Goal: Task Accomplishment & Management: Use online tool/utility

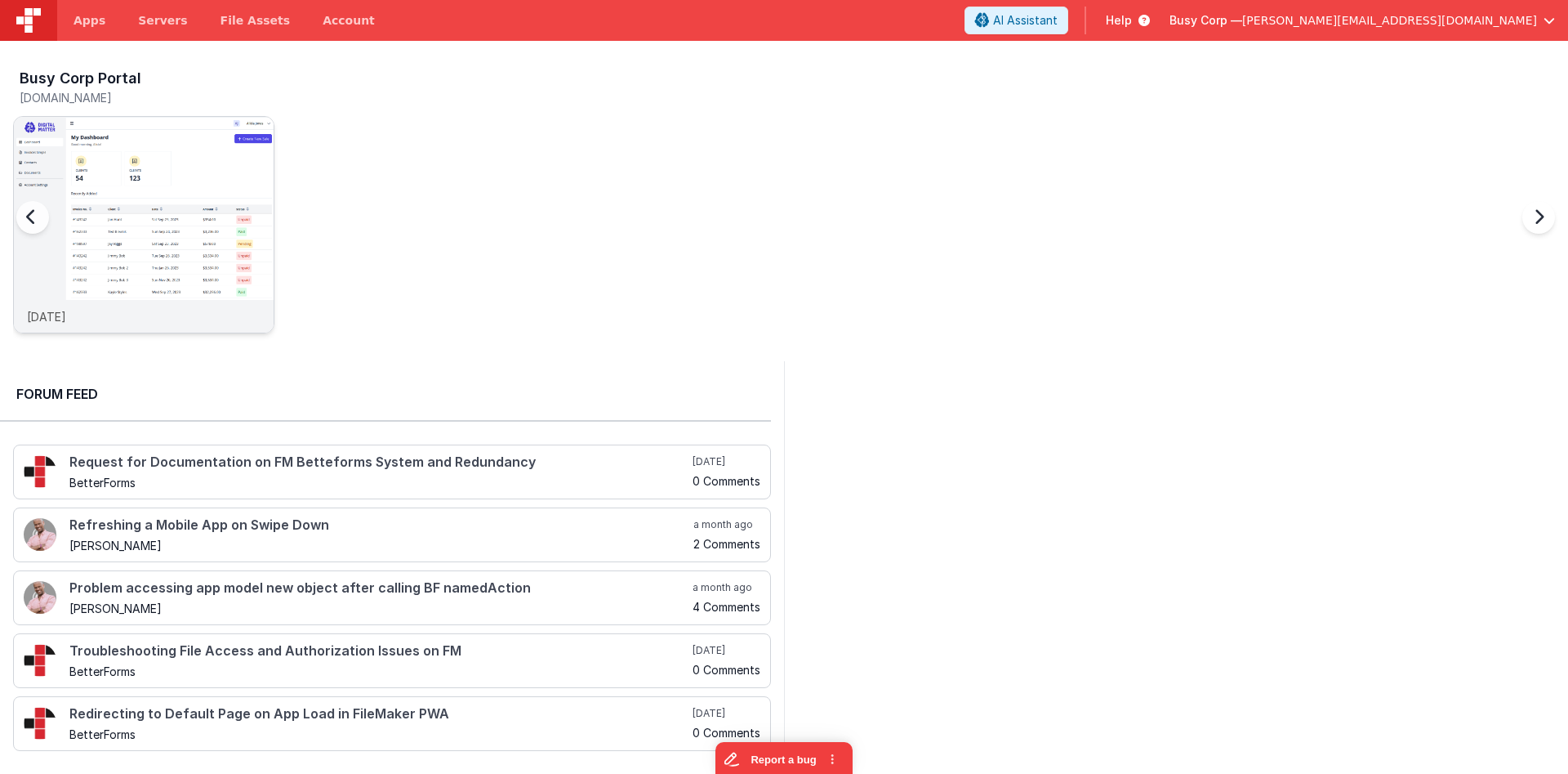
click at [118, 148] on img at bounding box center [144, 246] width 260 height 260
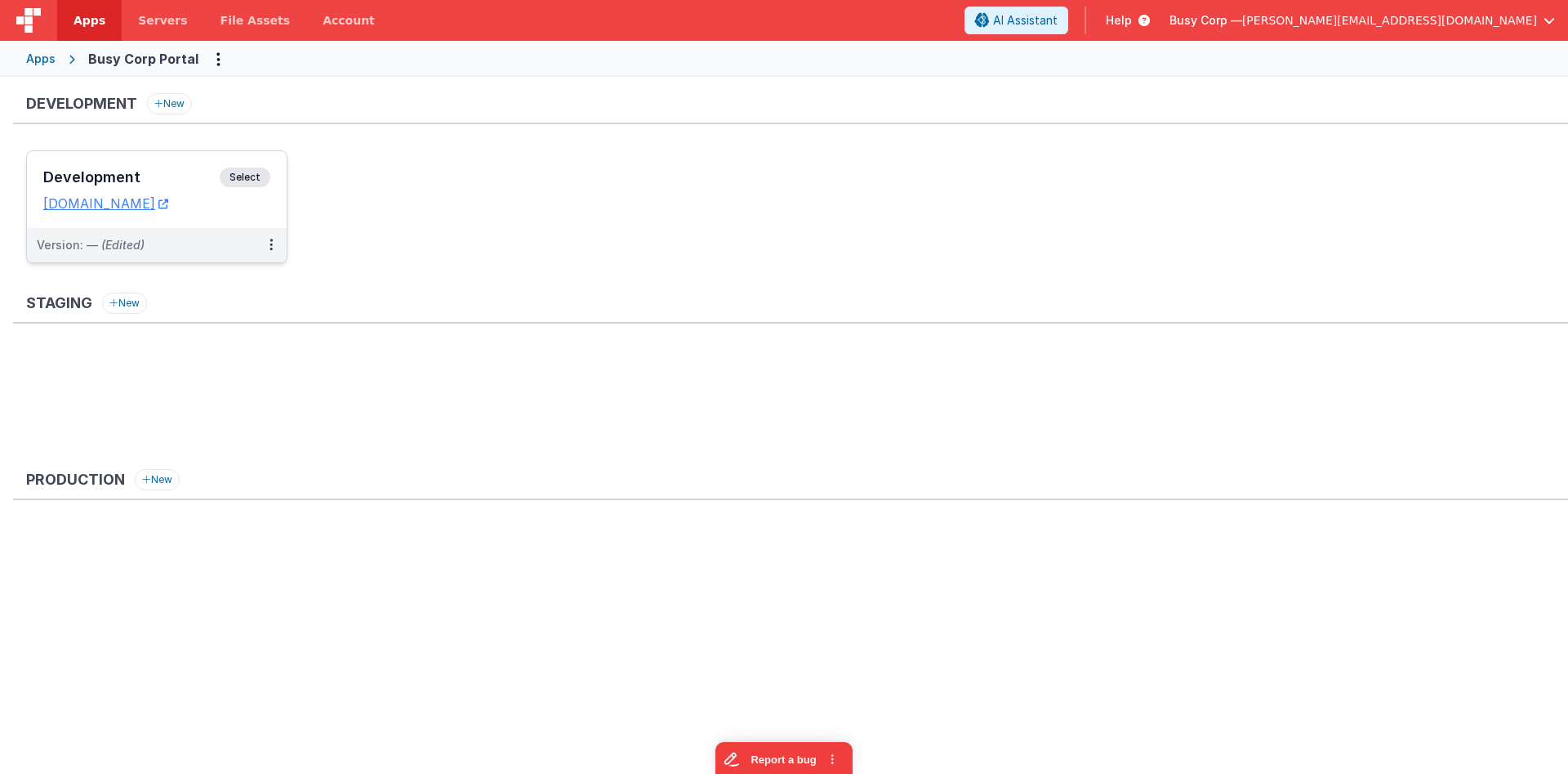
click at [189, 166] on div "Development Select URLs [DOMAIN_NAME]" at bounding box center [157, 189] width 260 height 76
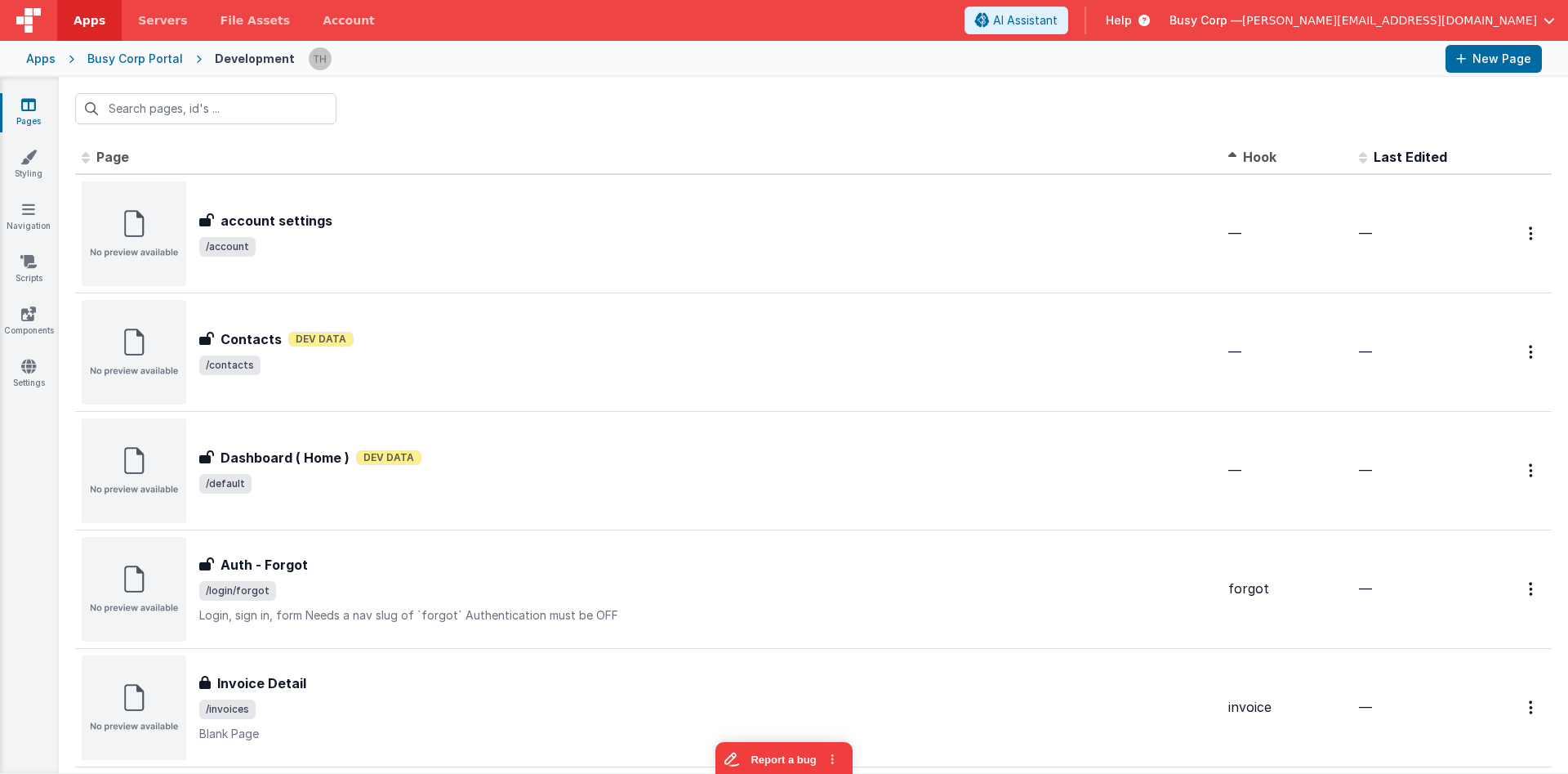
click at [1393, 158] on span "Last Edited" at bounding box center [1410, 156] width 74 height 16
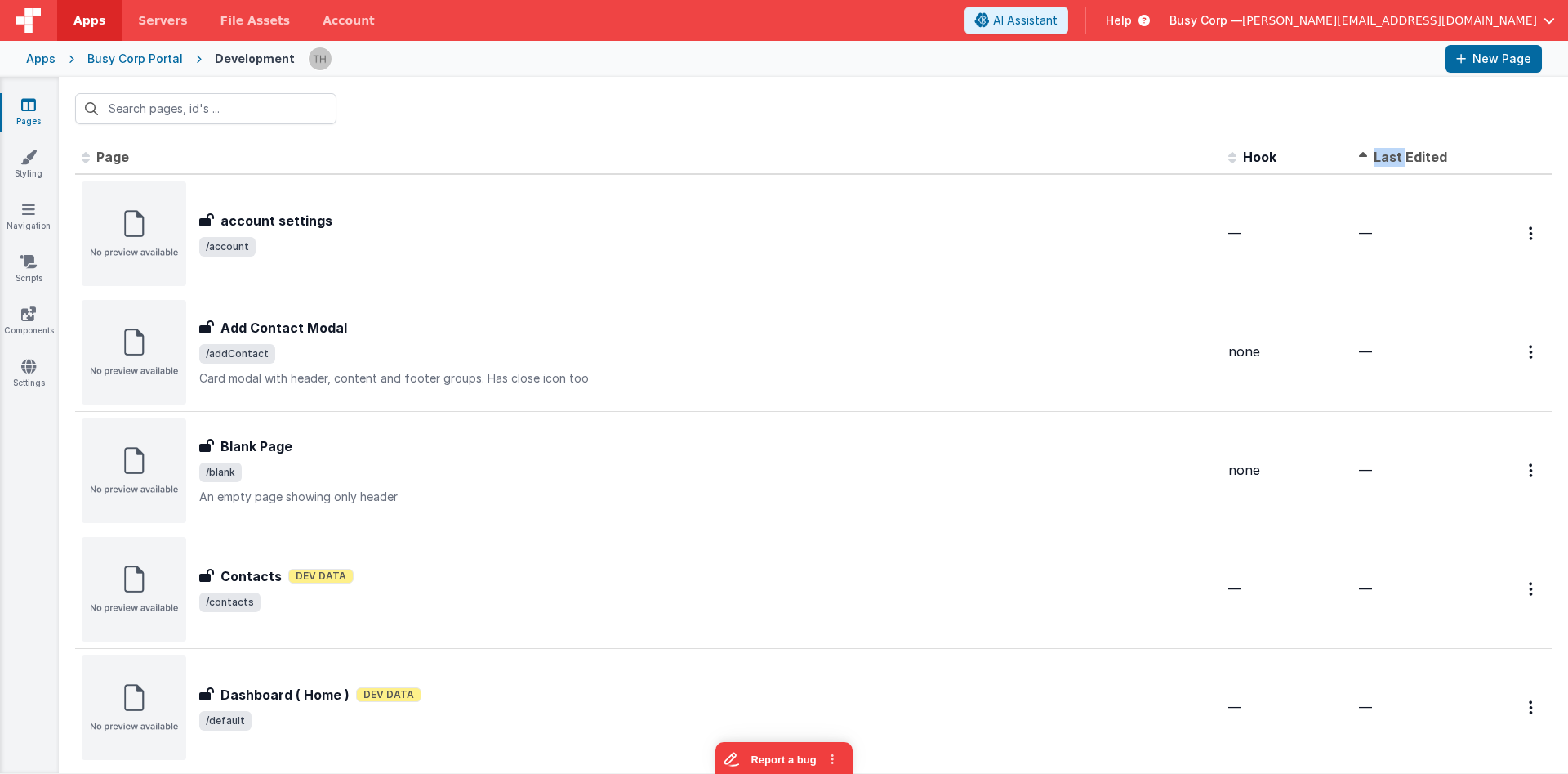
click at [1393, 158] on span "Last Edited" at bounding box center [1410, 156] width 74 height 16
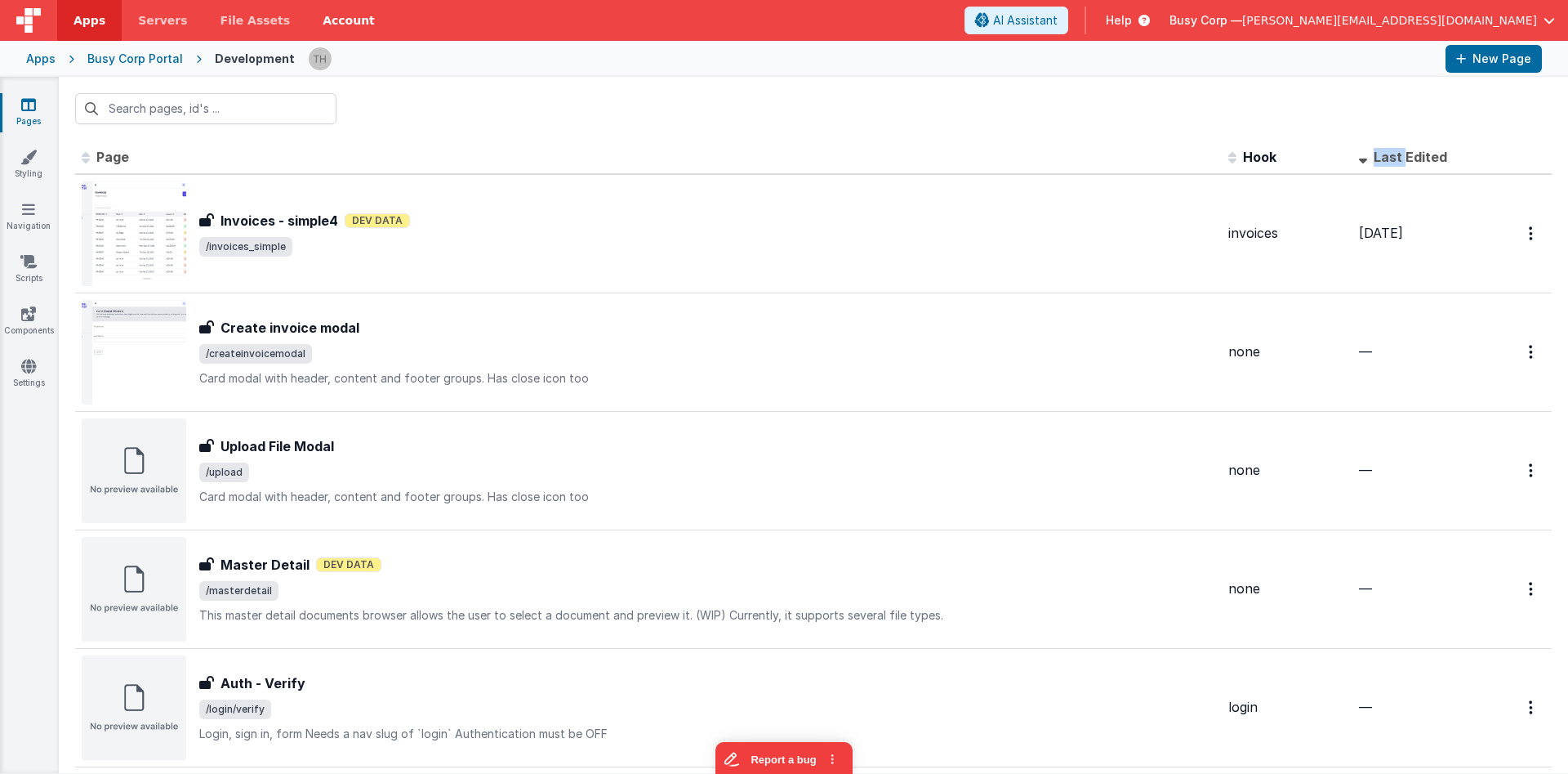
click at [315, 15] on link "Account" at bounding box center [348, 20] width 85 height 41
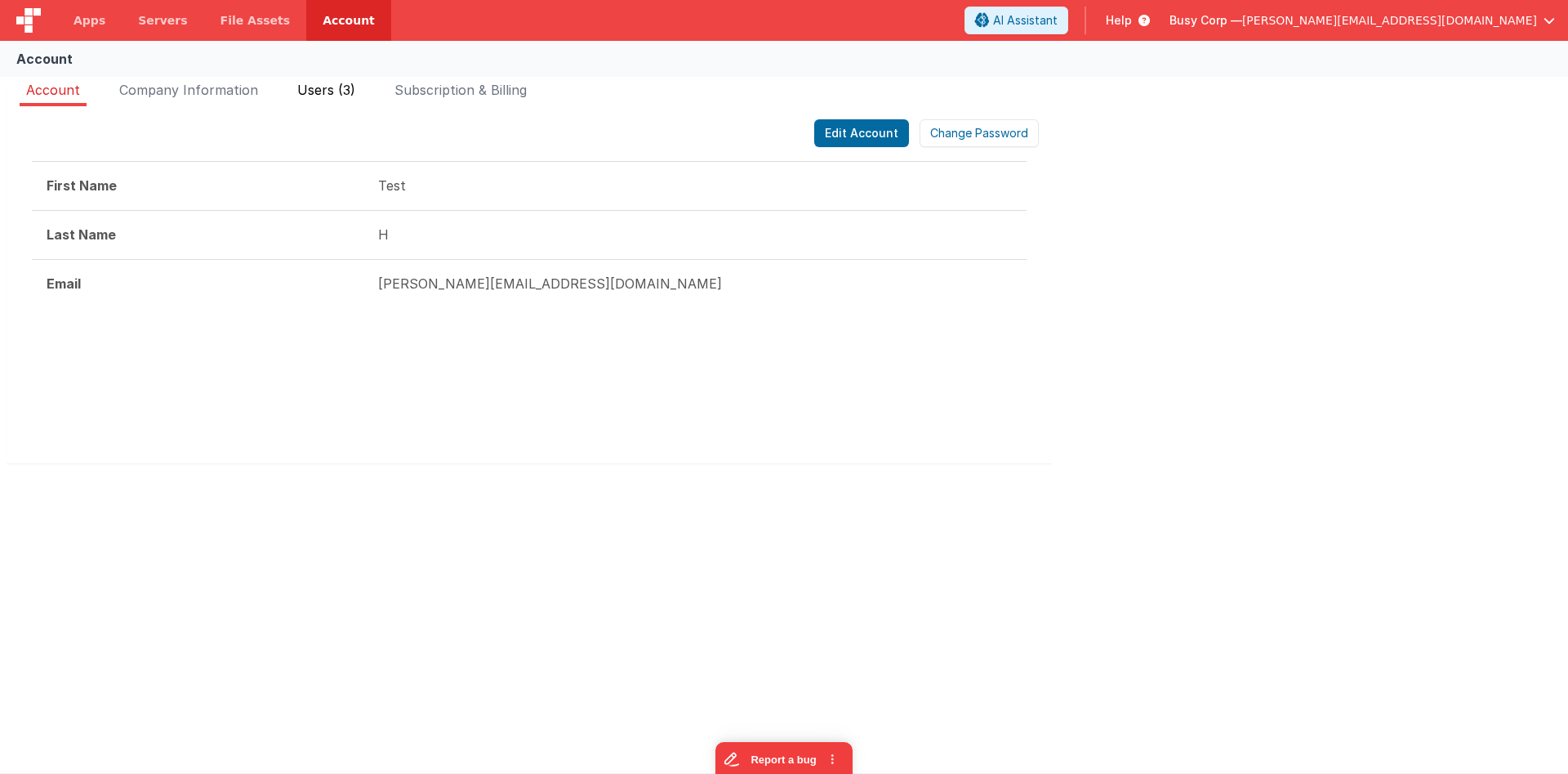
click at [341, 104] on li "Users (3)" at bounding box center [326, 93] width 71 height 26
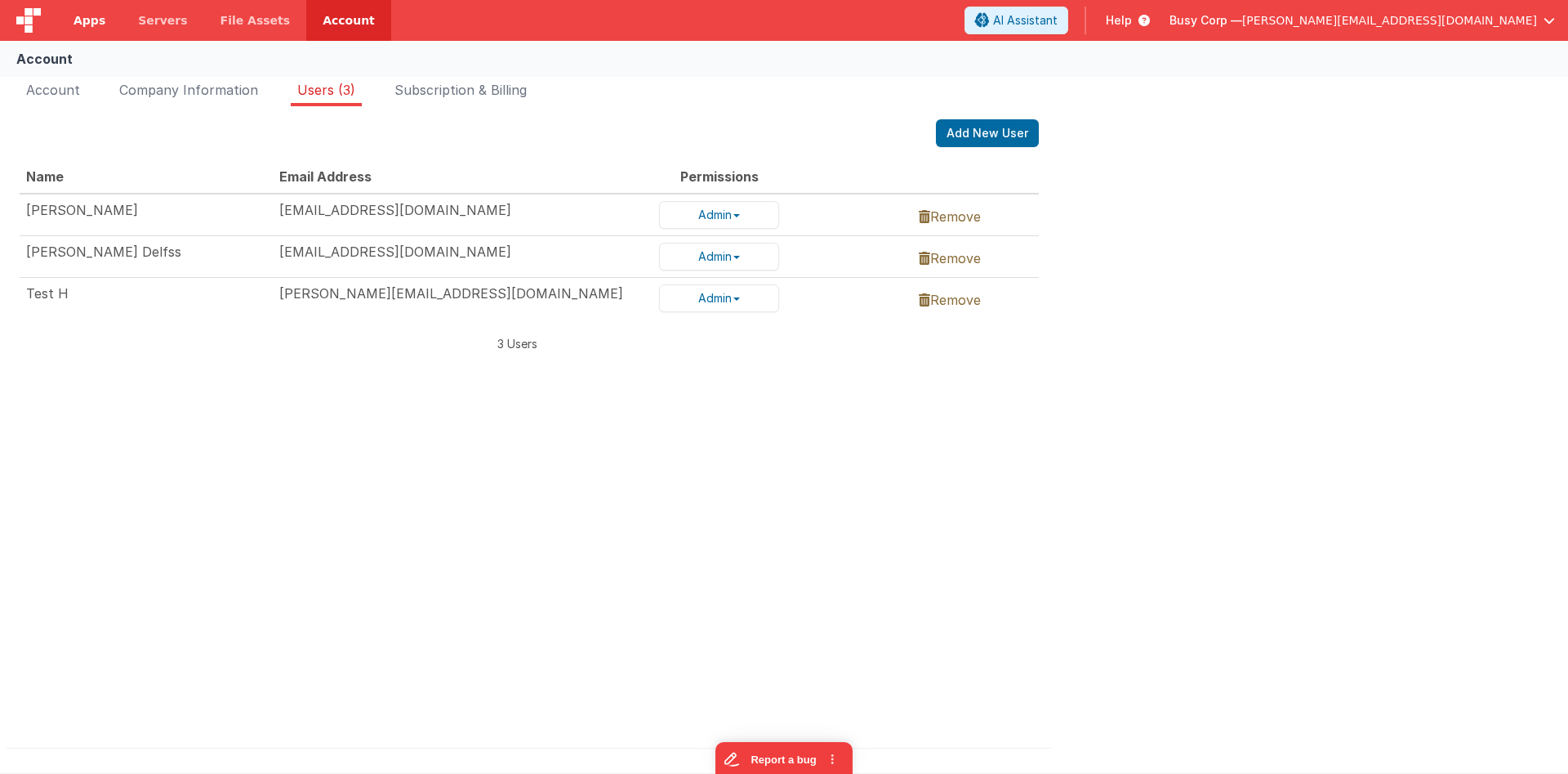
click at [85, 26] on span "Apps" at bounding box center [89, 20] width 32 height 16
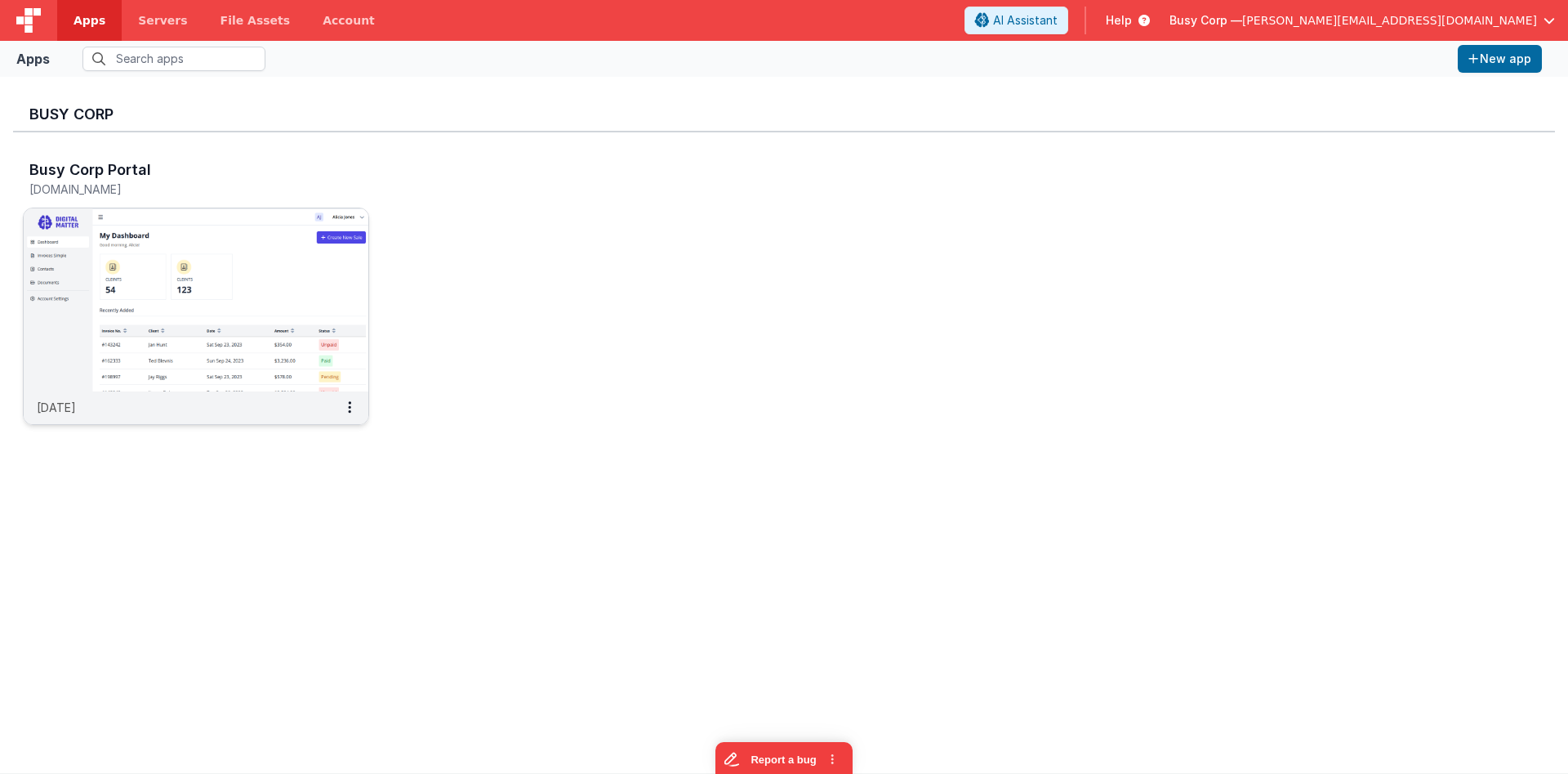
click at [230, 265] on img at bounding box center [195, 299] width 345 height 183
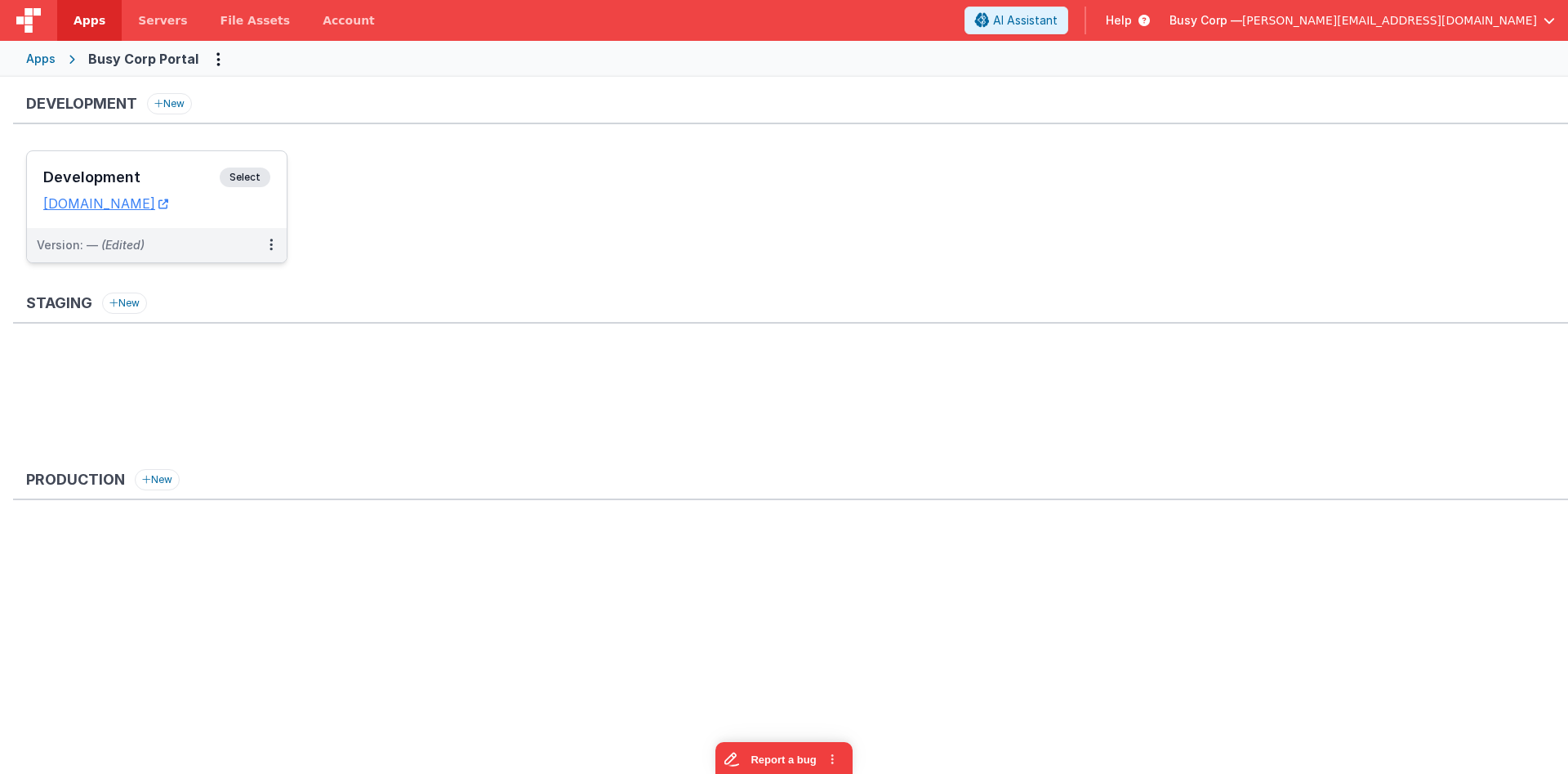
click at [162, 155] on div "Development Select URLs [DOMAIN_NAME]" at bounding box center [157, 189] width 260 height 76
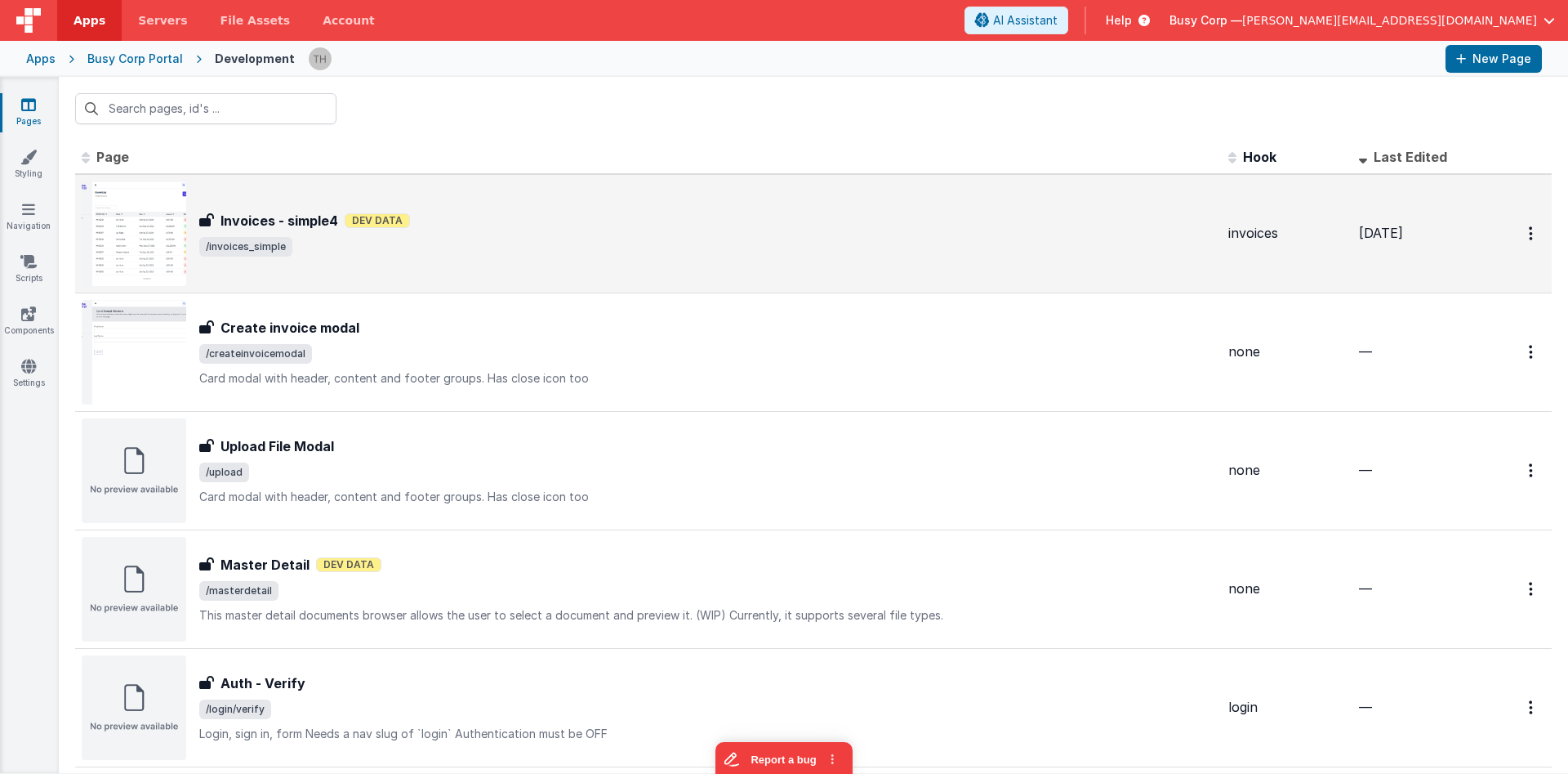
click at [548, 216] on div "Invoices - simple4 Dev Data" at bounding box center [706, 221] width 1015 height 20
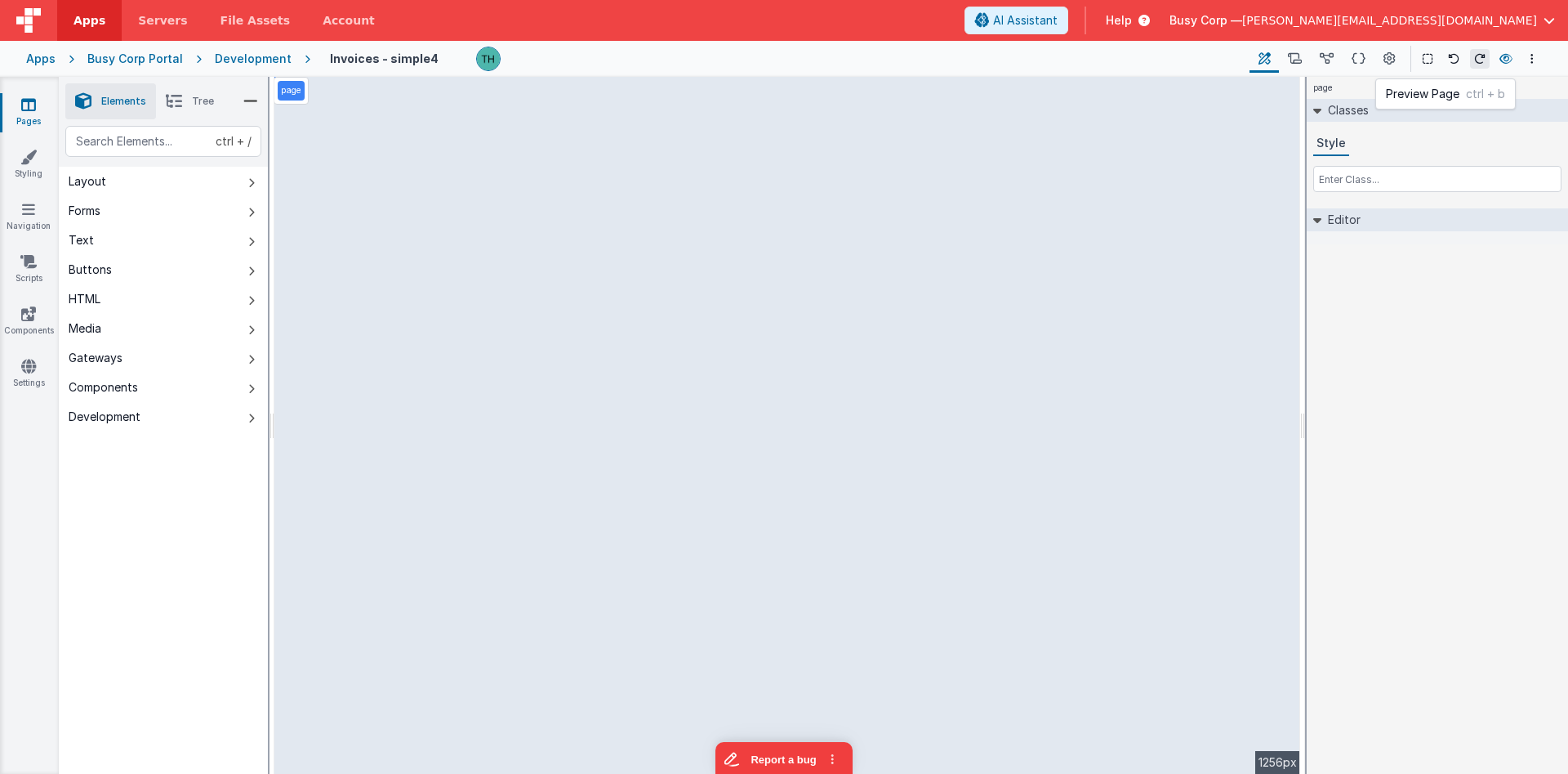
click at [1507, 56] on icon at bounding box center [1505, 58] width 13 height 12
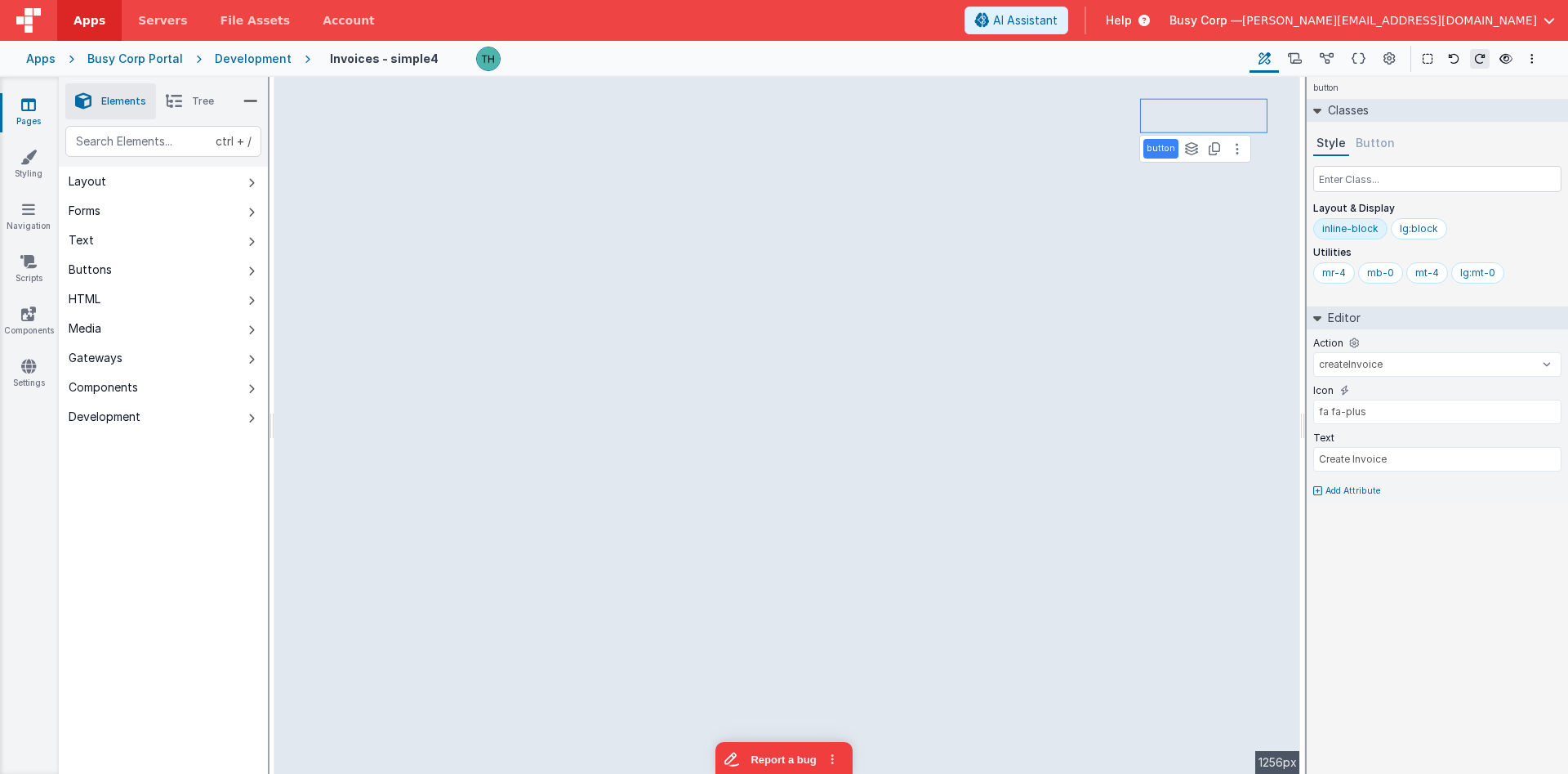
select select
type input "'/invoicesdetail?id=' + [DOMAIN_NAME]"
select select
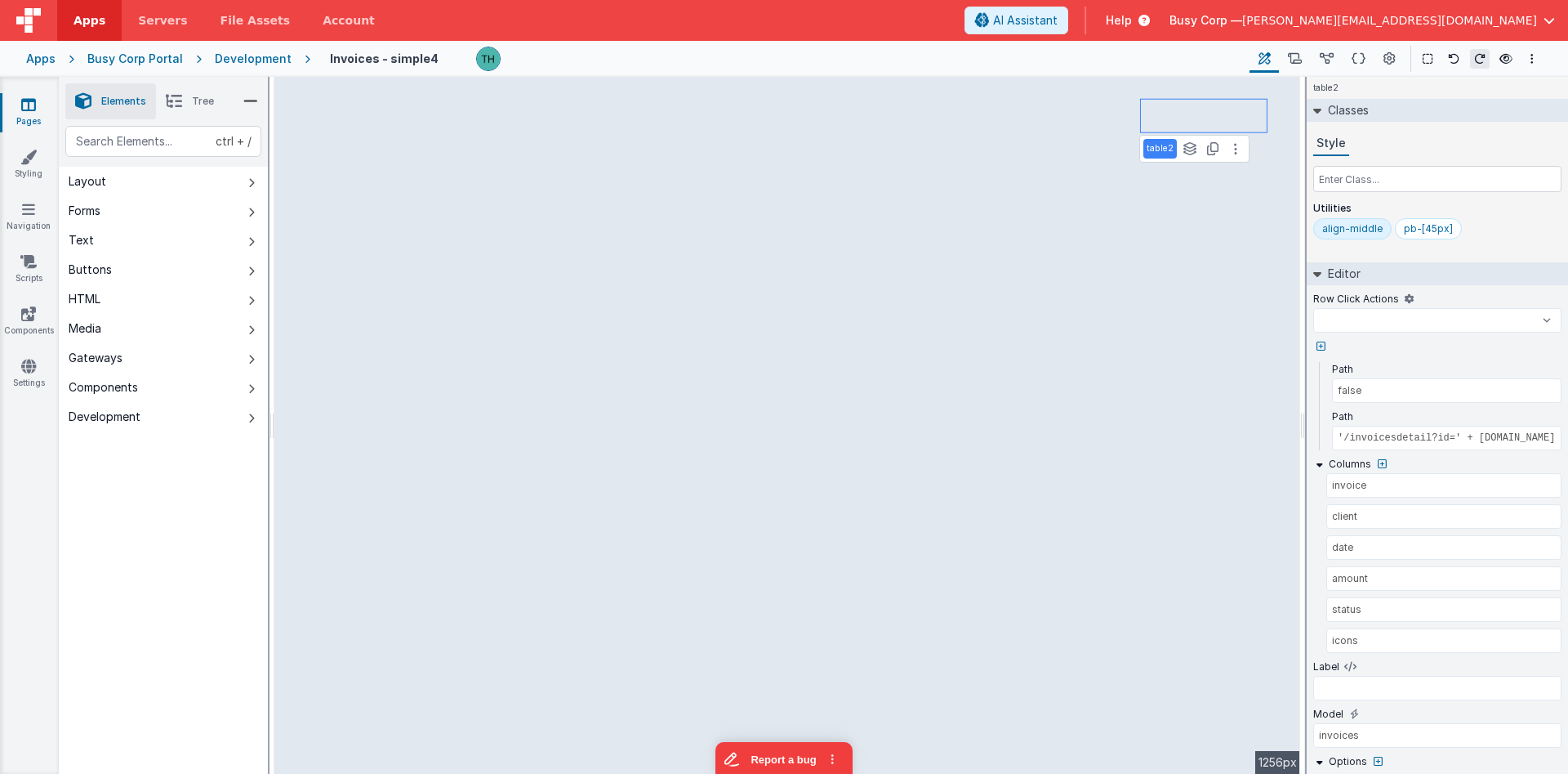
select select
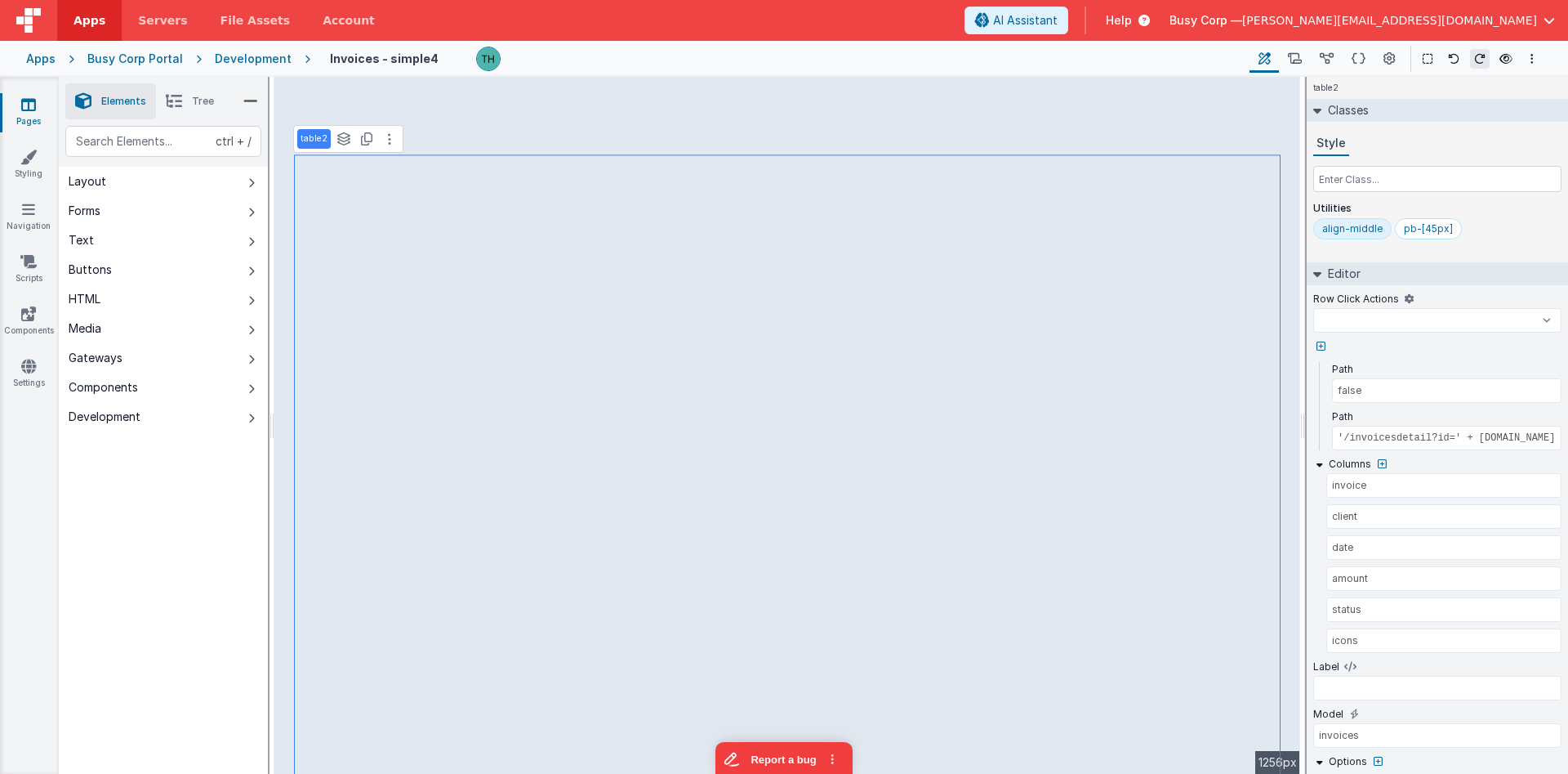
select select
click at [1313, 308] on select "createInvoice delete download newActionScript6 onFormLoad showDropDown goToAcco…" at bounding box center [1436, 320] width 248 height 25
select select
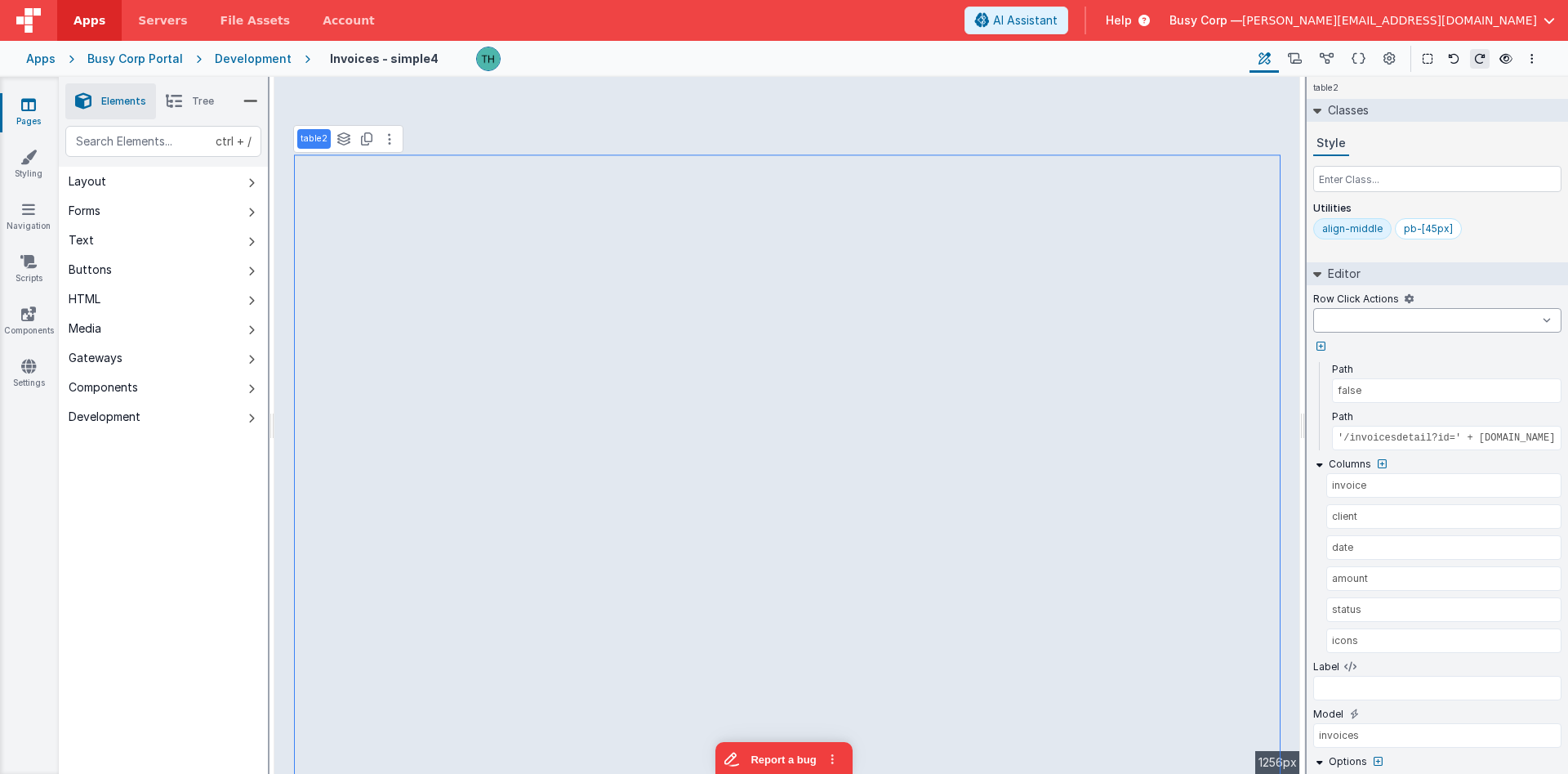
select select
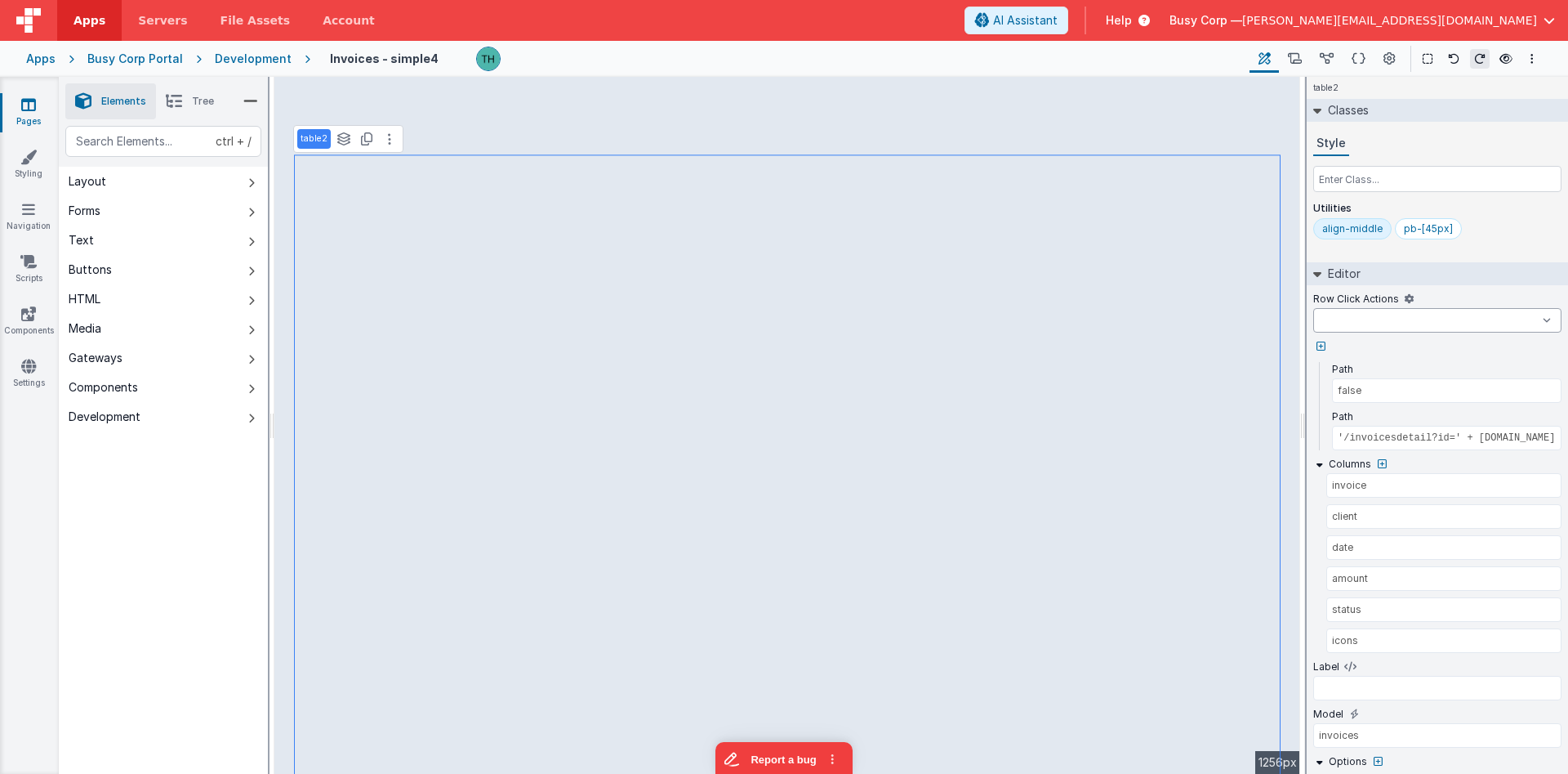
select select
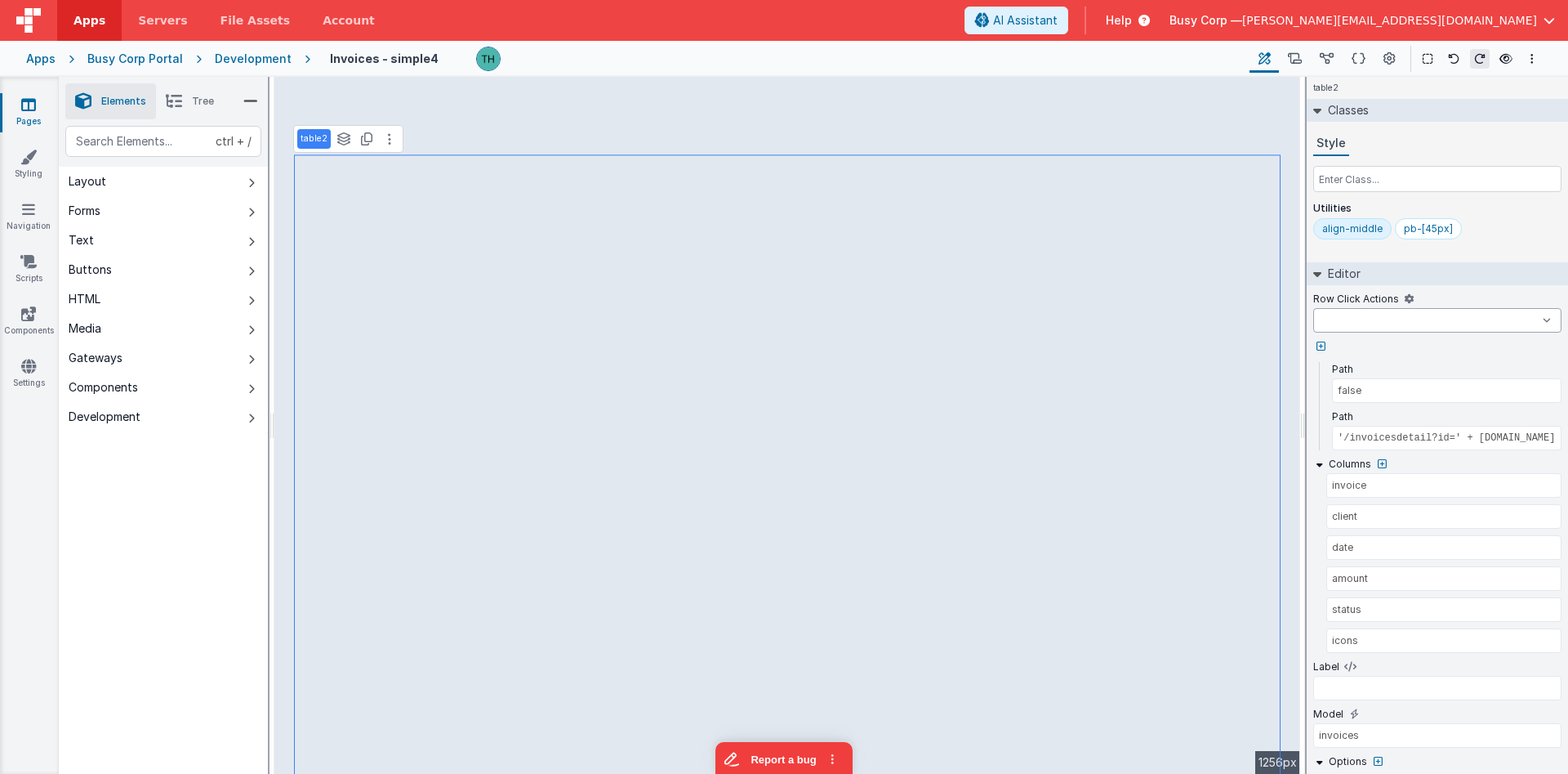
select select
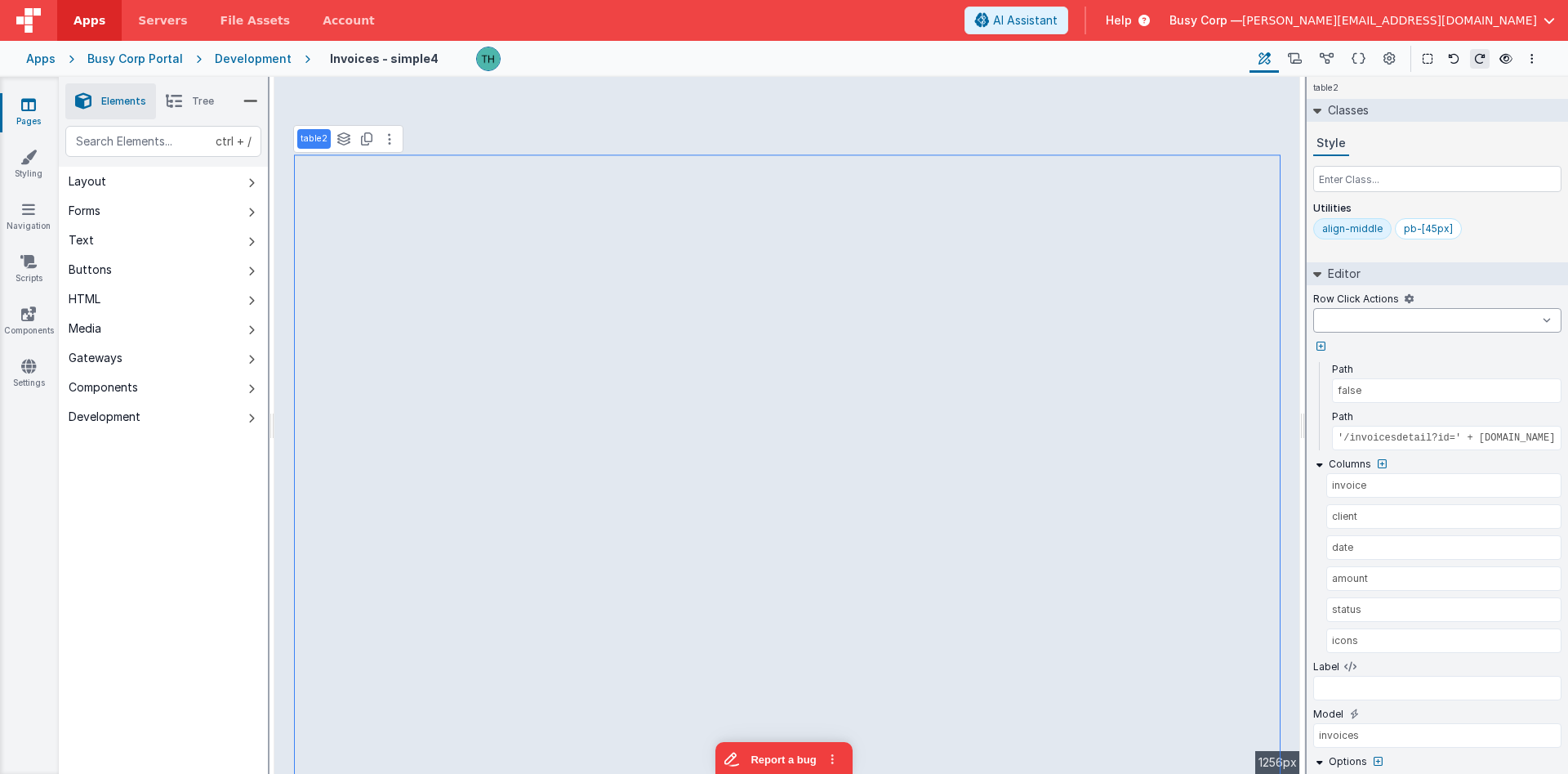
select select
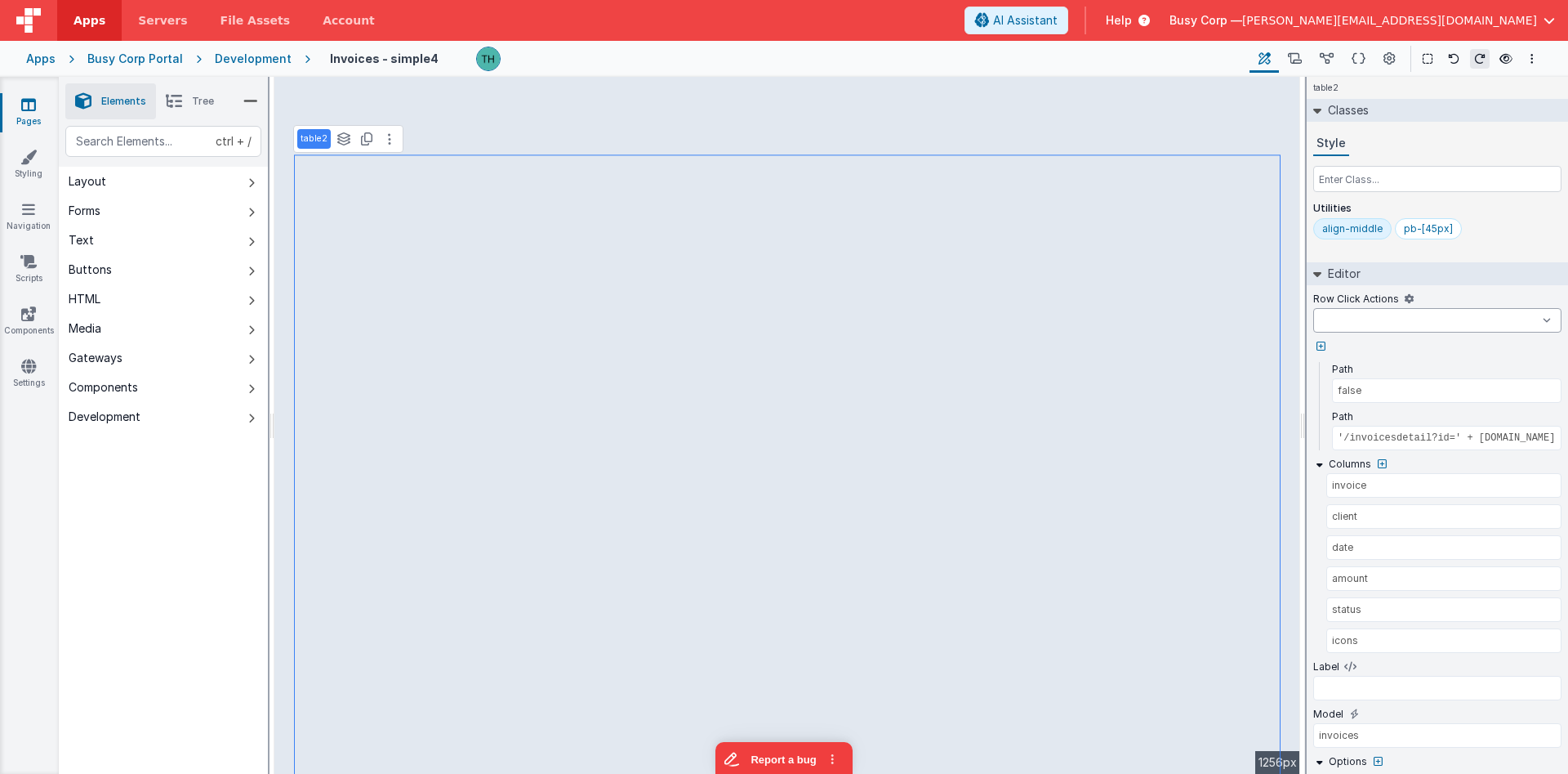
select select
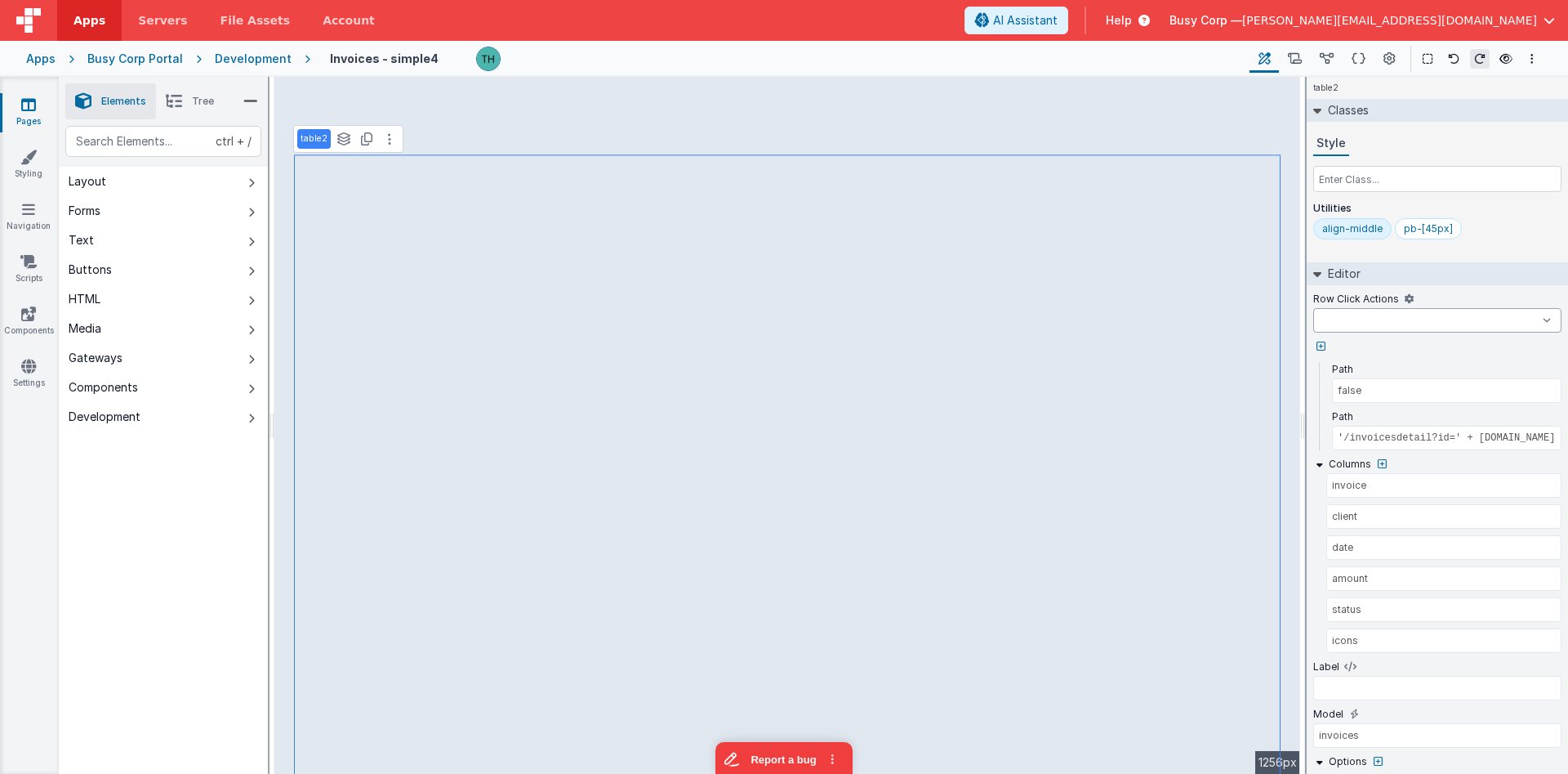
select select
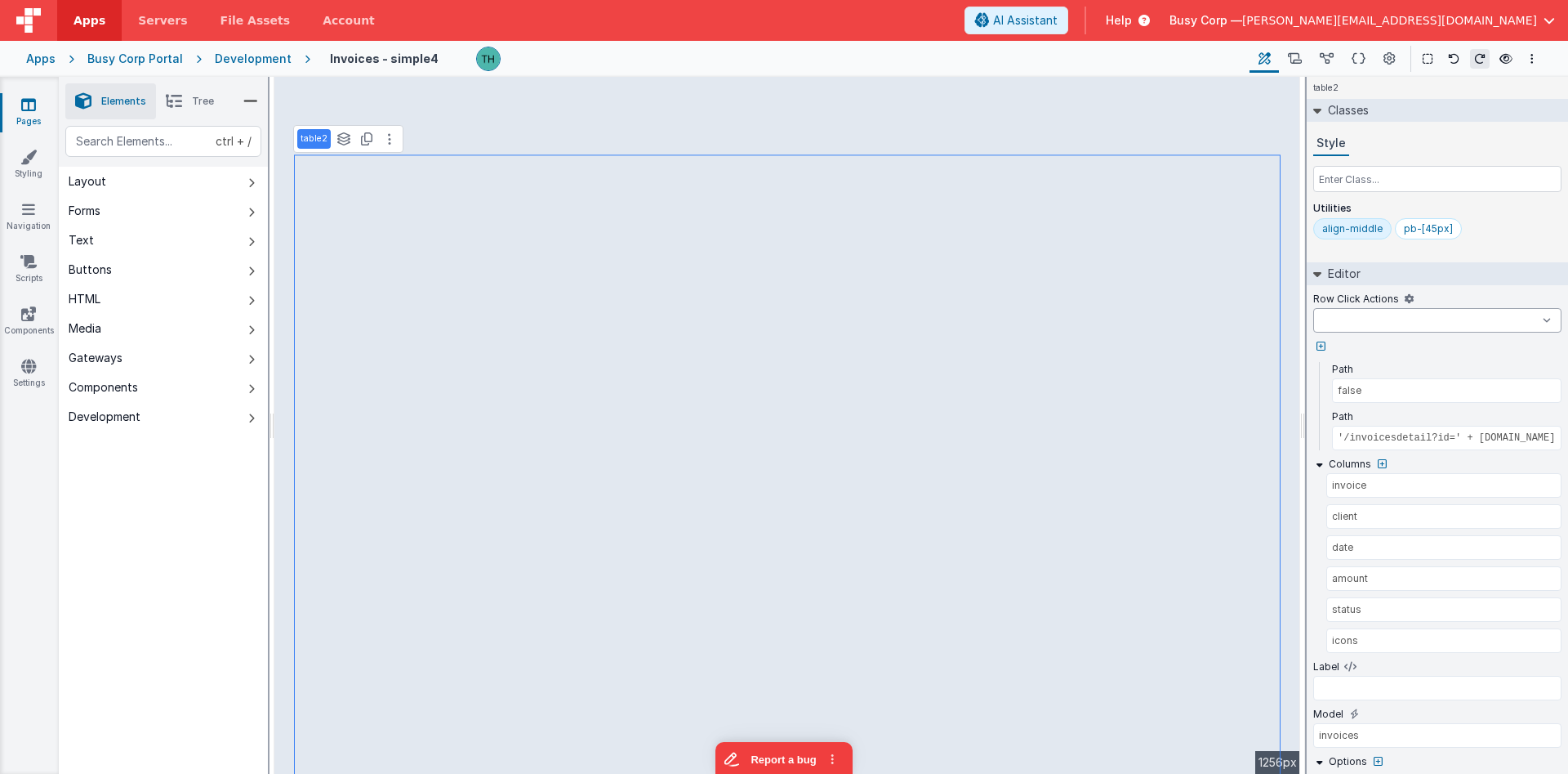
select select
select select "createInvoice"
click option "createInvoice" at bounding box center [0, 0] width 0 height 0
select select
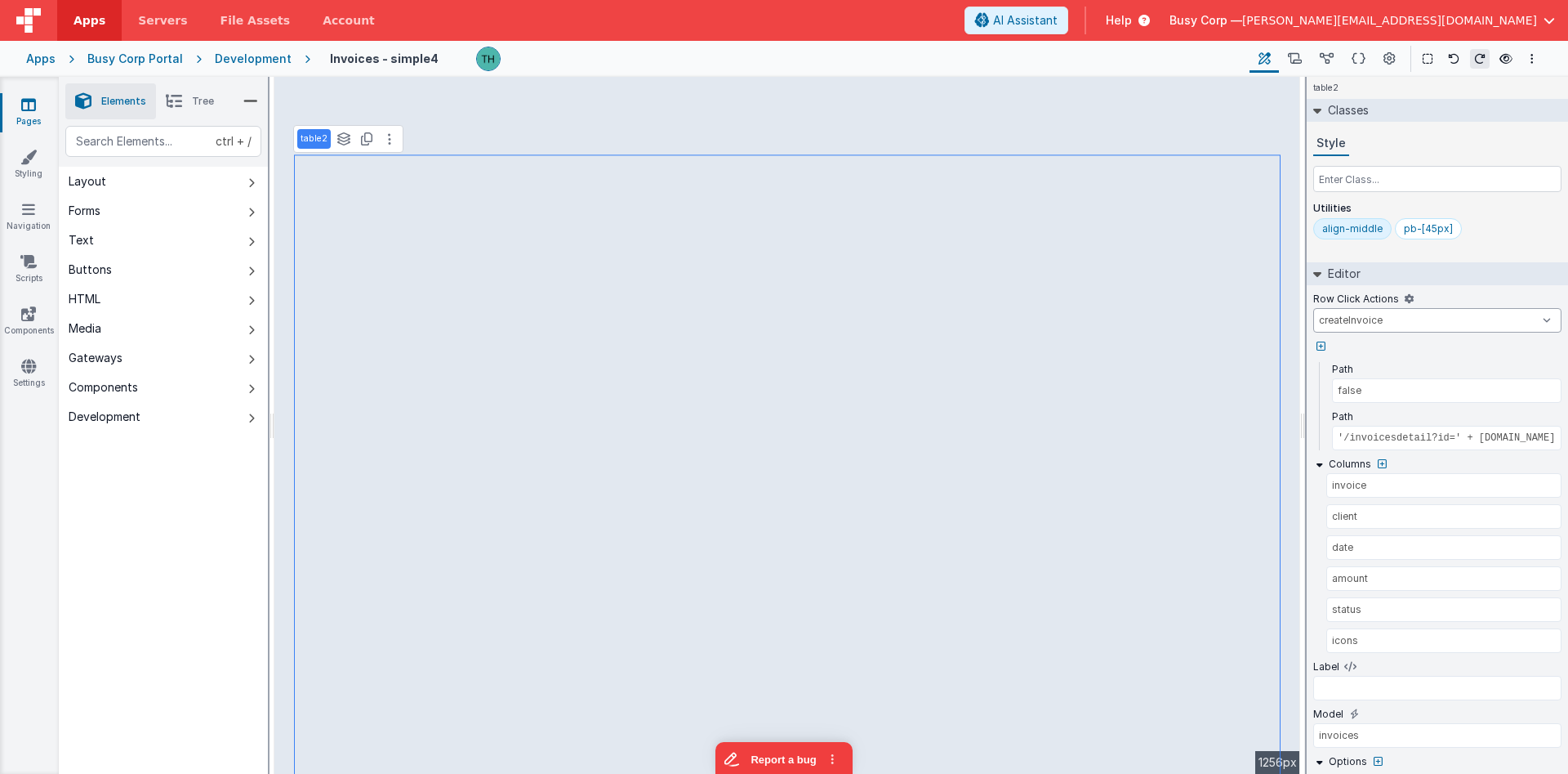
select select
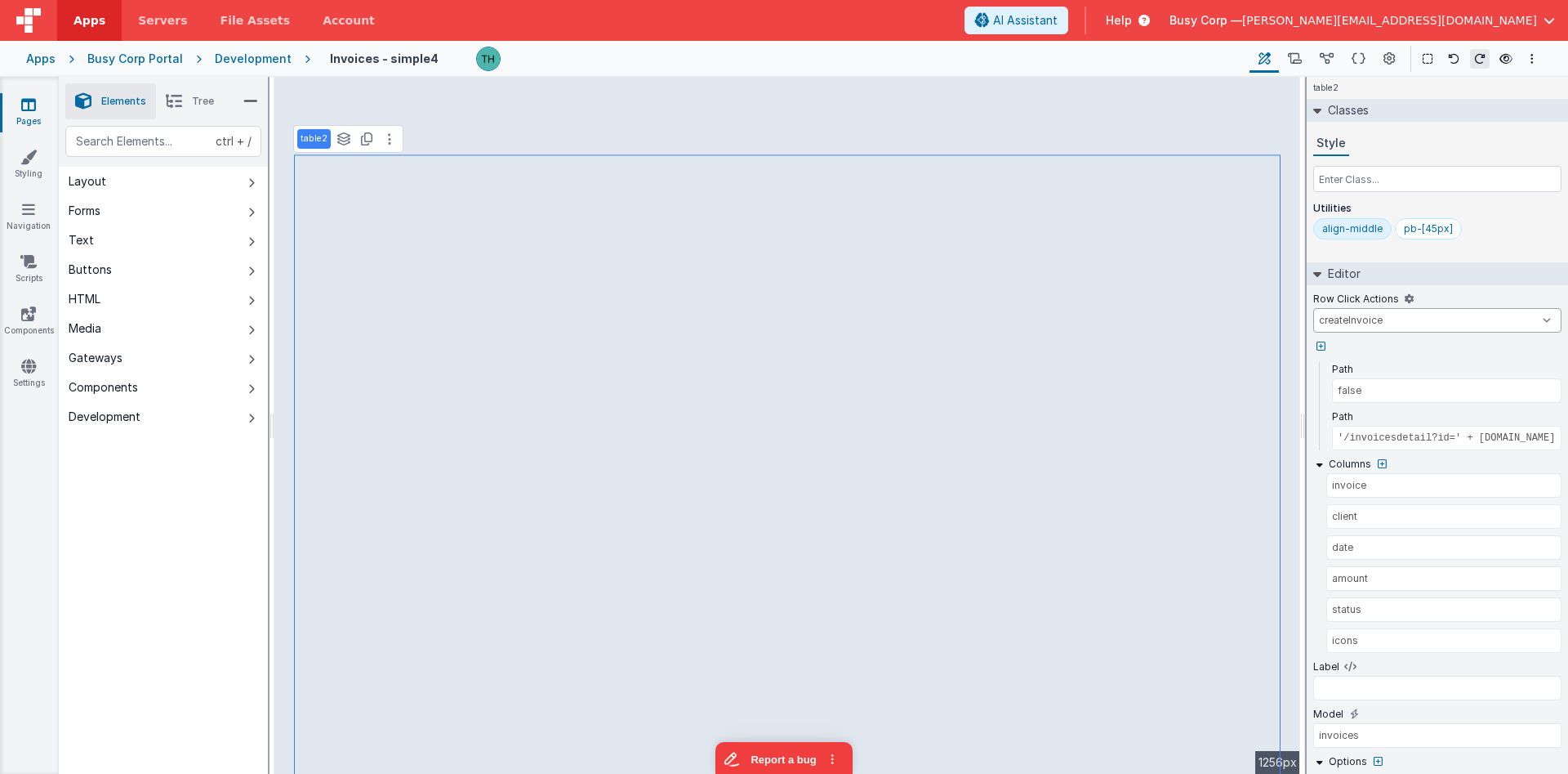
select select
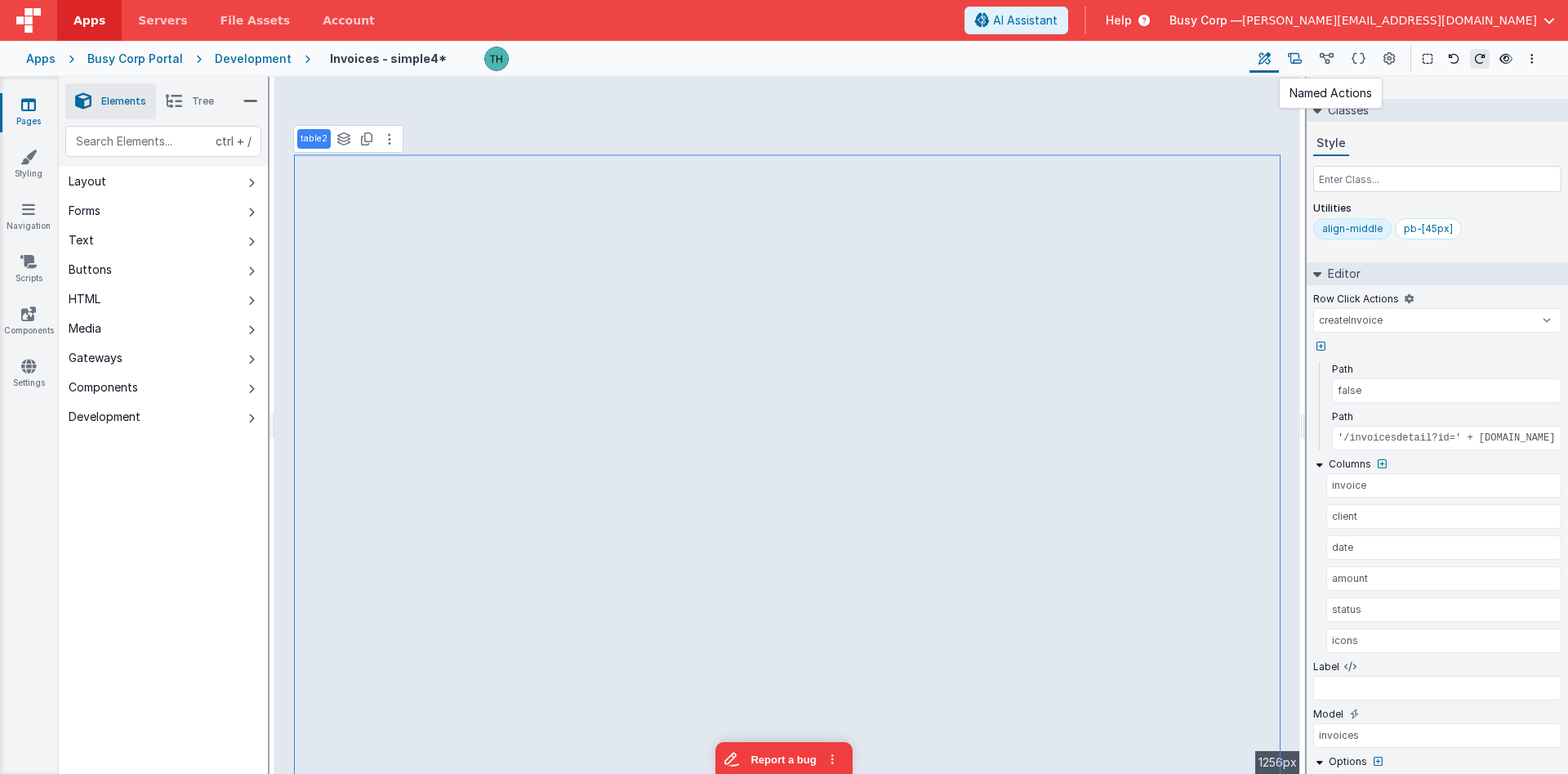
click at [1297, 64] on icon at bounding box center [1294, 59] width 14 height 17
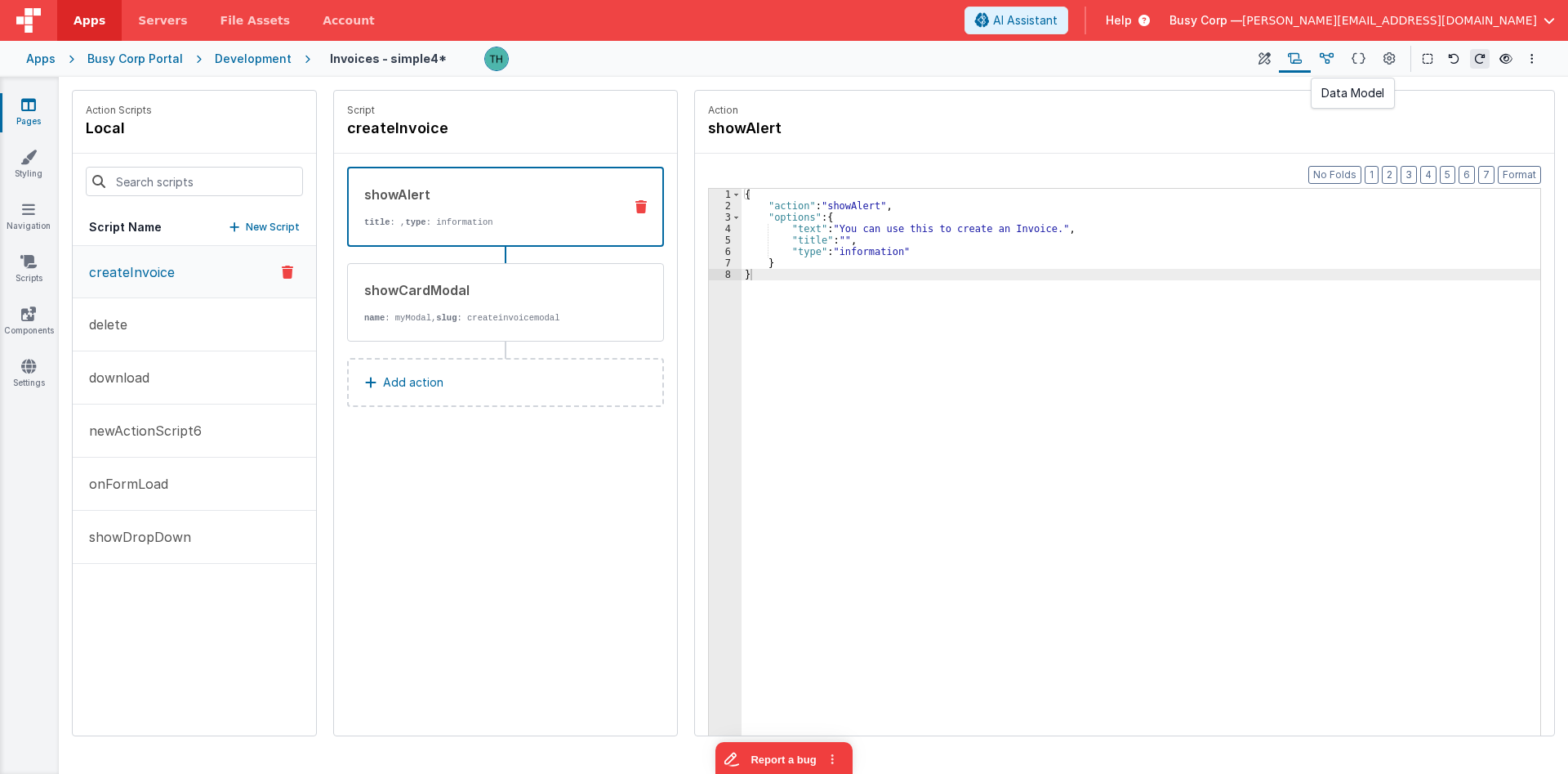
click at [1334, 65] on button at bounding box center [1326, 58] width 32 height 28
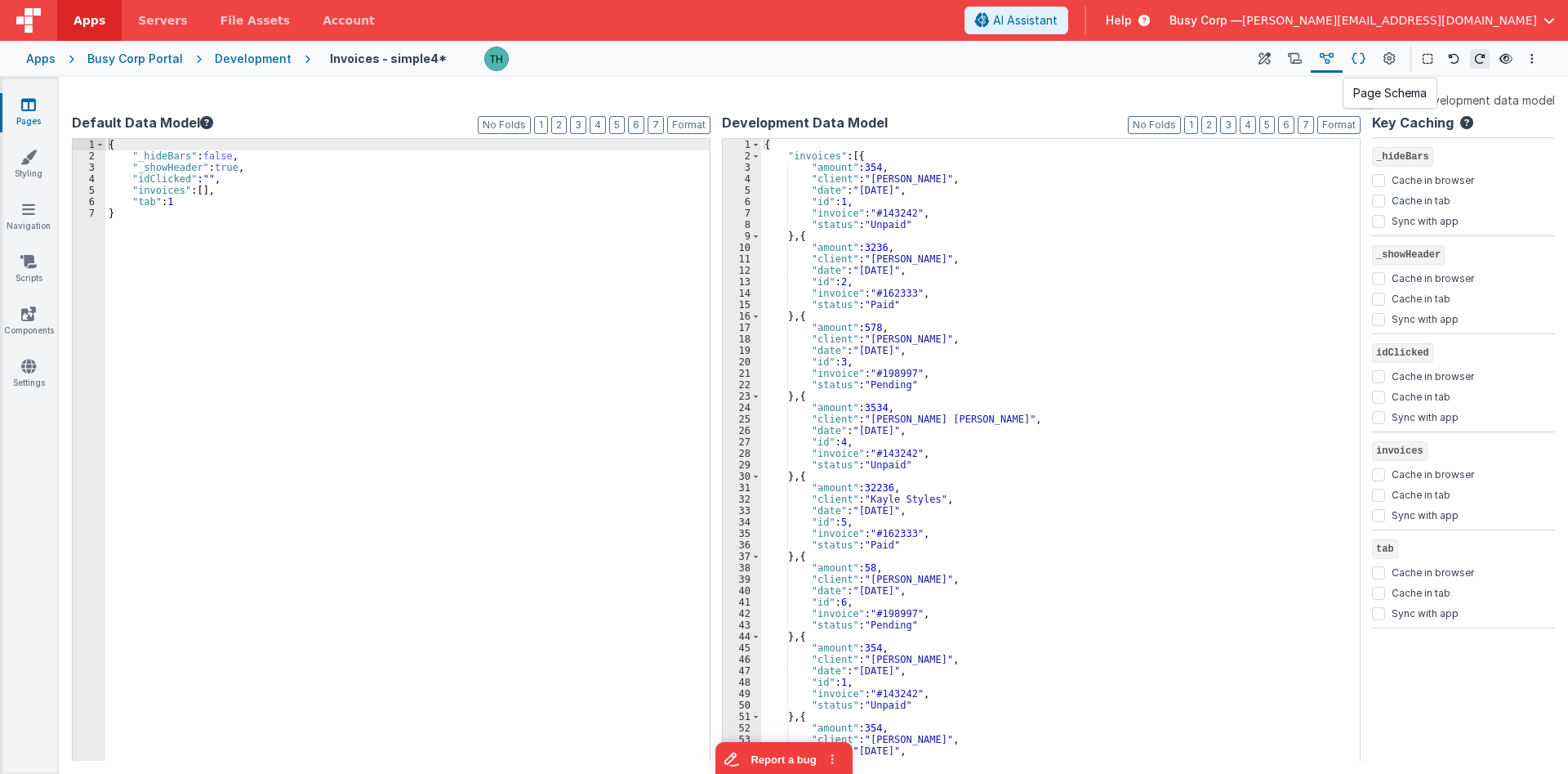
click at [1361, 60] on icon at bounding box center [1358, 59] width 14 height 17
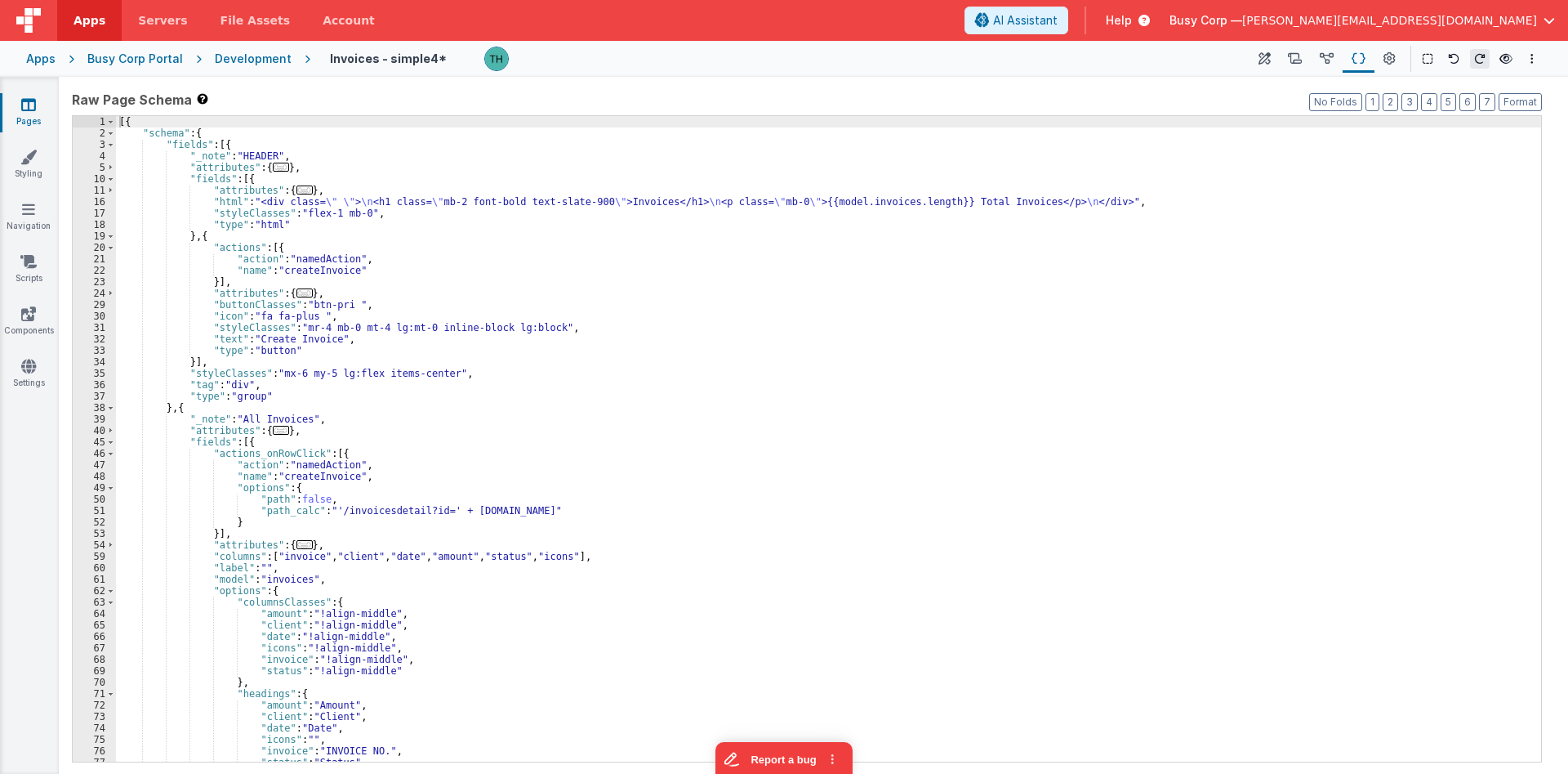
click at [1019, 245] on div "[{ "schema" : { "fields" : [{ "_note" : "HEADER" , "attributes" : { ... } , "fi…" at bounding box center [829, 450] width 1425 height 668
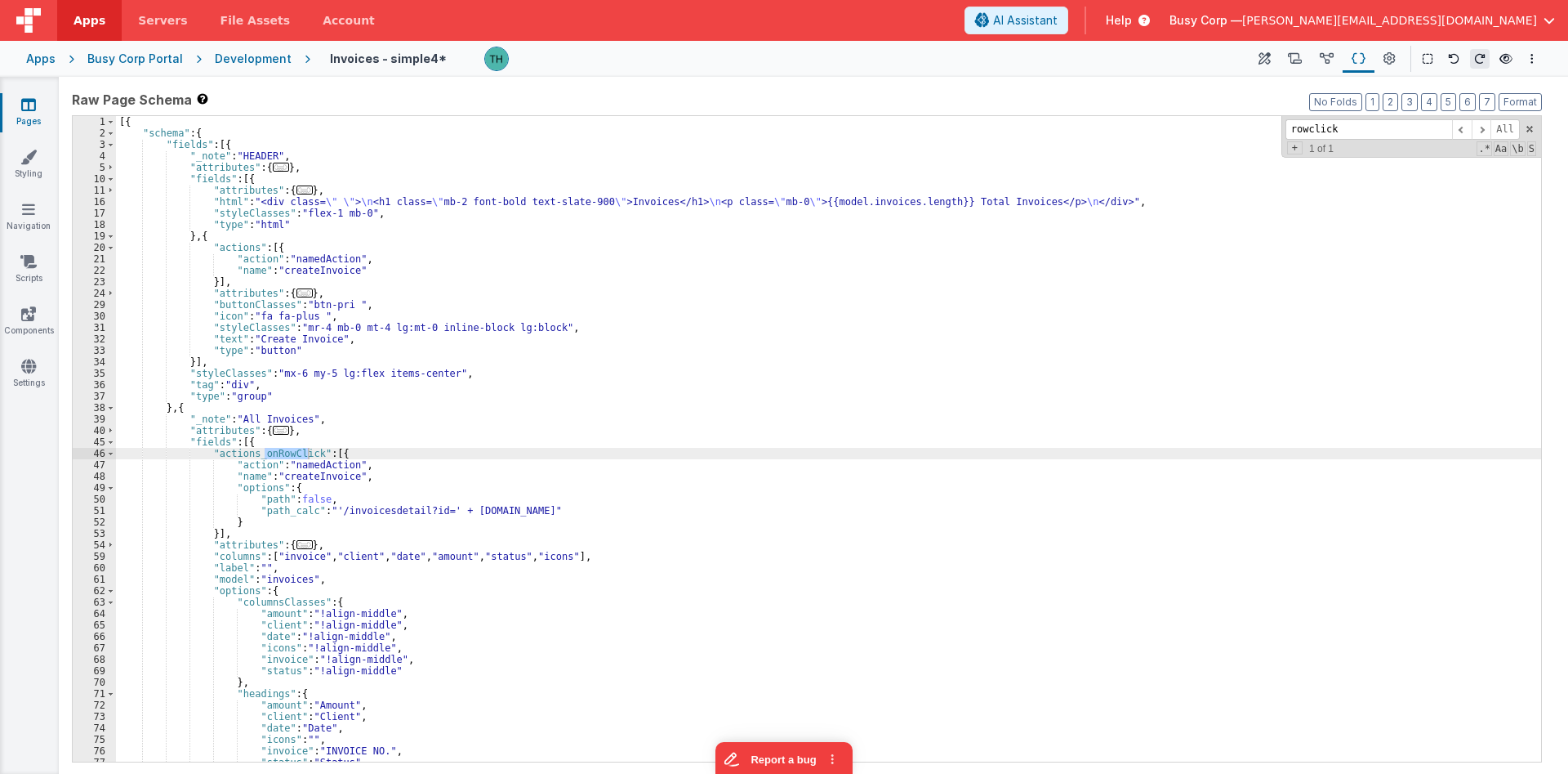
scroll to position [98, 0]
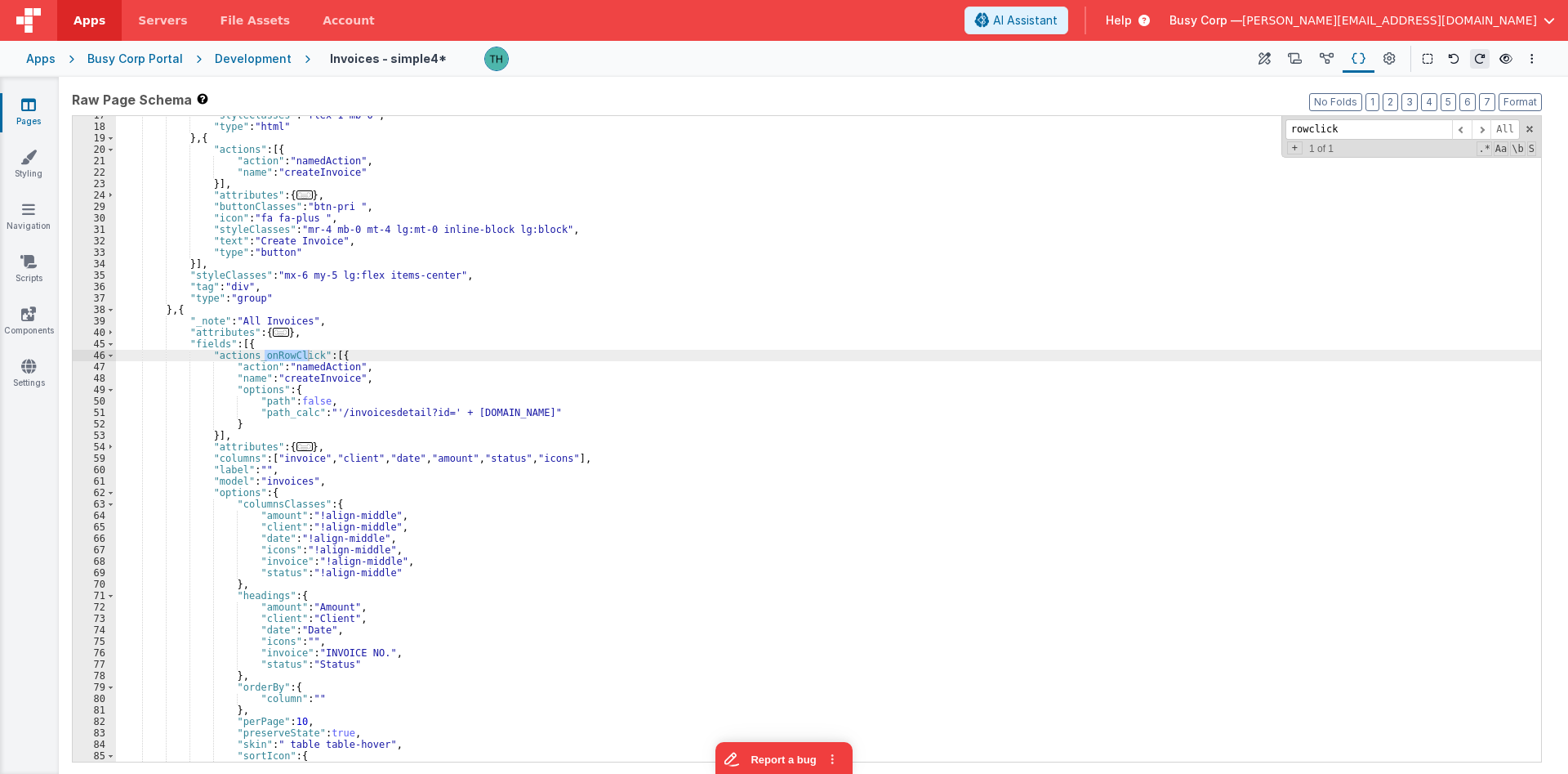
type input "rowclick"
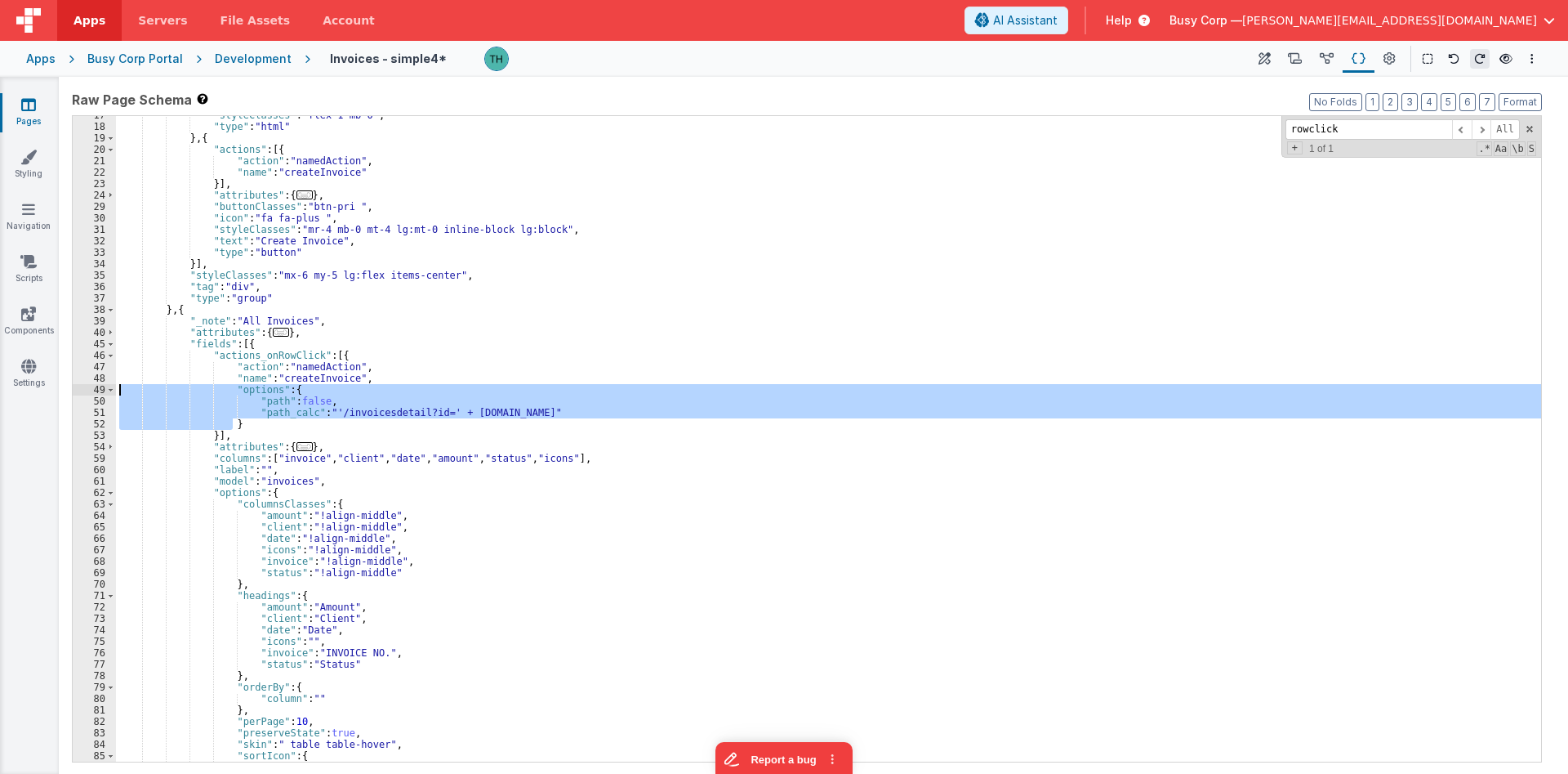
drag, startPoint x: 235, startPoint y: 422, endPoint x: 68, endPoint y: 394, distance: 169.3
click at [116, 394] on div ""styleClasses" : "flex-1 mb-0" , "type" : "html" } , { "actions" : [{ "action" …" at bounding box center [829, 439] width 1425 height 646
click at [329, 386] on div ""styleClasses" : "flex-1 mb-0" , "type" : "html" } , { "actions" : [{ "action" …" at bounding box center [829, 439] width 1425 height 646
click at [329, 386] on div ""styleClasses" : "flex-1 mb-0" , "type" : "html" } , { "actions" : [{ "action" …" at bounding box center [829, 443] width 1425 height 668
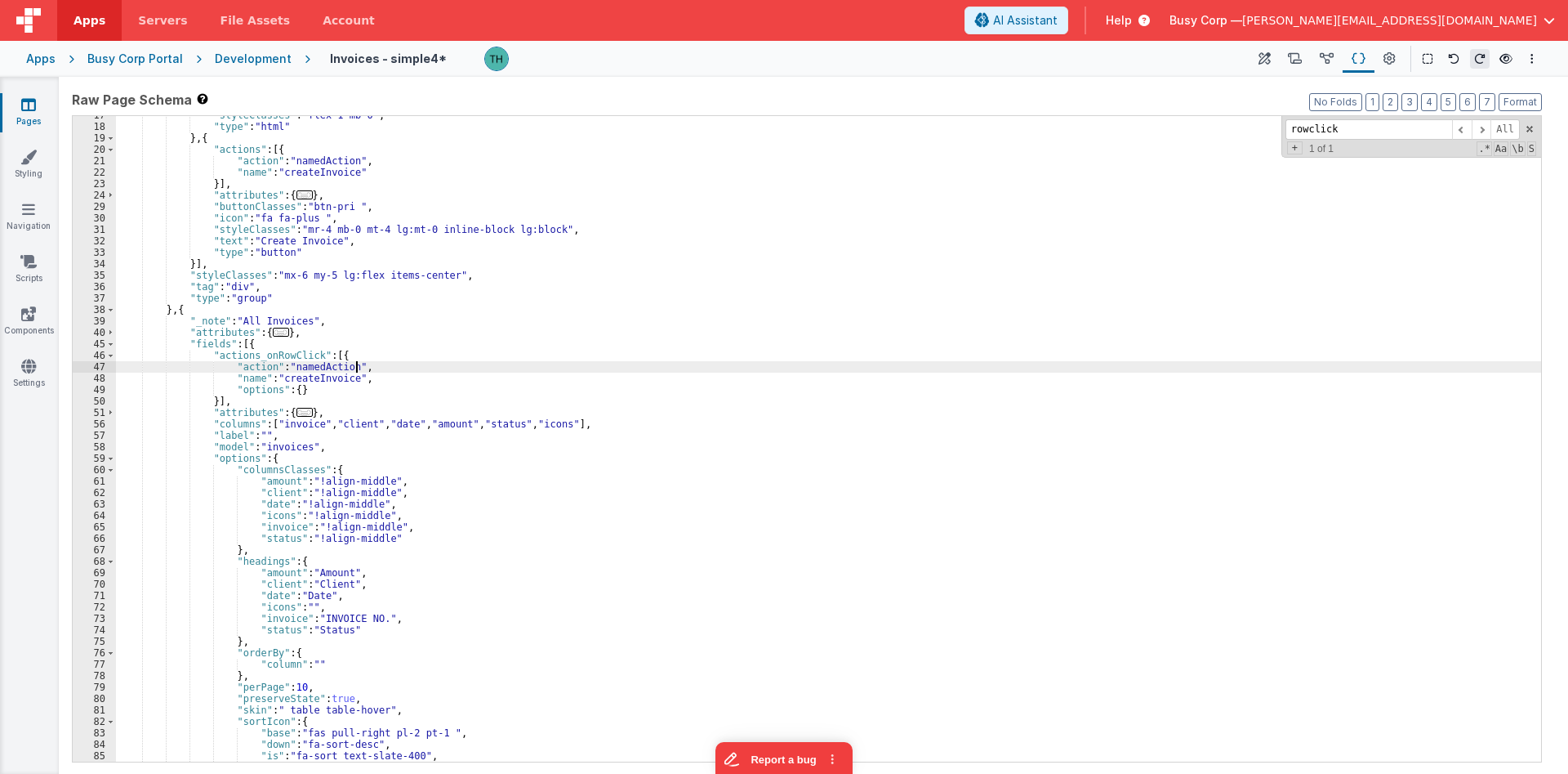
click at [437, 361] on div ""styleClasses" : "flex-1 mb-0" , "type" : "html" } , { "actions" : [{ "action" …" at bounding box center [829, 443] width 1425 height 668
click at [376, 379] on div ""styleClasses" : "flex-1 mb-0" , "type" : "html" } , { "actions" : [{ "action" …" at bounding box center [829, 443] width 1425 height 668
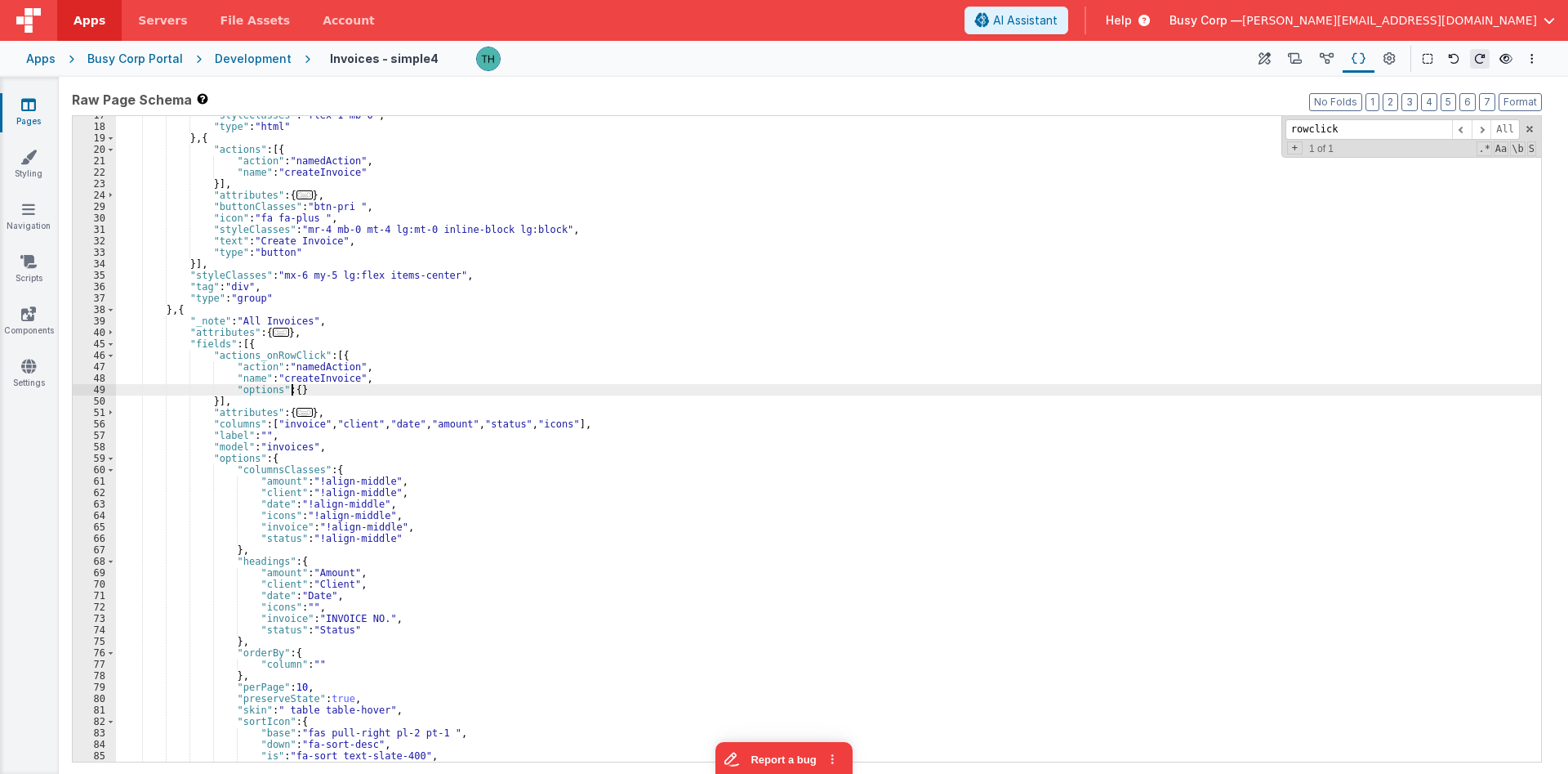
click at [293, 387] on div ""styleClasses" : "flex-1 mb-0" , "type" : "html" } , { "actions" : [{ "action" …" at bounding box center [829, 443] width 1425 height 668
click at [315, 377] on div ""styleClasses" : "flex-1 mb-0" , "type" : "html" } , { "actions" : [{ "action" …" at bounding box center [829, 443] width 1425 height 668
click at [1393, 57] on icon at bounding box center [1389, 59] width 12 height 17
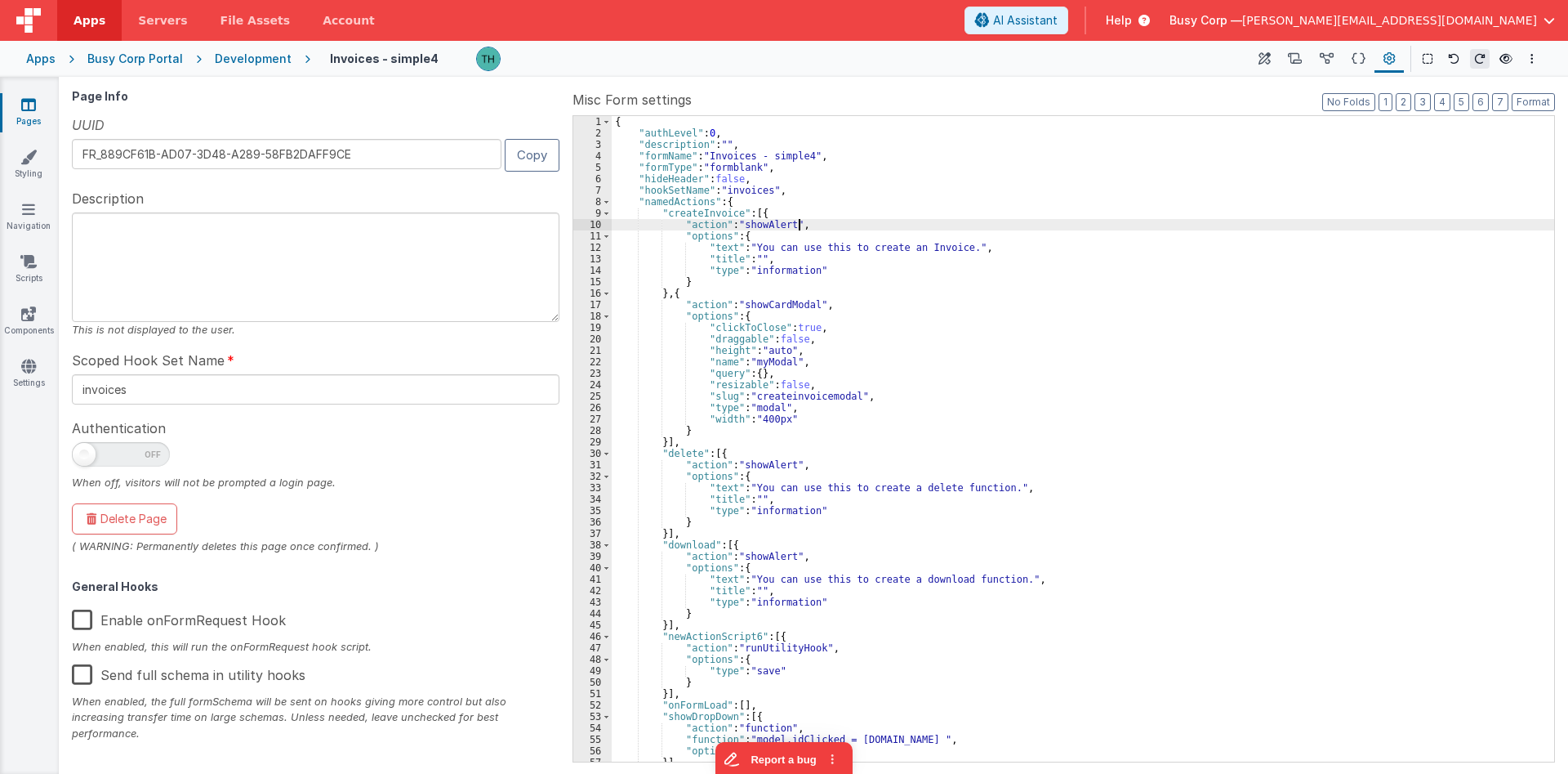
click at [999, 221] on div "{ "authLevel" : 0 , "description" : "" , "formName" : "Invoices - simple4" , "f…" at bounding box center [1083, 450] width 943 height 668
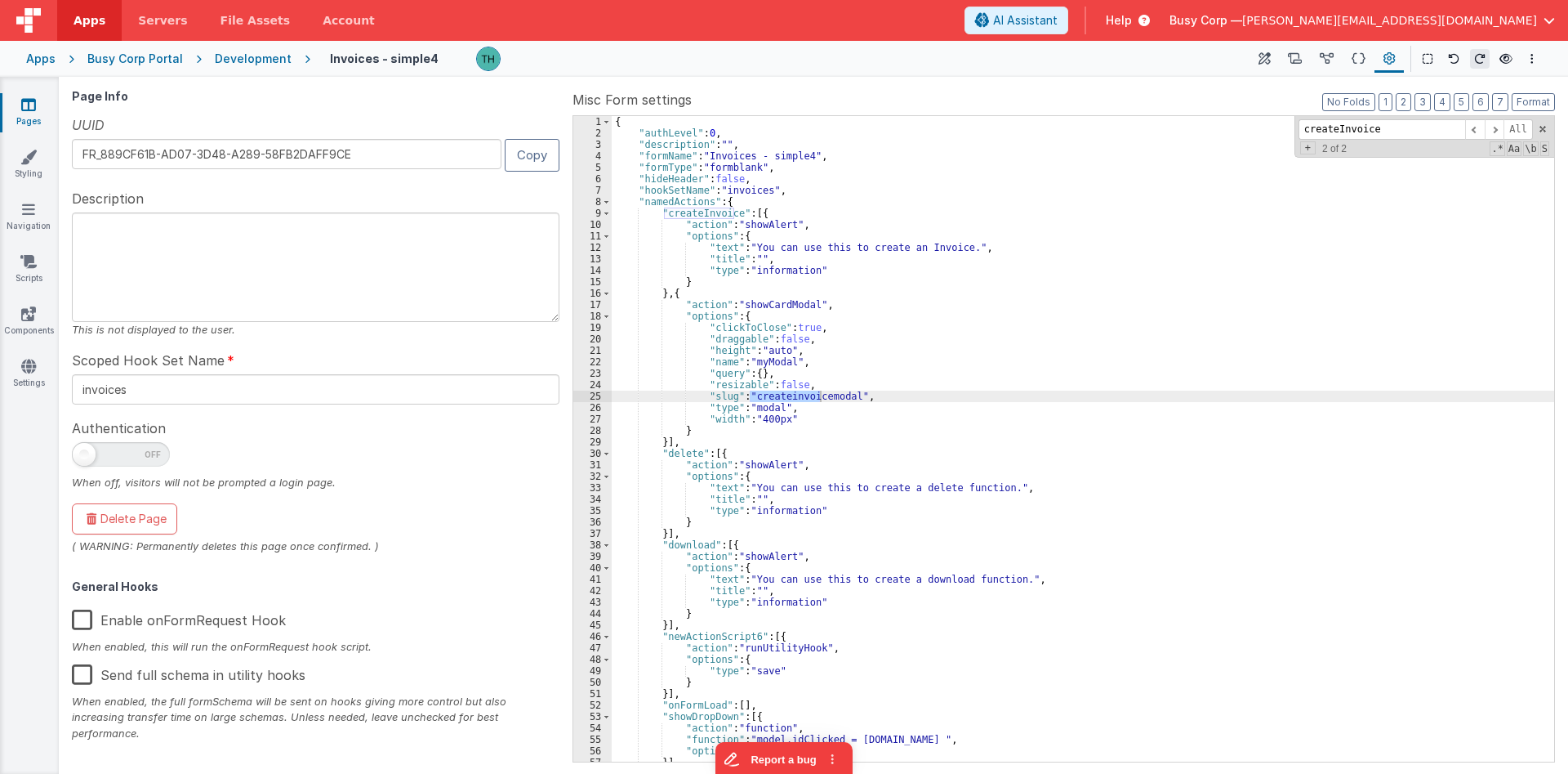
type input "createInvoice"
click at [742, 357] on div "{ "authLevel" : 0 , "description" : "" , "formName" : "Invoices - simple4" , "f…" at bounding box center [1083, 450] width 943 height 668
click at [714, 297] on div "{ "authLevel" : 0 , "description" : "" , "formName" : "Invoices - simple4" , "f…" at bounding box center [1083, 450] width 943 height 668
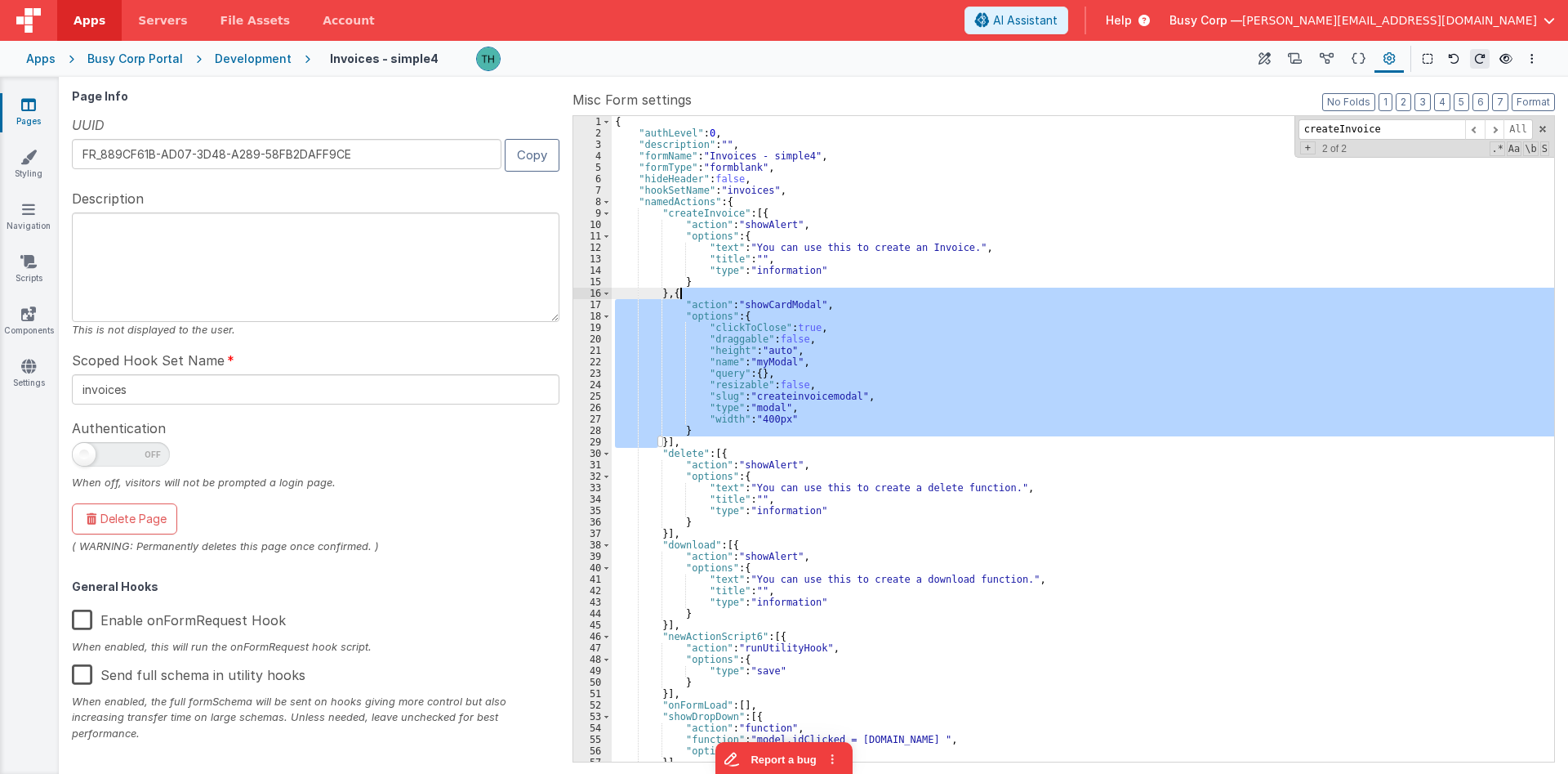
click at [714, 297] on div "{ "authLevel" : 0 , "description" : "" , "formName" : "Invoices - simple4" , "f…" at bounding box center [1083, 450] width 943 height 668
click at [824, 296] on div "{ "authLevel" : 0 , "description" : "" , "formName" : "Invoices - simple4" , "f…" at bounding box center [1083, 439] width 943 height 646
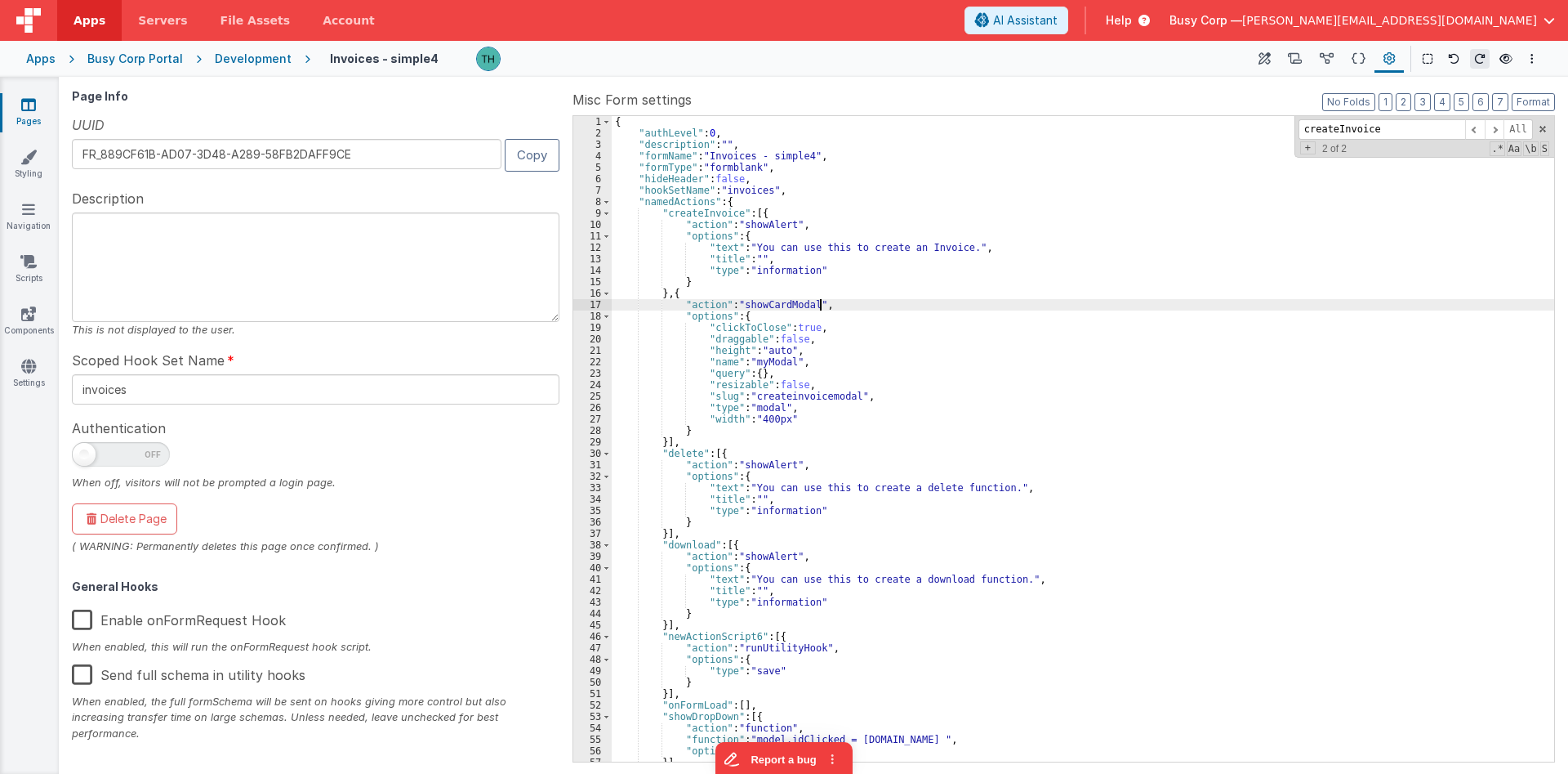
click at [823, 301] on div "{ "authLevel" : 0 , "description" : "" , "formName" : "Invoices - simple4" , "f…" at bounding box center [1083, 450] width 943 height 668
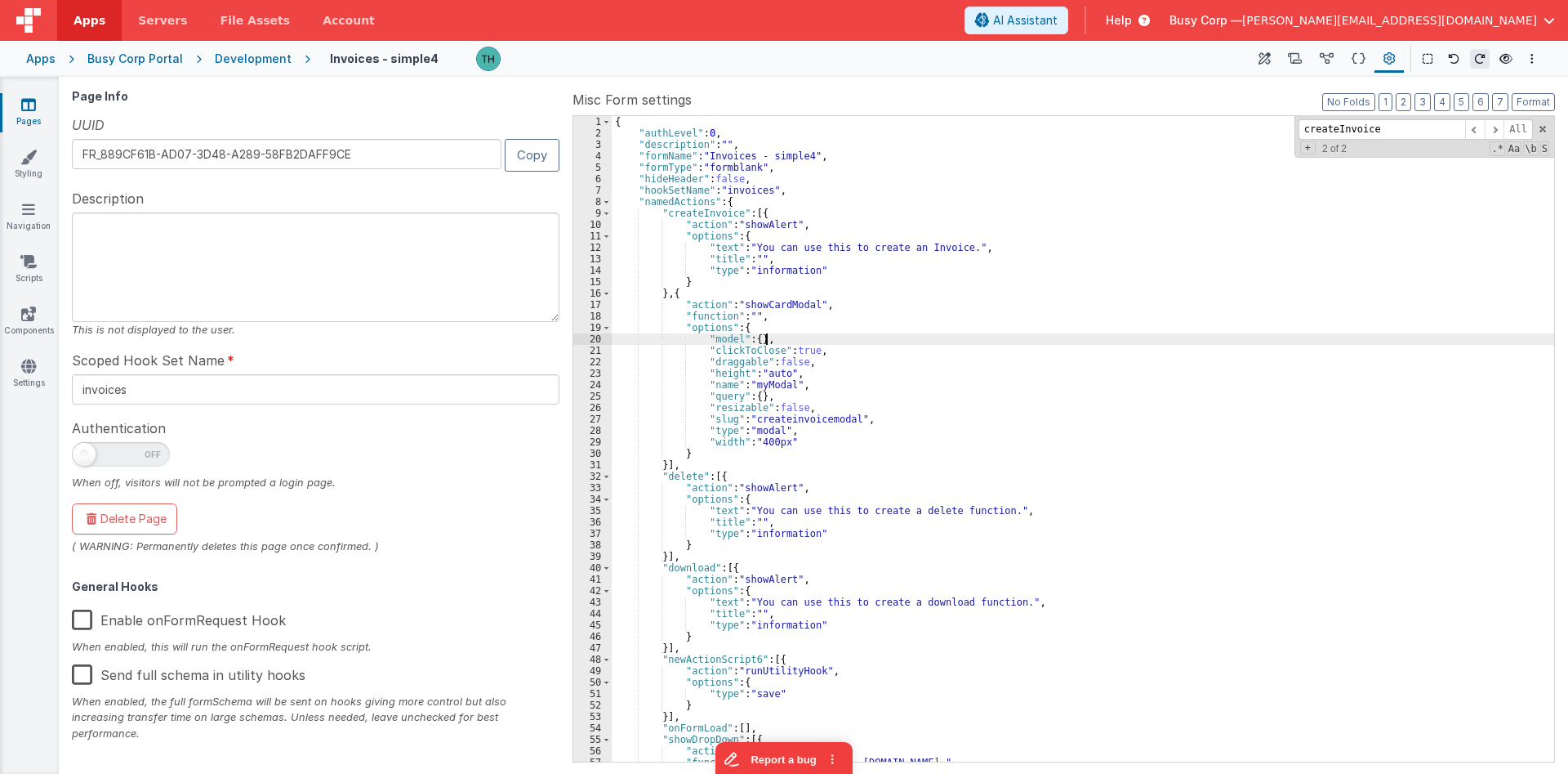
click at [624, 317] on div "{ "authLevel" : 0 , "description" : "" , "formName" : "Invoices - simple4" , "f…" at bounding box center [1083, 450] width 943 height 668
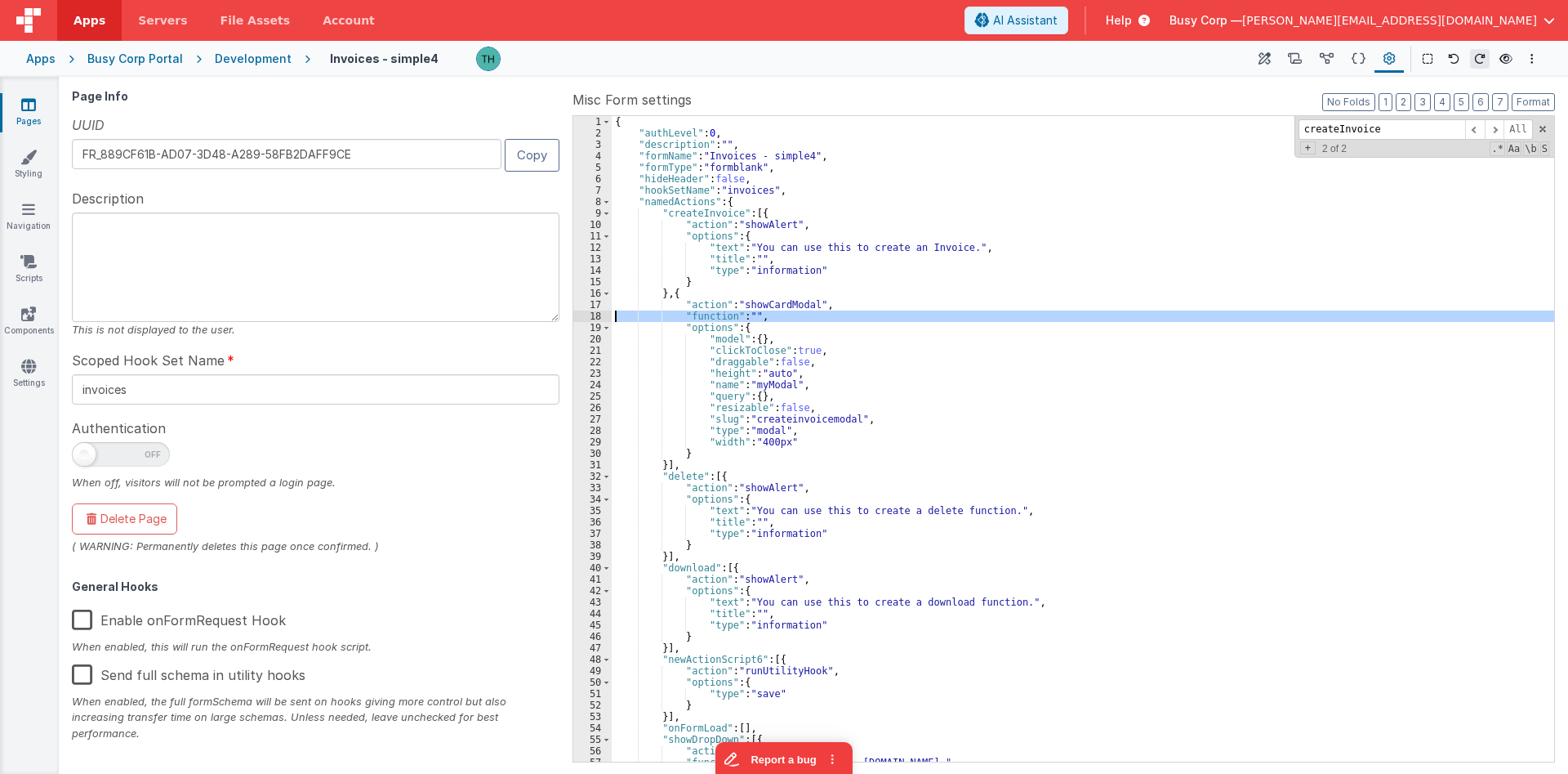
click at [601, 317] on div "18" at bounding box center [593, 316] width 38 height 12
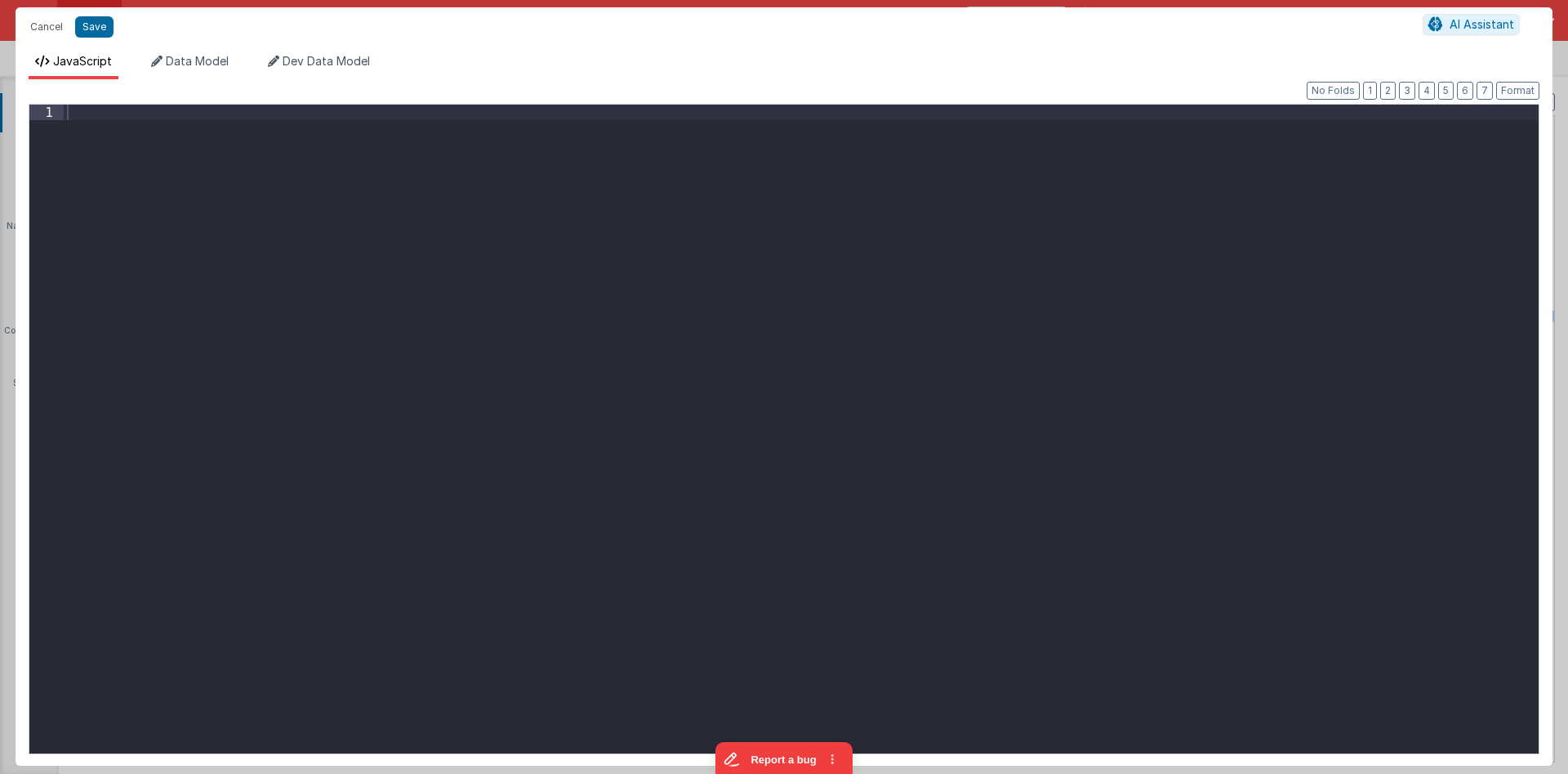
click at [557, 276] on div at bounding box center [801, 444] width 1474 height 679
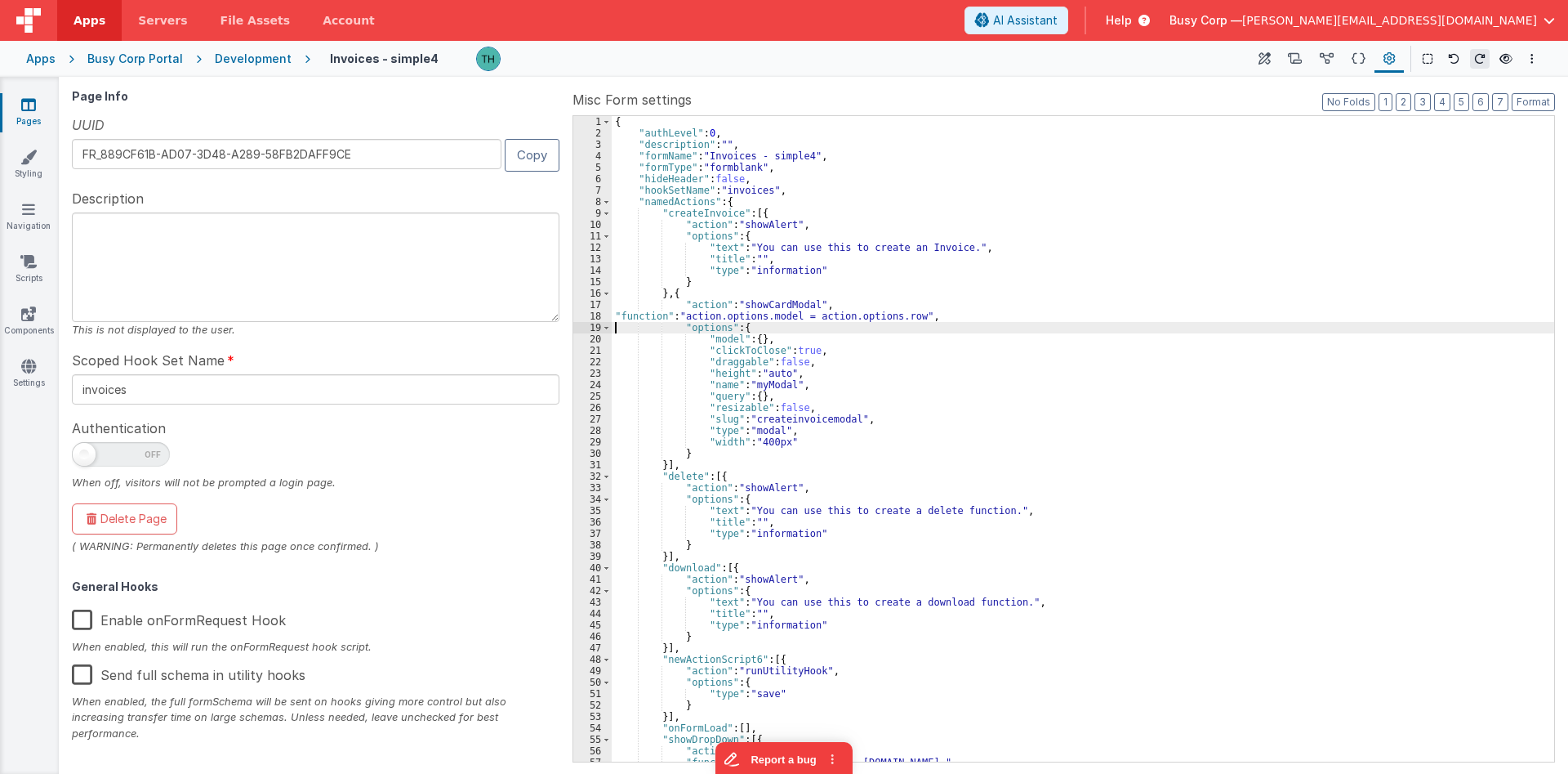
click at [593, 315] on div "18" at bounding box center [593, 316] width 38 height 12
click at [590, 319] on div "18" at bounding box center [593, 316] width 38 height 12
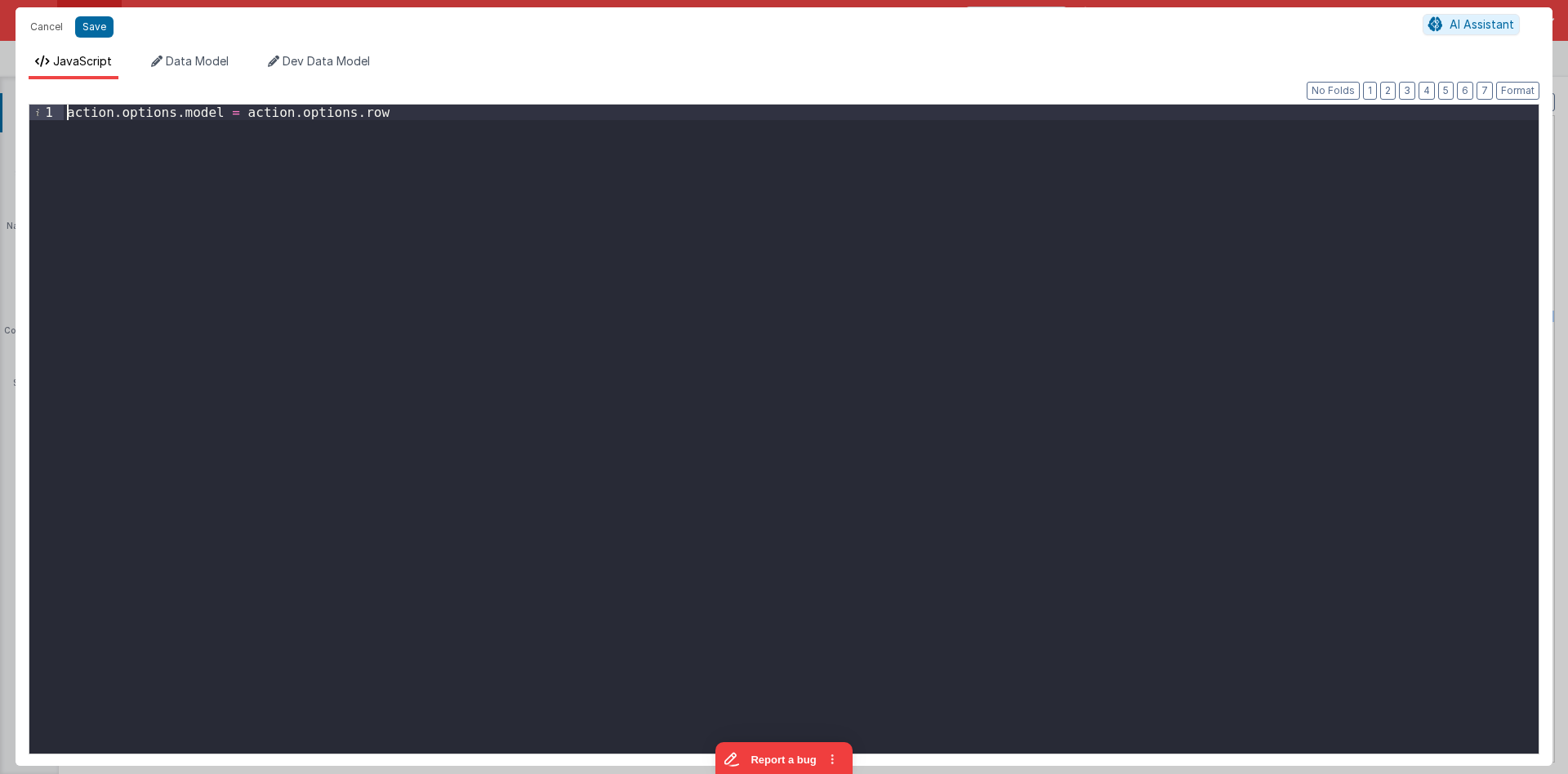
click at [68, 113] on div "action . options . model = action . options . row" at bounding box center [801, 444] width 1474 height 679
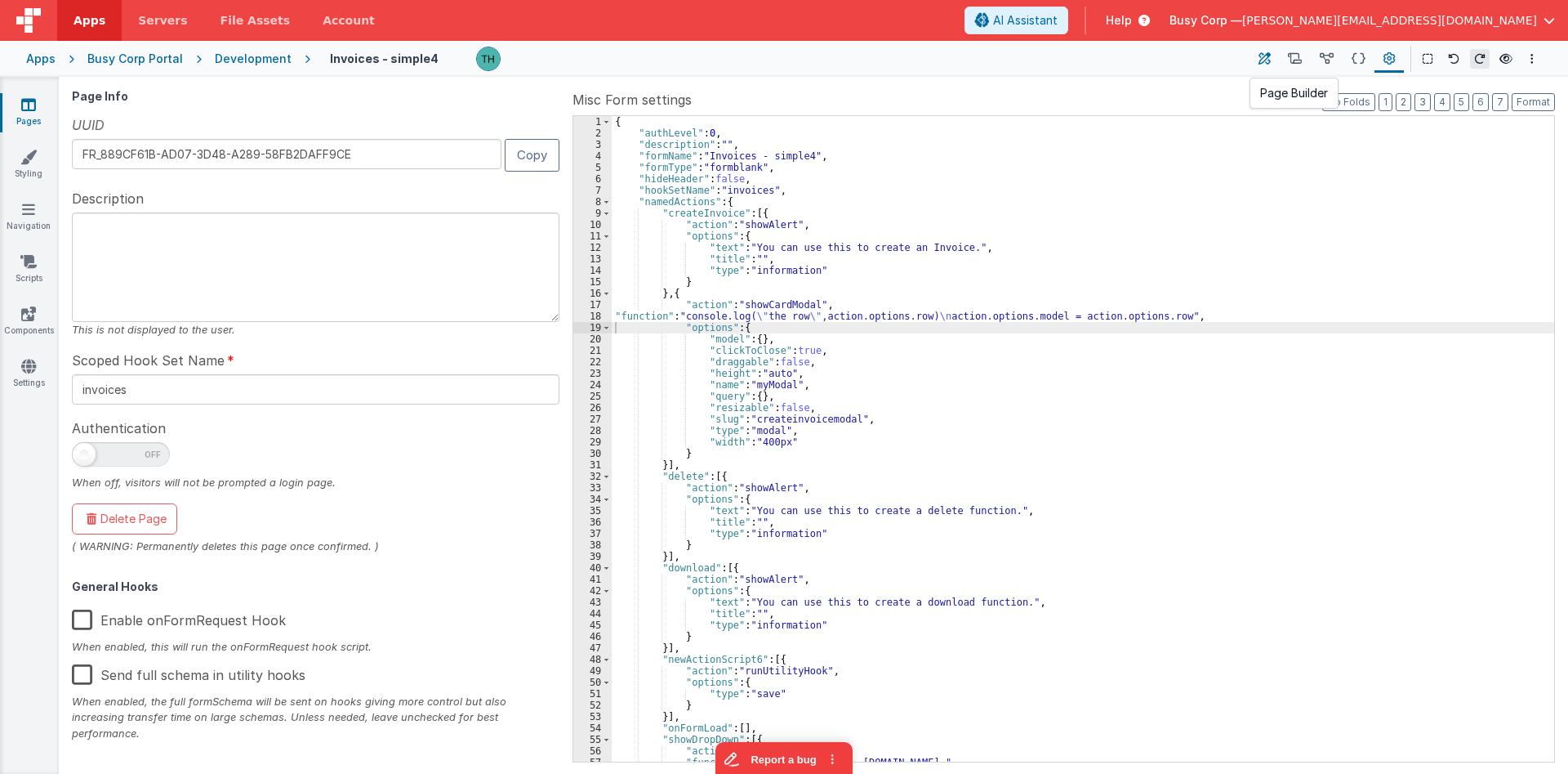
click at [1259, 62] on button at bounding box center [1263, 58] width 29 height 28
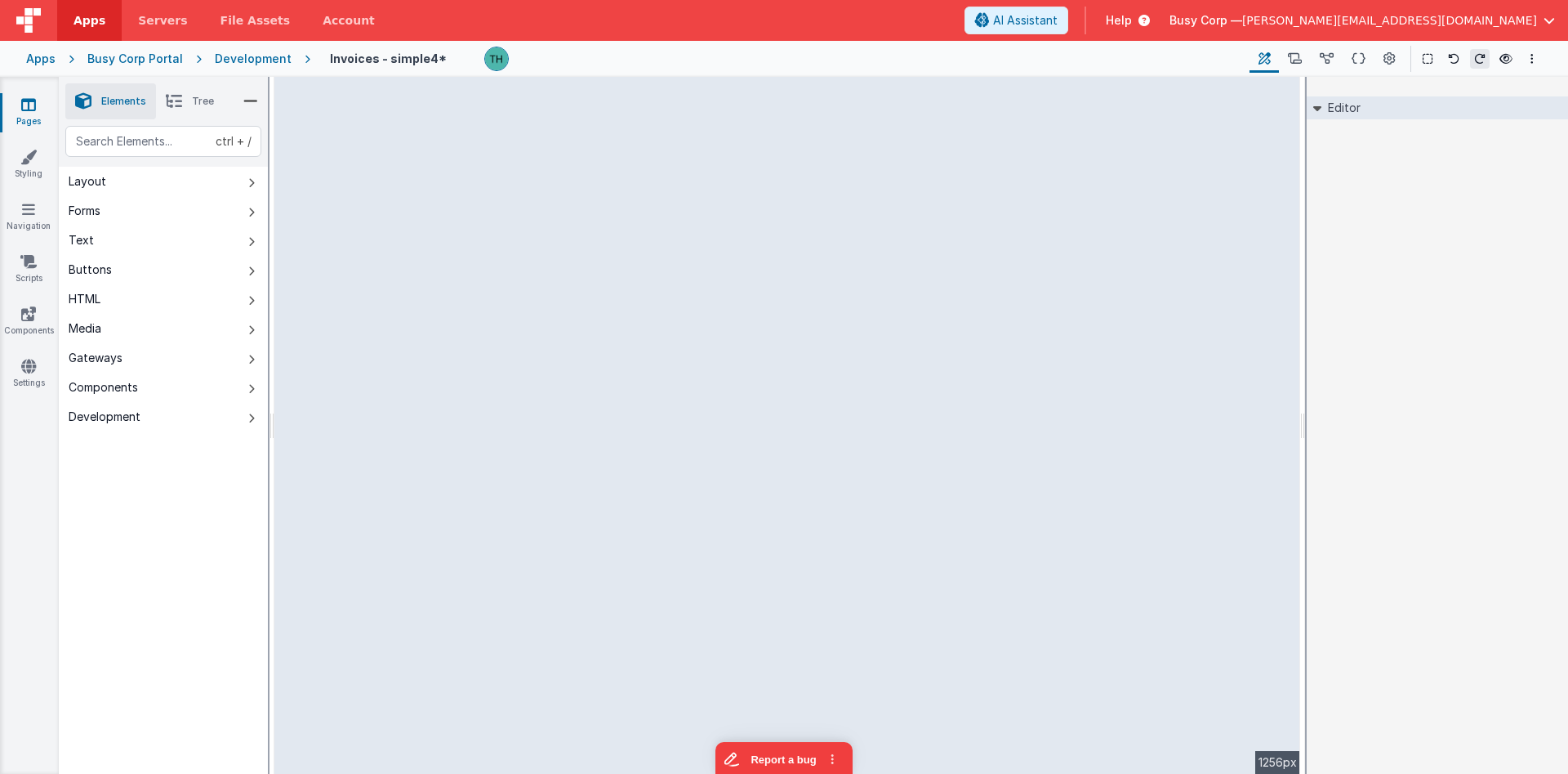
select select
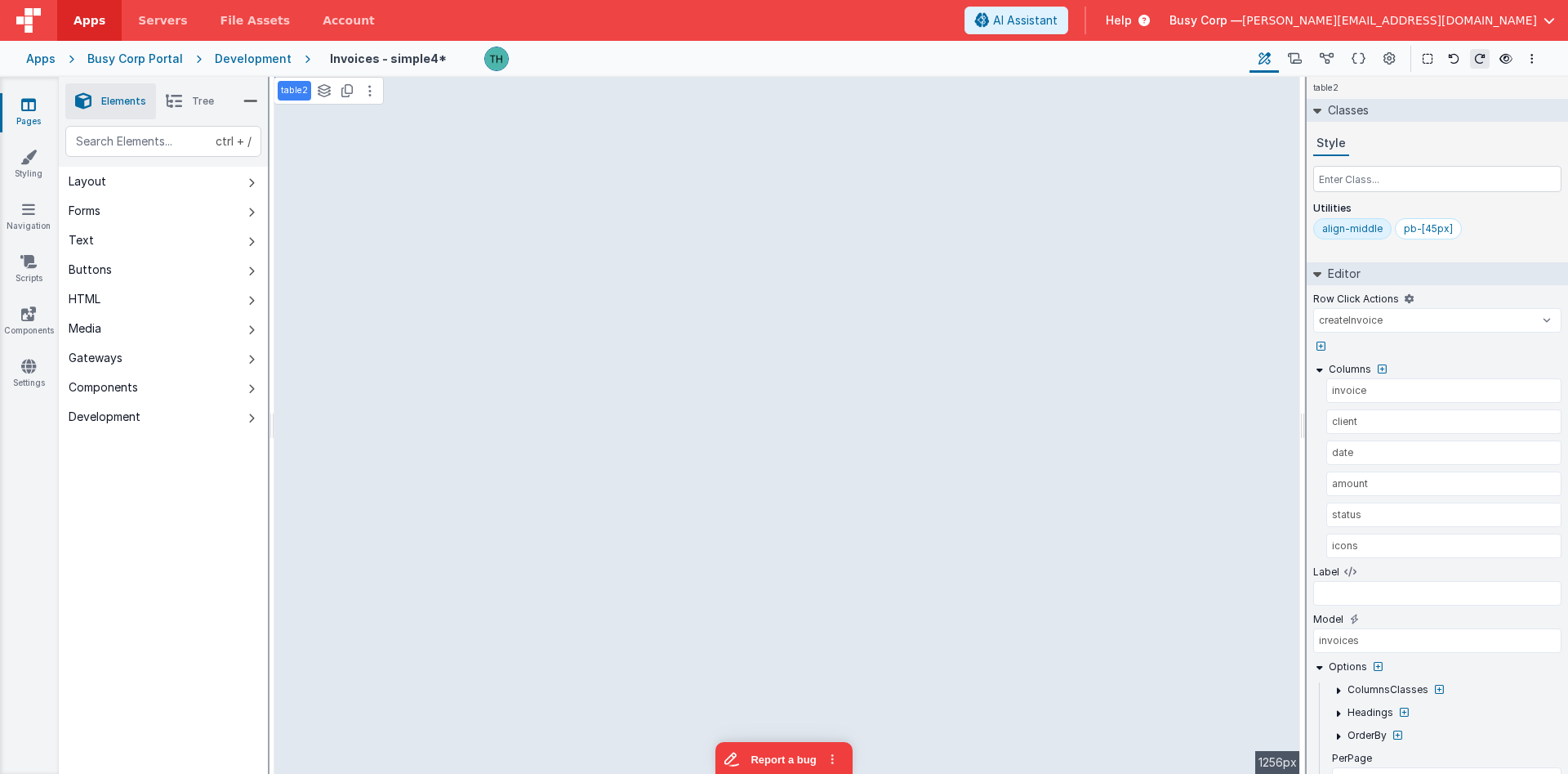
select select
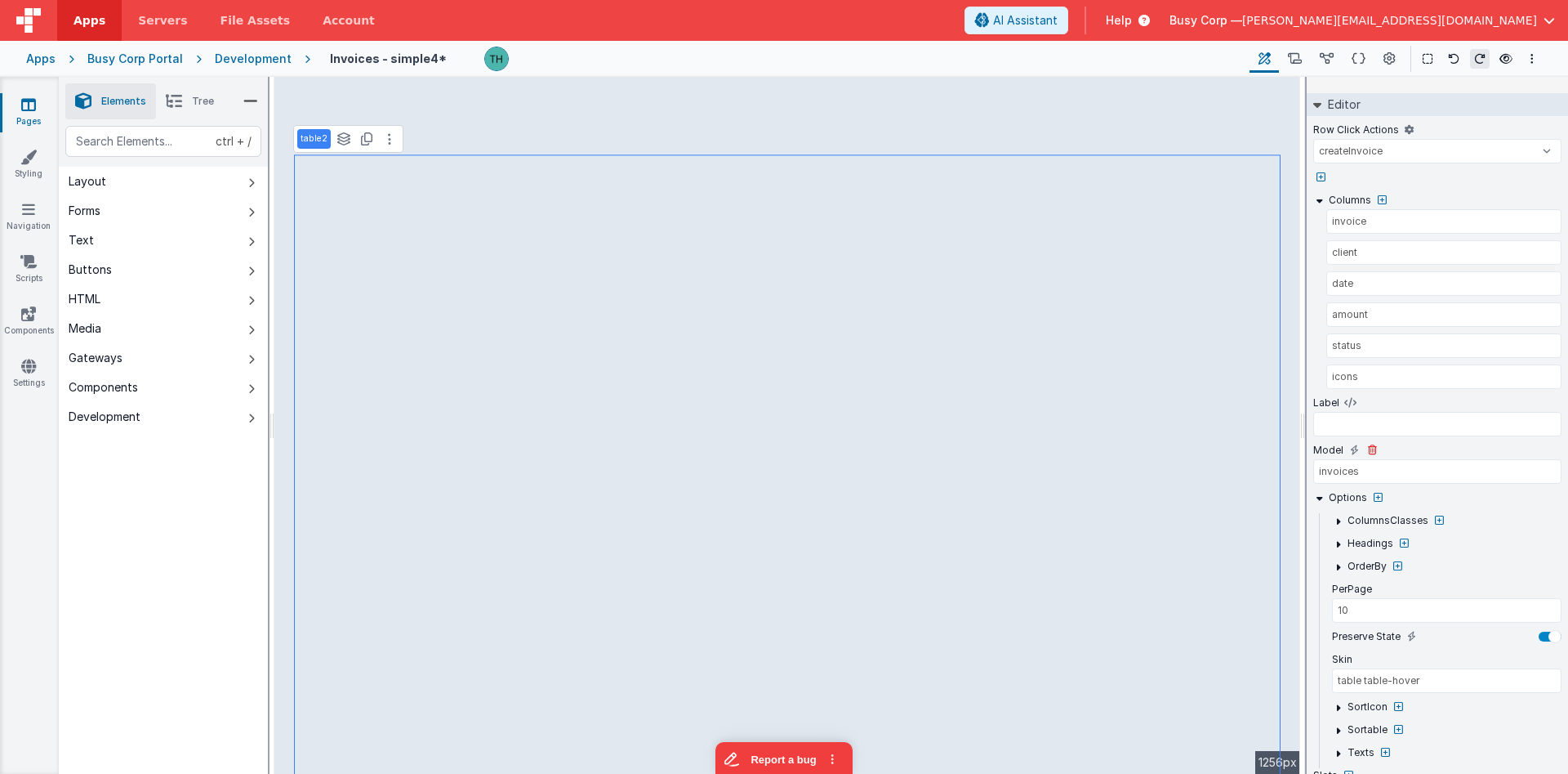
select select
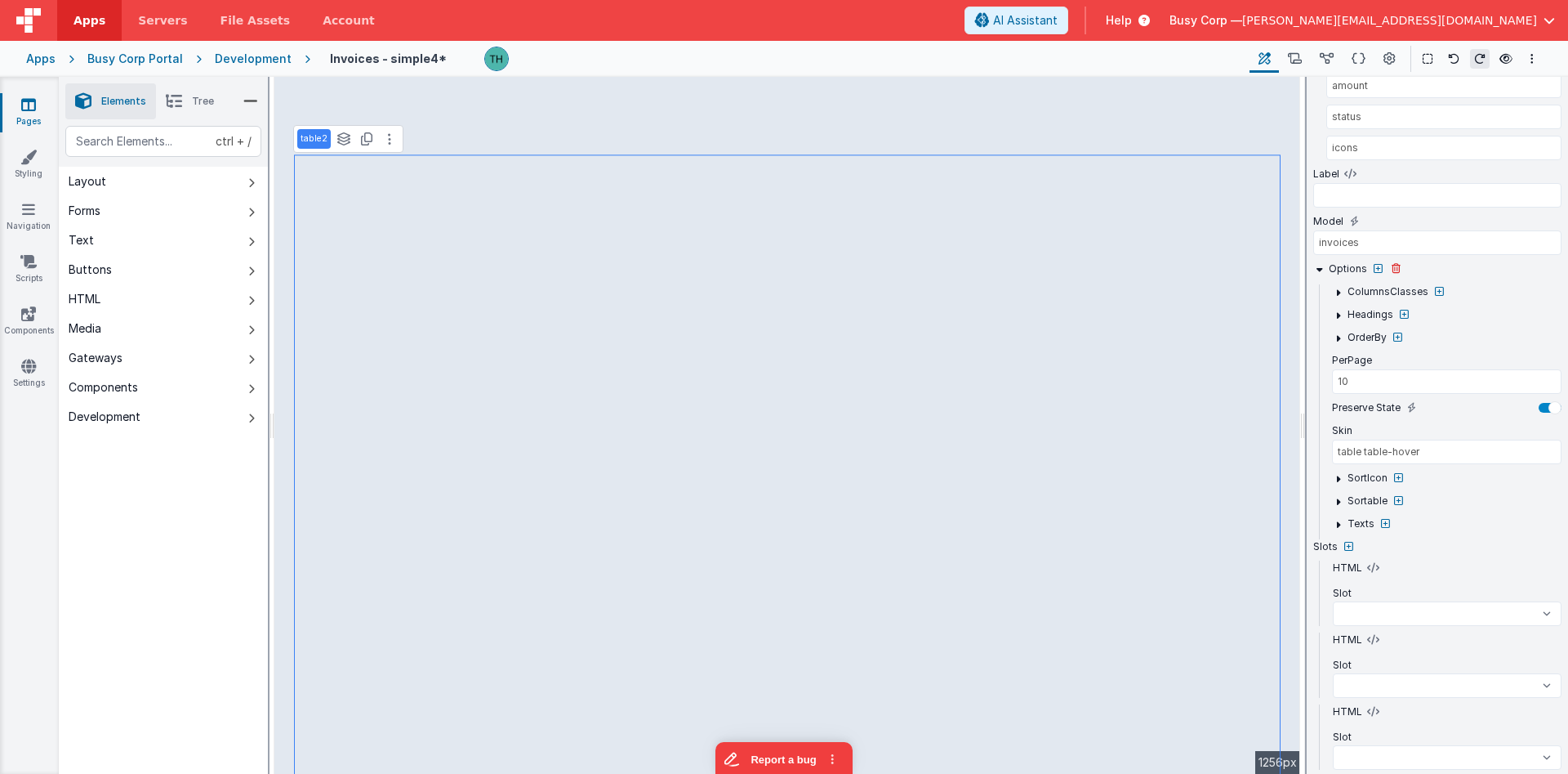
scroll to position [446, 0]
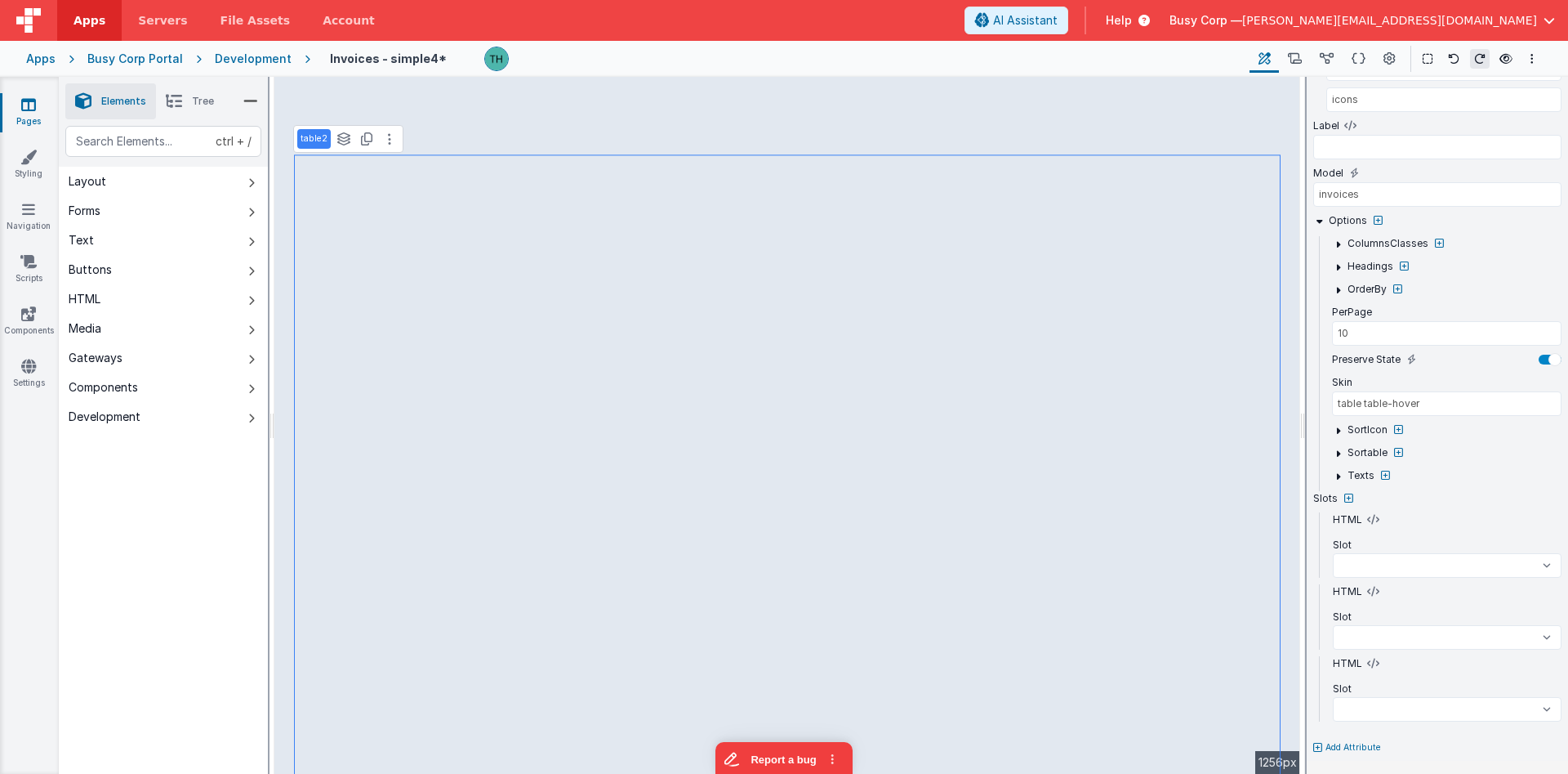
select select
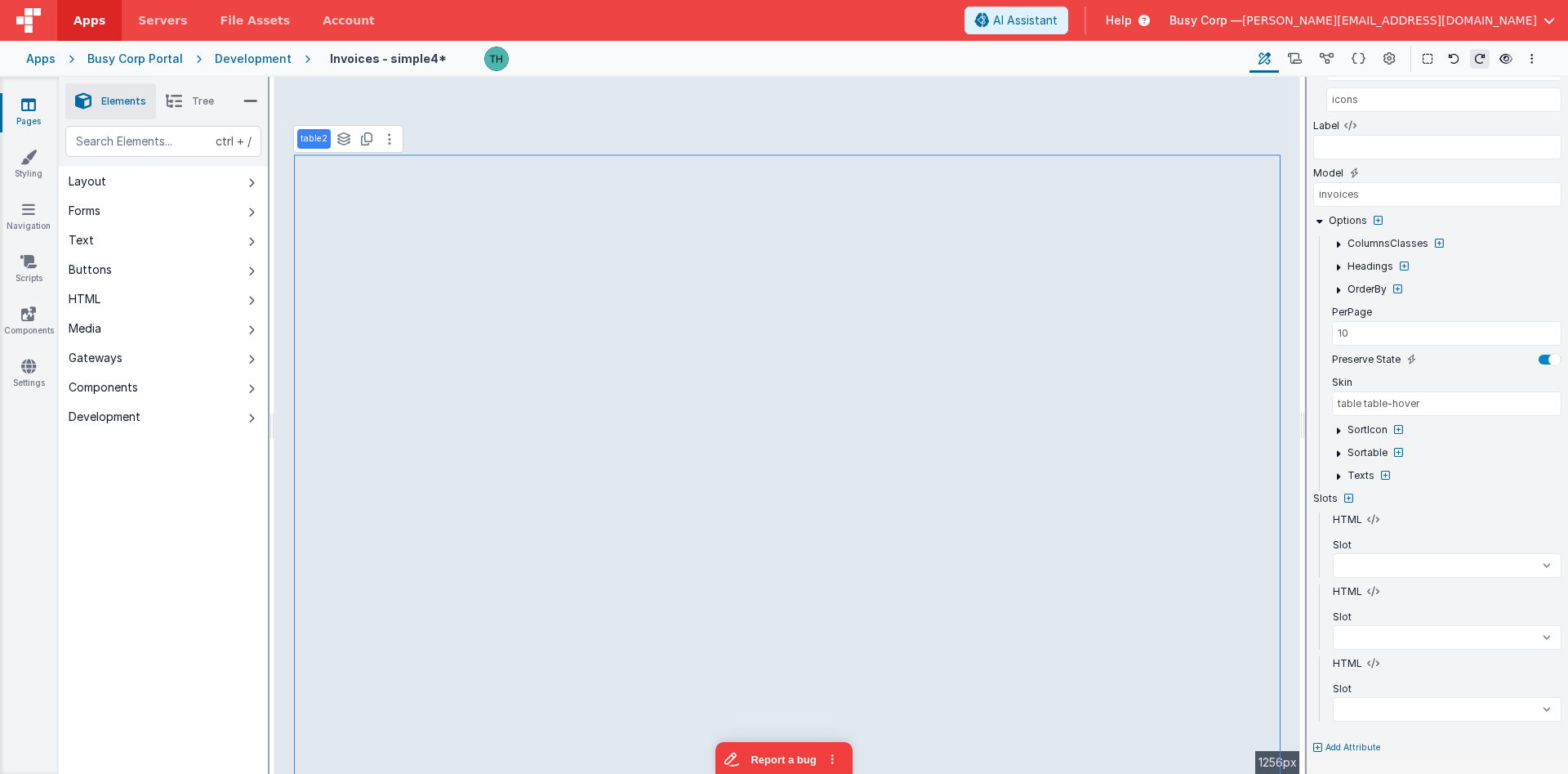
select select
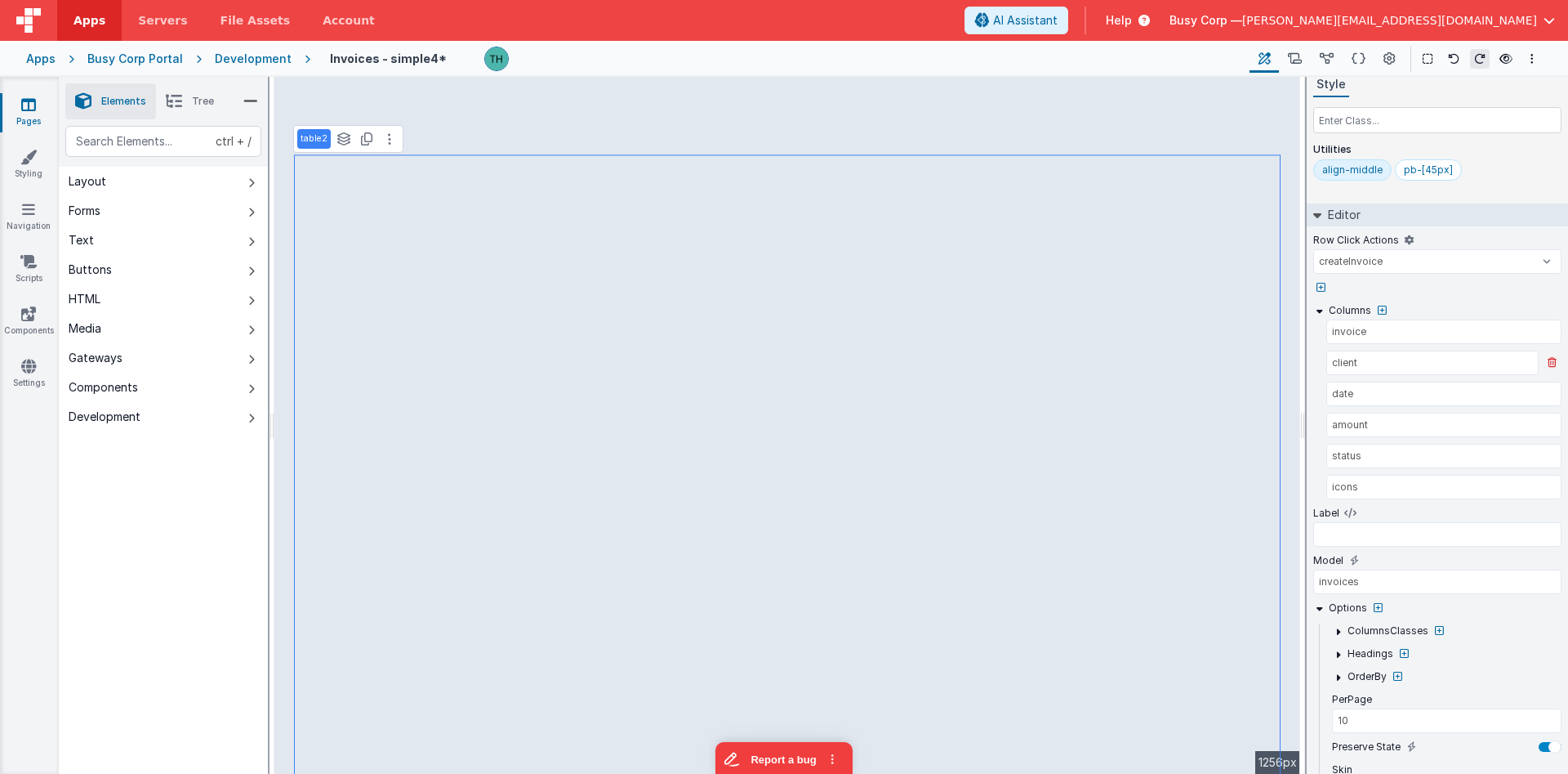
scroll to position [54, 0]
select select
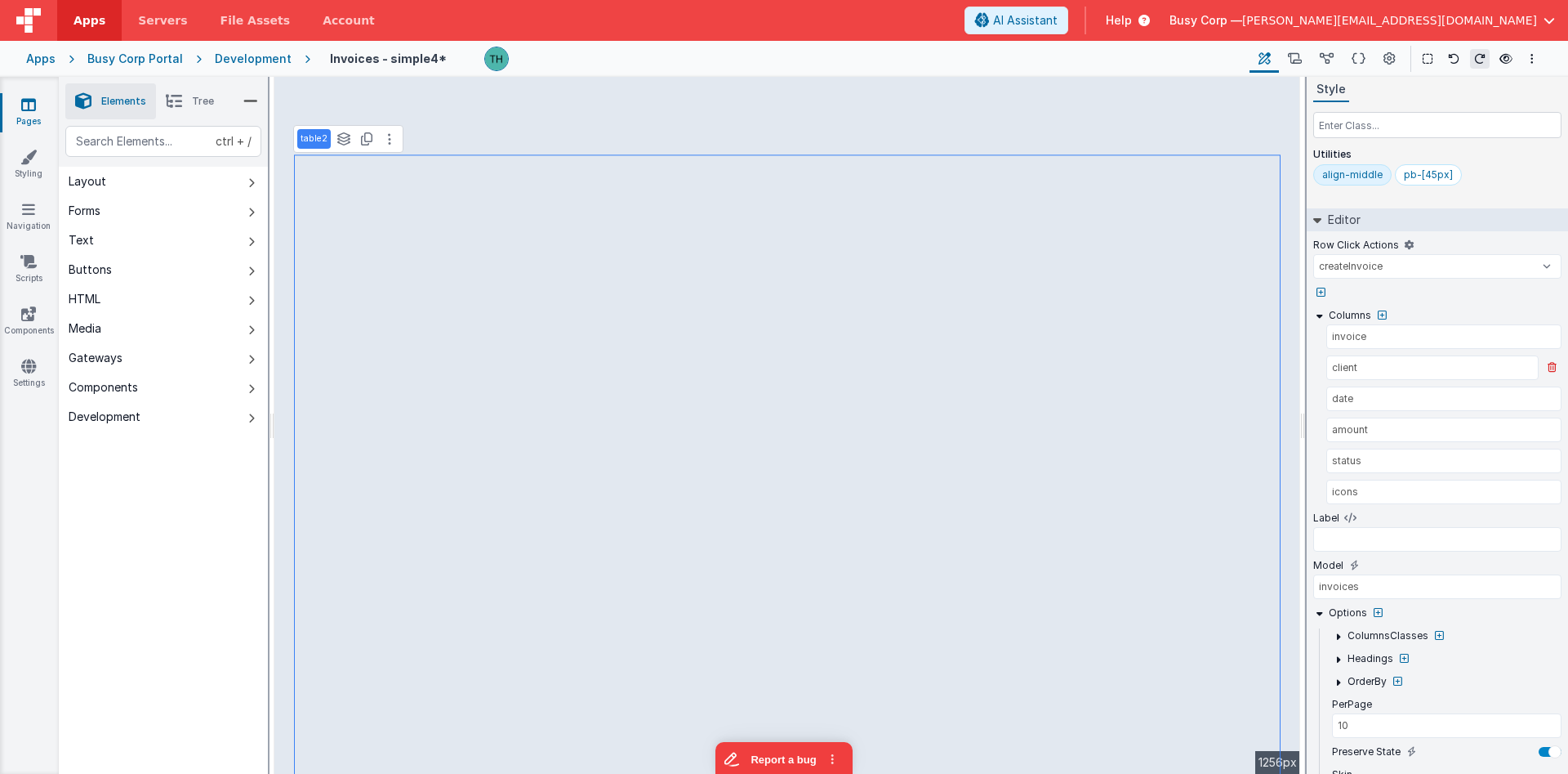
select select
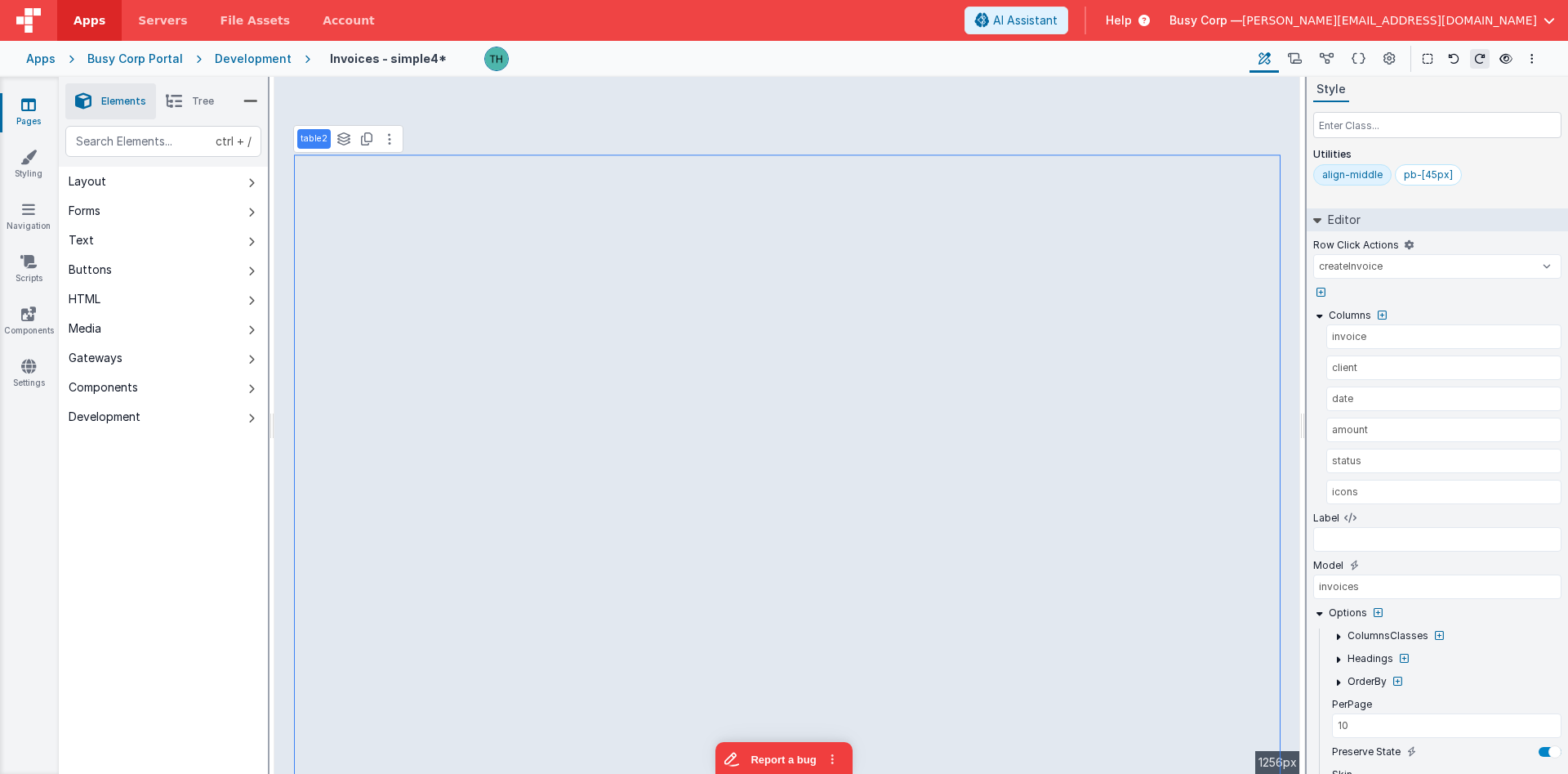
select select
click at [1323, 53] on icon at bounding box center [1326, 59] width 14 height 17
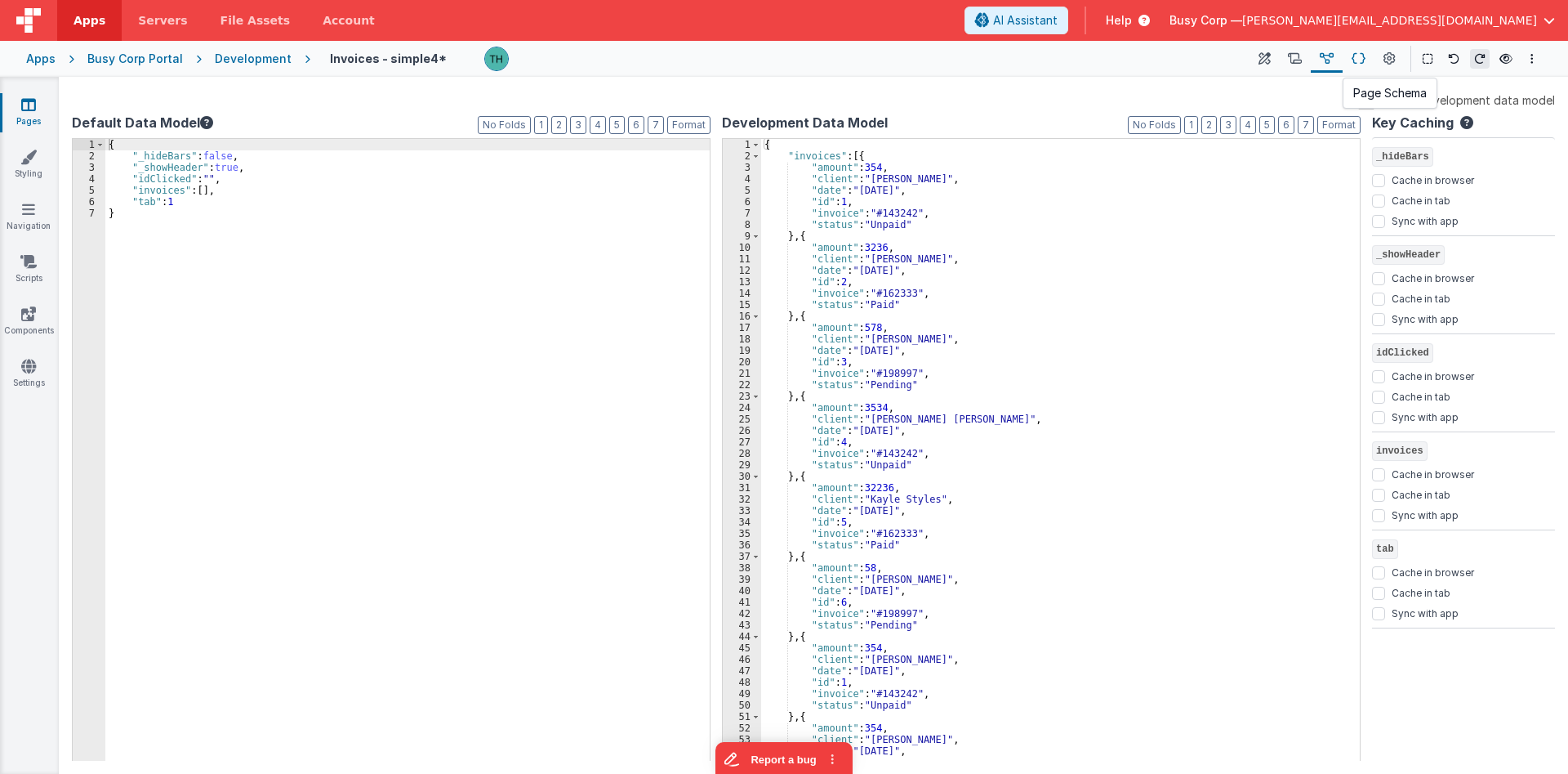
click at [1353, 51] on icon at bounding box center [1358, 59] width 14 height 17
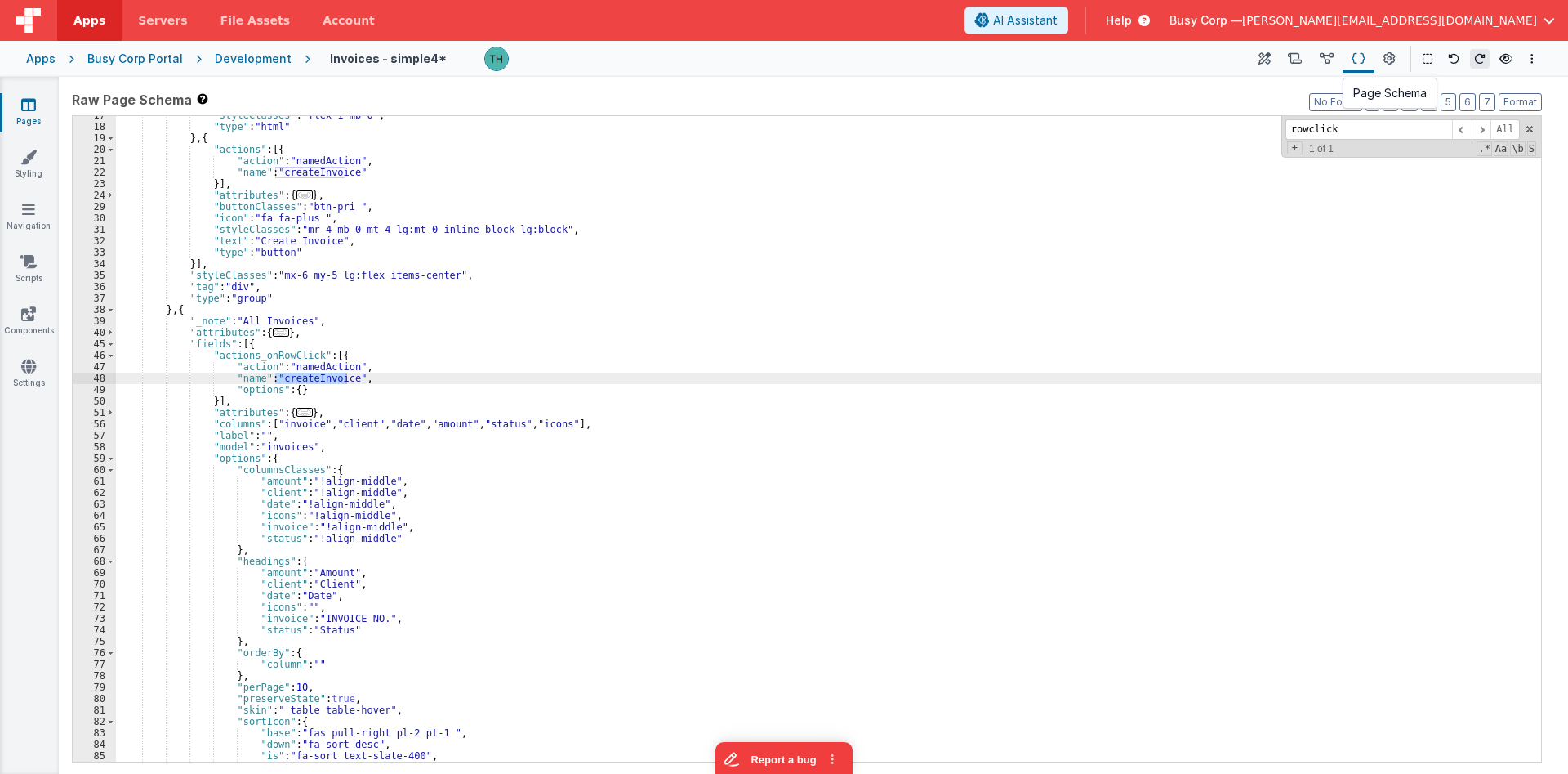
scroll to position [98, 0]
click at [994, 186] on div ""styleClasses" : "flex-1 mb-0" , "type" : "html" } , { "actions" : [{ "action" …" at bounding box center [829, 443] width 1425 height 668
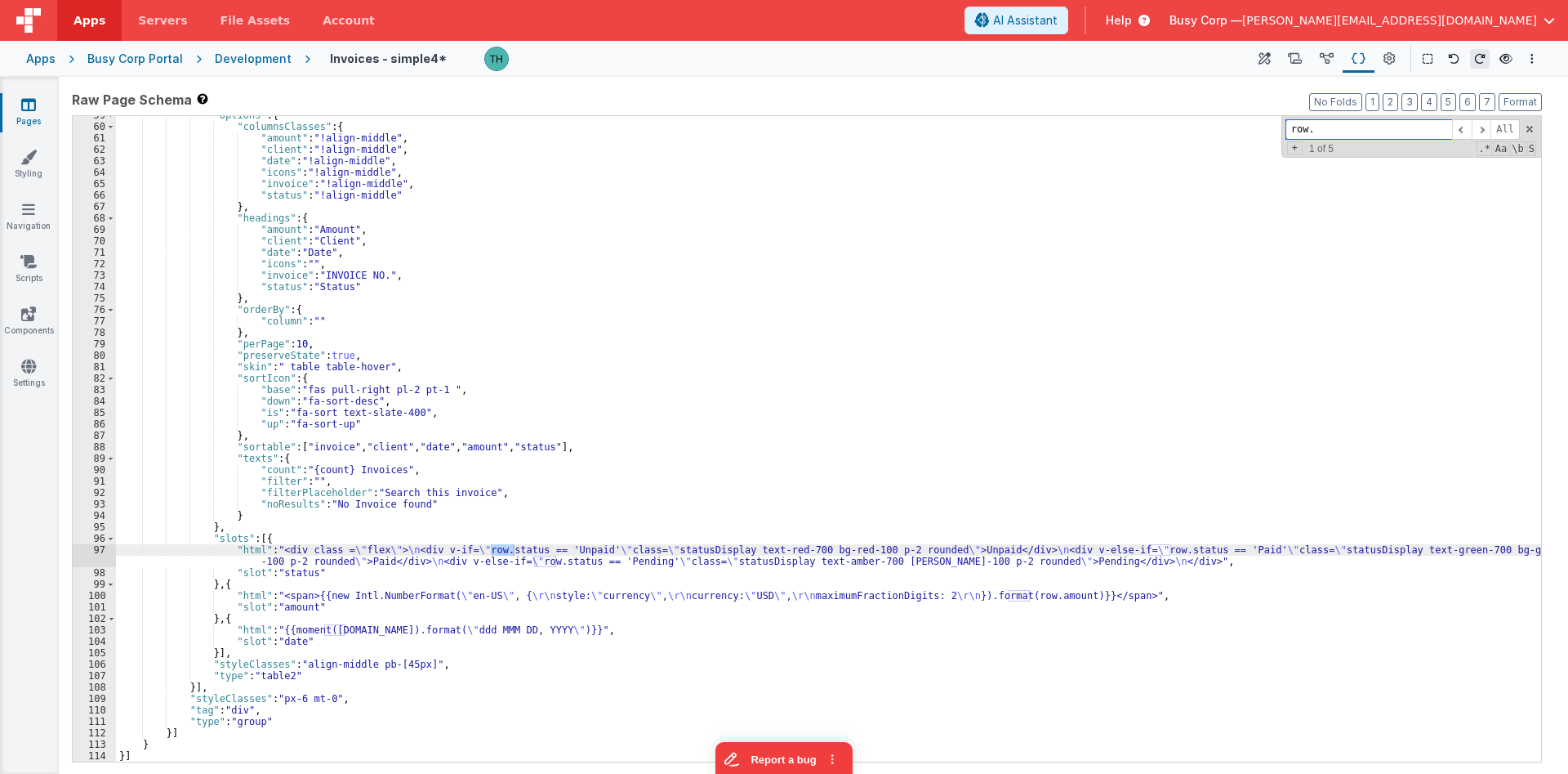
scroll to position [441, 0]
type input "row."
click at [23, 103] on icon at bounding box center [28, 105] width 15 height 16
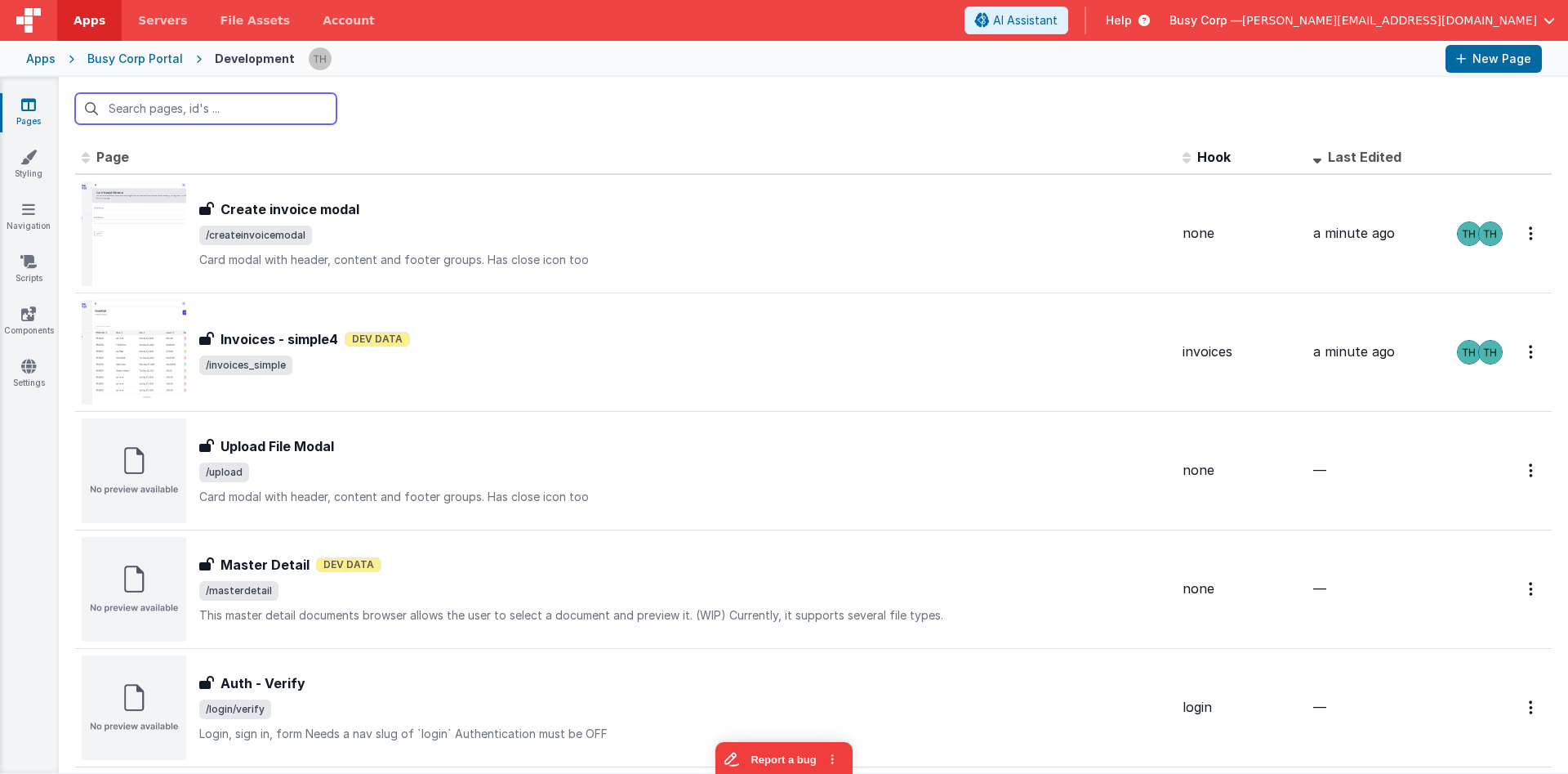
click at [221, 115] on input "text" at bounding box center [205, 108] width 261 height 31
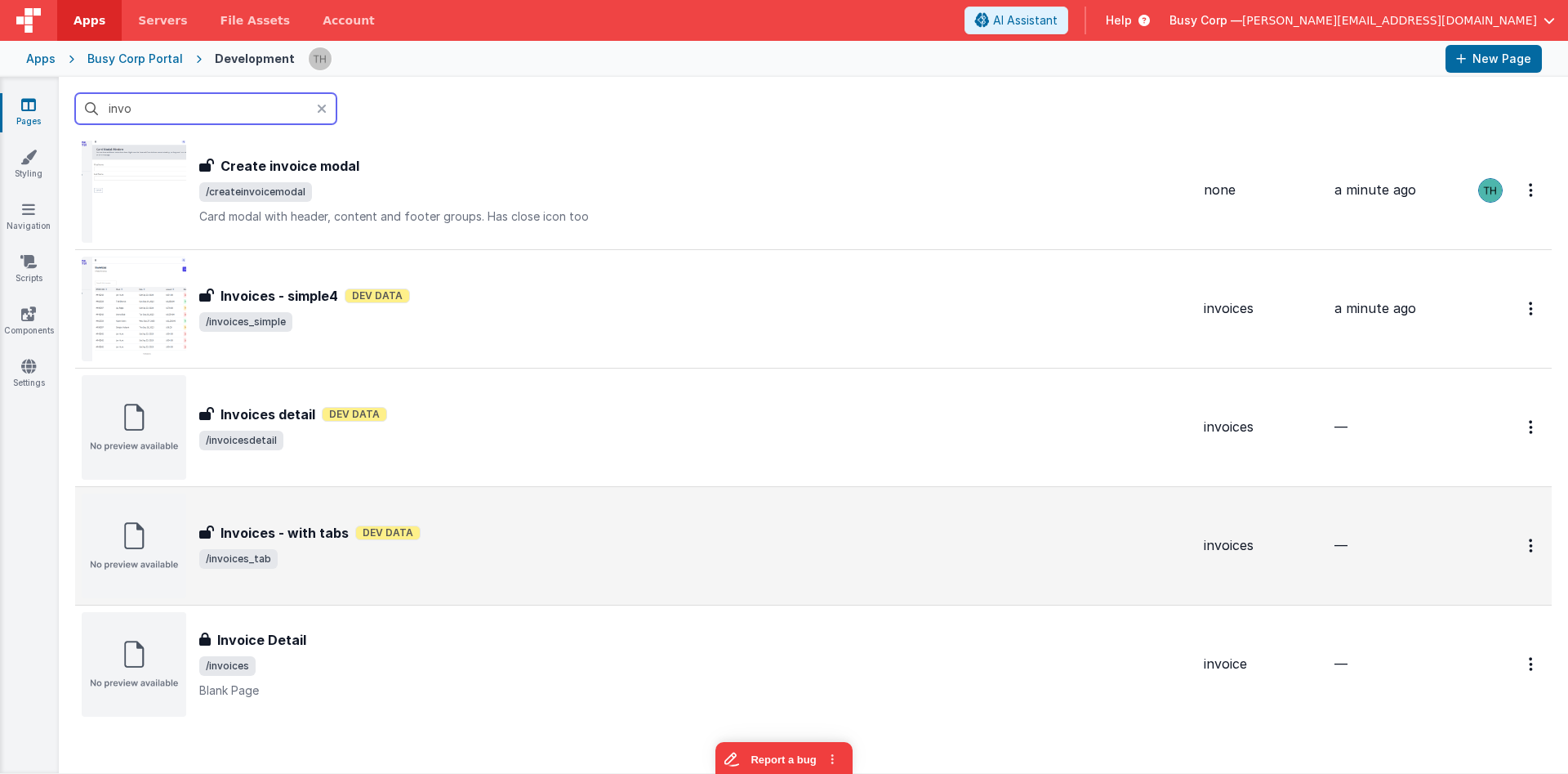
scroll to position [98, 0]
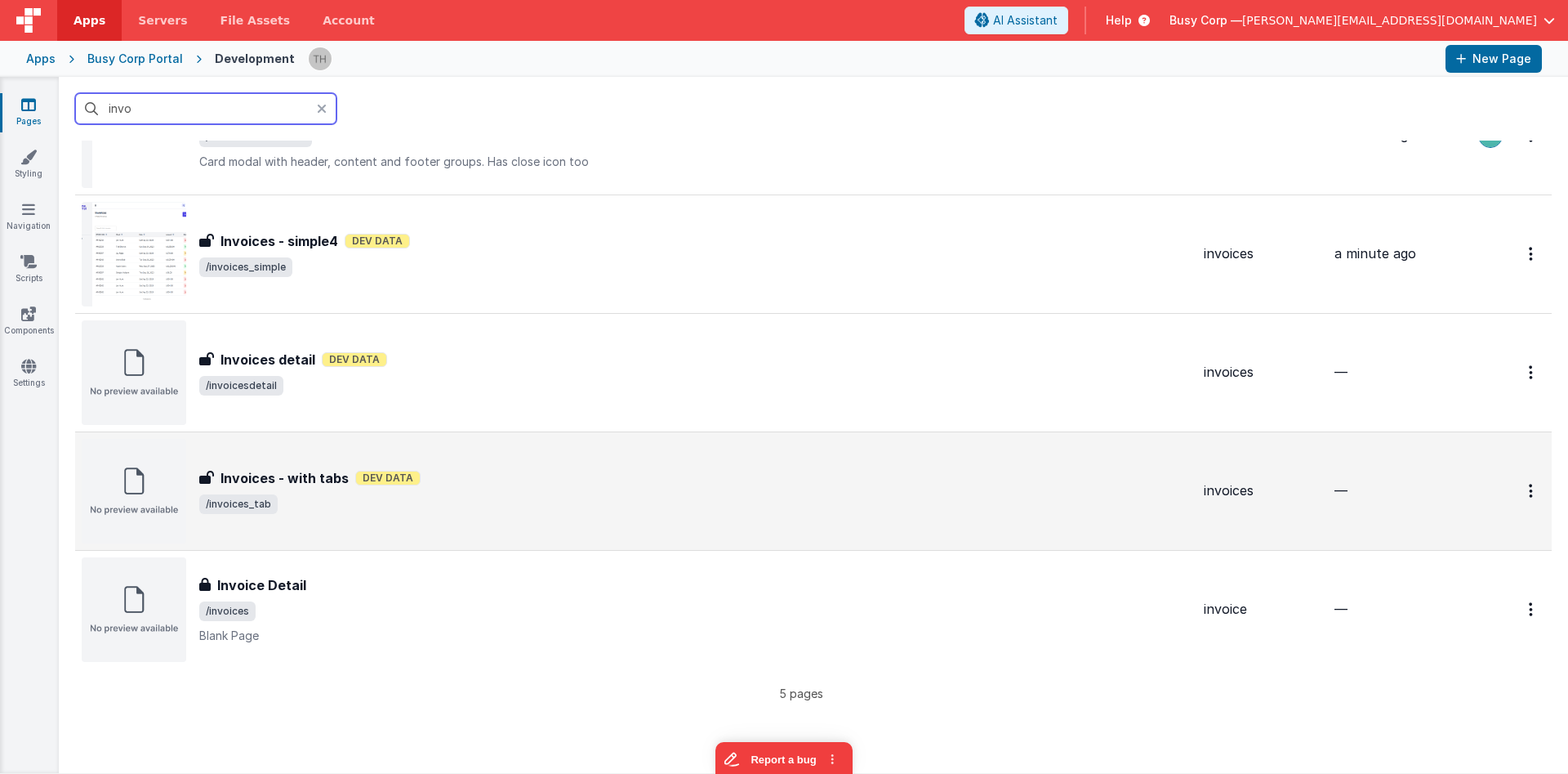
type input "invo"
click at [619, 498] on span "/invoices_tab" at bounding box center [694, 504] width 992 height 20
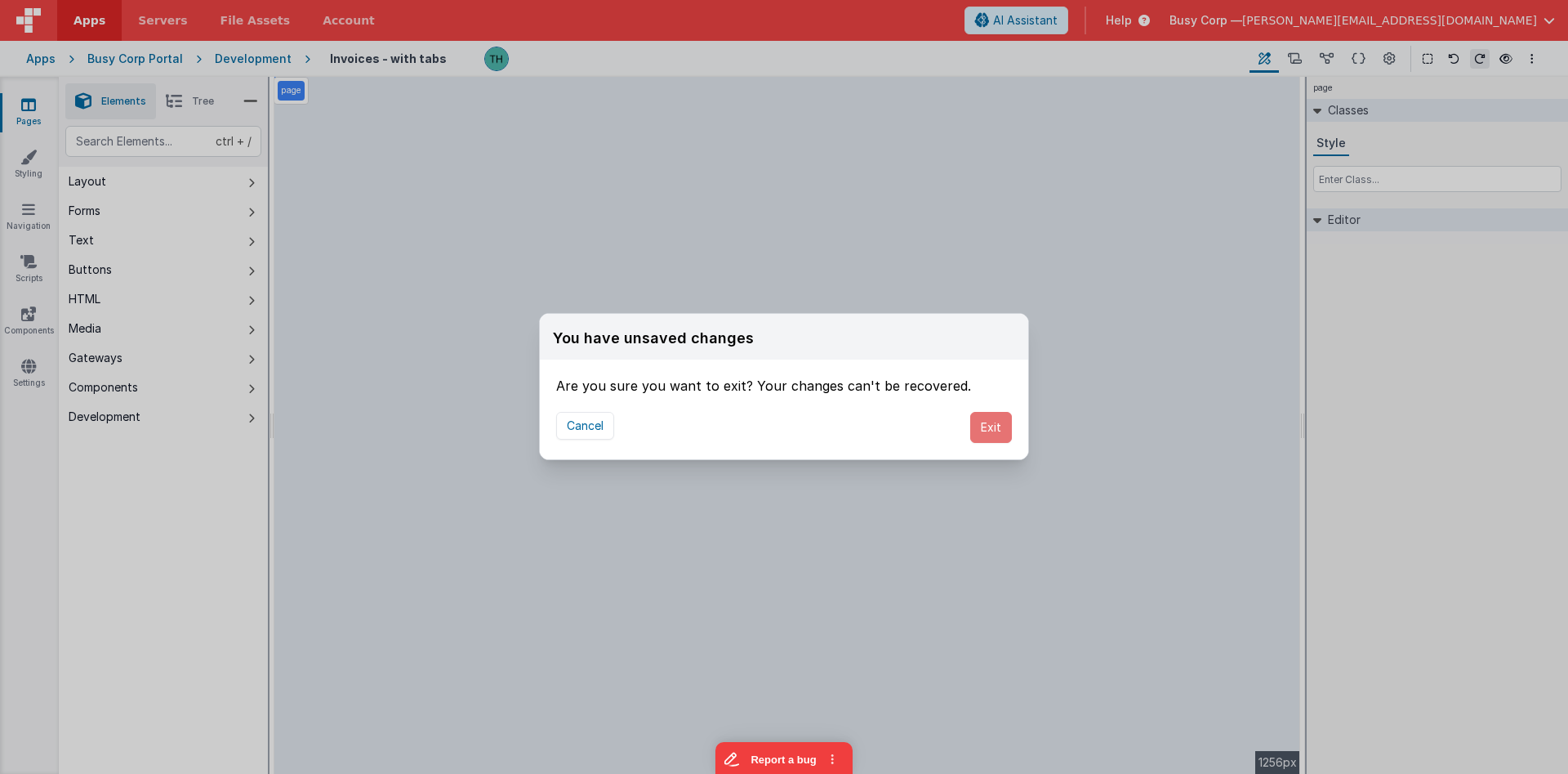
click at [991, 425] on button "Exit" at bounding box center [991, 427] width 42 height 31
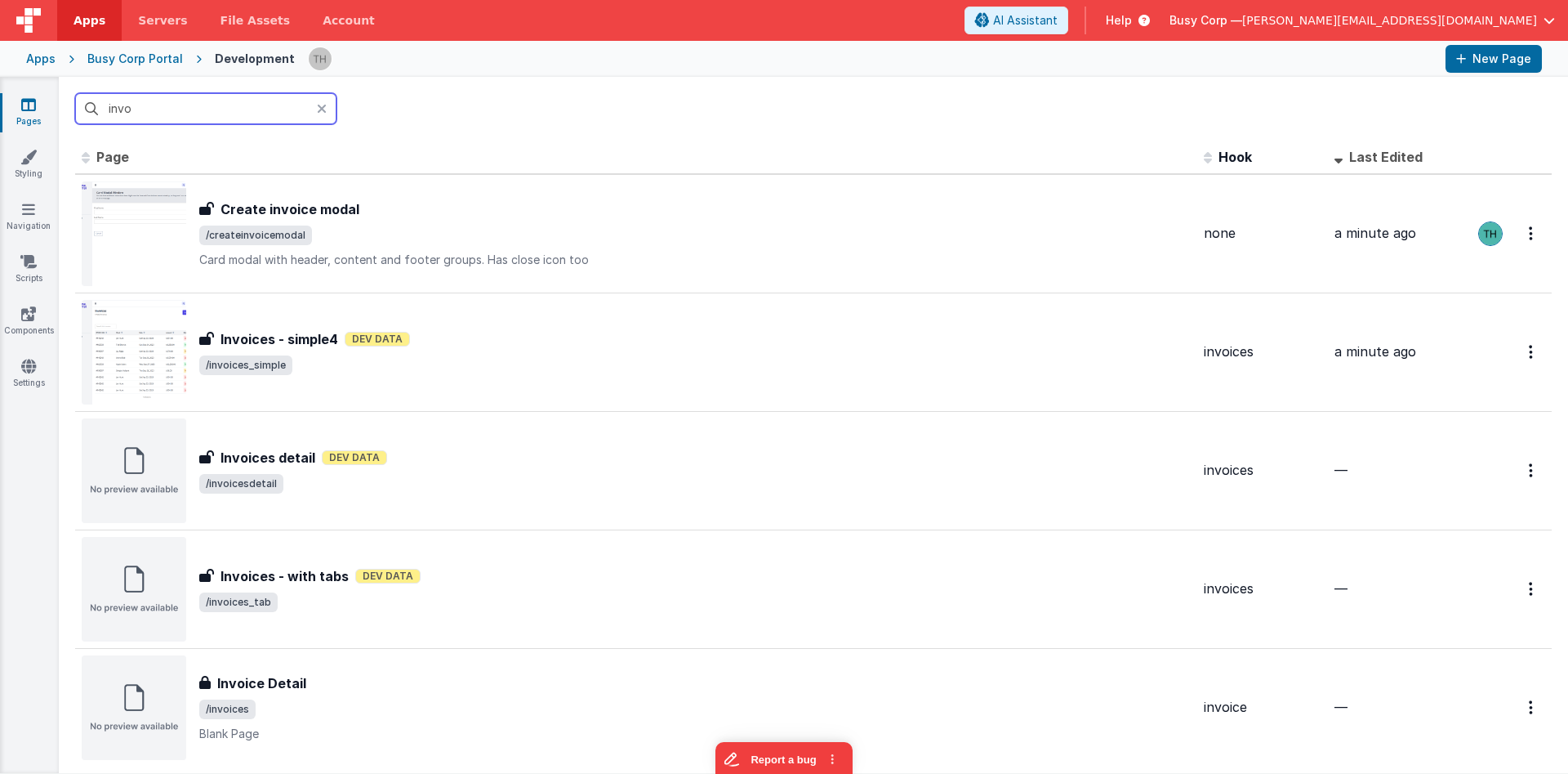
drag, startPoint x: 205, startPoint y: 98, endPoint x: 0, endPoint y: 68, distance: 207.2
click at [75, 93] on input "invo" at bounding box center [205, 108] width 261 height 31
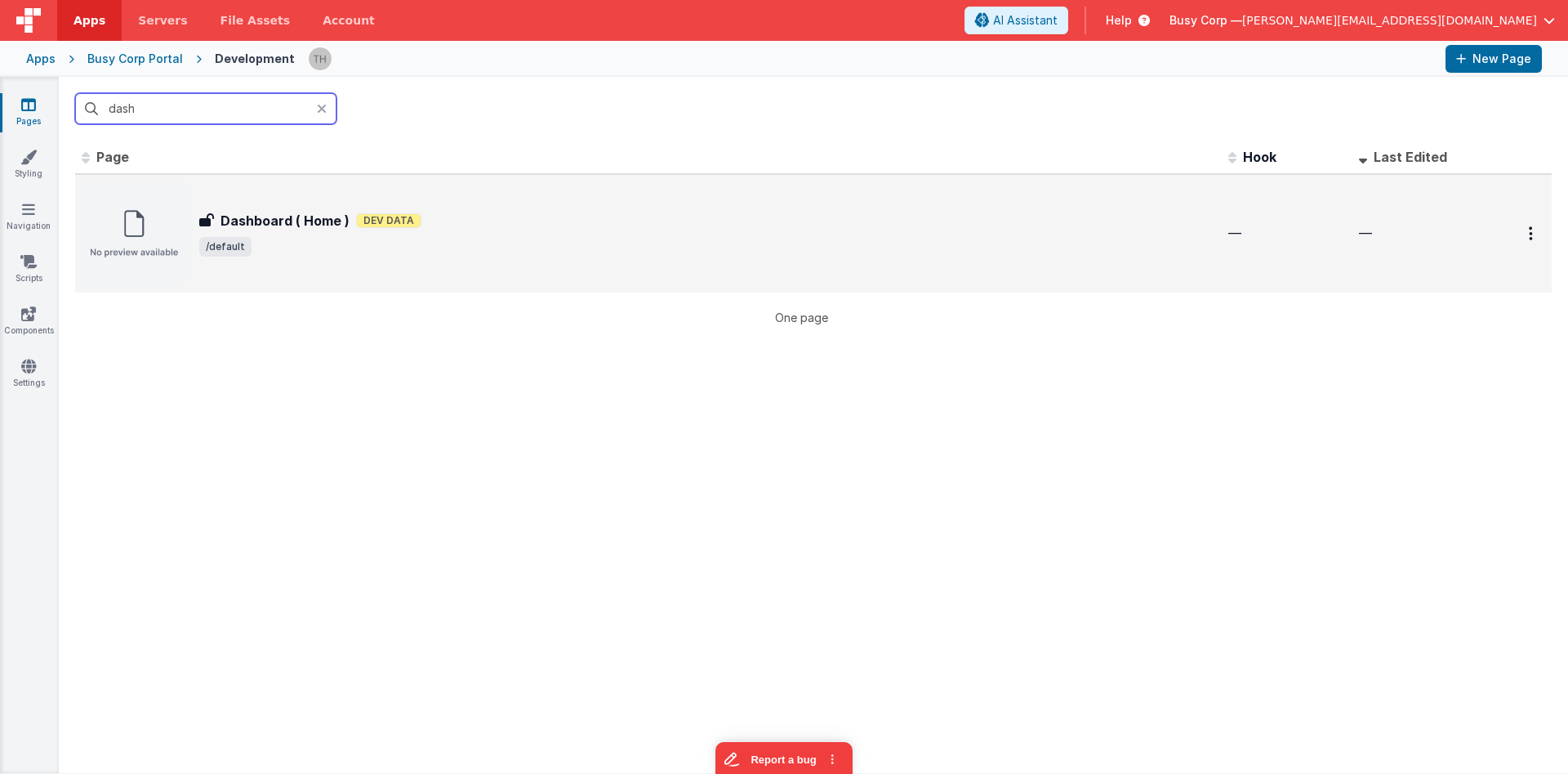
type input "dash"
click at [765, 226] on div "Dashboard ( Home ) Dev Data" at bounding box center [706, 221] width 1015 height 20
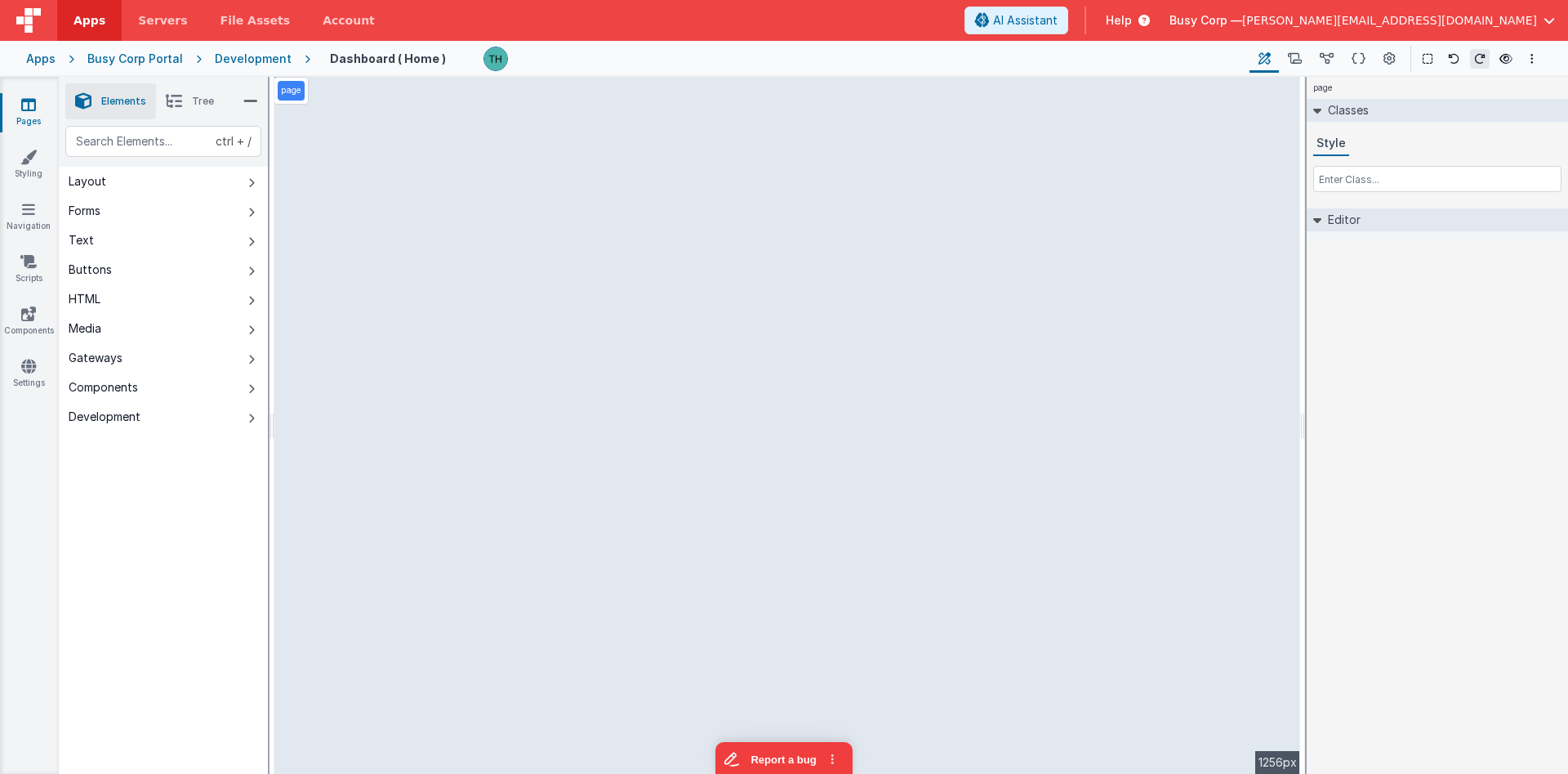
select select
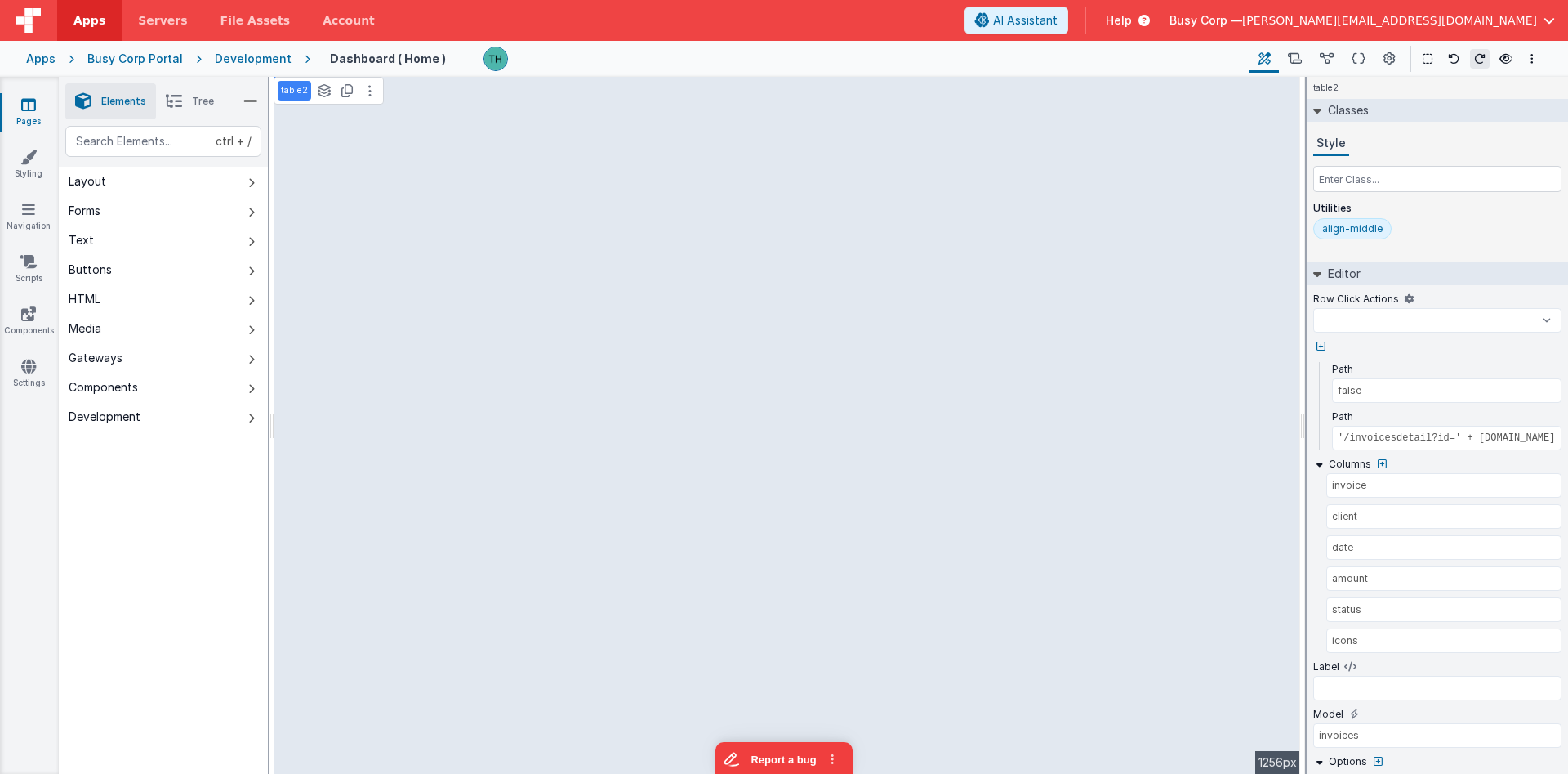
select select
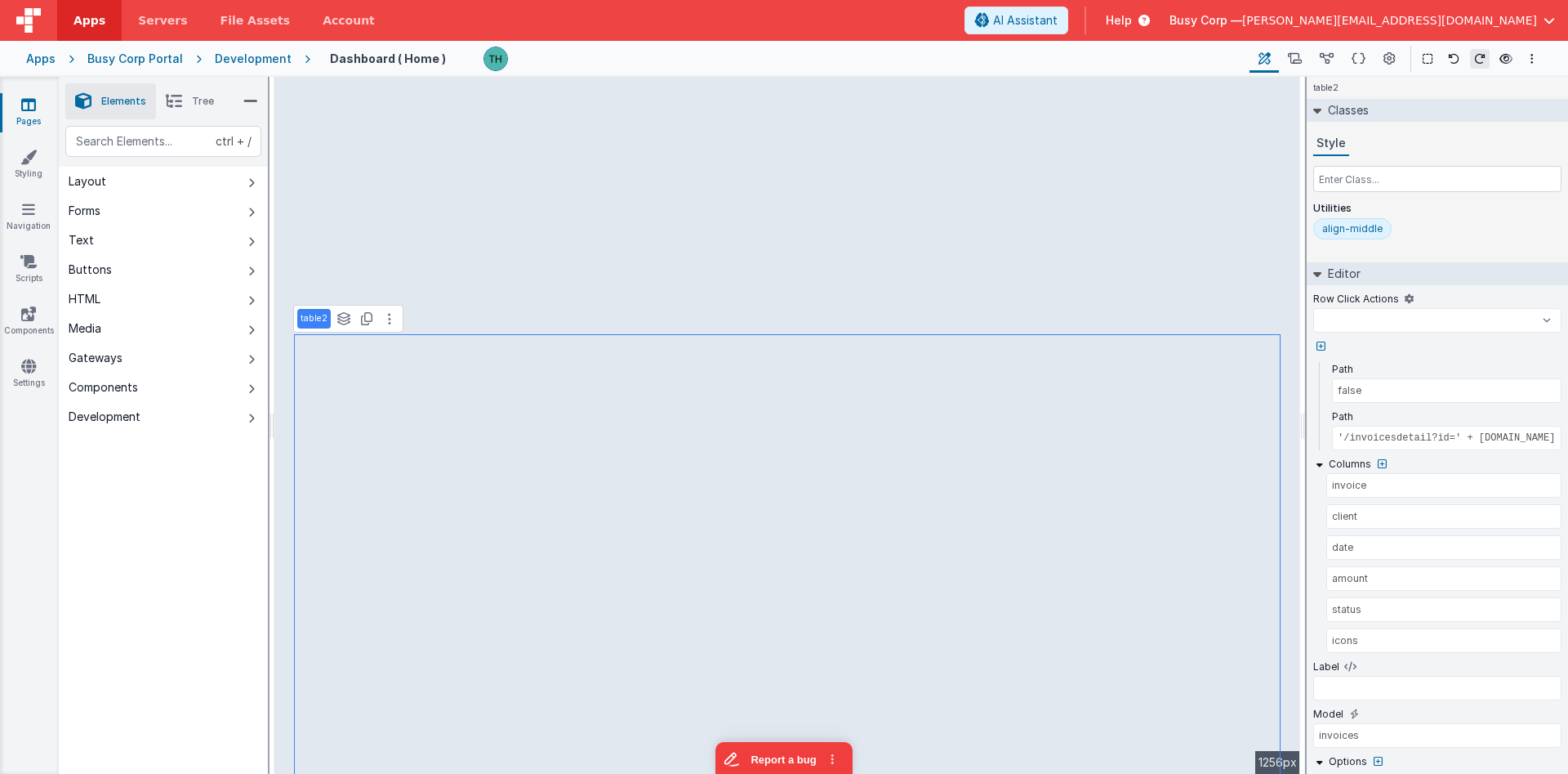
select select
click at [1418, 432] on input "'/invoicesdetail?id=' + [DOMAIN_NAME]" at bounding box center [1446, 437] width 229 height 25
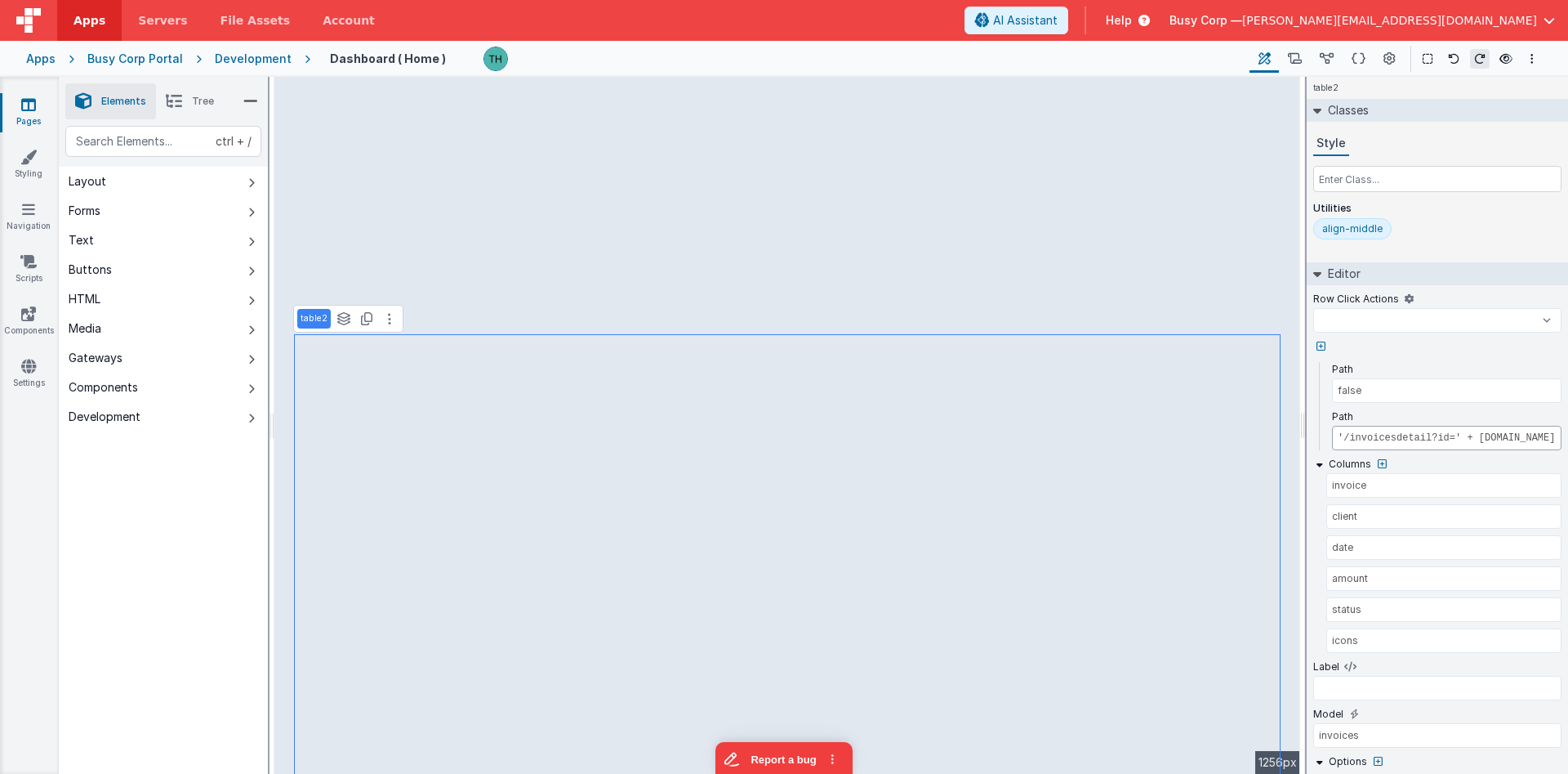
drag, startPoint x: 1467, startPoint y: 446, endPoint x: 1516, endPoint y: 441, distance: 49.3
select select
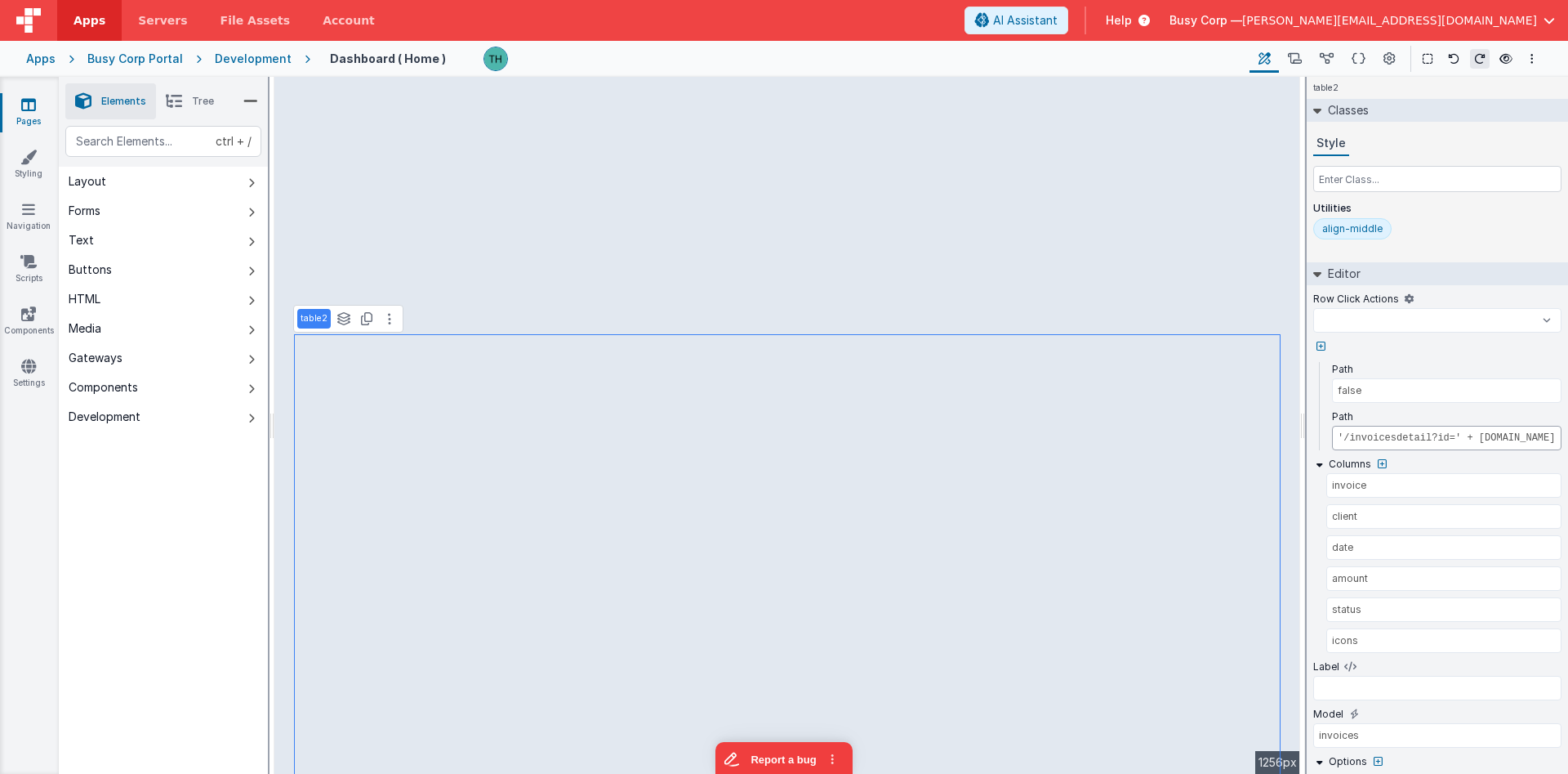
select select
drag, startPoint x: 1456, startPoint y: 435, endPoint x: 1561, endPoint y: 434, distance: 105.0
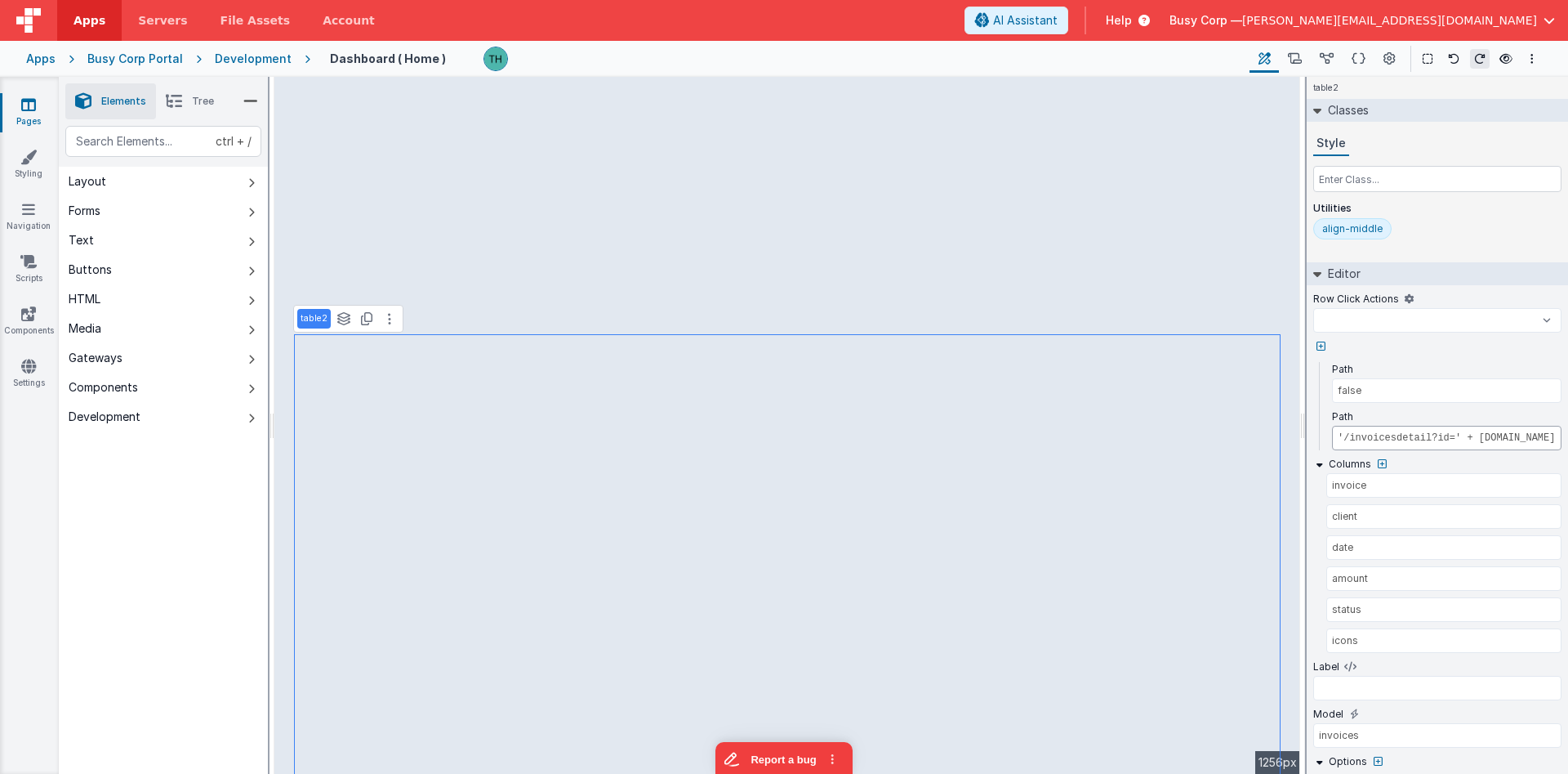
click at [1561, 434] on input "'/invoicesdetail?id=' + [DOMAIN_NAME]" at bounding box center [1446, 437] width 229 height 25
select select
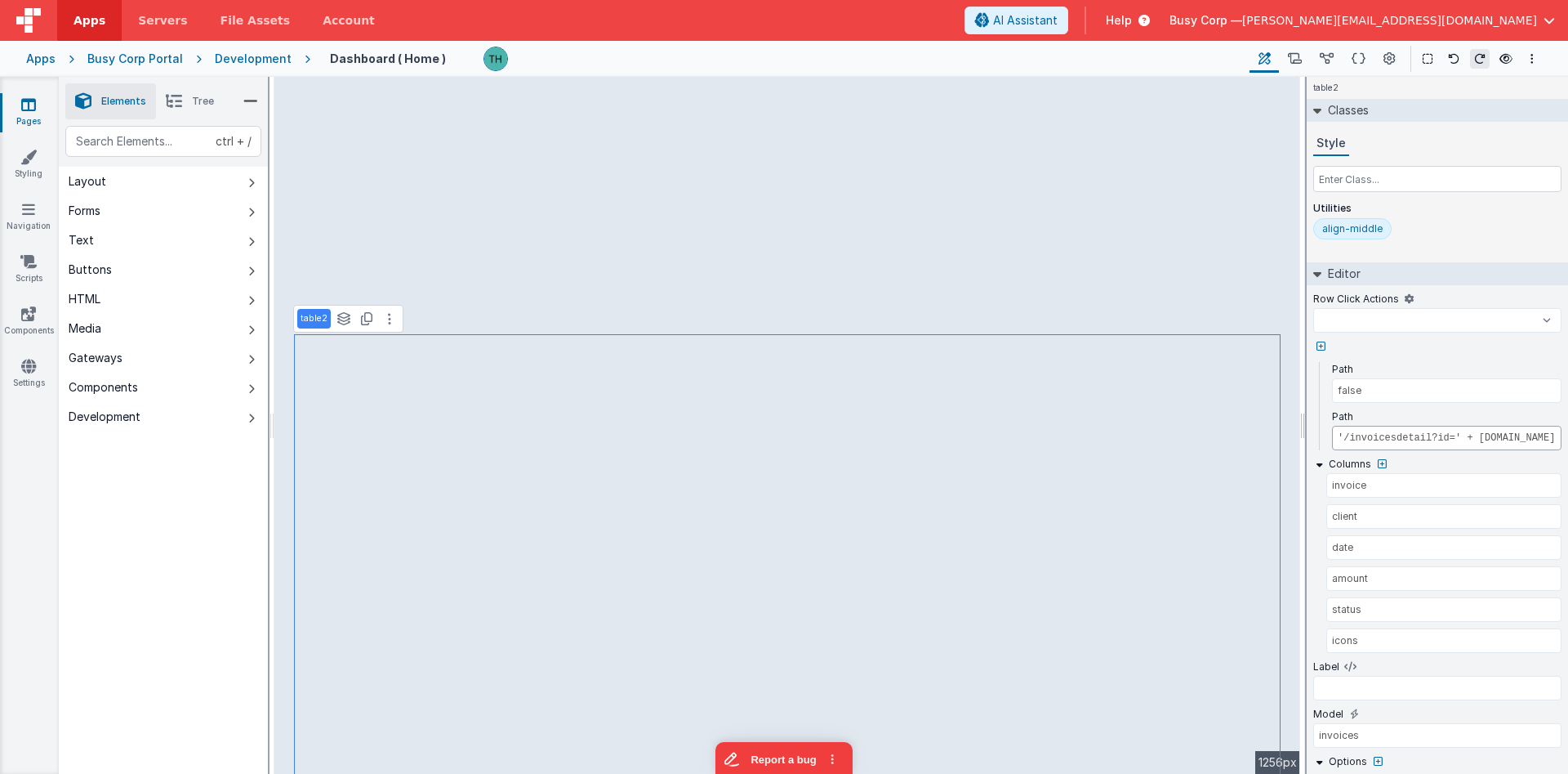
select select
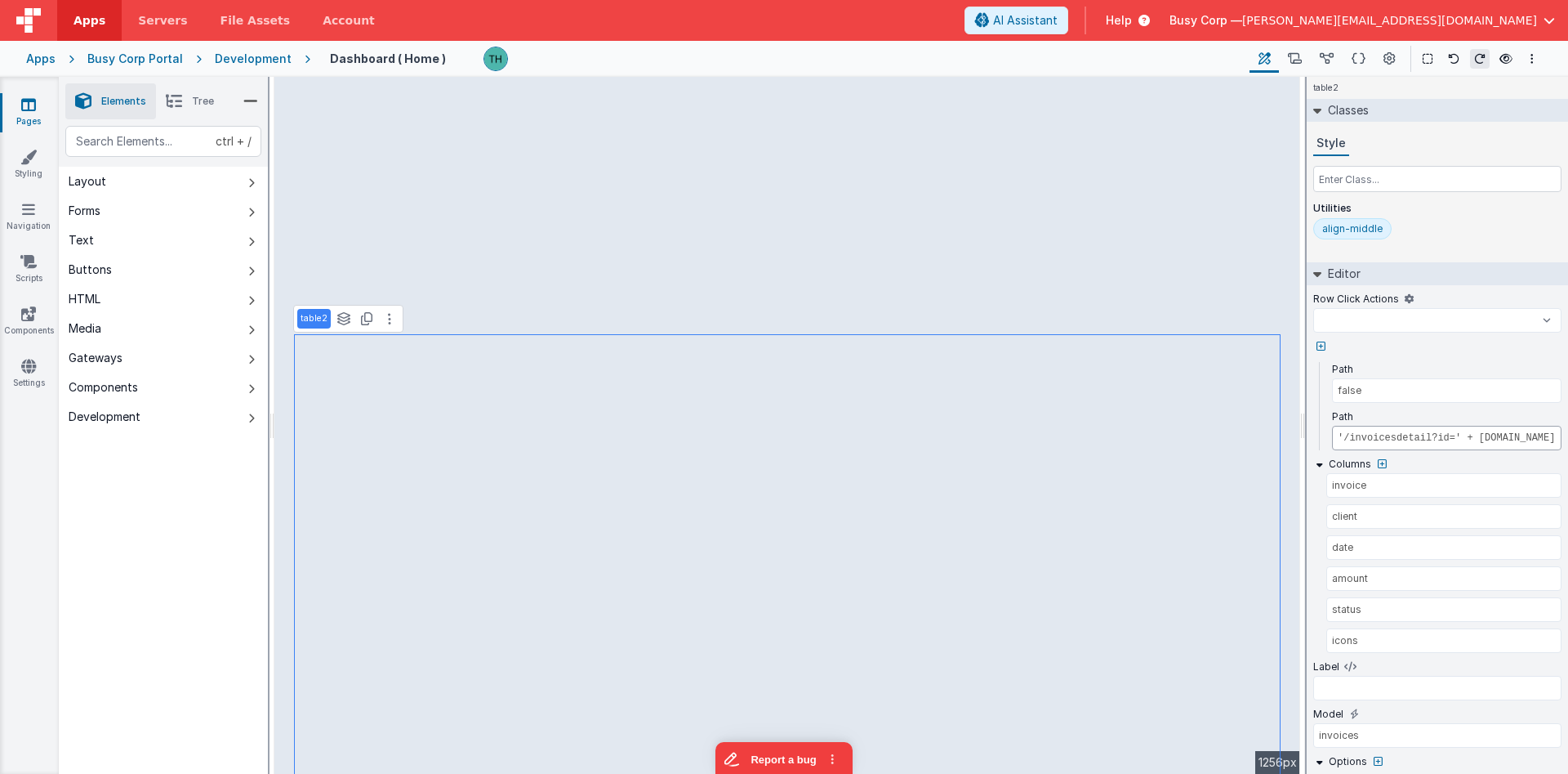
select select
click at [25, 95] on div "Pages Styling Navigation Scripts Components Settings" at bounding box center [29, 425] width 59 height 697
click at [33, 106] on icon at bounding box center [28, 105] width 15 height 16
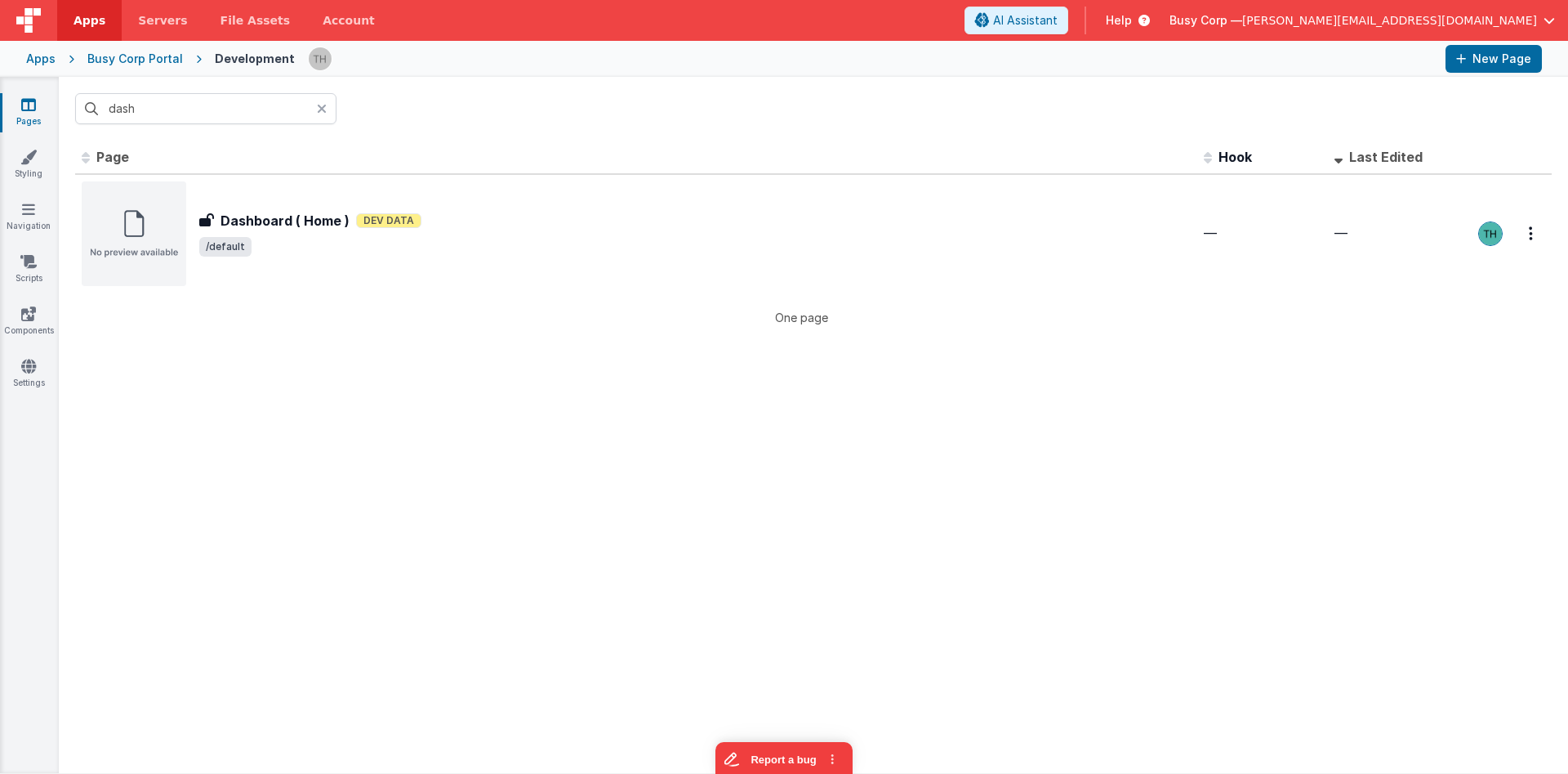
click at [321, 100] on div at bounding box center [327, 108] width 20 height 31
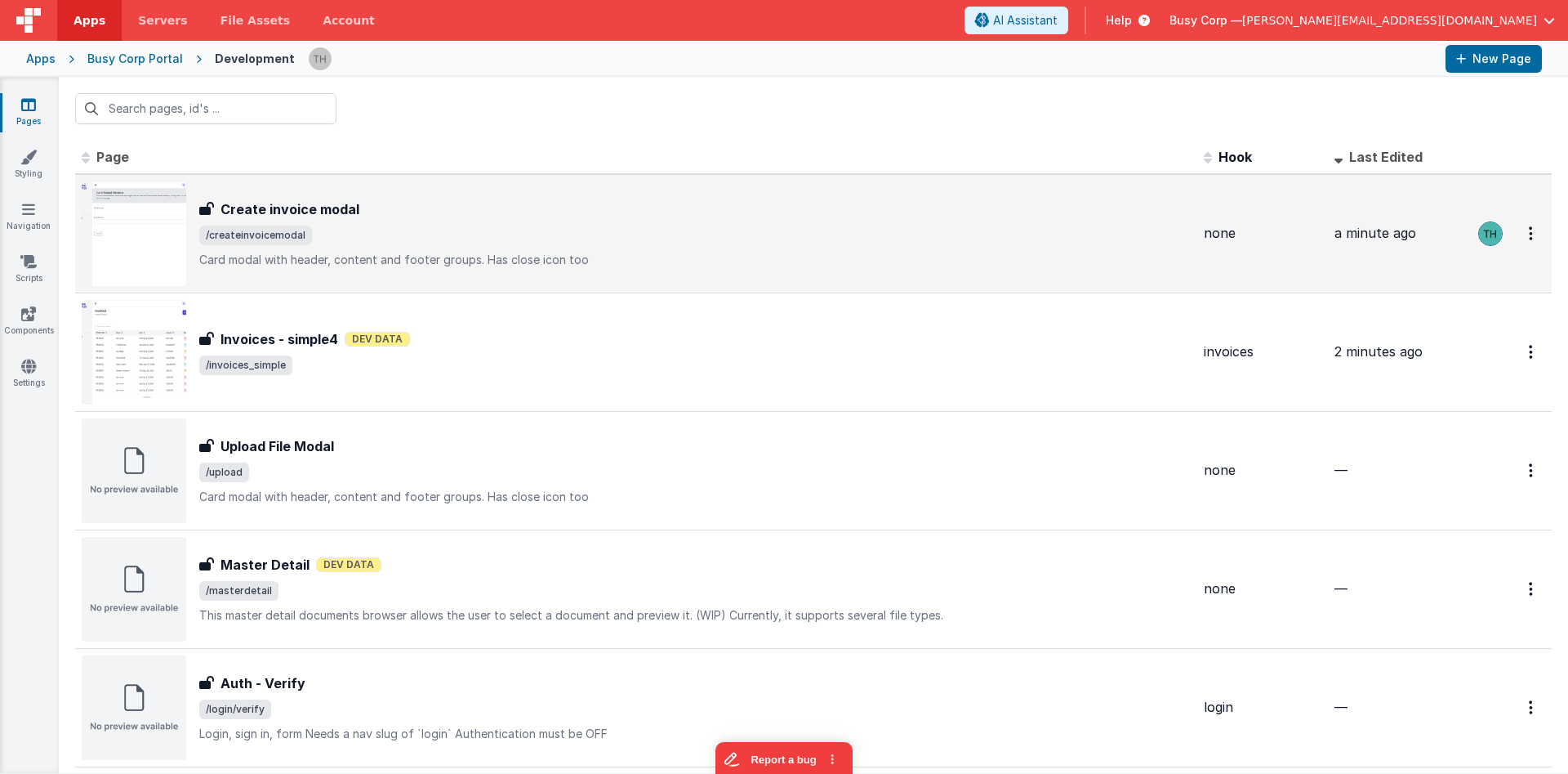
click at [454, 207] on div "Create invoice modal" at bounding box center [694, 209] width 992 height 20
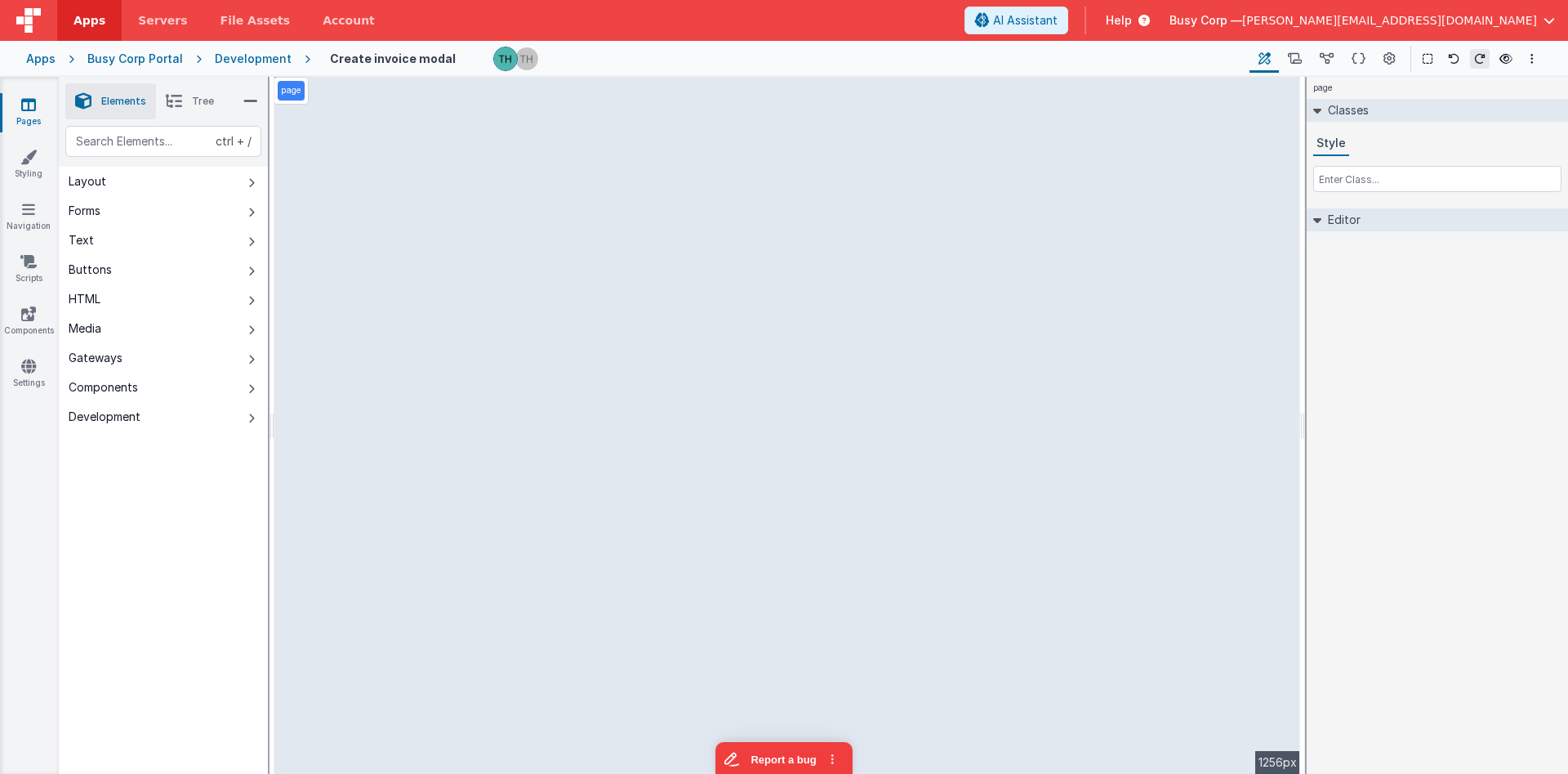
click at [245, 55] on div "Development" at bounding box center [253, 59] width 76 height 16
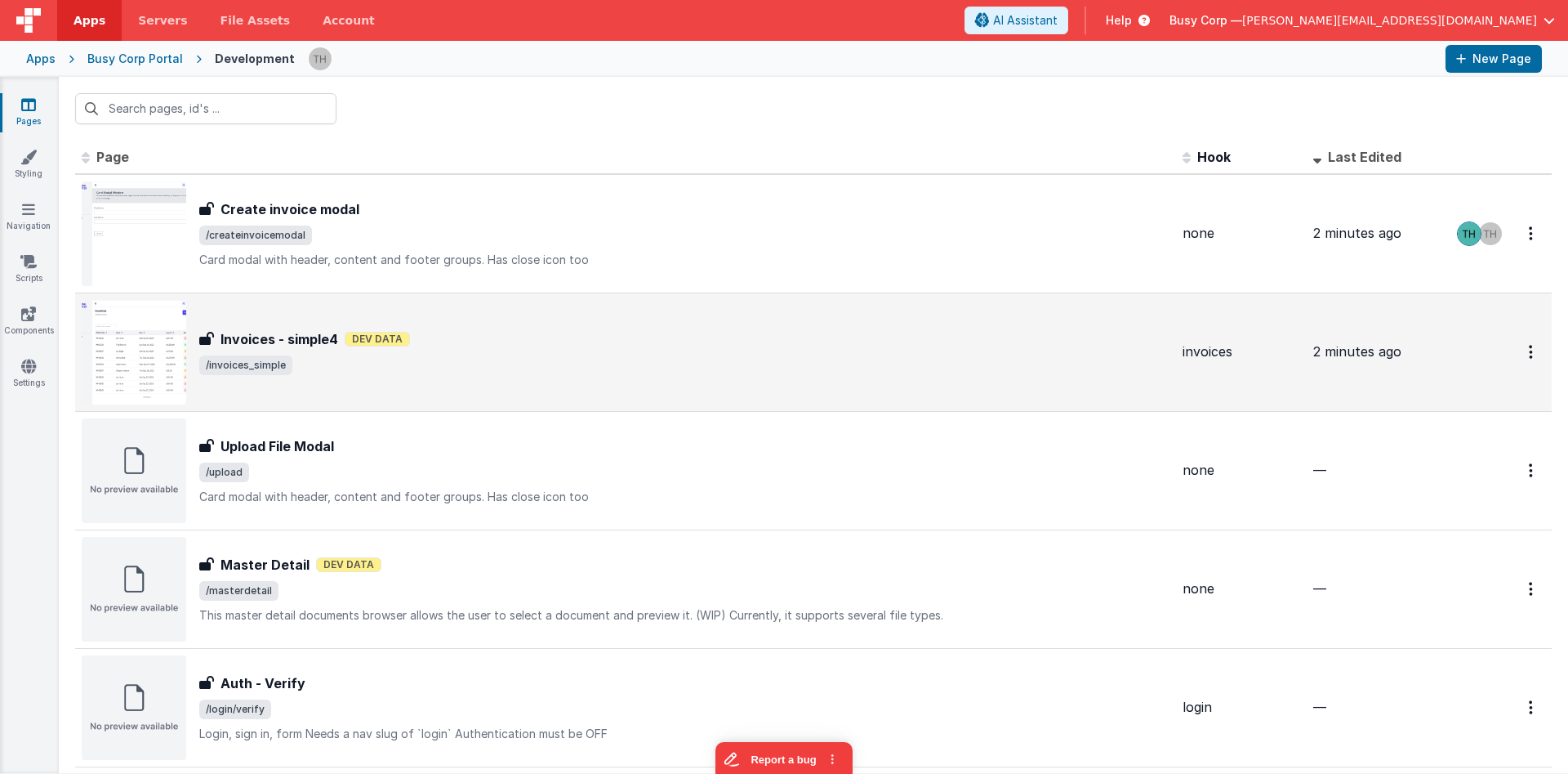
click at [566, 367] on span "/invoices_simple" at bounding box center [684, 366] width 970 height 20
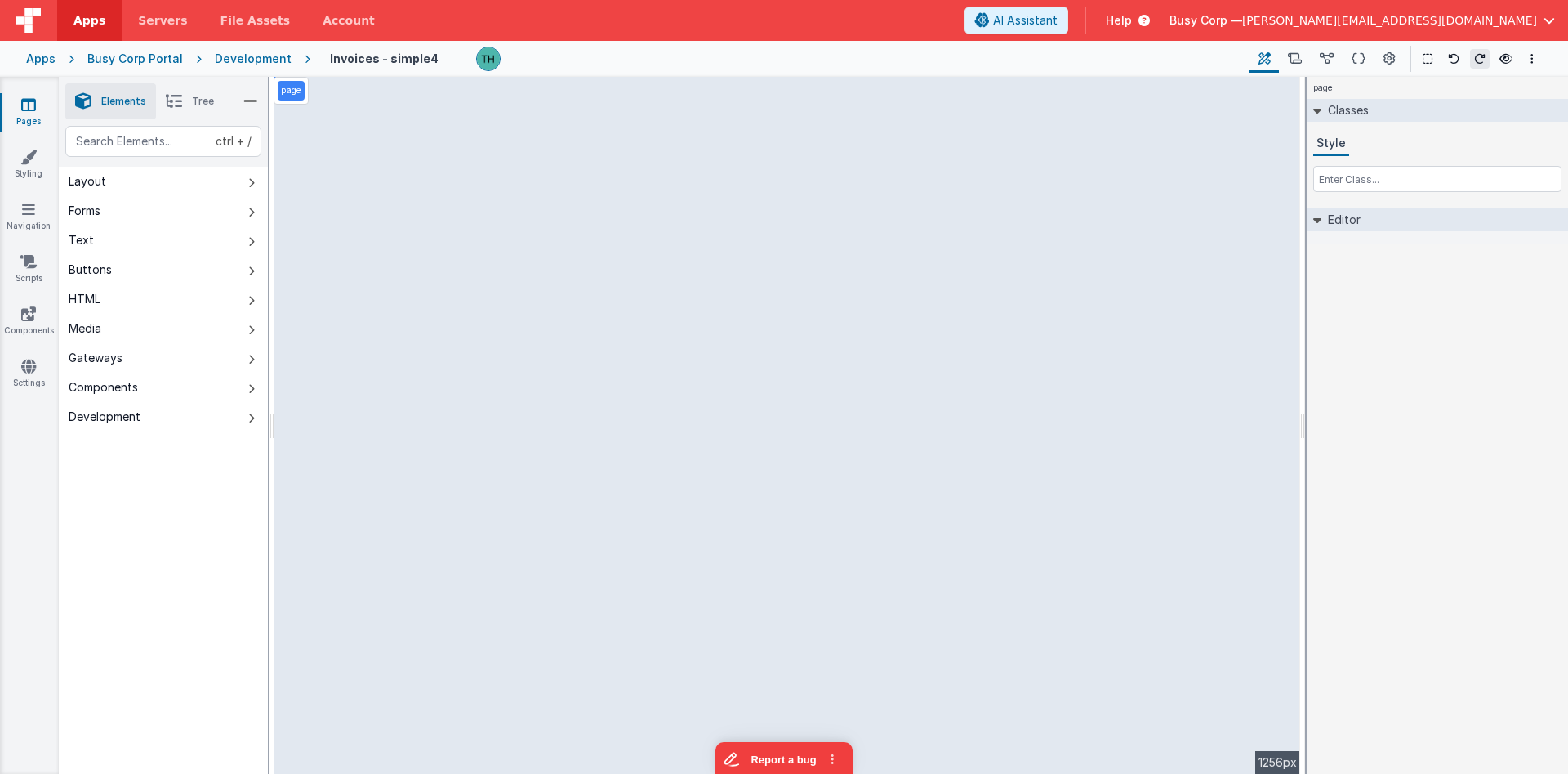
select select
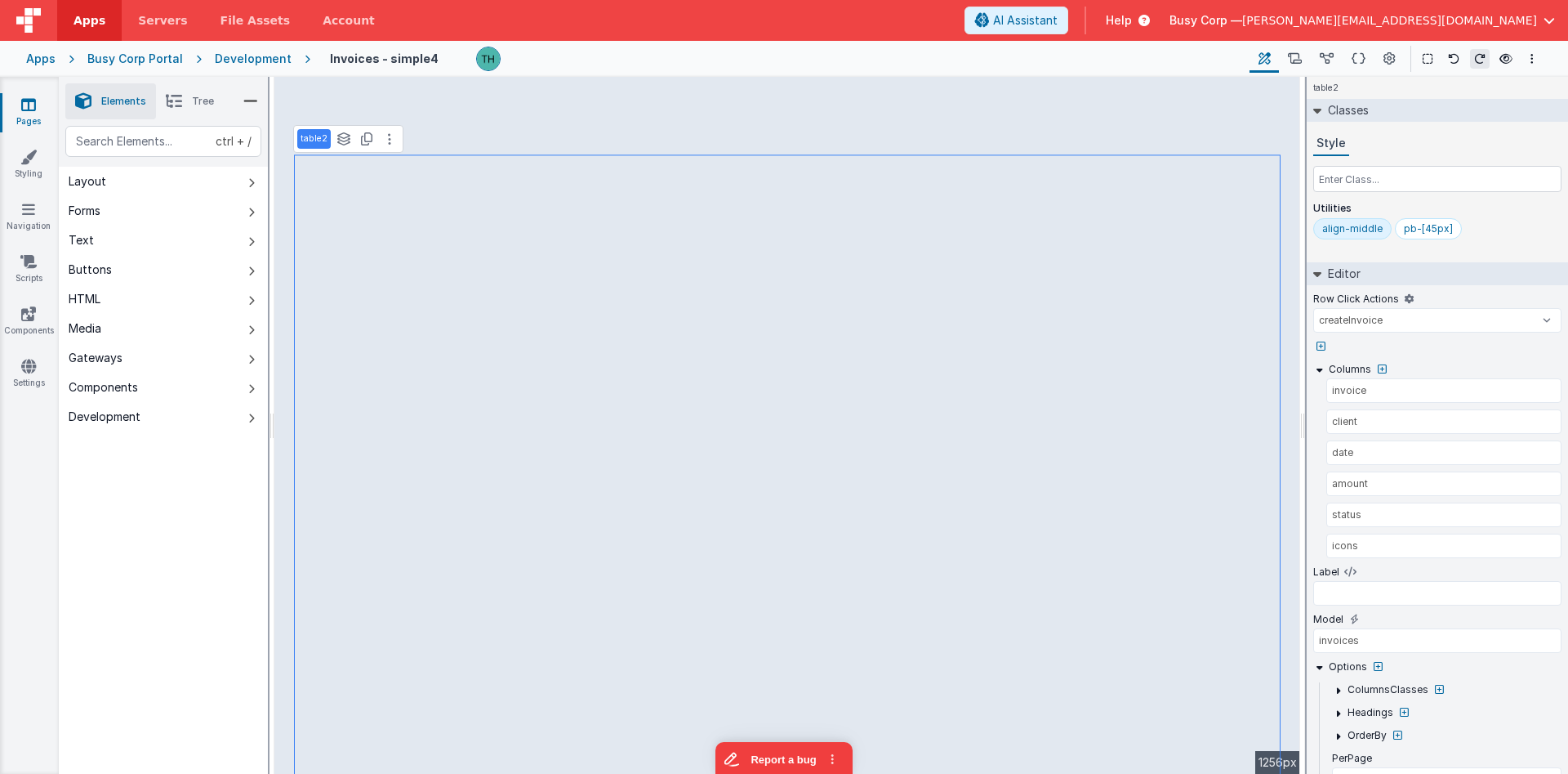
select select
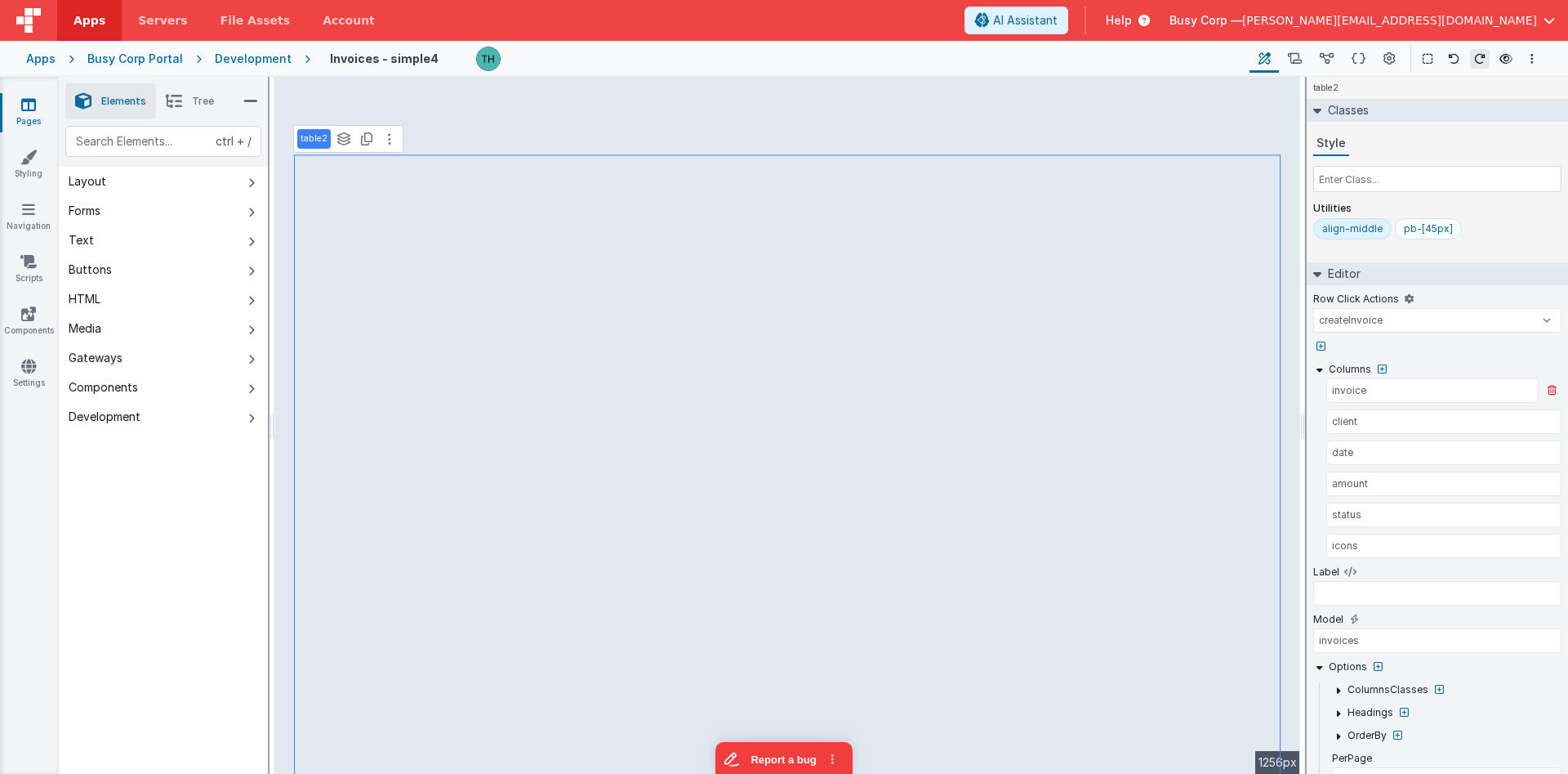
select select
click at [1355, 60] on icon at bounding box center [1358, 59] width 14 height 17
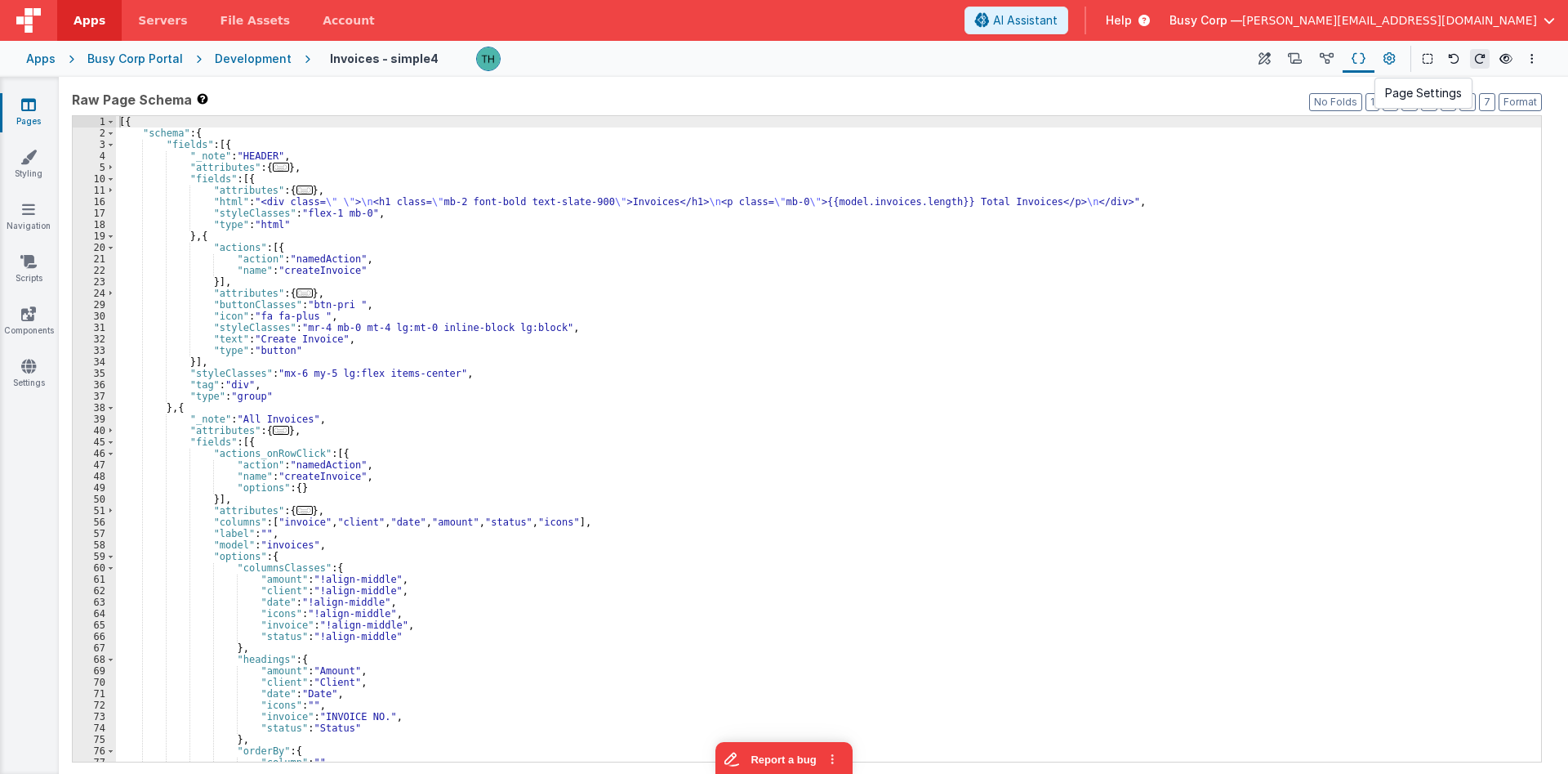
click at [1386, 57] on icon at bounding box center [1389, 59] width 12 height 17
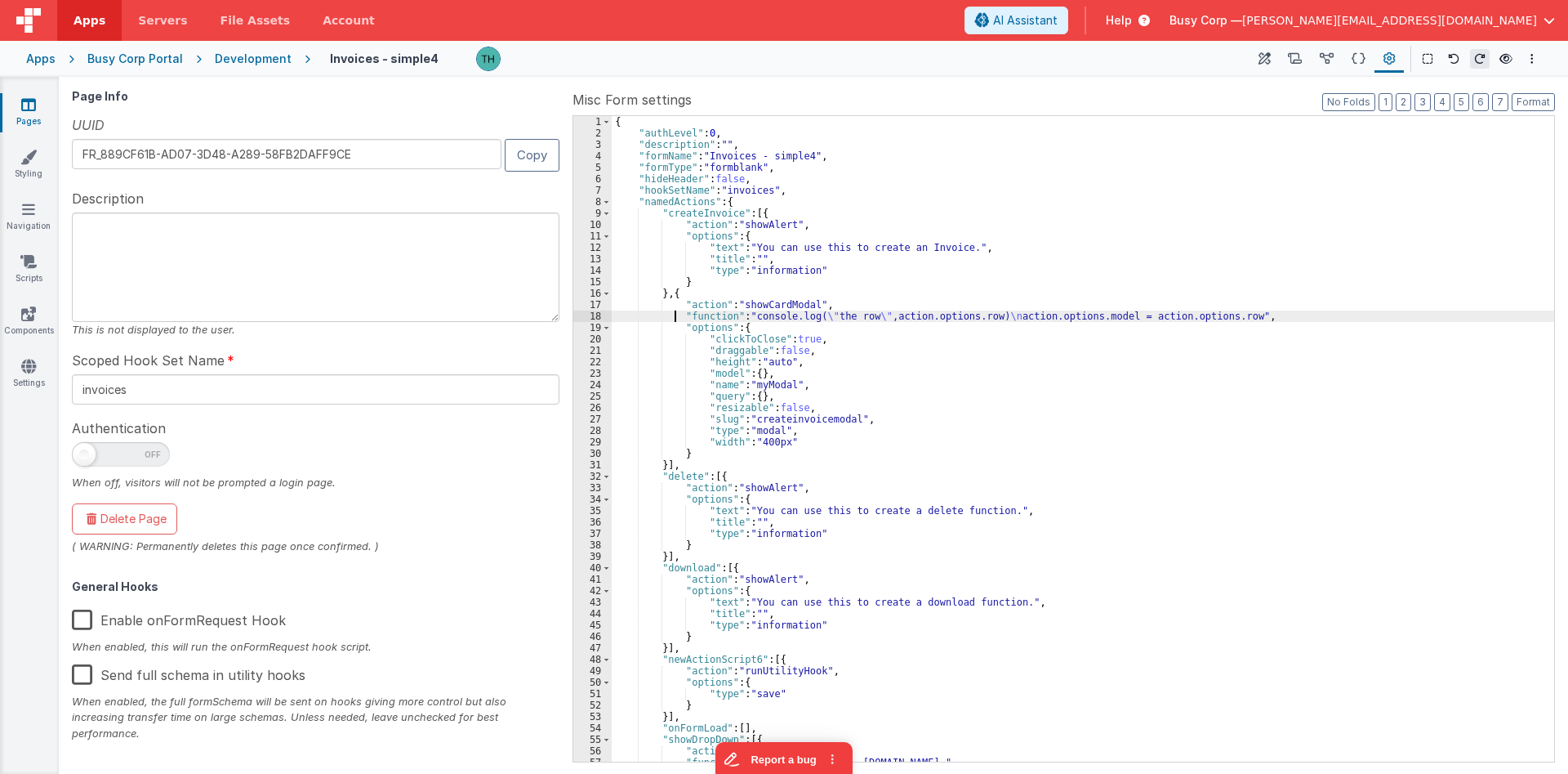
click at [674, 315] on div "{ "authLevel" : 0 , "description" : "" , "formName" : "Invoices - simple4" , "f…" at bounding box center [1083, 450] width 943 height 668
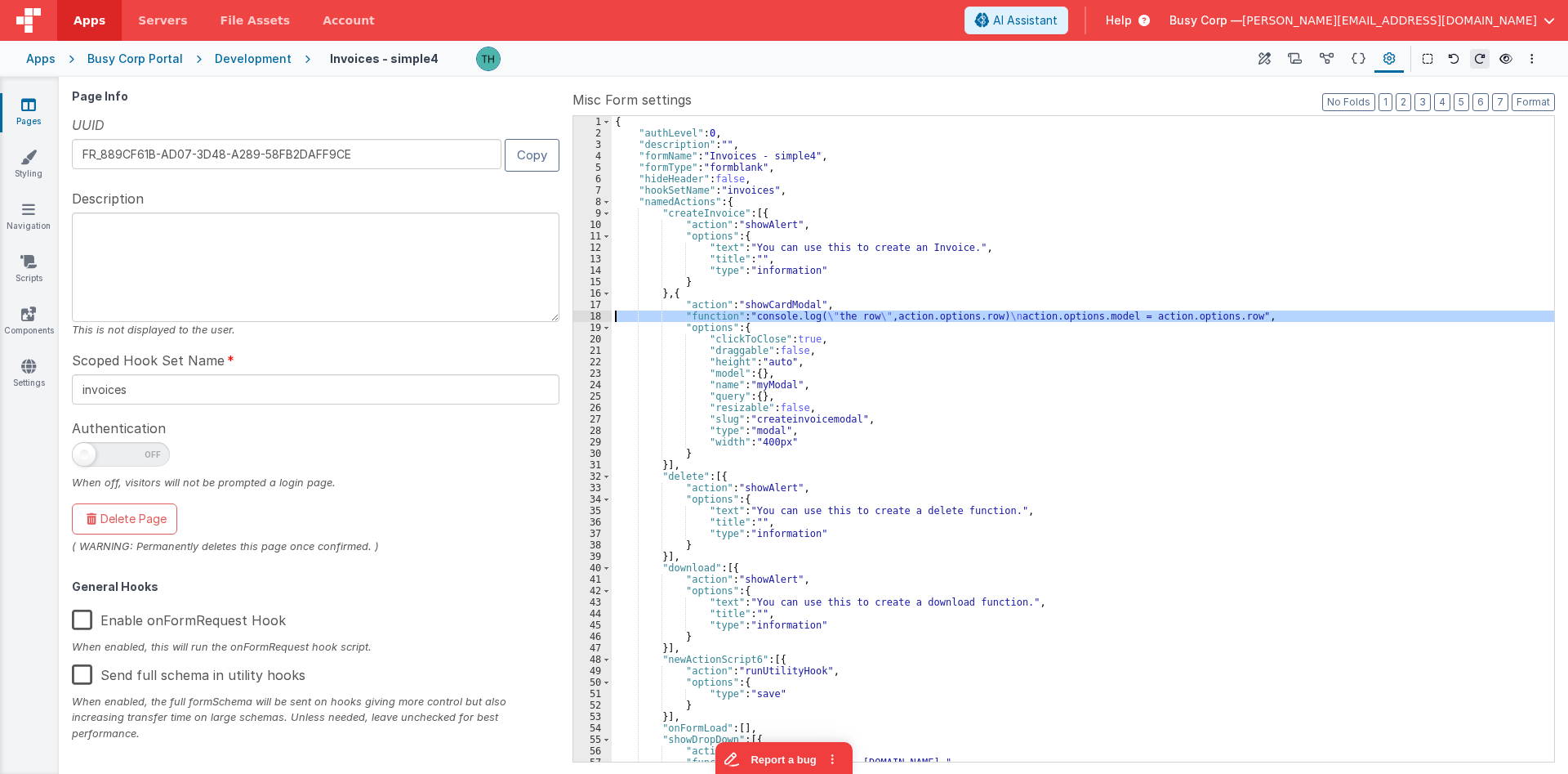
click at [592, 313] on div "18" at bounding box center [593, 316] width 38 height 12
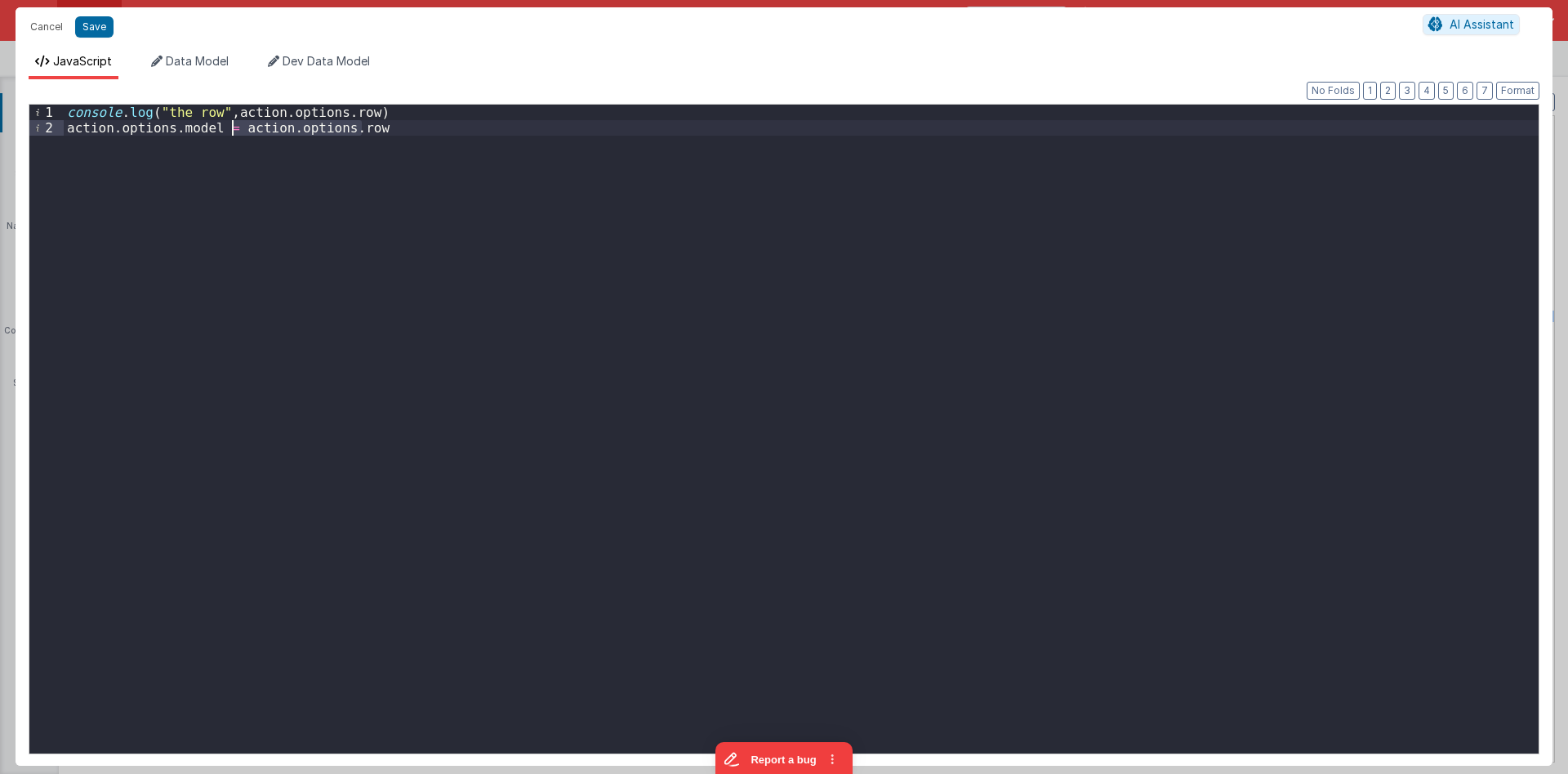
drag, startPoint x: 375, startPoint y: 124, endPoint x: 230, endPoint y: 125, distance: 145.0
click at [230, 125] on div "console . log ( "the row" , action . options . row ) action . options . model =…" at bounding box center [801, 444] width 1474 height 679
drag, startPoint x: 222, startPoint y: 110, endPoint x: 354, endPoint y: 107, distance: 132.0
click at [354, 107] on div "console . log ( "the row" , action . options . row ) action . options . model =…" at bounding box center [801, 444] width 1474 height 679
click at [382, 115] on div "console . log ( "the row" , this . params . row . id ) action . options . model…" at bounding box center [801, 444] width 1474 height 679
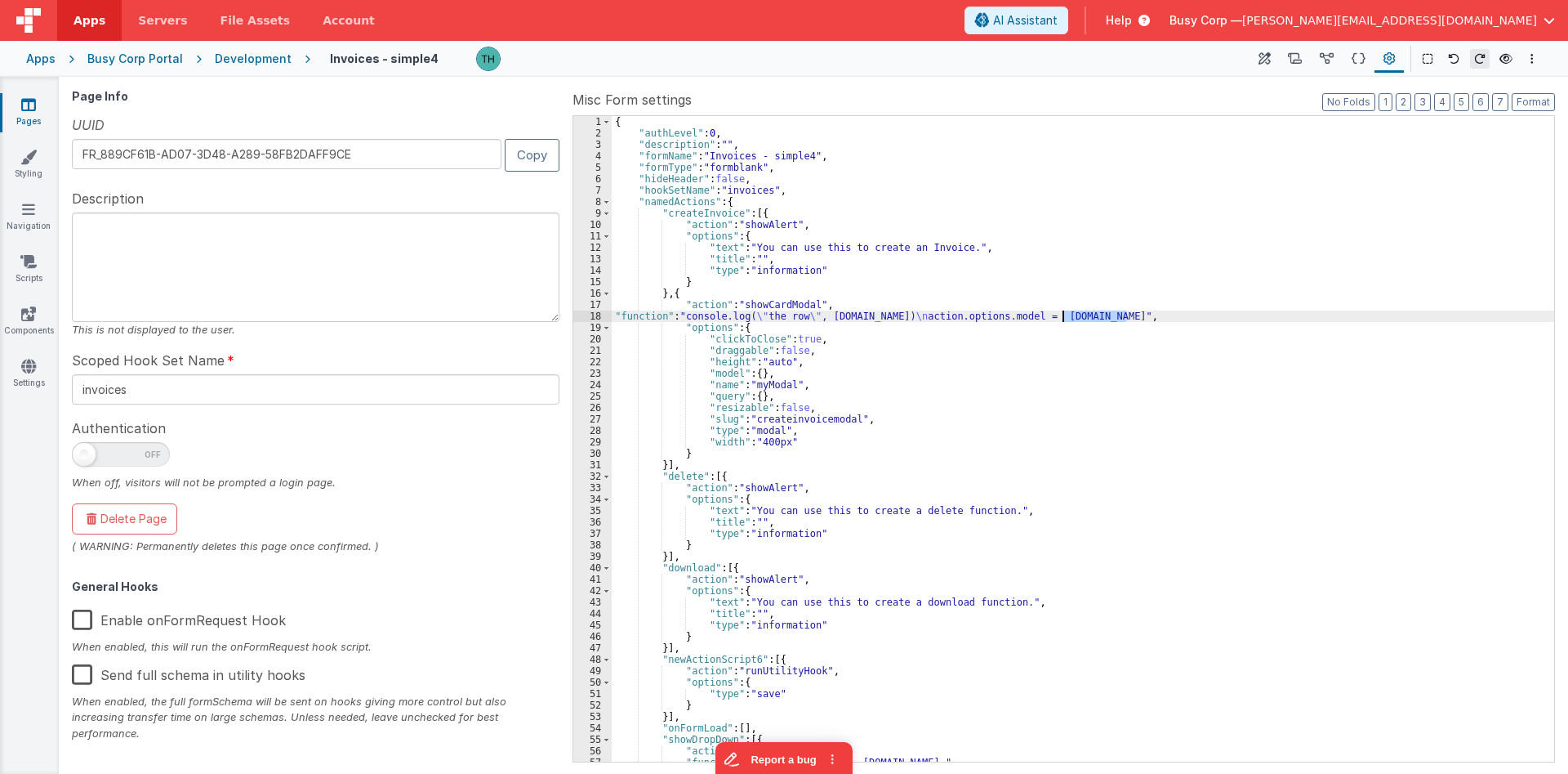
drag, startPoint x: 1128, startPoint y: 317, endPoint x: 1062, endPoint y: 317, distance: 66.0
click at [1062, 317] on div "{ "authLevel" : 0 , "description" : "" , "formName" : "Invoices - simple4" , "f…" at bounding box center [1083, 450] width 943 height 668
drag, startPoint x: 844, startPoint y: 316, endPoint x: 821, endPoint y: 314, distance: 23.1
click at [821, 314] on div "{ "authLevel" : 0 , "description" : "" , "formName" : "Invoices - simple4" , "f…" at bounding box center [1083, 450] width 943 height 668
click at [837, 313] on div "{ "authLevel" : 0 , "description" : "" , "formName" : "Invoices - simple4" , "f…" at bounding box center [1083, 450] width 943 height 668
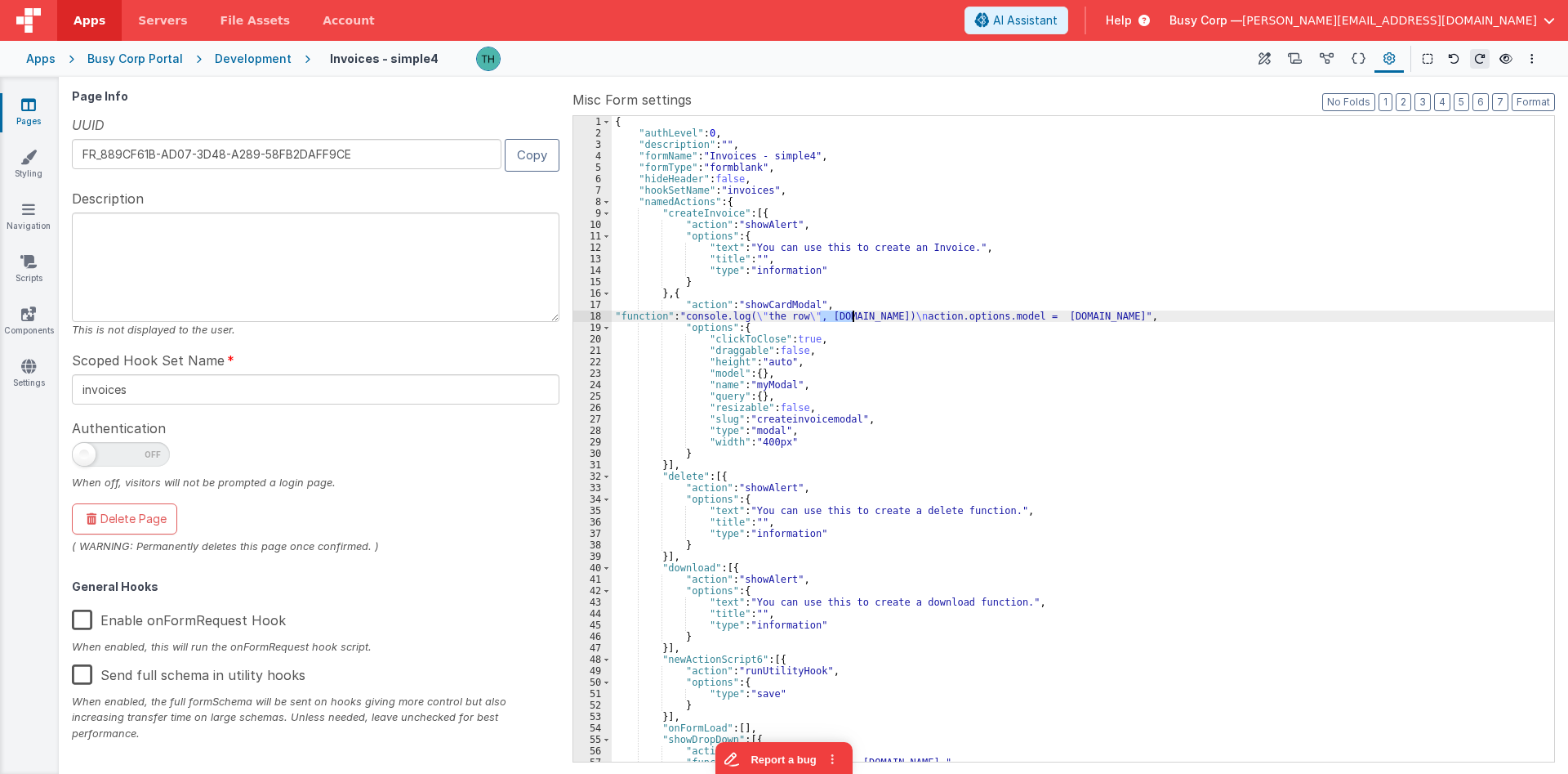
click at [837, 312] on div "{ "authLevel" : 0 , "description" : "" , "formName" : "Invoices - simple4" , "f…" at bounding box center [1083, 450] width 943 height 668
click at [825, 315] on div "{ "authLevel" : 0 , "description" : "" , "formName" : "Invoices - simple4" , "f…" at bounding box center [1083, 450] width 943 height 668
click at [880, 283] on div "{ "authLevel" : 0 , "description" : "" , "formName" : "Invoices - simple4" , "f…" at bounding box center [1083, 450] width 943 height 668
click at [757, 311] on div "{ "authLevel" : 0 , "description" : "" , "formName" : "Invoices - simple4" , "f…" at bounding box center [1083, 450] width 943 height 668
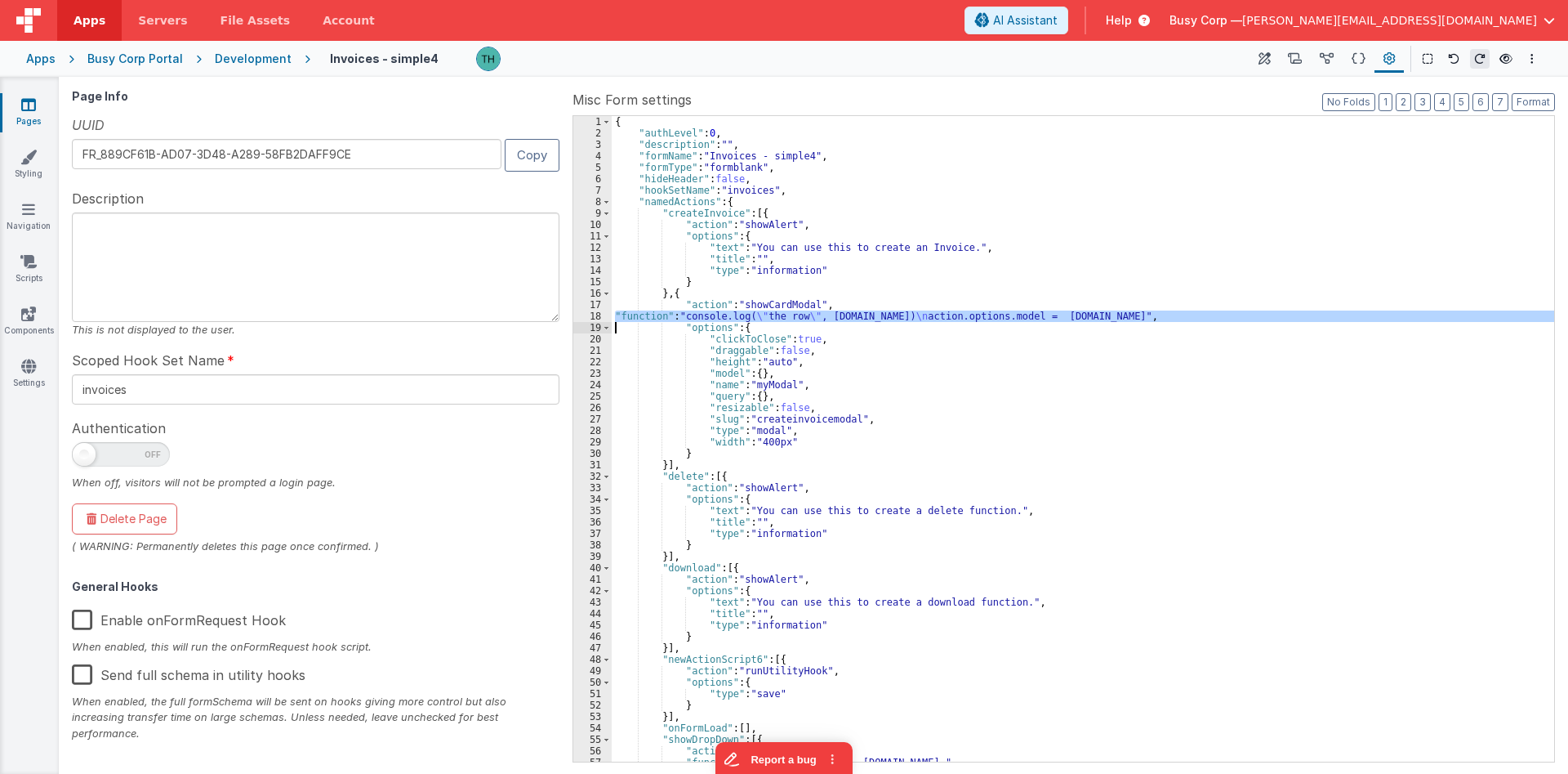
click at [757, 311] on div "{ "authLevel" : 0 , "description" : "" , "formName" : "Invoices - simple4" , "f…" at bounding box center [1083, 450] width 943 height 668
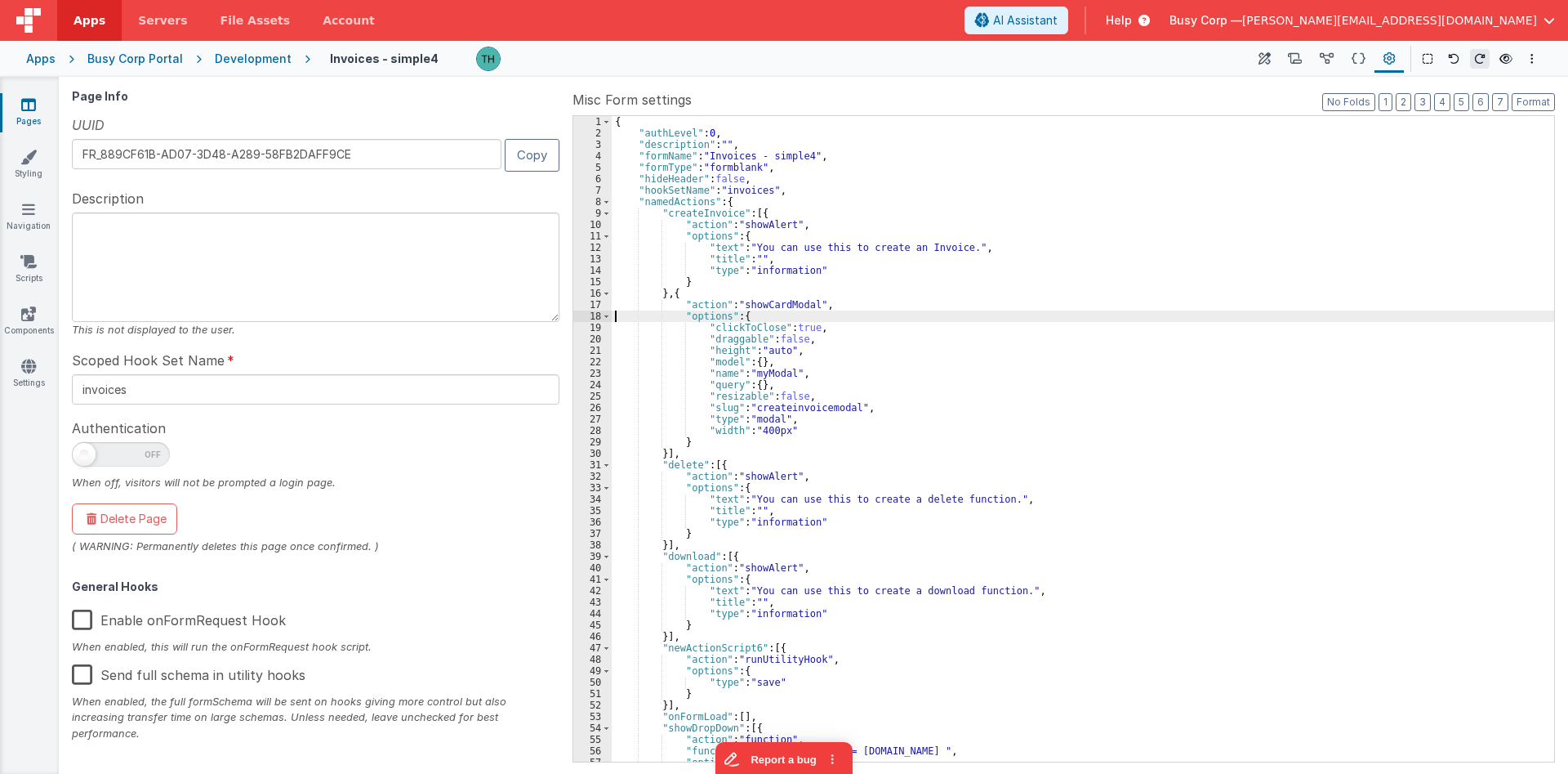
select select
click at [755, 362] on div "{ "authLevel" : 0 , "description" : "" , "formName" : "Invoices - simple4" , "f…" at bounding box center [1083, 450] width 943 height 668
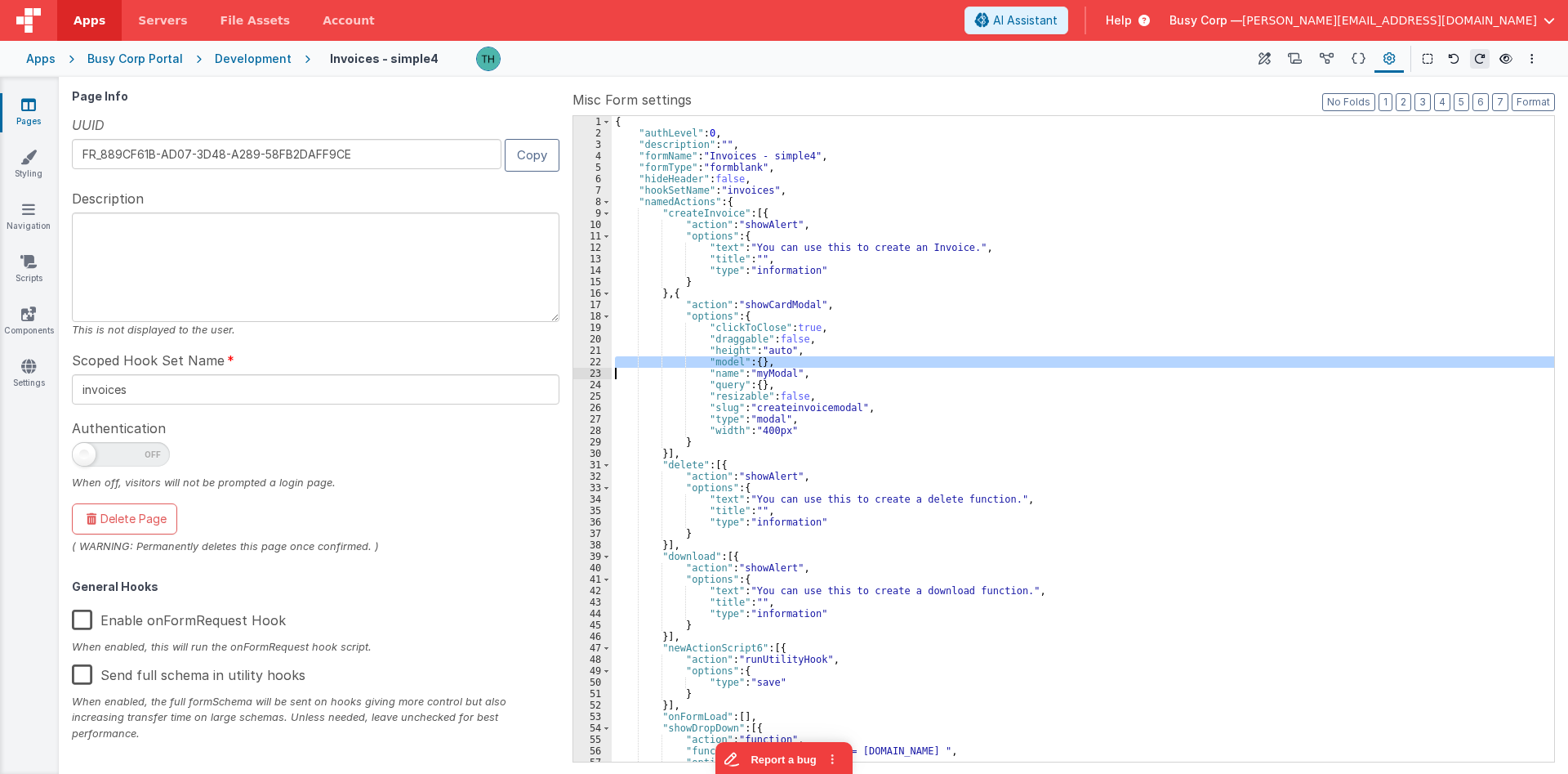
click at [755, 362] on div "{ "authLevel" : 0 , "description" : "" , "formName" : "Invoices - simple4" , "f…" at bounding box center [1083, 450] width 943 height 668
select select
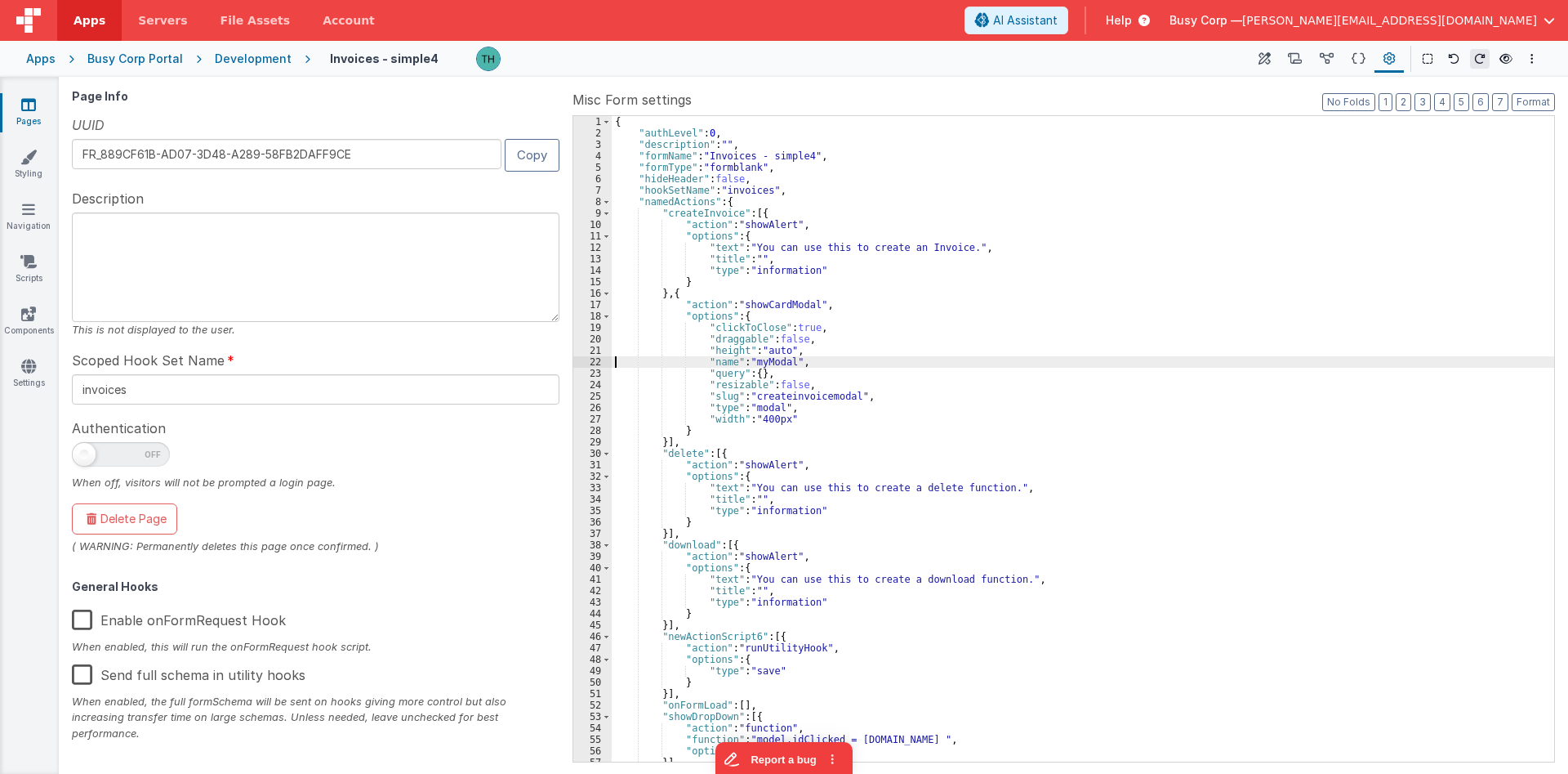
select select
click at [792, 277] on div "{ "authLevel" : 0 , "description" : "" , "formName" : "Invoices - simple4" , "f…" at bounding box center [1083, 450] width 943 height 668
select select
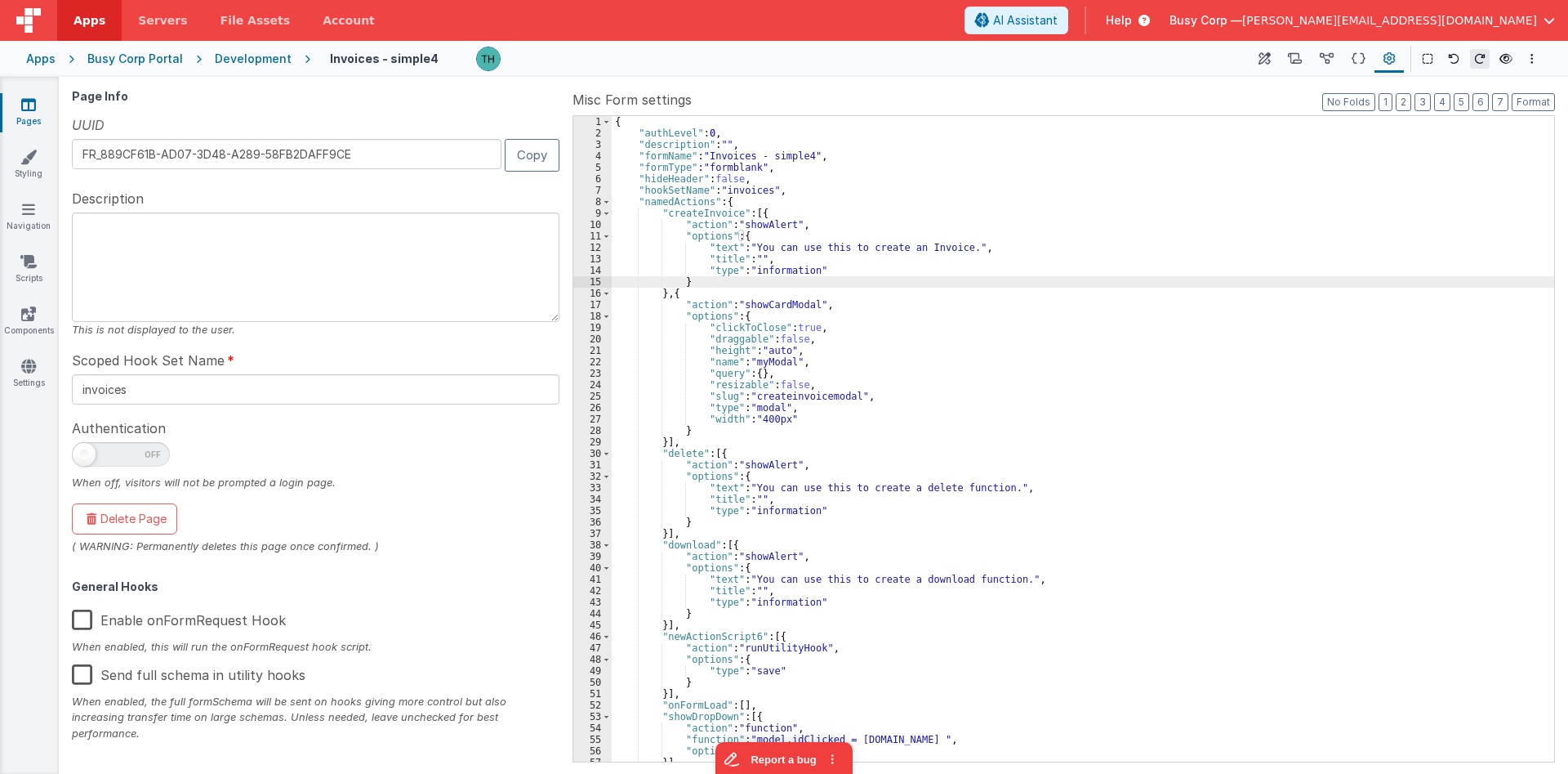
select select
click at [1263, 67] on icon at bounding box center [1263, 59] width 12 height 17
select select
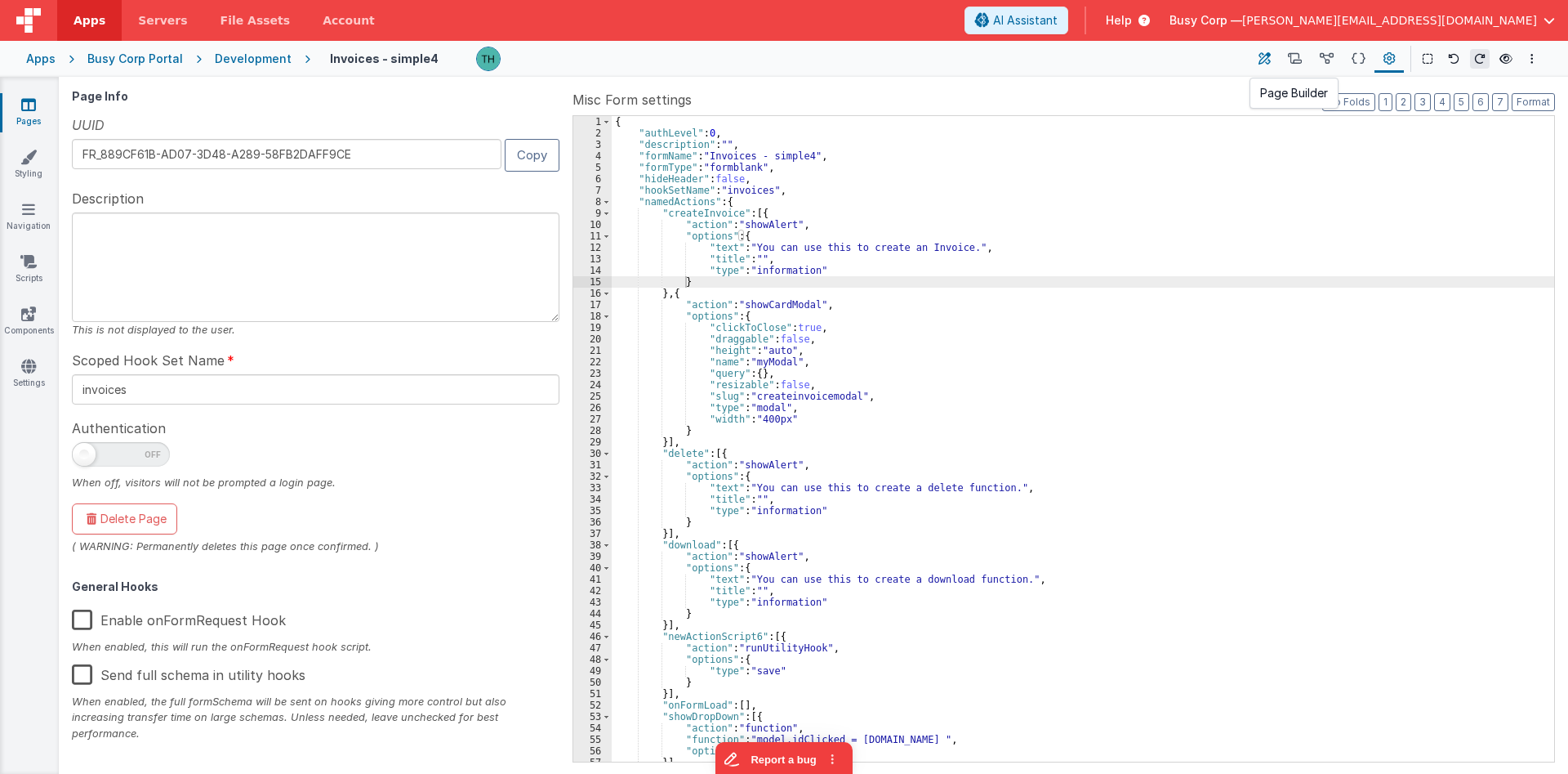
select select
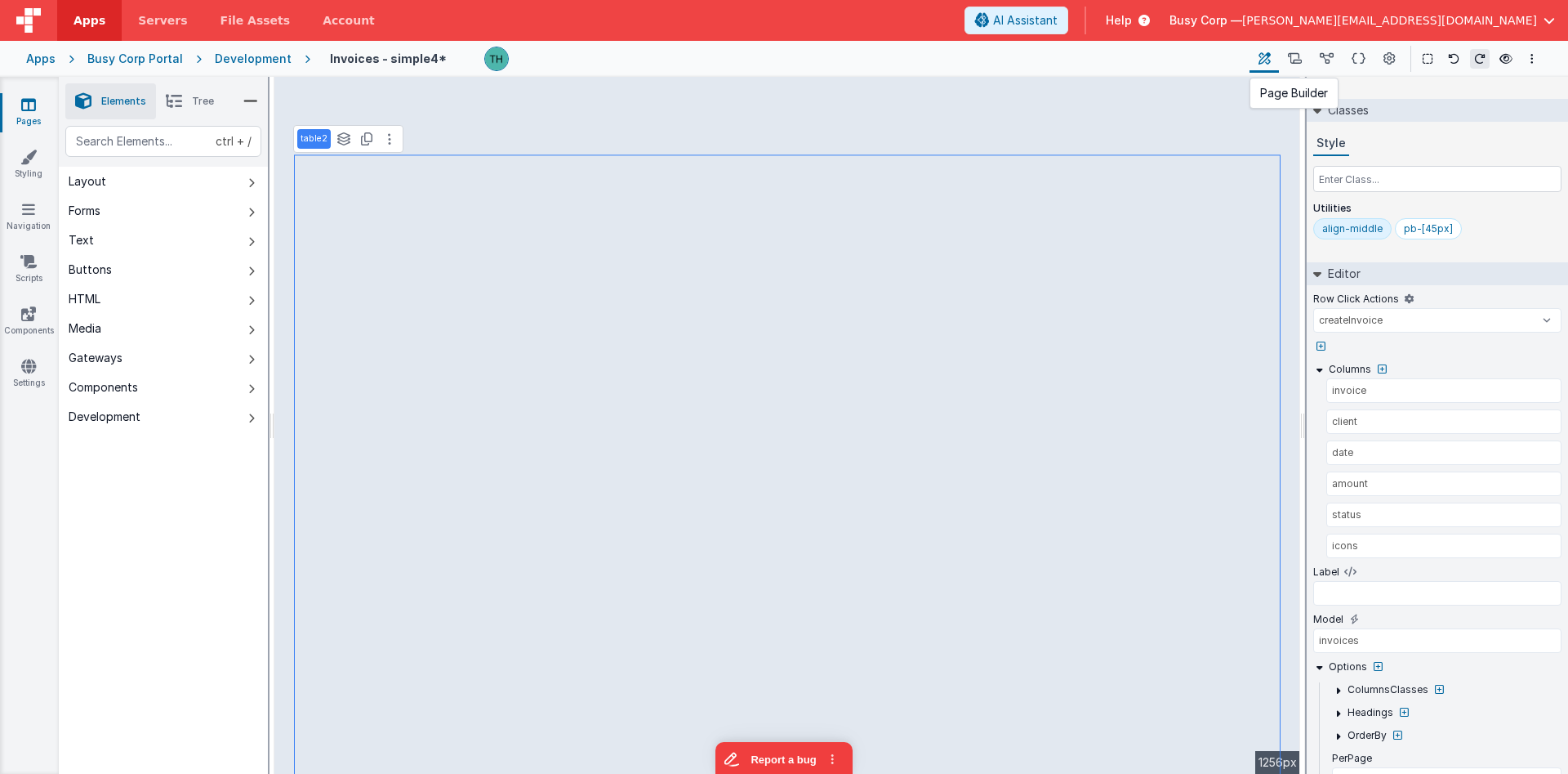
select select
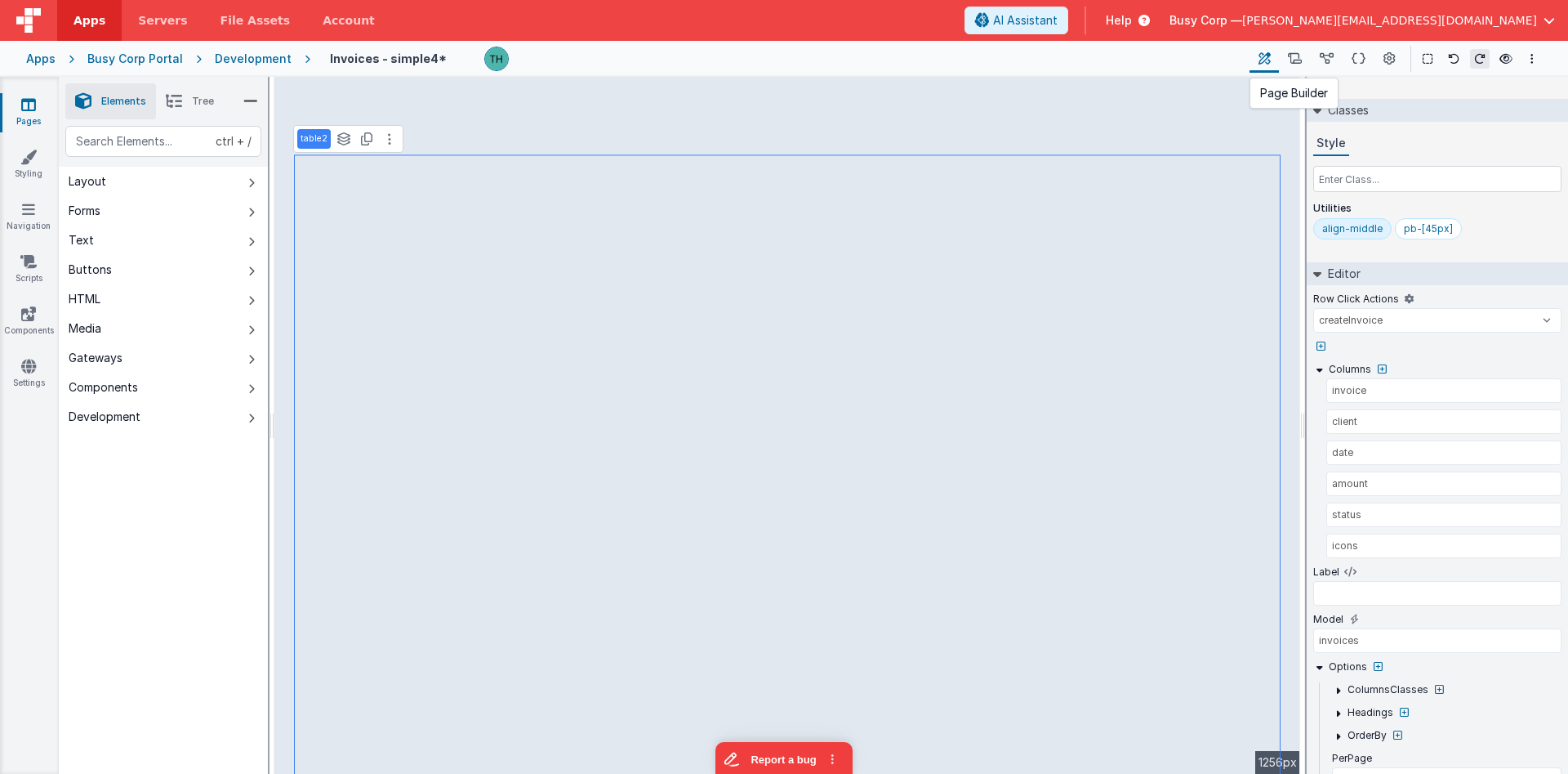
select select
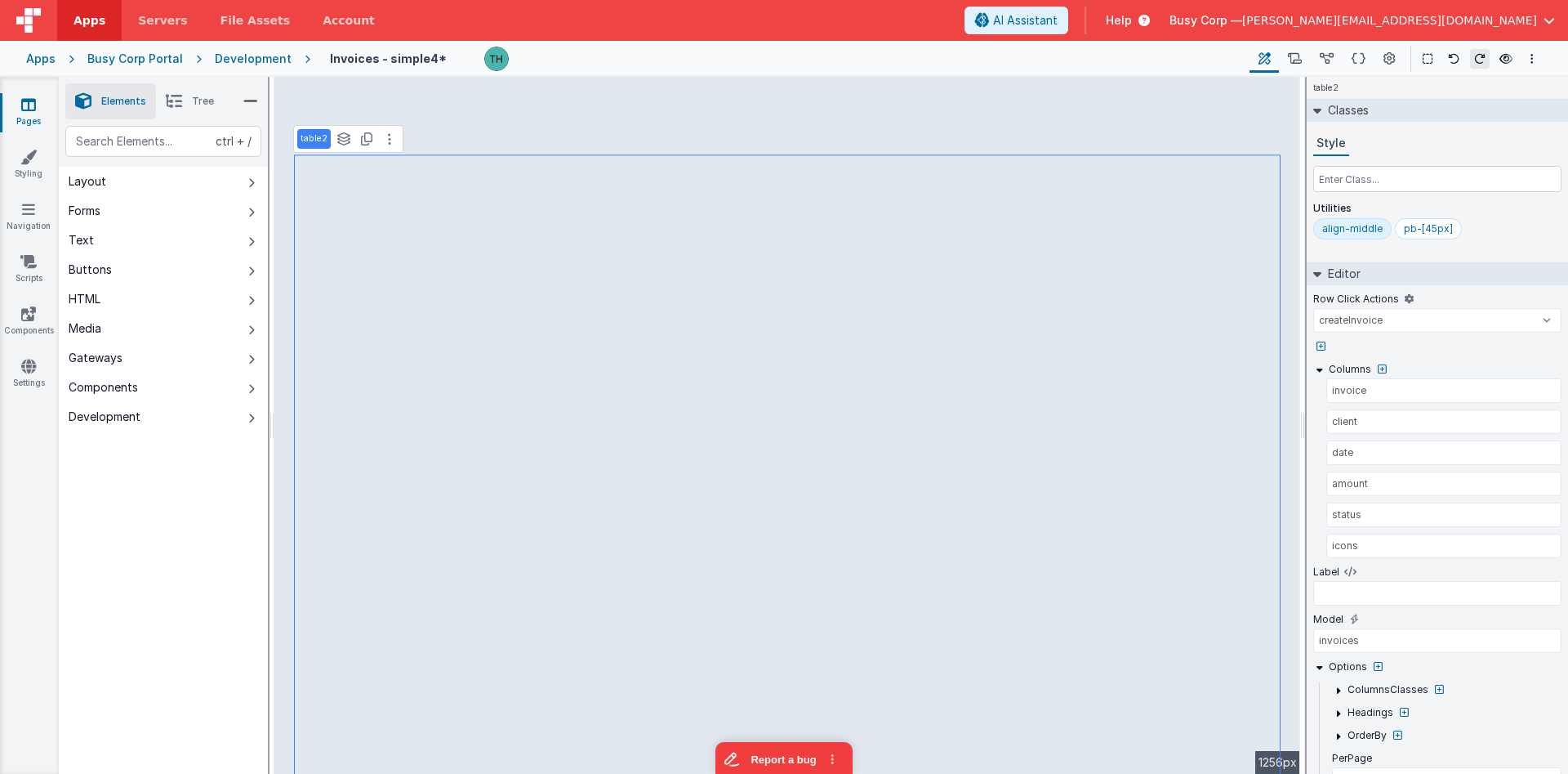
select select
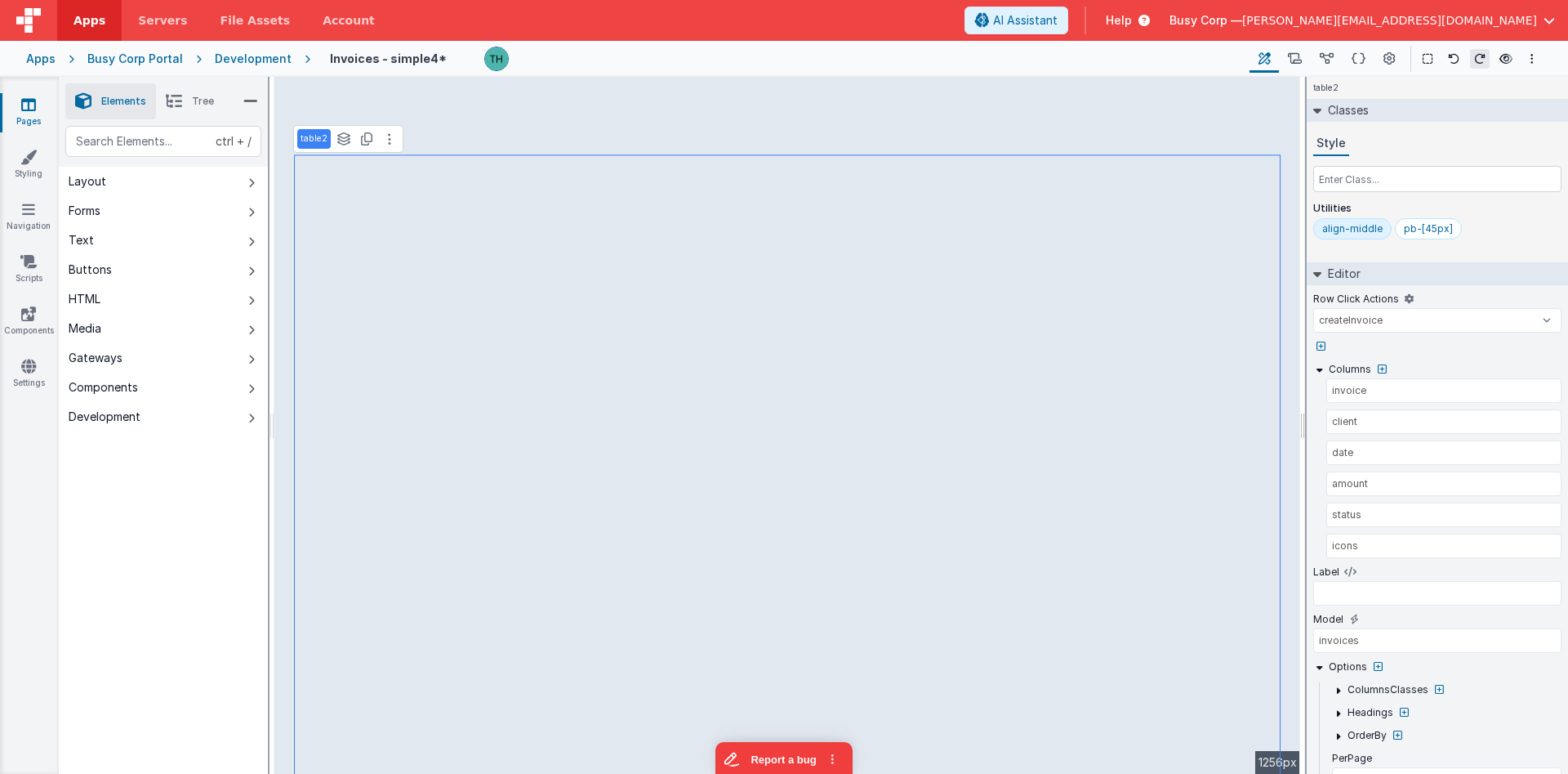
select select
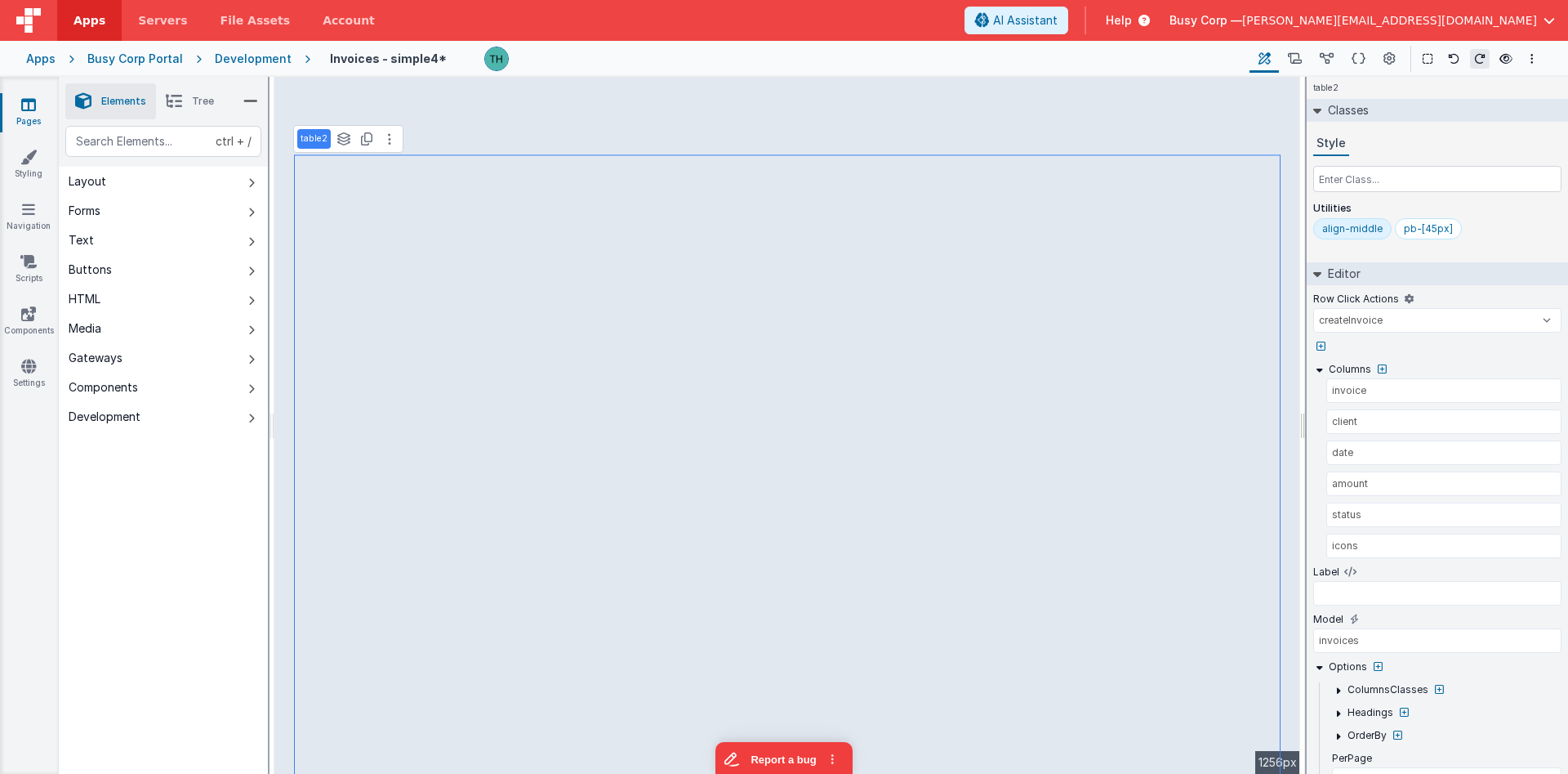
select select
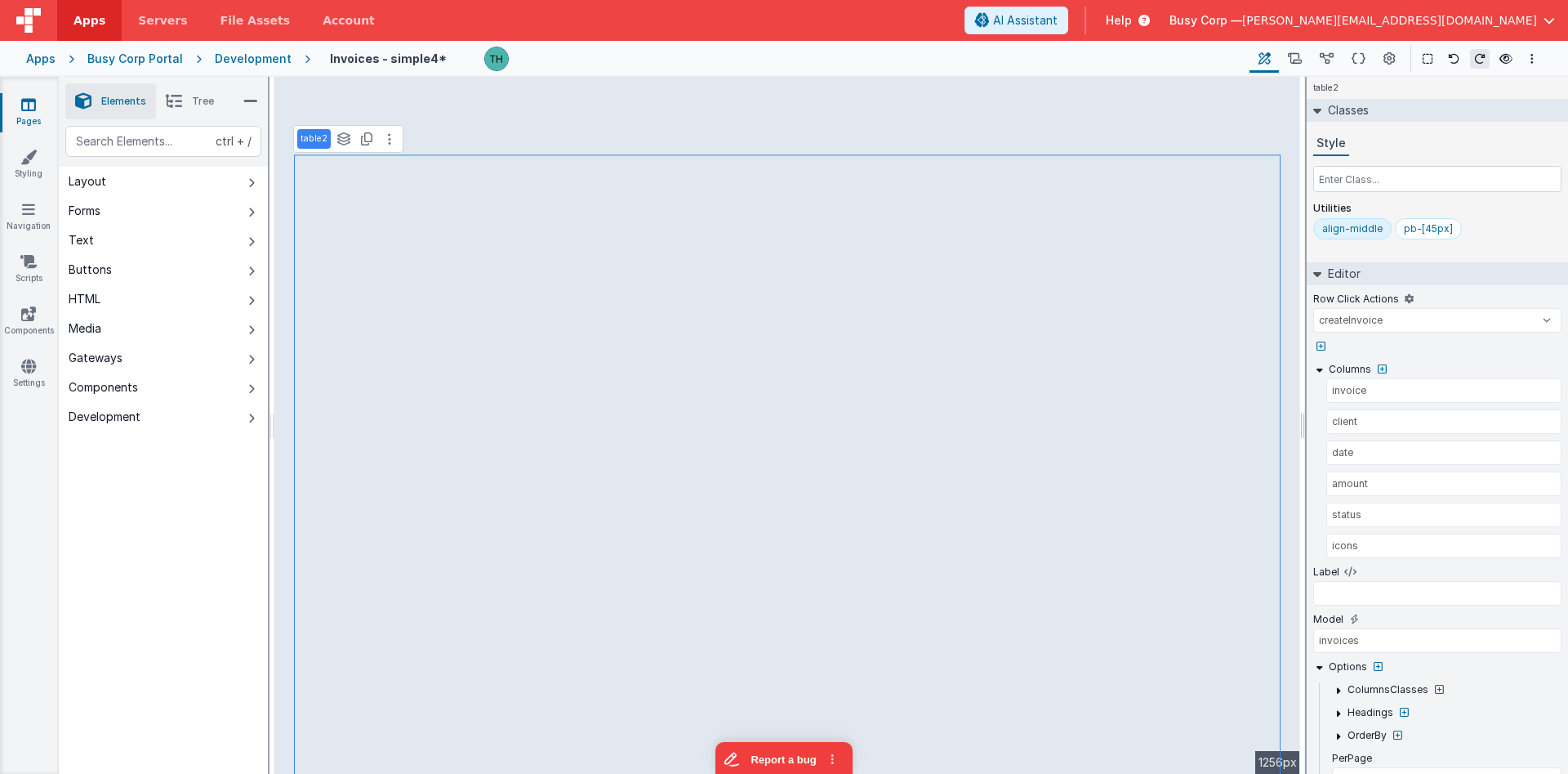
select select
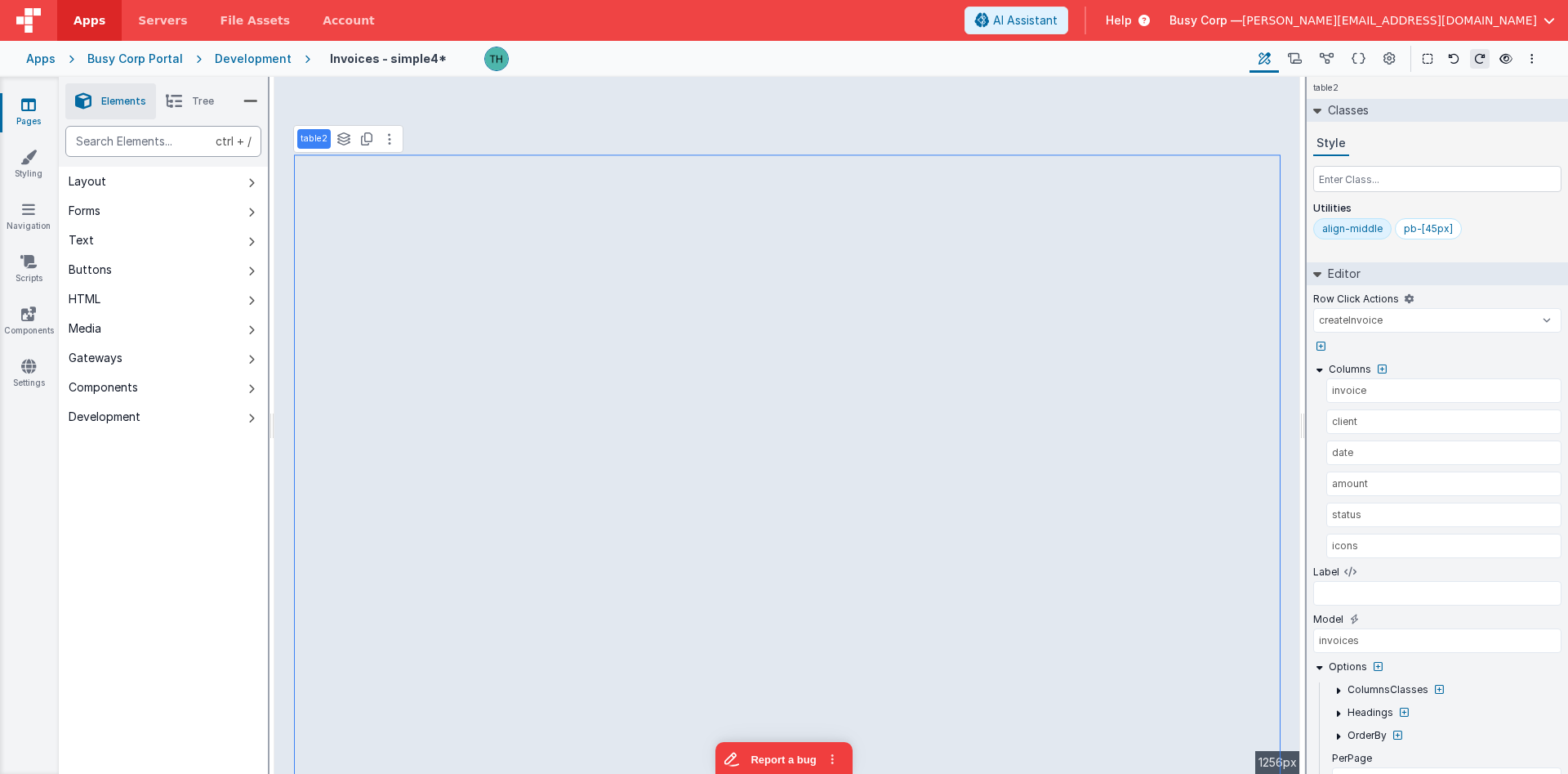
click at [182, 146] on div "text" at bounding box center [164, 141] width 196 height 31
select select
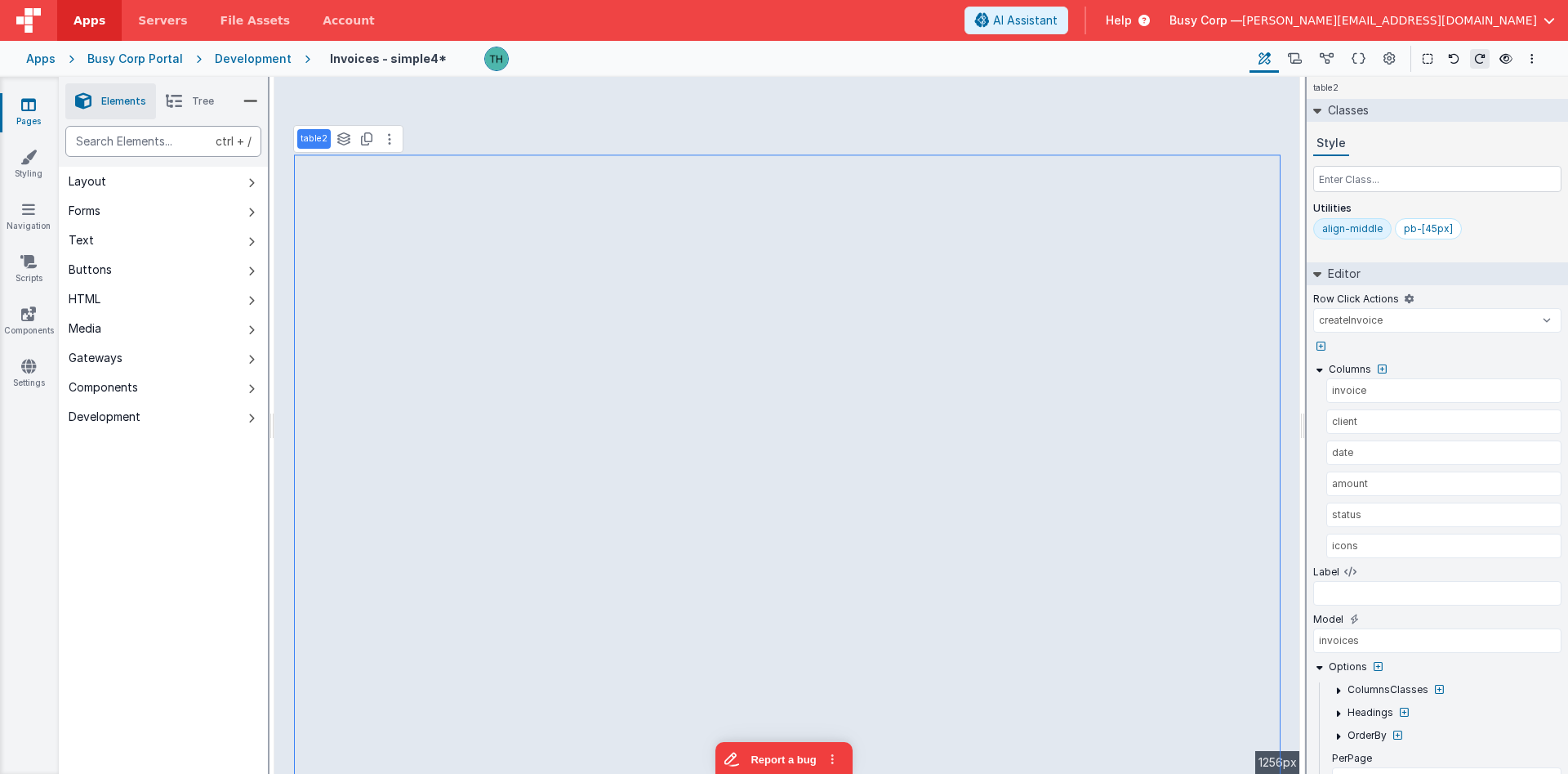
select select
click at [1057, 25] on span "AI Assistant" at bounding box center [1024, 20] width 65 height 16
select select
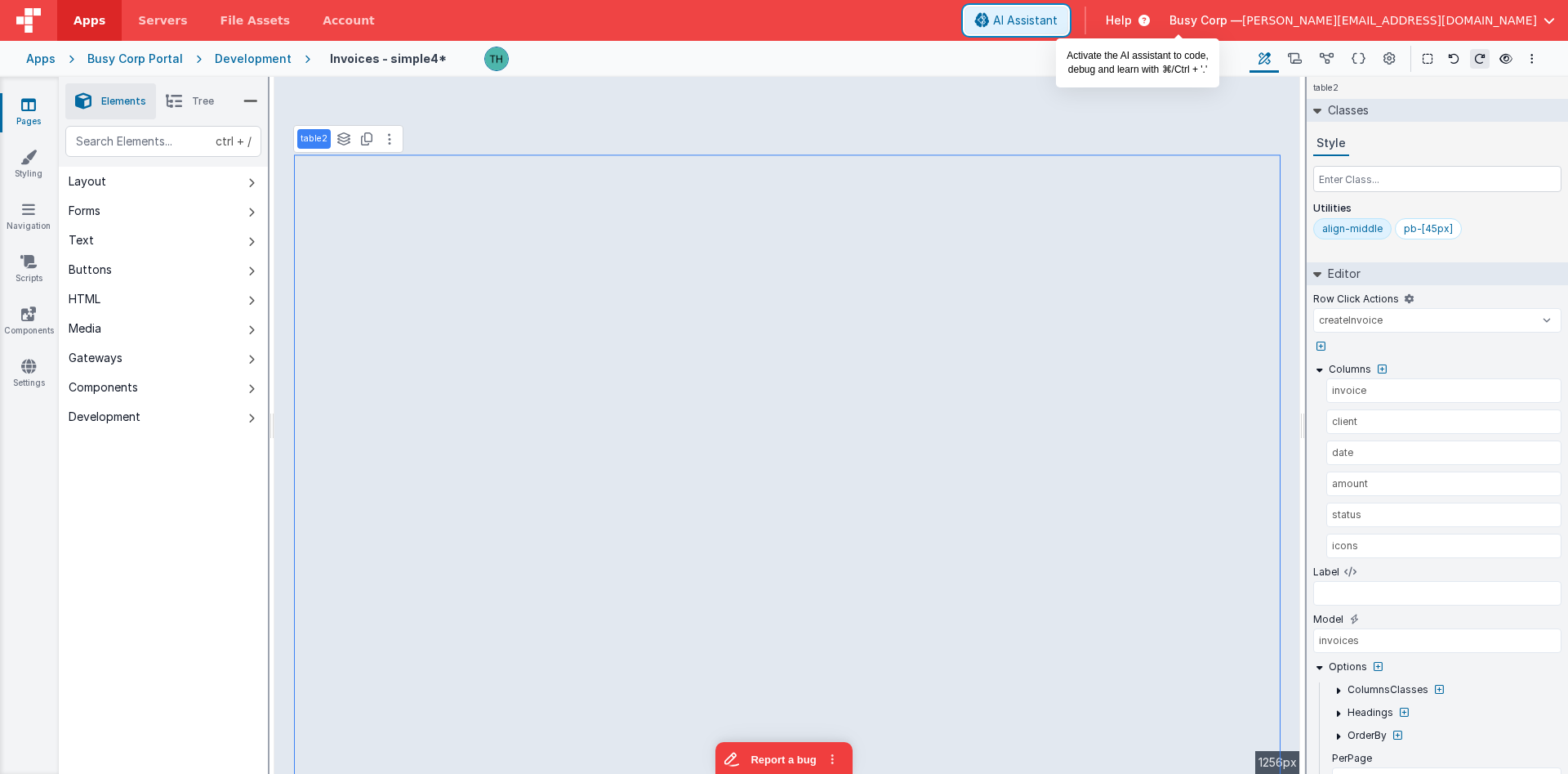
select select
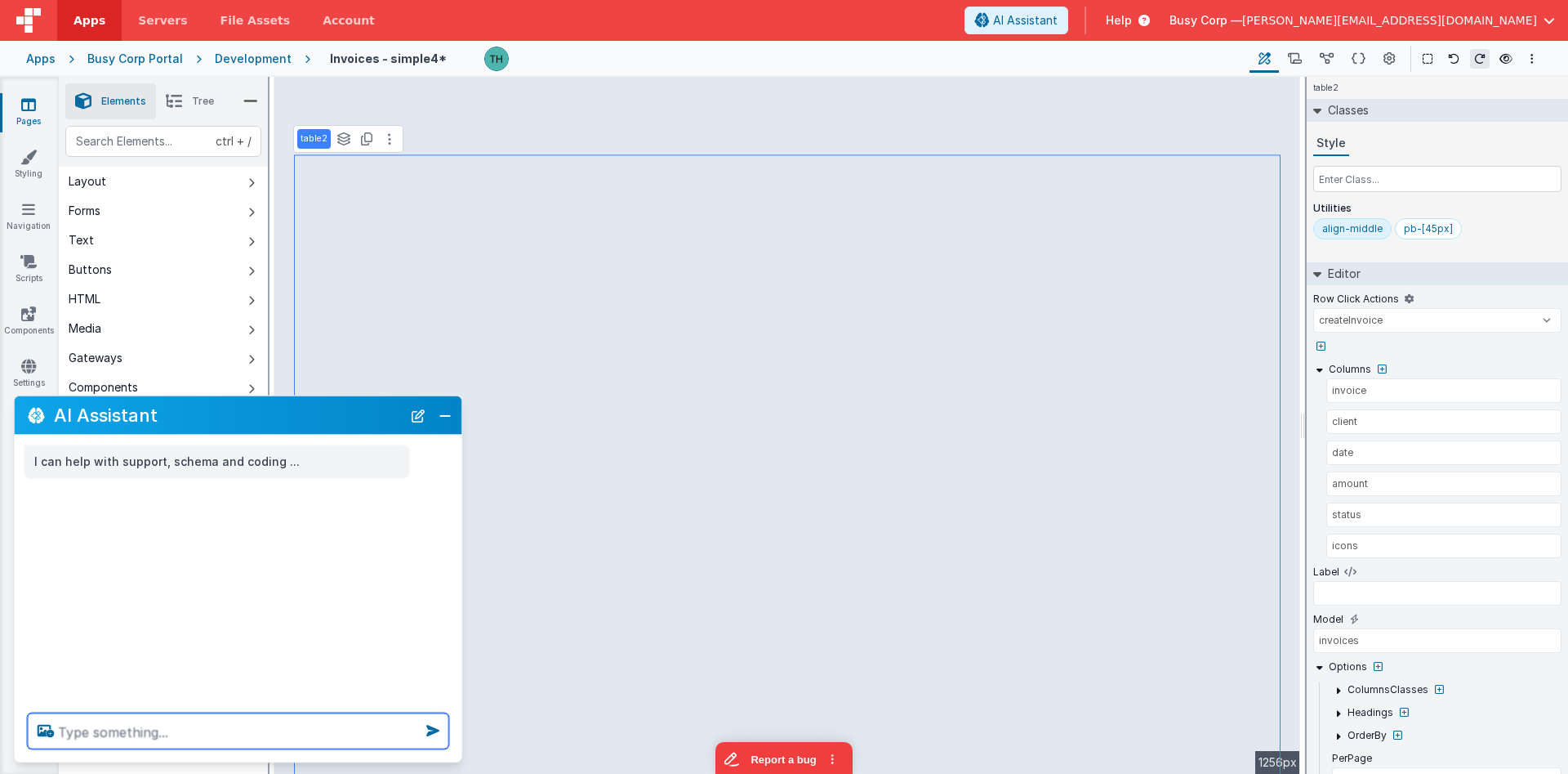
select select
click at [131, 725] on textarea at bounding box center [239, 731] width 422 height 36
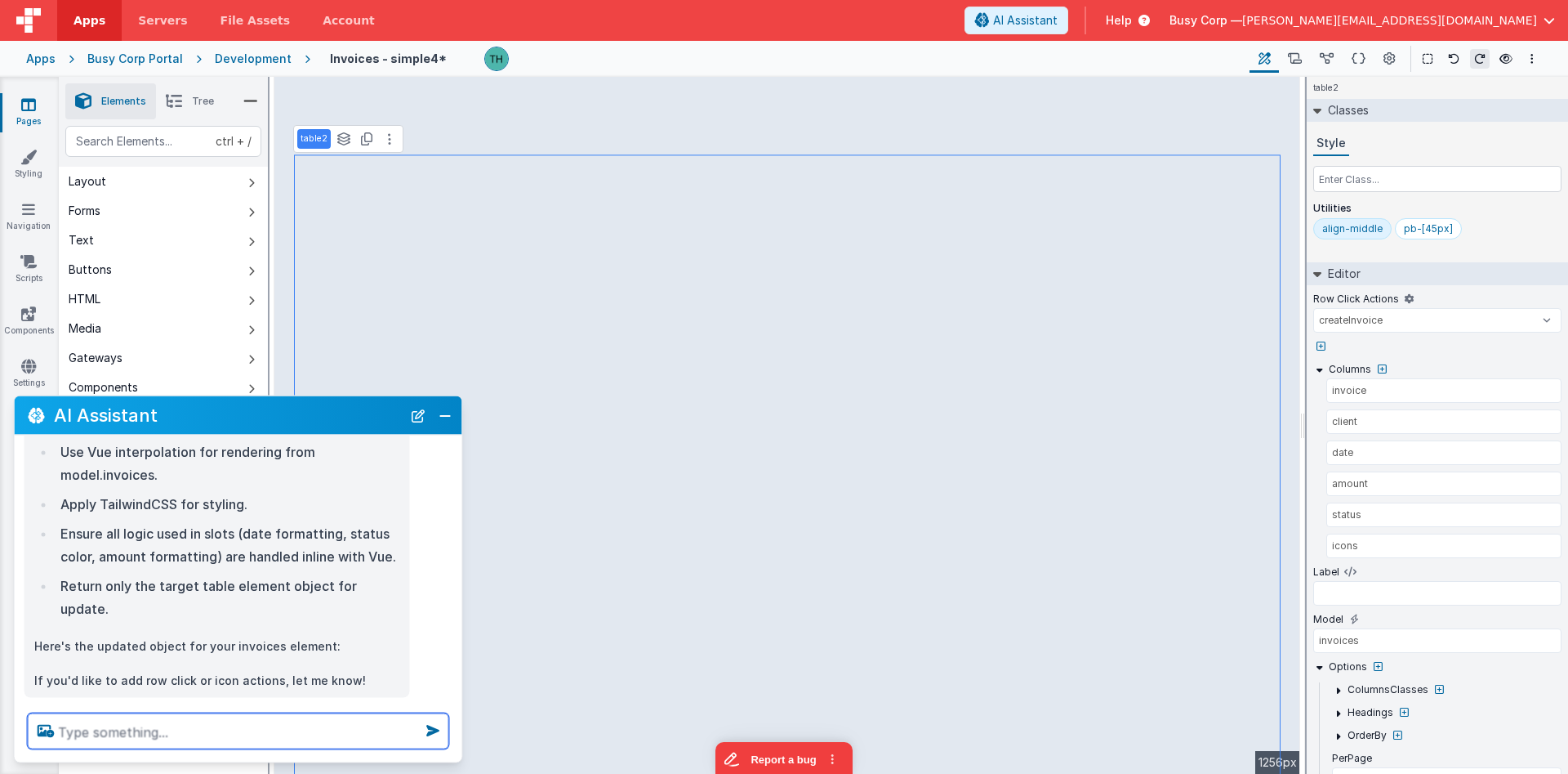
scroll to position [206, 0]
click at [446, 414] on button "Close" at bounding box center [444, 415] width 21 height 23
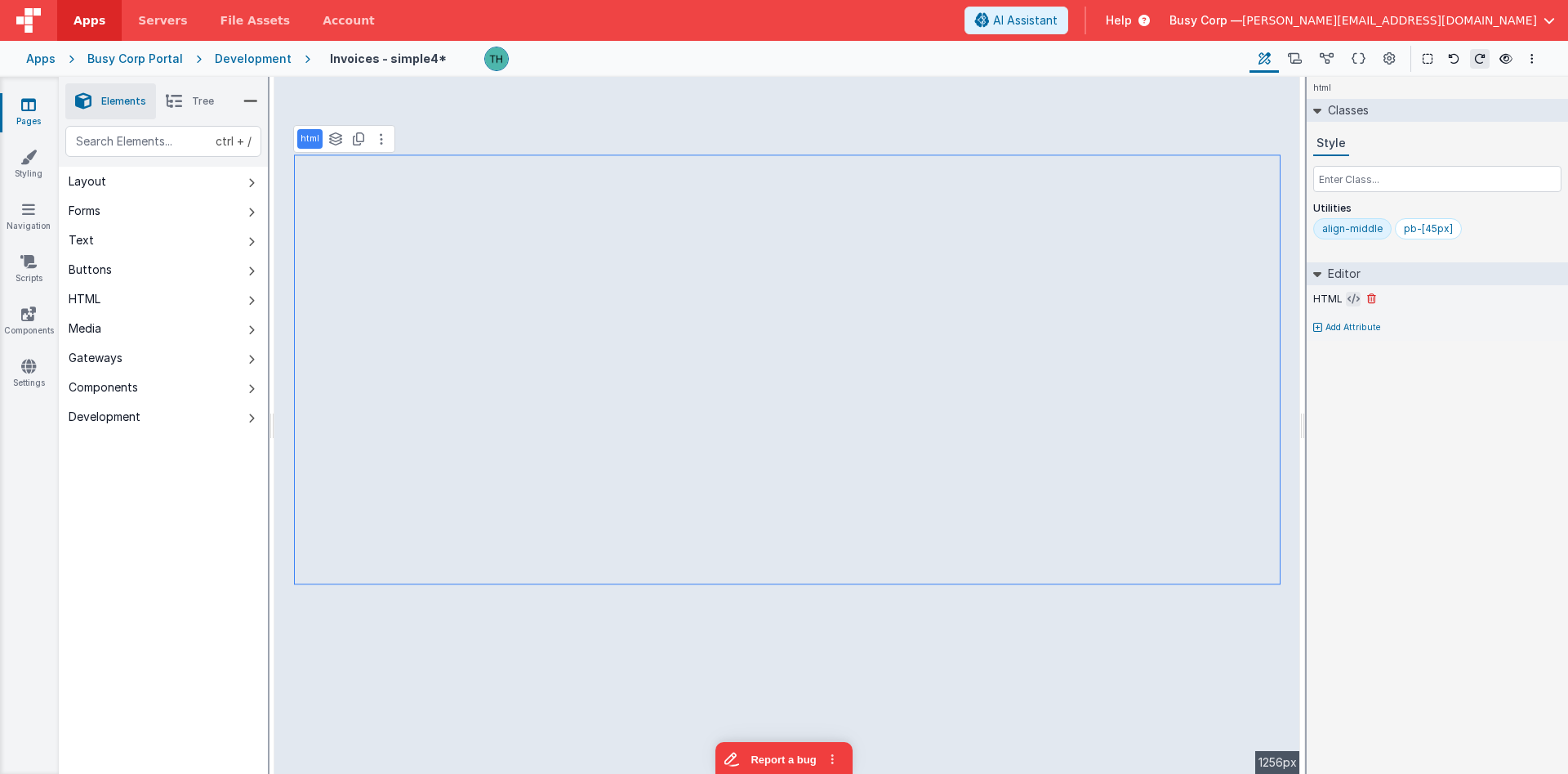
click at [1358, 296] on button at bounding box center [1353, 299] width 15 height 15
click at [1353, 298] on icon at bounding box center [1353, 299] width 12 height 13
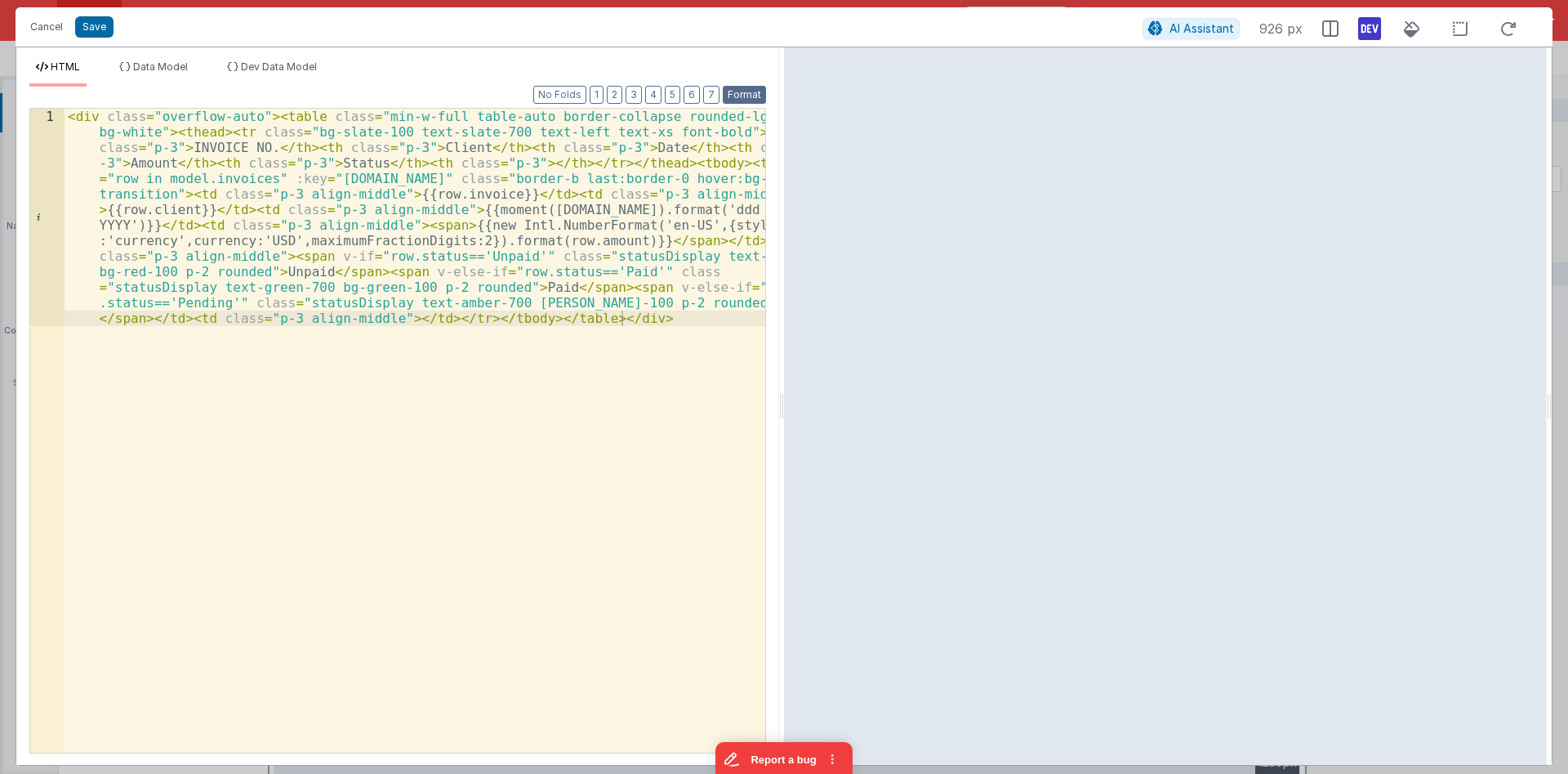
click at [754, 87] on button "Format" at bounding box center [744, 95] width 44 height 18
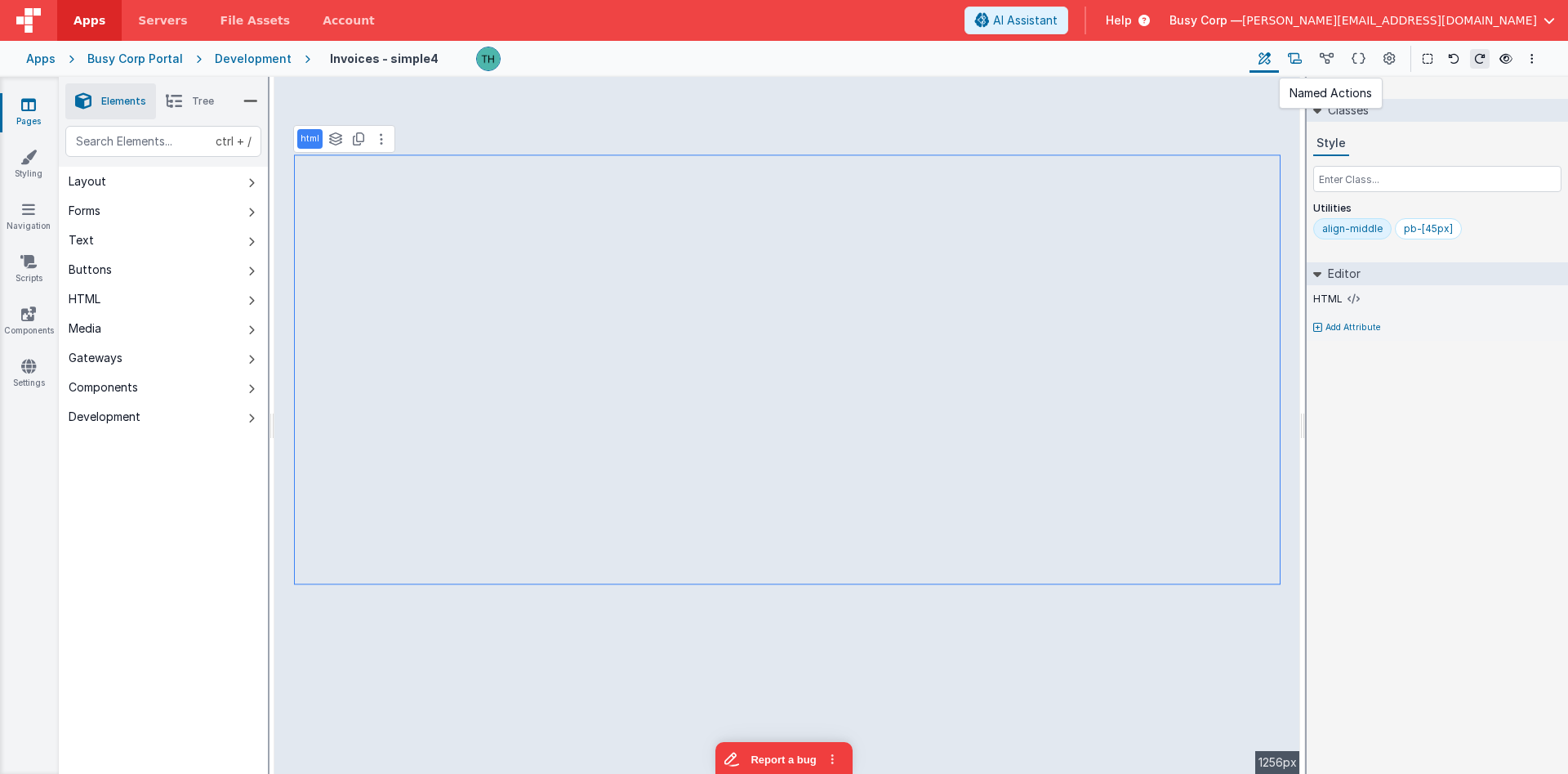
click at [1297, 65] on icon at bounding box center [1294, 59] width 14 height 17
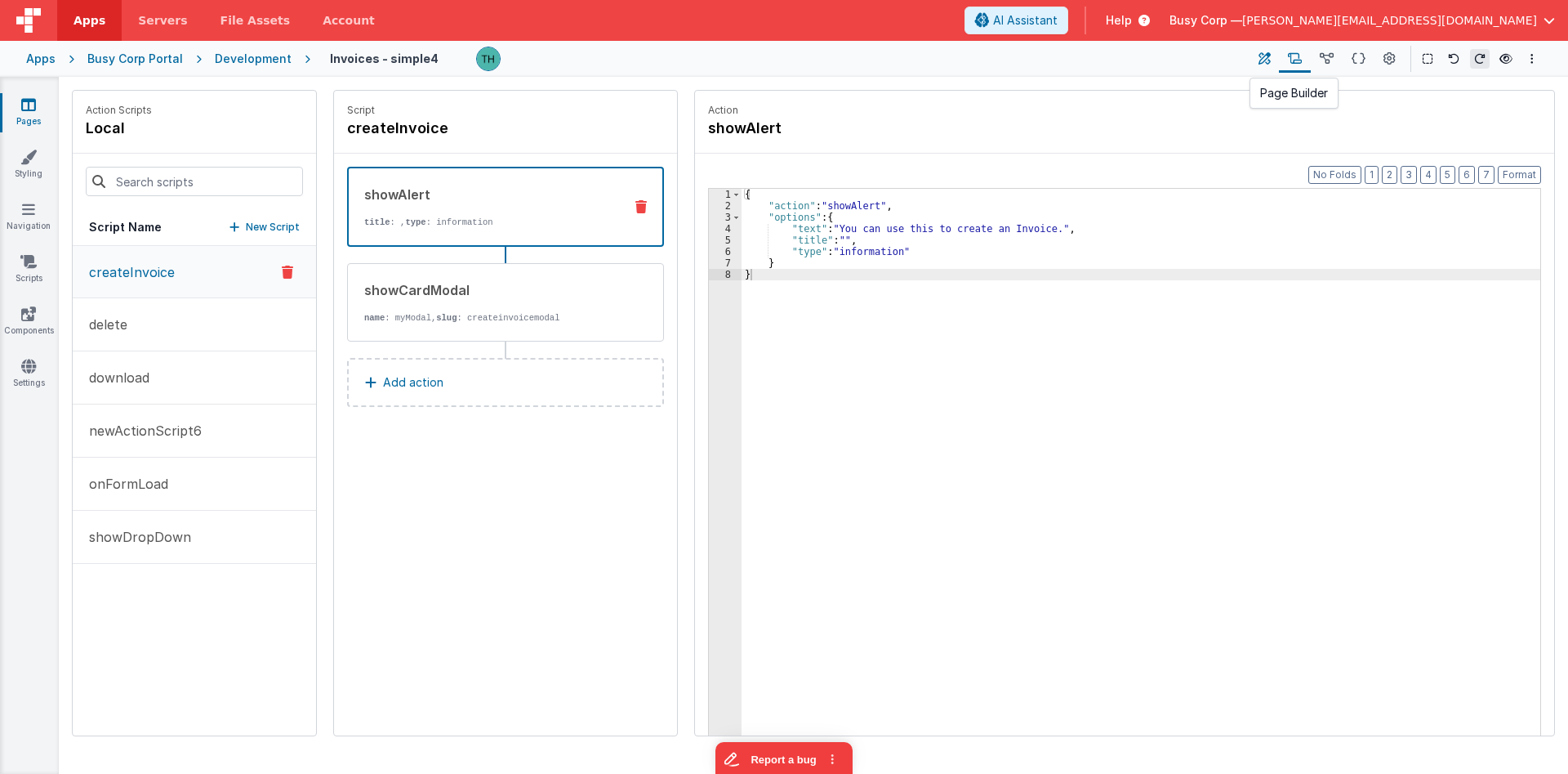
click at [1251, 60] on button at bounding box center [1263, 58] width 29 height 28
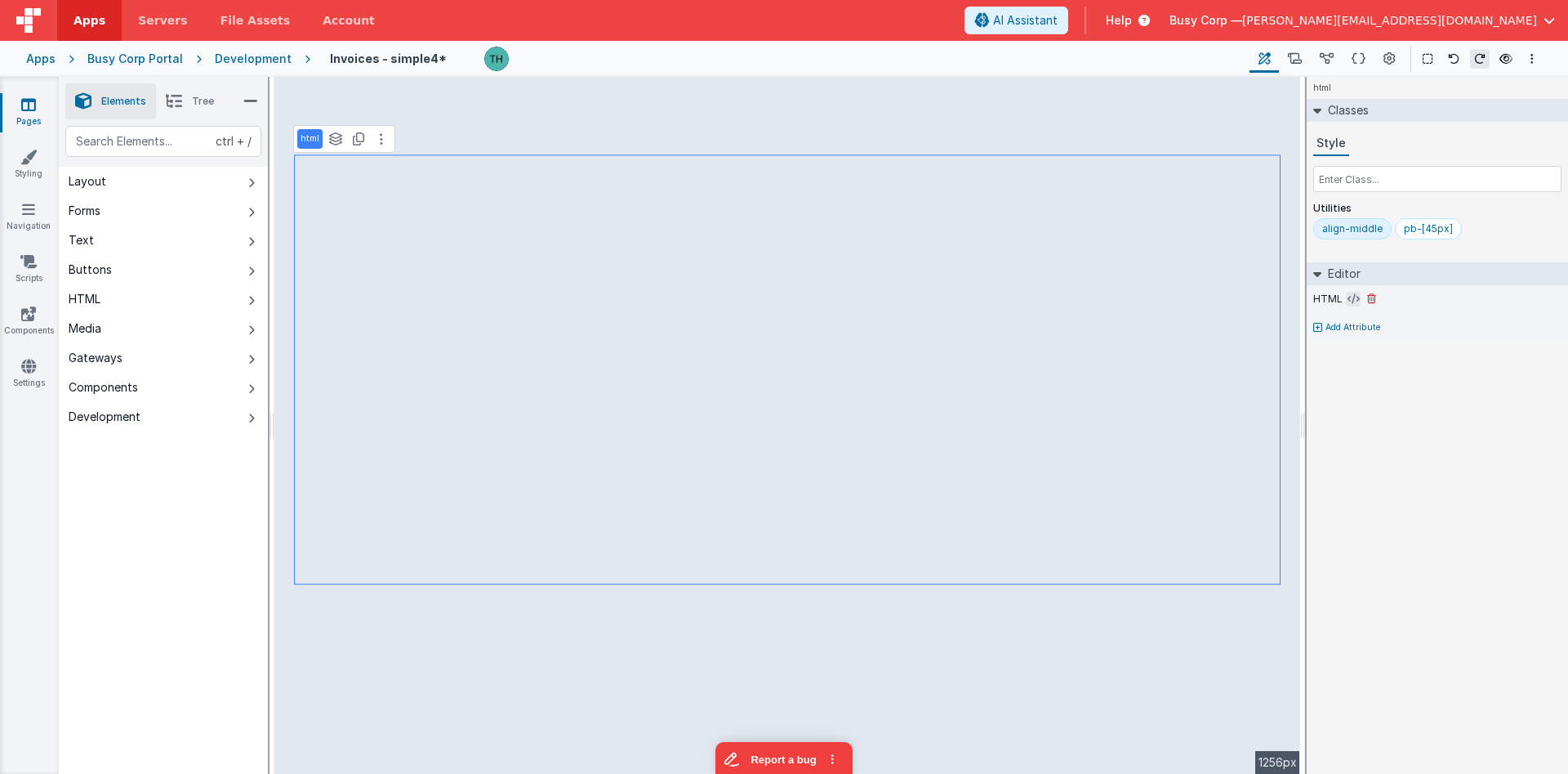
click at [1350, 301] on icon at bounding box center [1353, 299] width 12 height 13
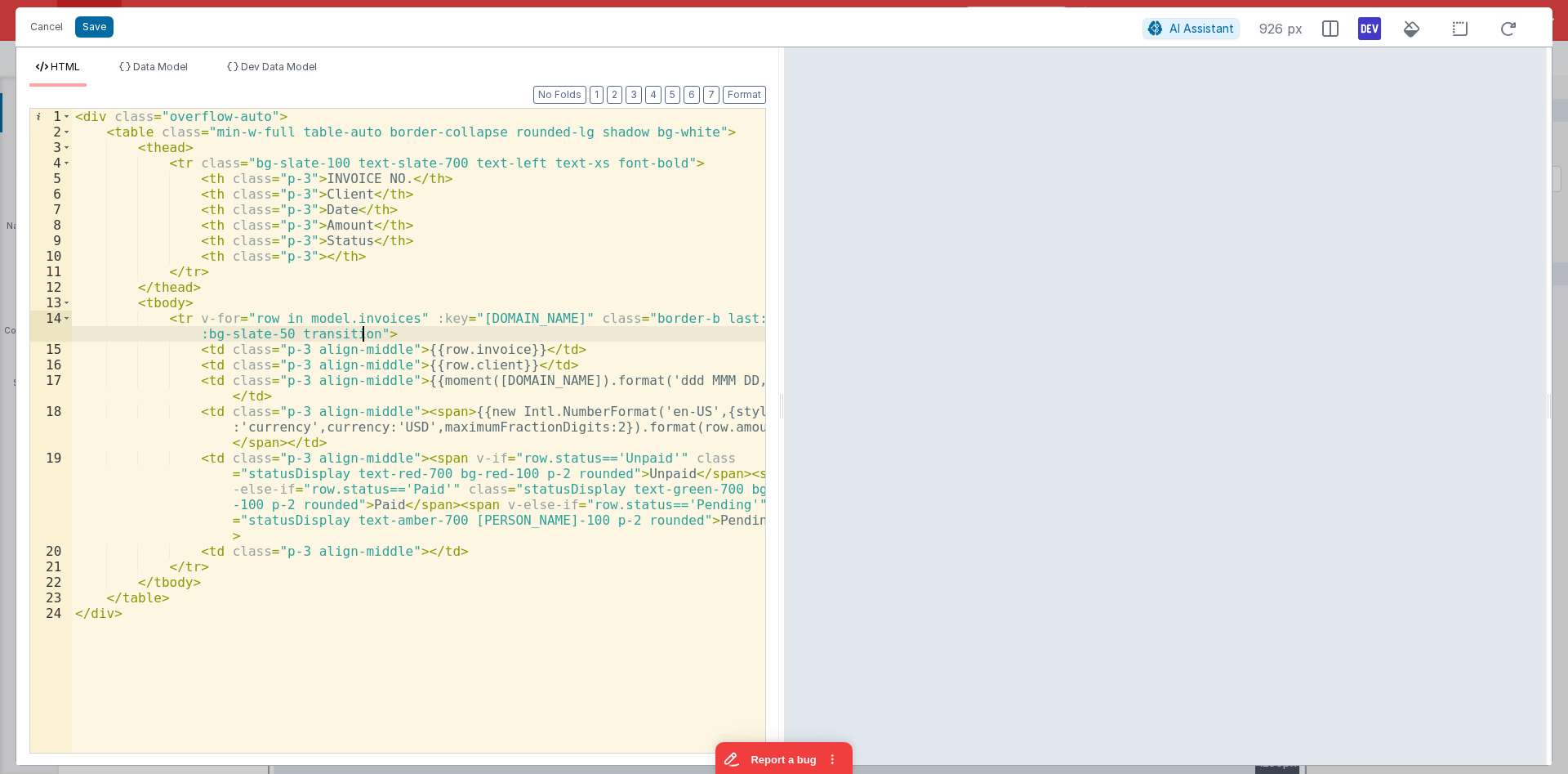
click at [362, 336] on div "< div class = "overflow-auto" > < table class = "min-w-full table-auto border-c…" at bounding box center [418, 446] width 694 height 675
click at [47, 34] on button "Cancel" at bounding box center [46, 26] width 49 height 23
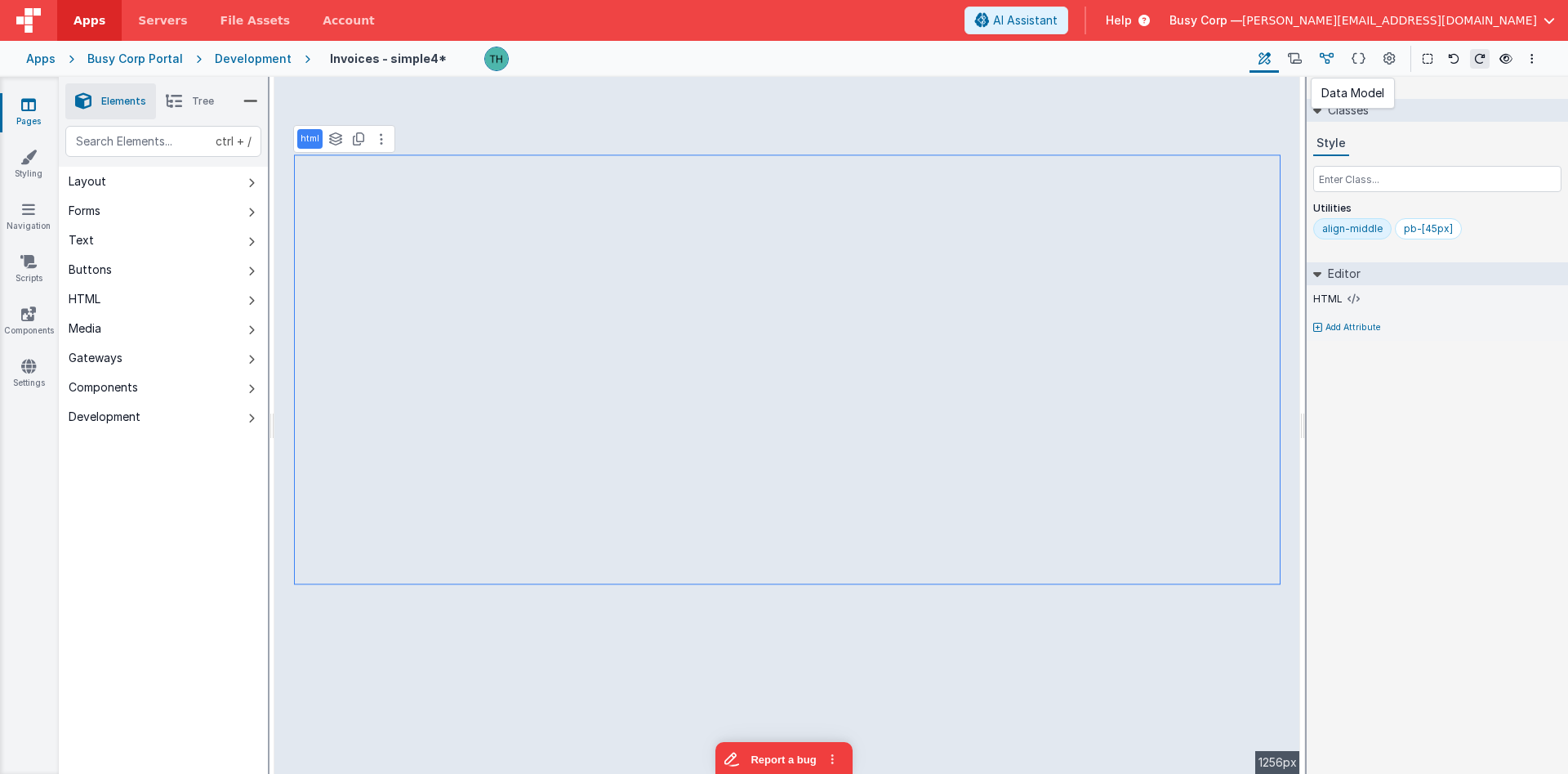
click at [1324, 57] on icon at bounding box center [1326, 59] width 14 height 17
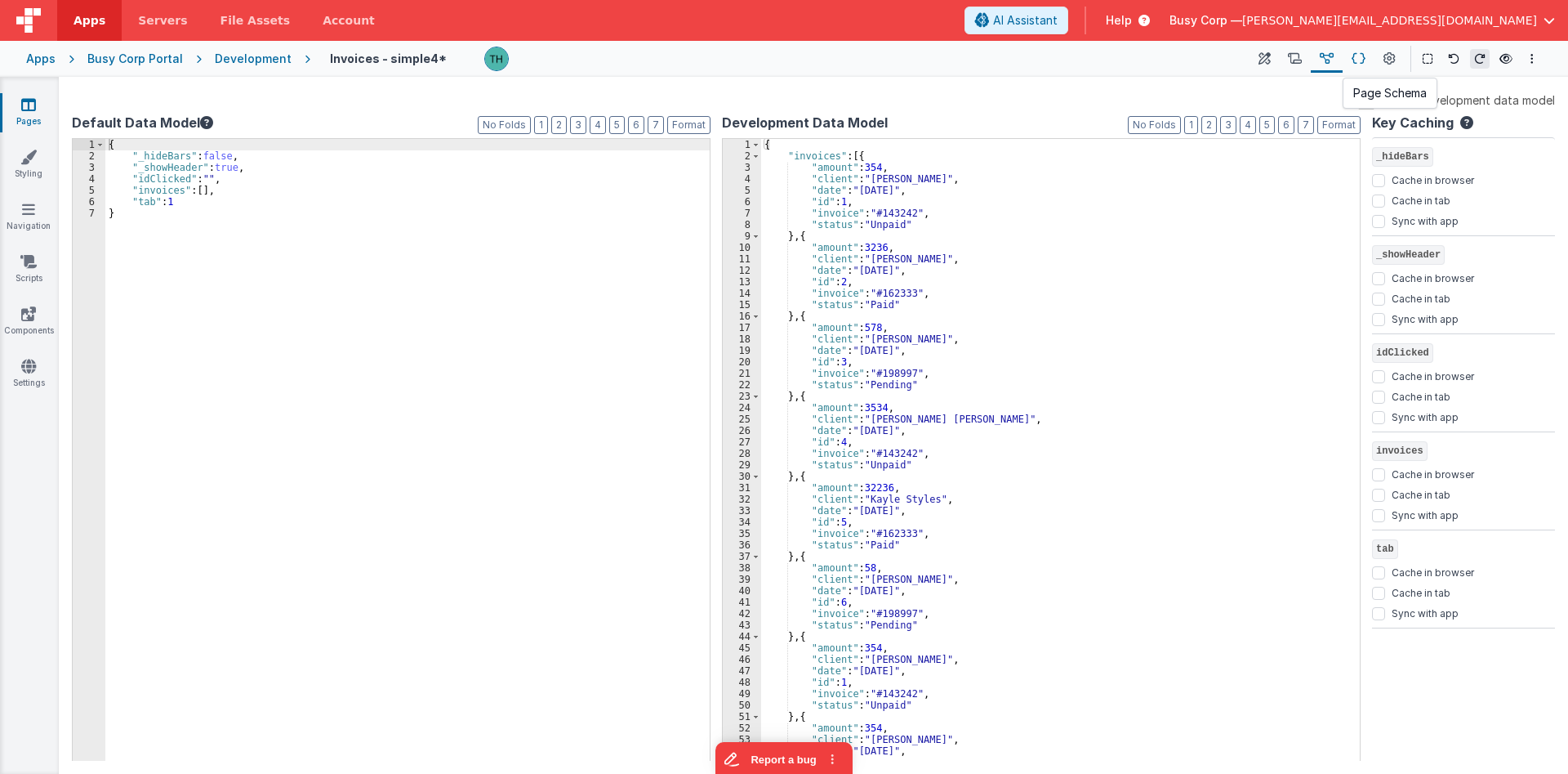
click at [1353, 61] on icon at bounding box center [1358, 59] width 14 height 17
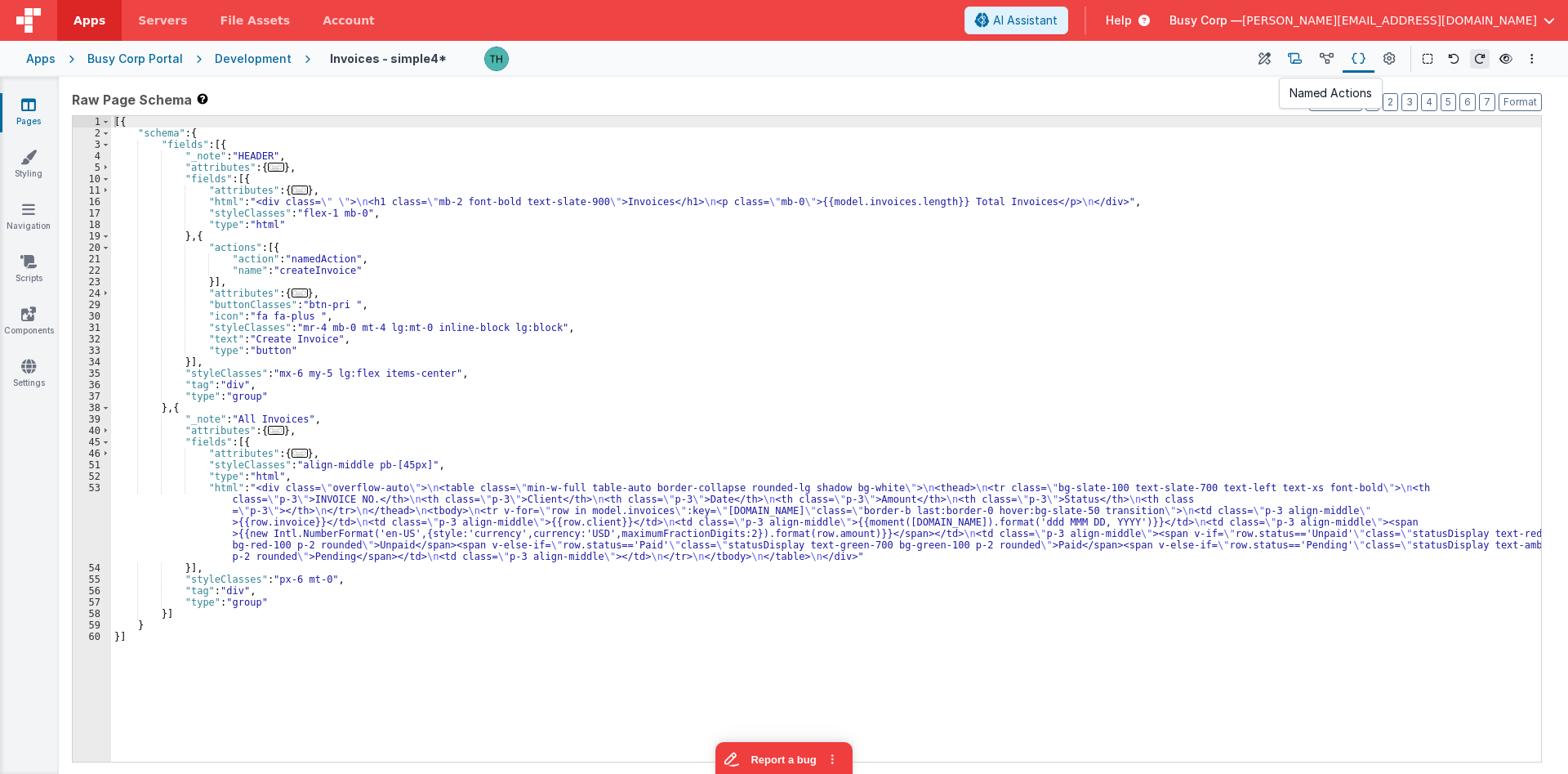
drag, startPoint x: 1277, startPoint y: 57, endPoint x: 1289, endPoint y: 58, distance: 12.0
click at [1283, 57] on div "Page Builder Named Actions Data Model Page Schema Page Settings" at bounding box center [1326, 58] width 155 height 28
click at [1294, 58] on icon at bounding box center [1294, 59] width 14 height 17
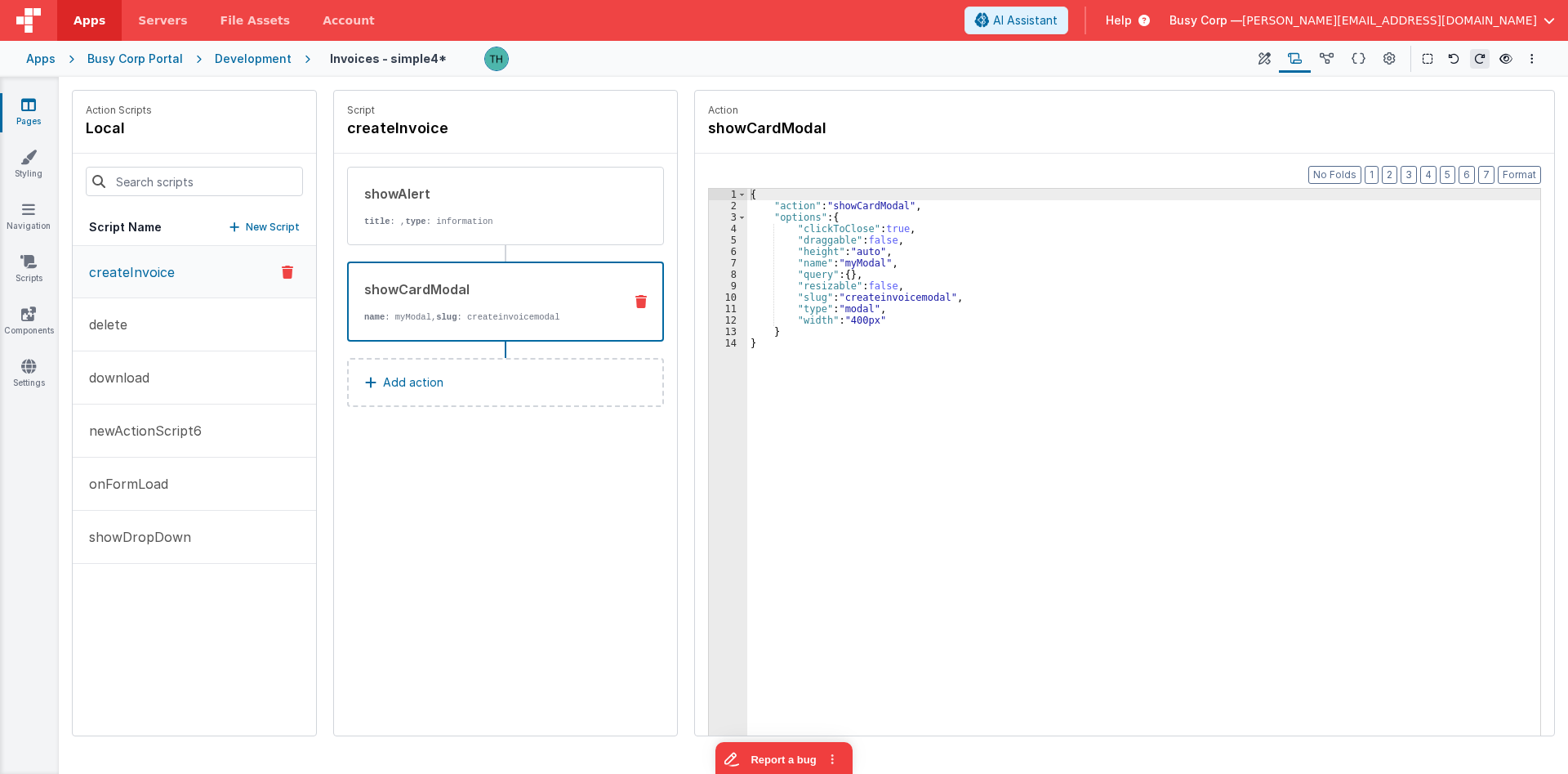
click at [433, 293] on div "showCardModal" at bounding box center [487, 289] width 245 height 20
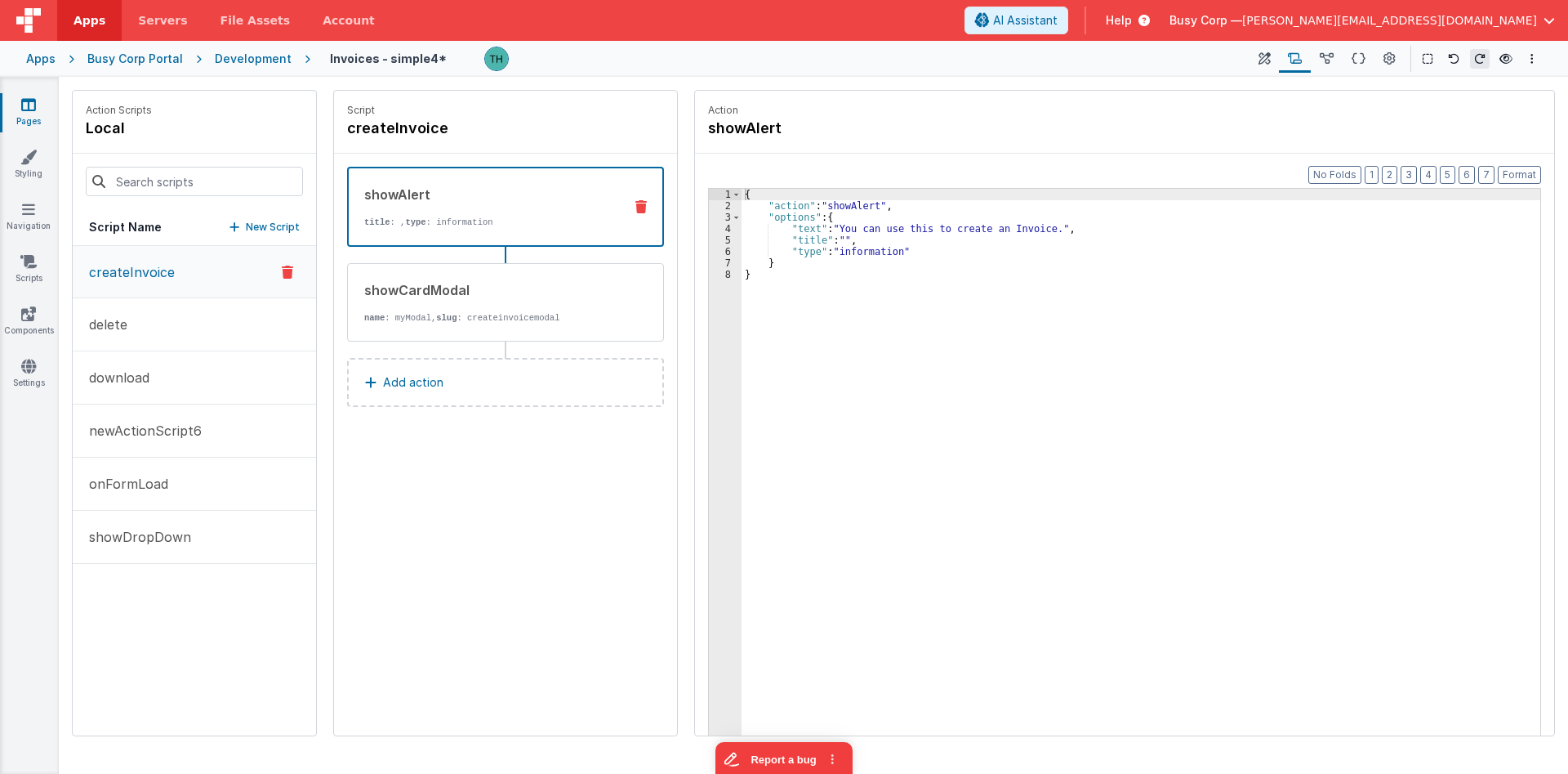
click at [1024, 290] on div "{ "action" : "showAlert" , "options" : { "text" : "You can use this to create a…" at bounding box center [1141, 499] width 799 height 620
click at [39, 93] on div "Pages Styling Navigation Scripts Components Settings" at bounding box center [29, 425] width 59 height 697
click at [36, 103] on link "Pages" at bounding box center [28, 113] width 59 height 33
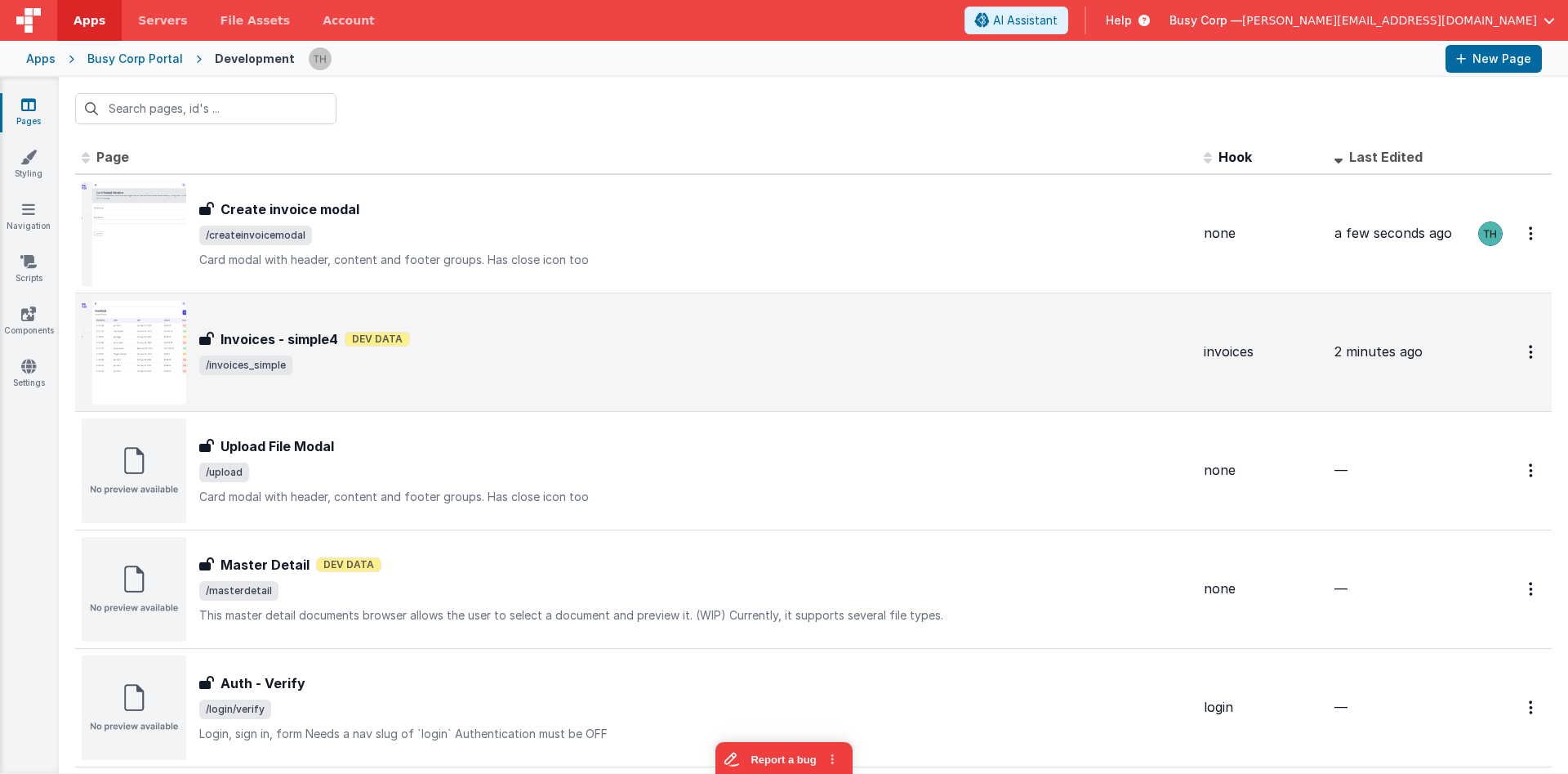
click at [544, 341] on div "Invoices - simple4 Dev Data" at bounding box center [694, 339] width 992 height 20
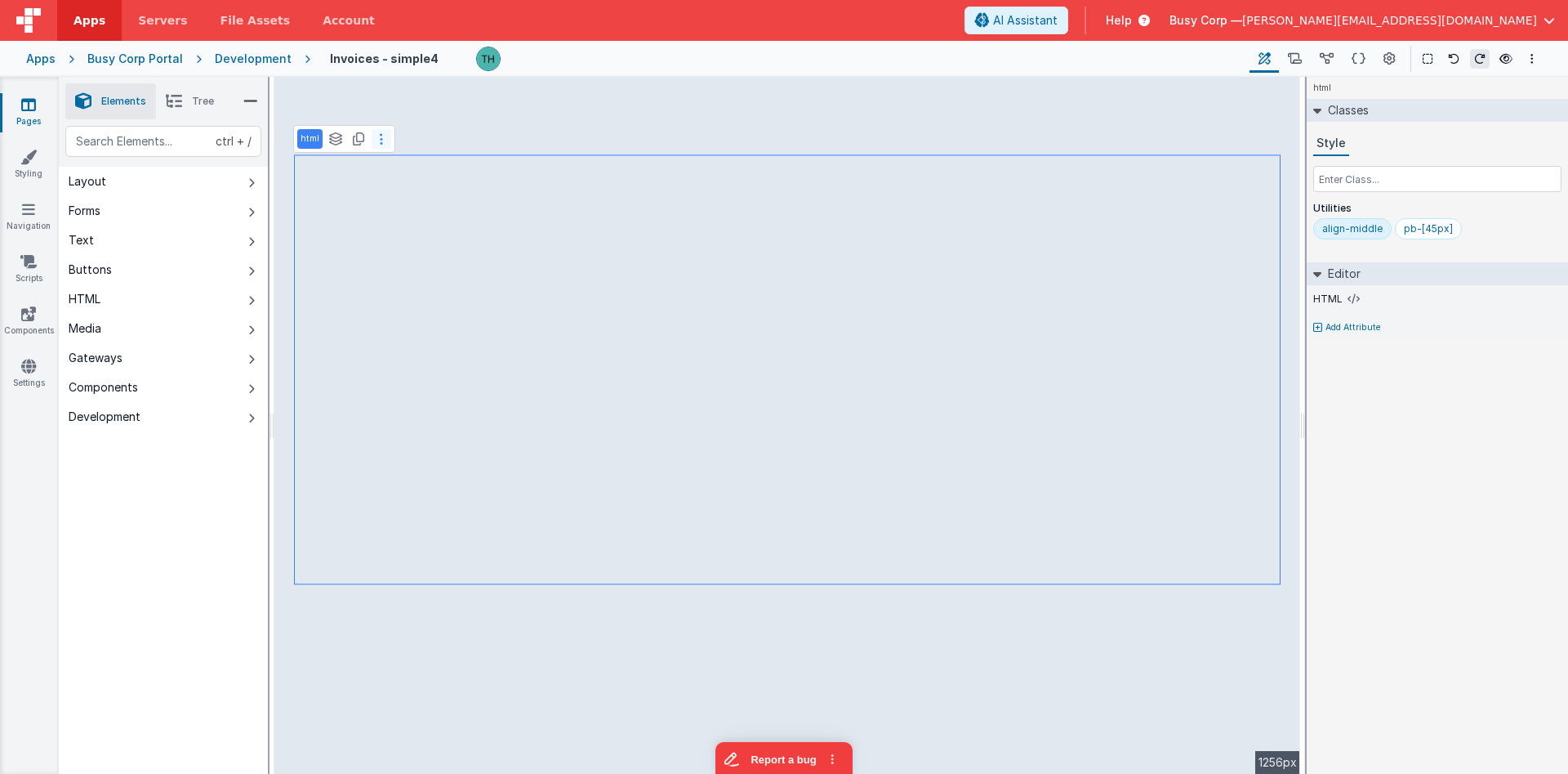
click at [380, 142] on icon at bounding box center [382, 139] width 4 height 13
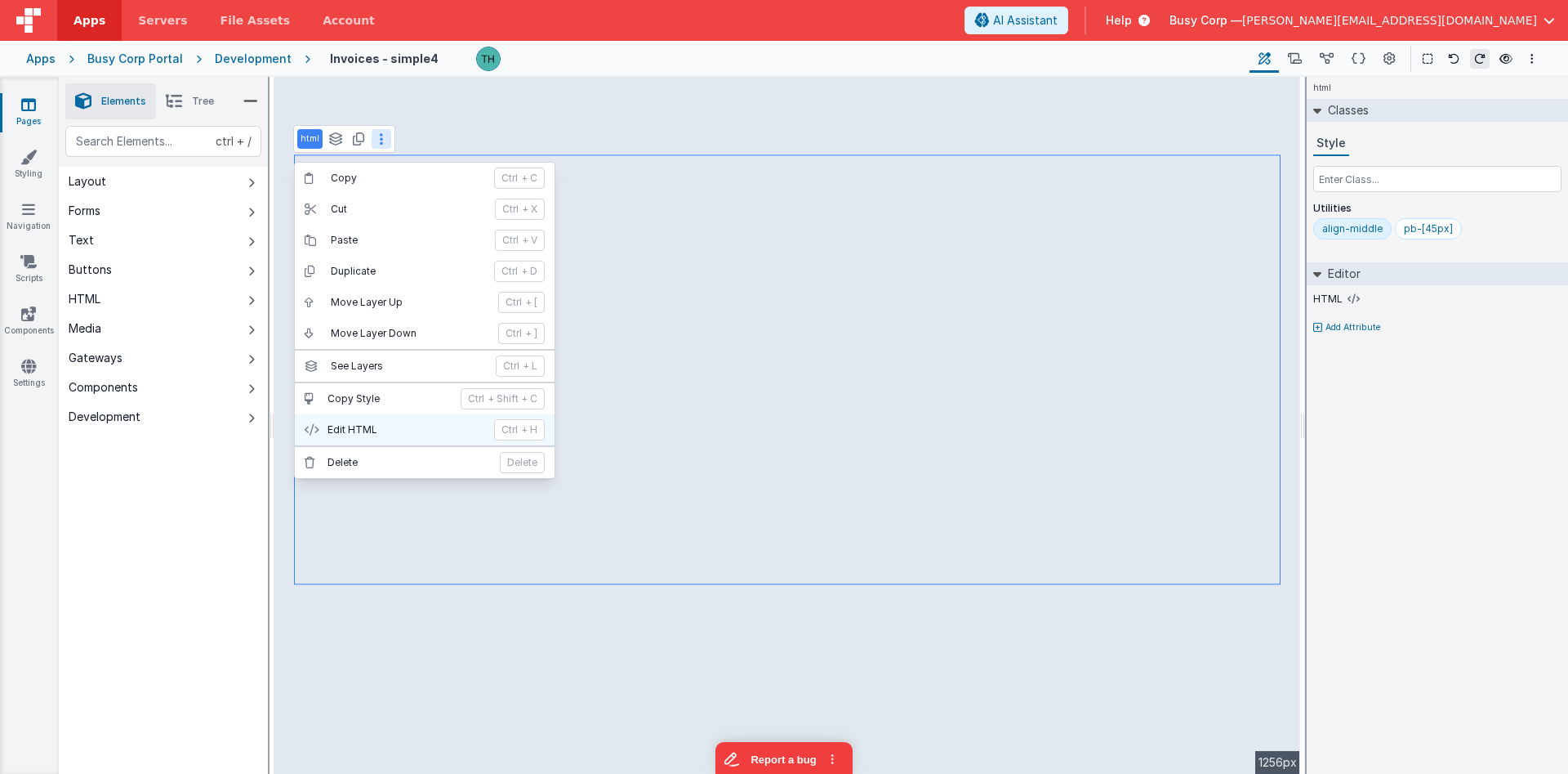
click at [390, 435] on p "Edit HTML" at bounding box center [405, 429] width 156 height 13
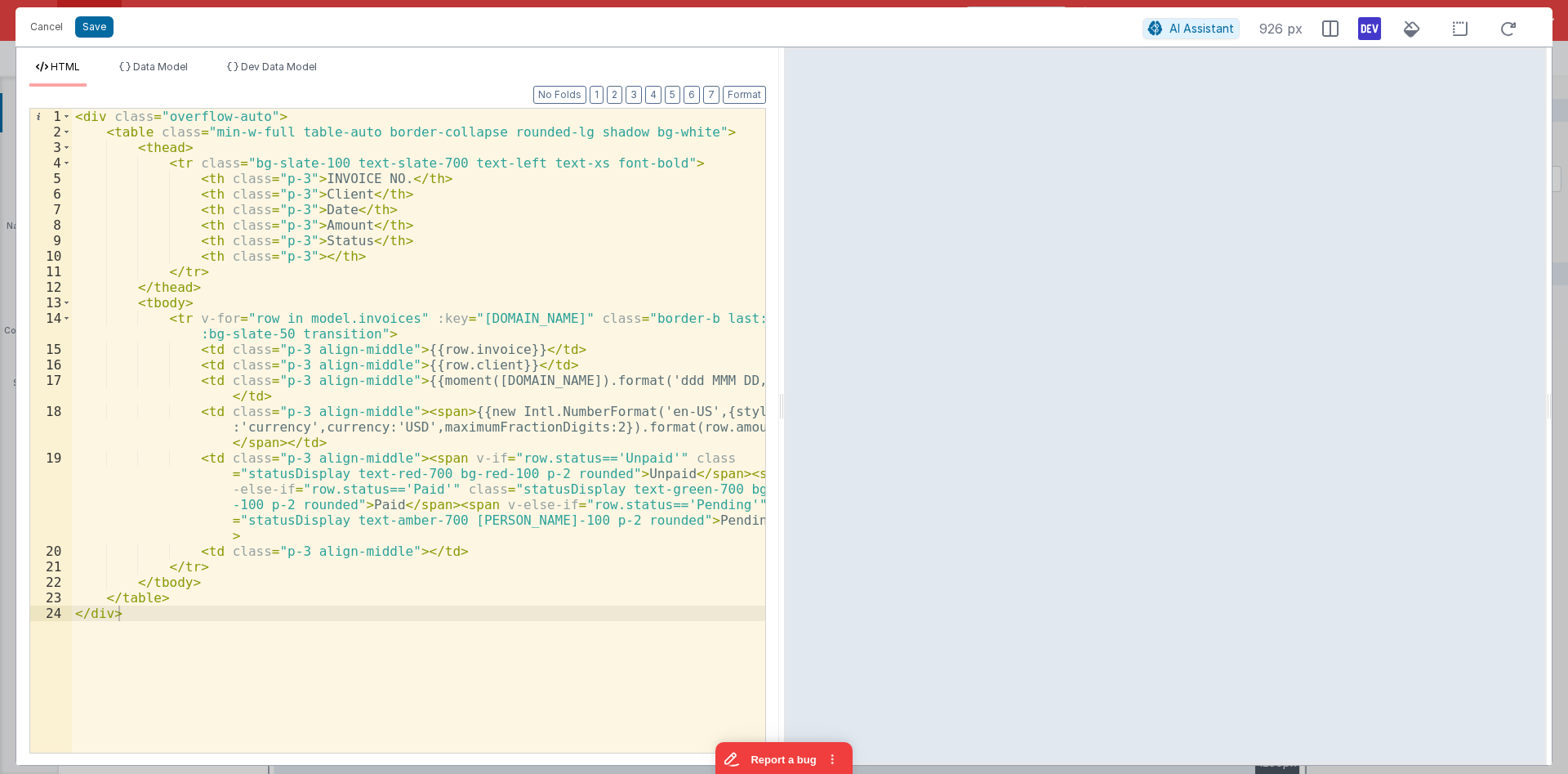
click at [170, 319] on div "< div class = "overflow-auto" > < table class = "min-w-full table-auto border-c…" at bounding box center [418, 446] width 694 height 675
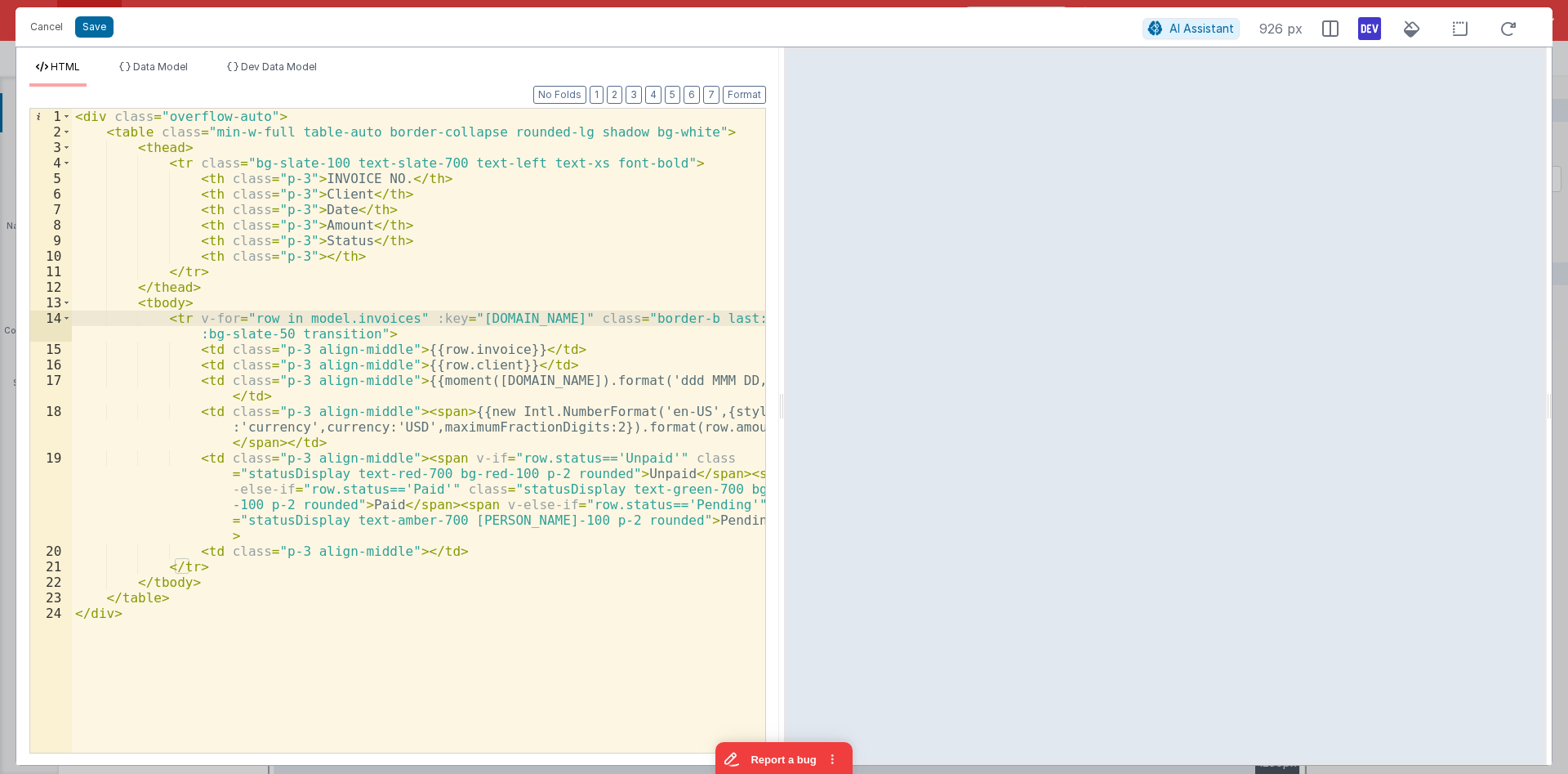
click at [183, 317] on div "< div class = "overflow-auto" > < table class = "min-w-full table-auto border-c…" at bounding box center [418, 446] width 694 height 675
click at [537, 326] on div "< div class = "overflow-auto" > < table class = "min-w-full table-auto border-c…" at bounding box center [418, 446] width 694 height 675
click at [531, 322] on div "< div class = "overflow-auto" > < table class = "min-w-full table-auto border-c…" at bounding box center [418, 446] width 694 height 675
click at [441, 323] on div "< div class = "overflow-auto" > < table class = "min-w-full table-auto border-c…" at bounding box center [418, 446] width 694 height 675
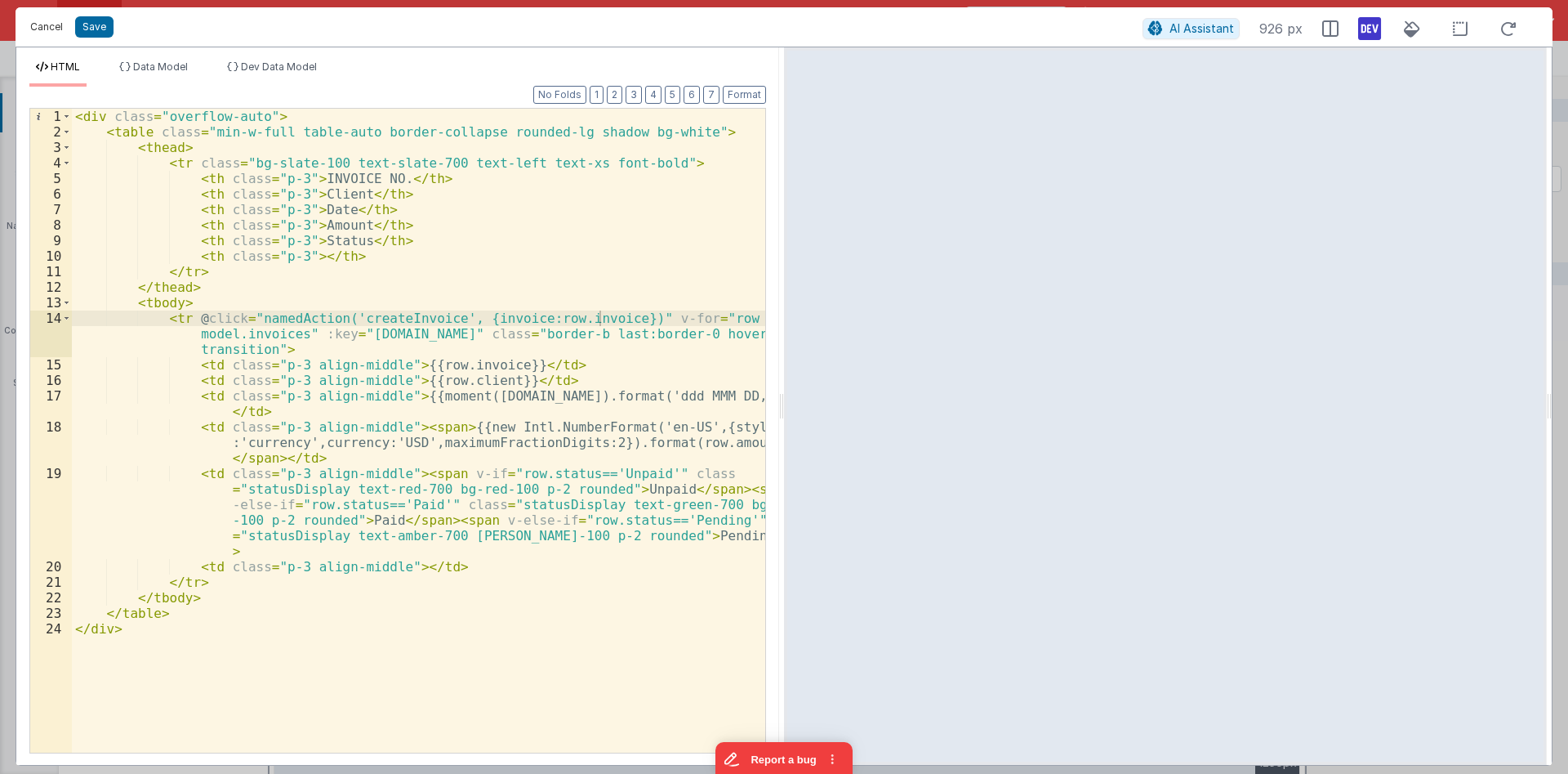
click at [46, 24] on button "Cancel" at bounding box center [46, 26] width 49 height 23
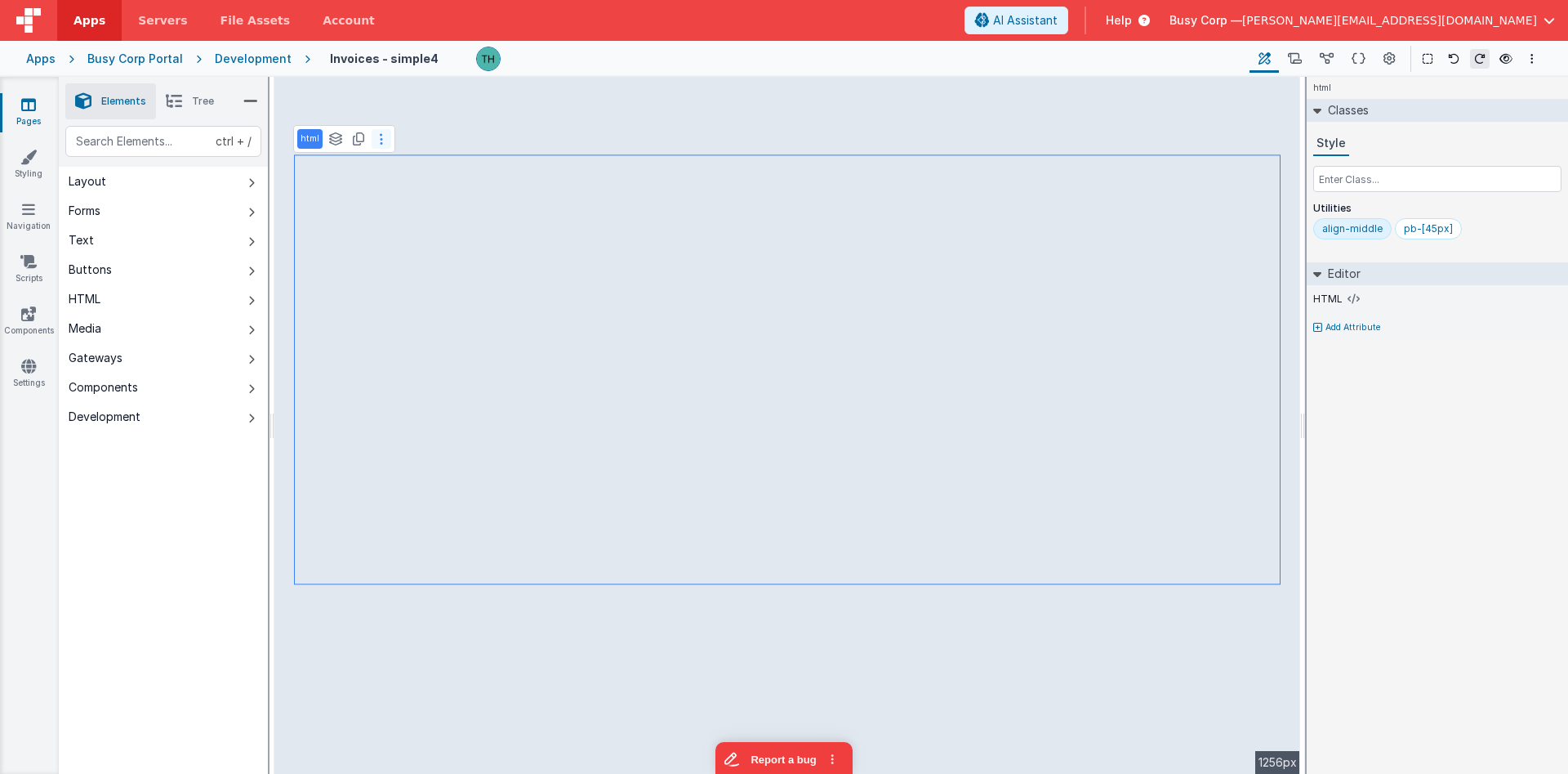
click at [377, 140] on button at bounding box center [382, 139] width 20 height 20
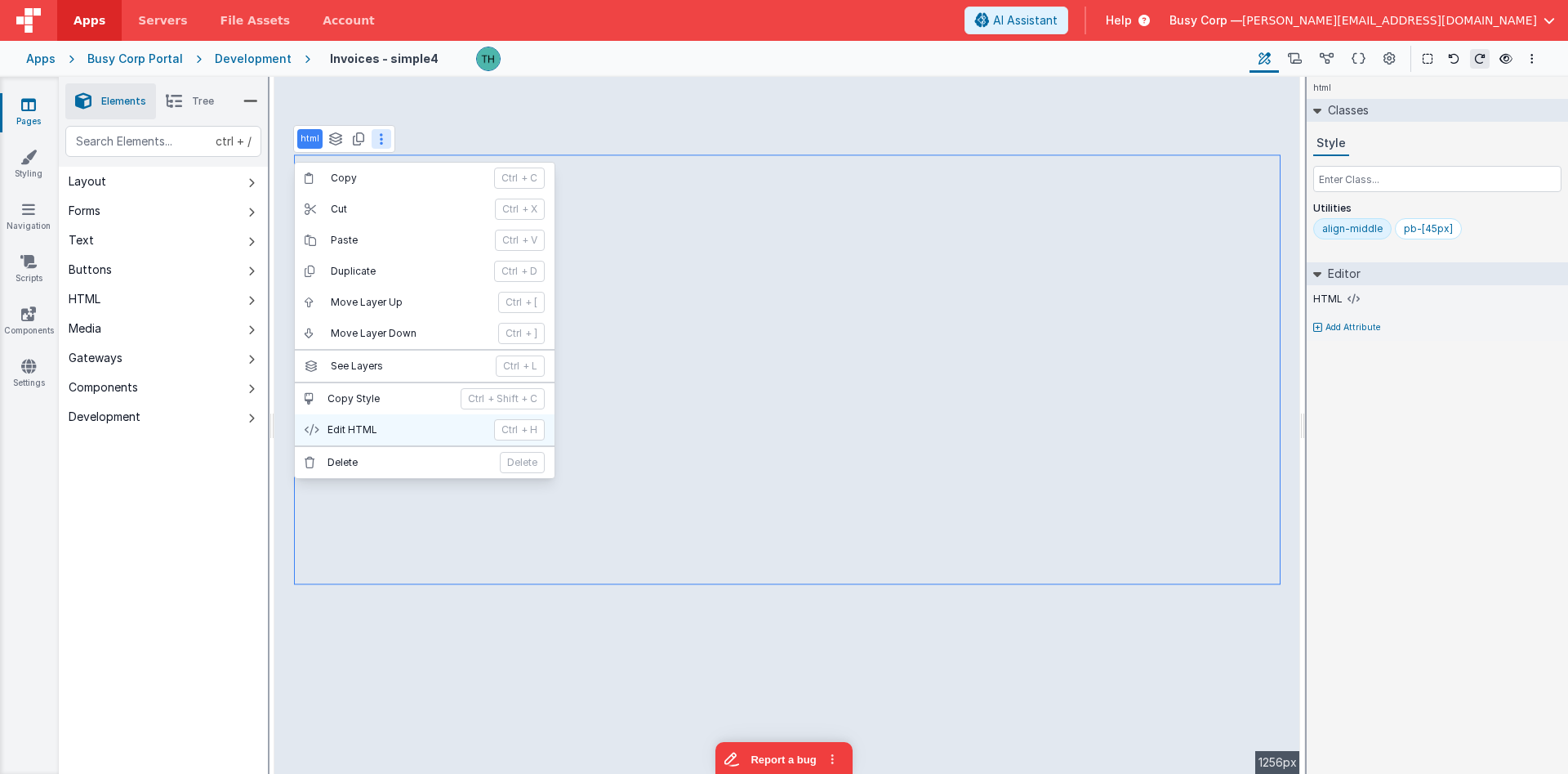
click at [379, 431] on p "Edit HTML" at bounding box center [405, 429] width 156 height 13
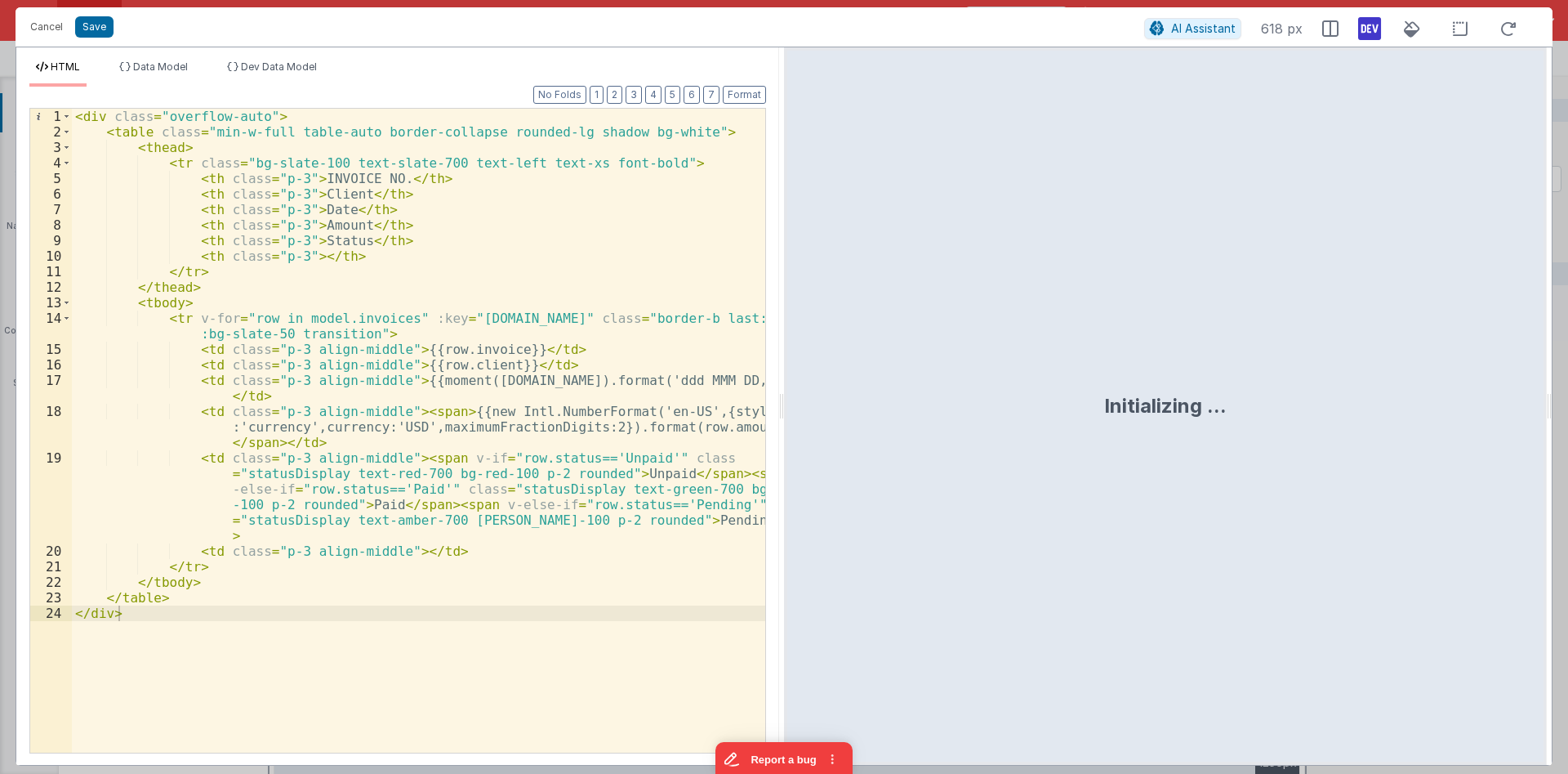
click at [174, 317] on div "< div class = "overflow-auto" > < table class = "min-w-full table-auto border-c…" at bounding box center [418, 446] width 694 height 675
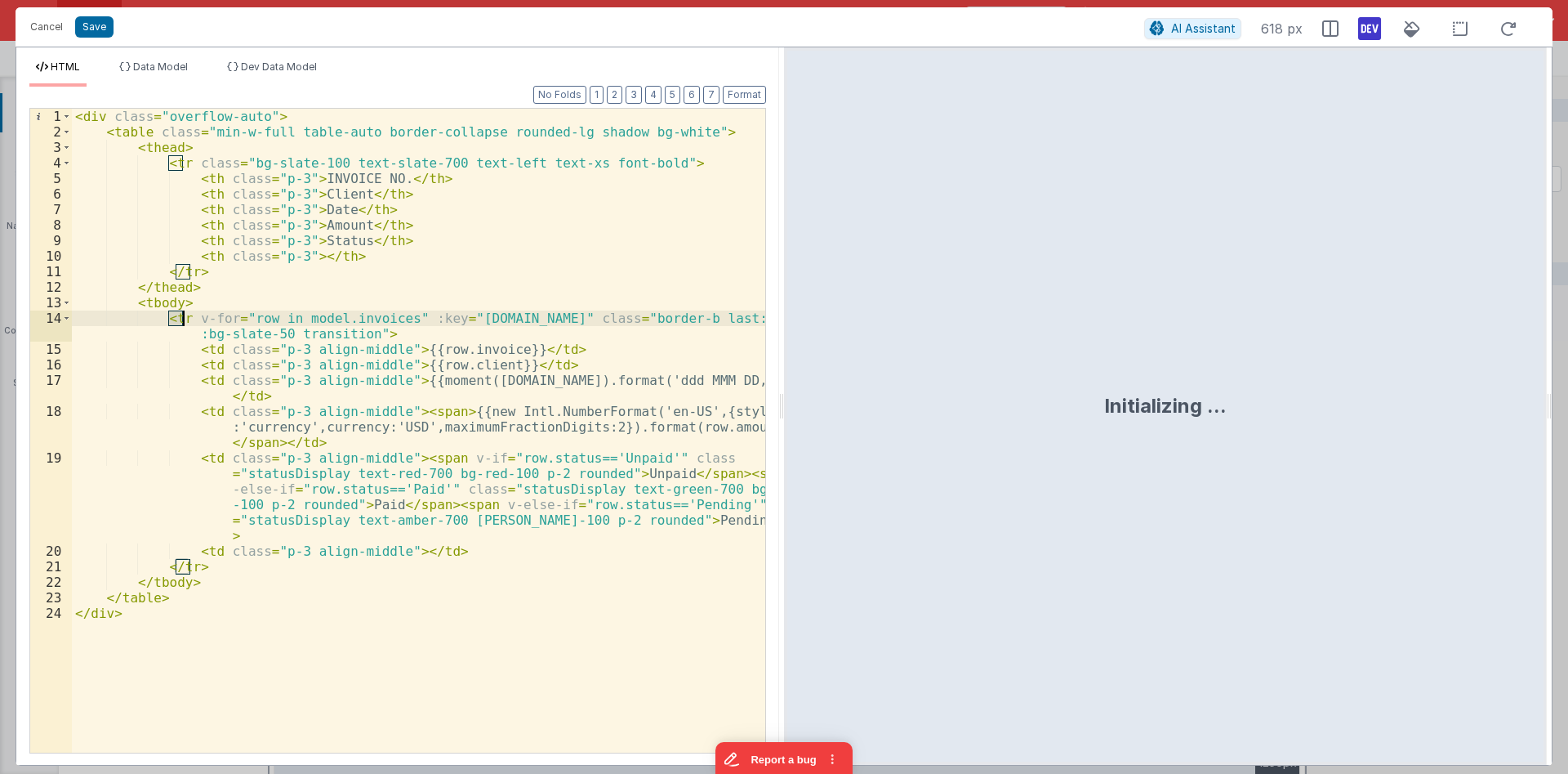
click at [174, 317] on div "< div class = "overflow-auto" > < table class = "min-w-full table-auto border-c…" at bounding box center [418, 446] width 694 height 675
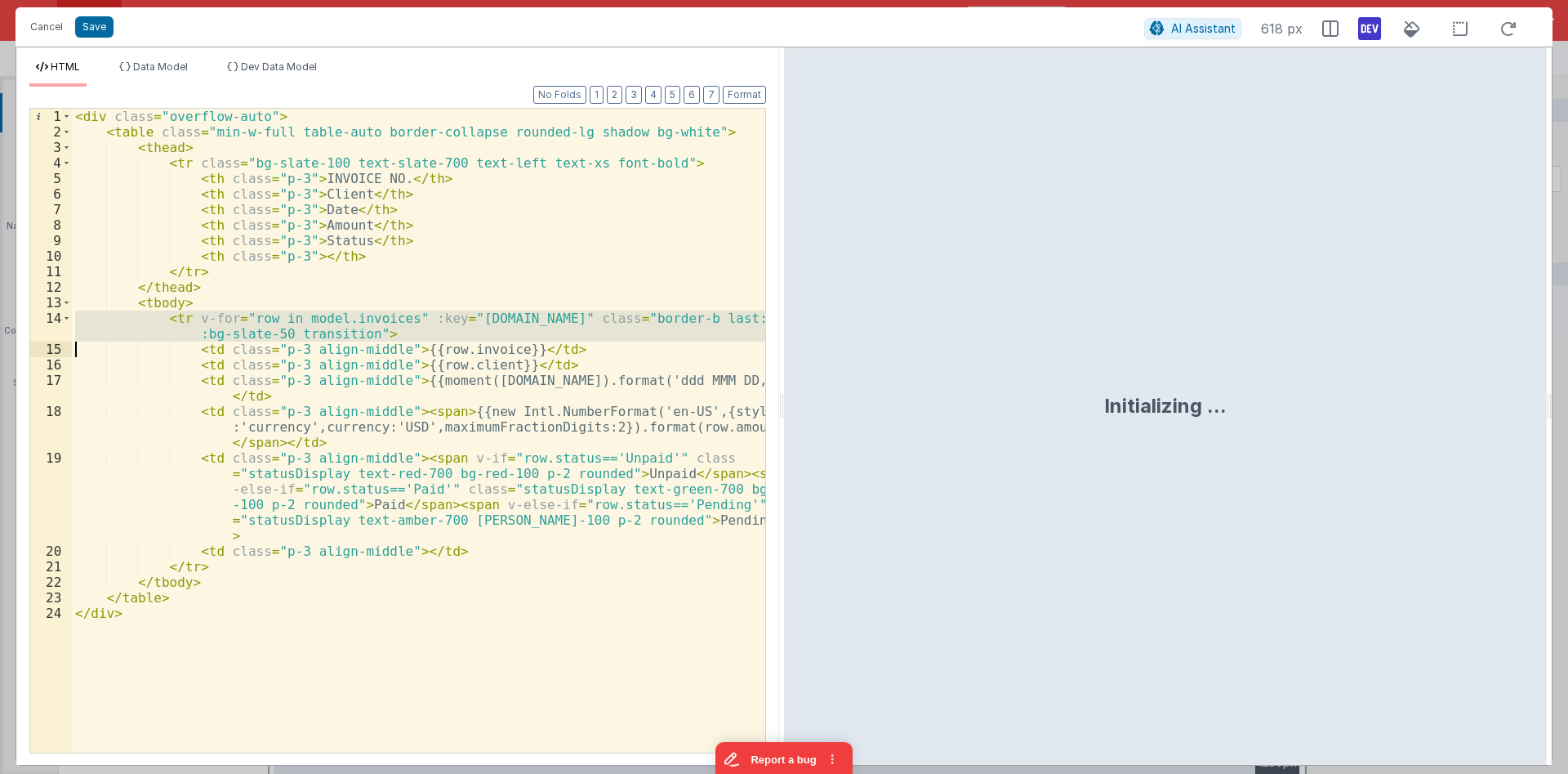
click at [174, 317] on div "< div class = "overflow-auto" > < table class = "min-w-full table-auto border-c…" at bounding box center [418, 446] width 694 height 675
click at [174, 317] on div "< div class = "overflow-auto" > < table class = "min-w-full table-auto border-c…" at bounding box center [418, 430] width 694 height 644
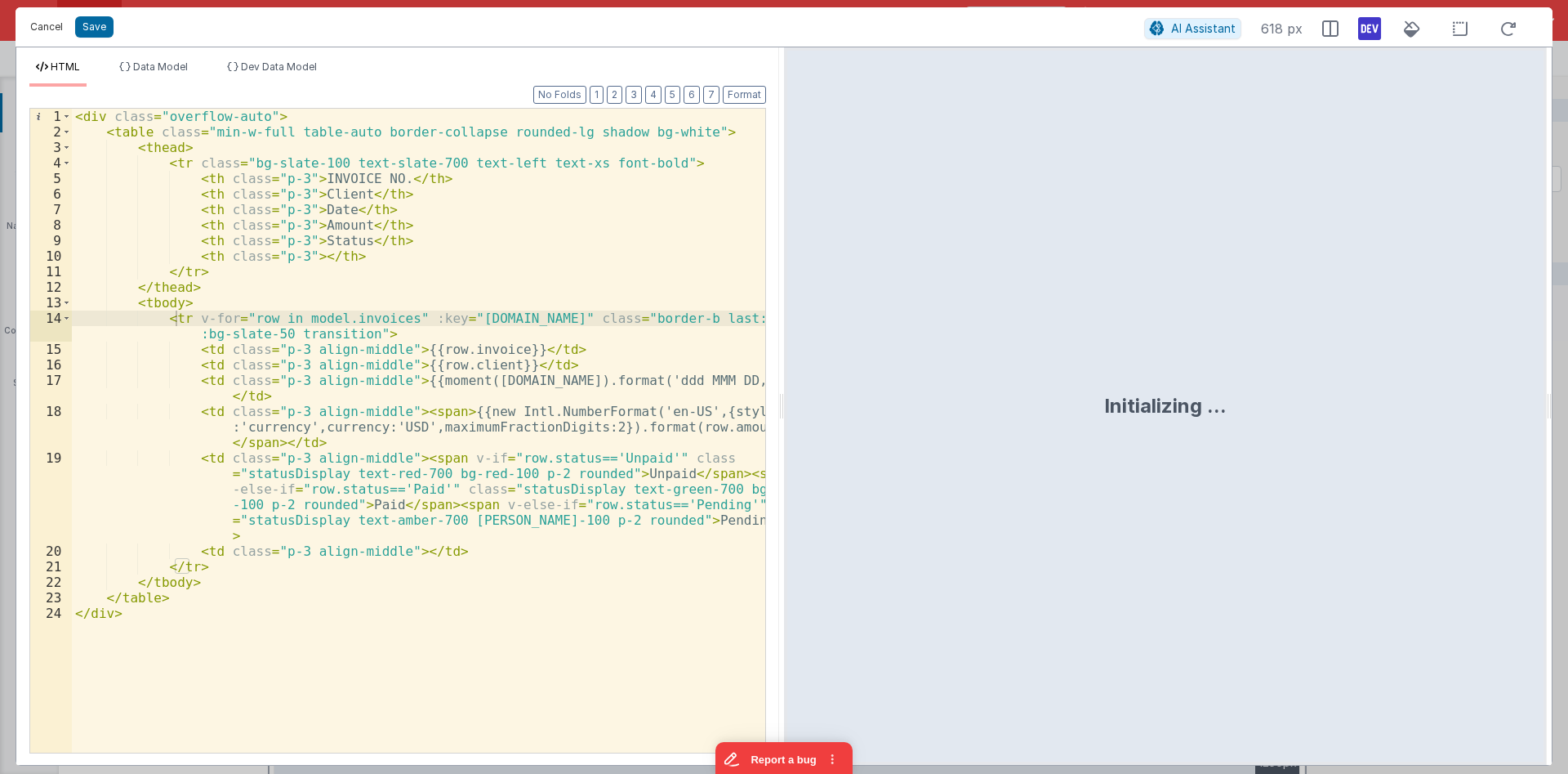
click at [52, 27] on button "Cancel" at bounding box center [46, 26] width 49 height 23
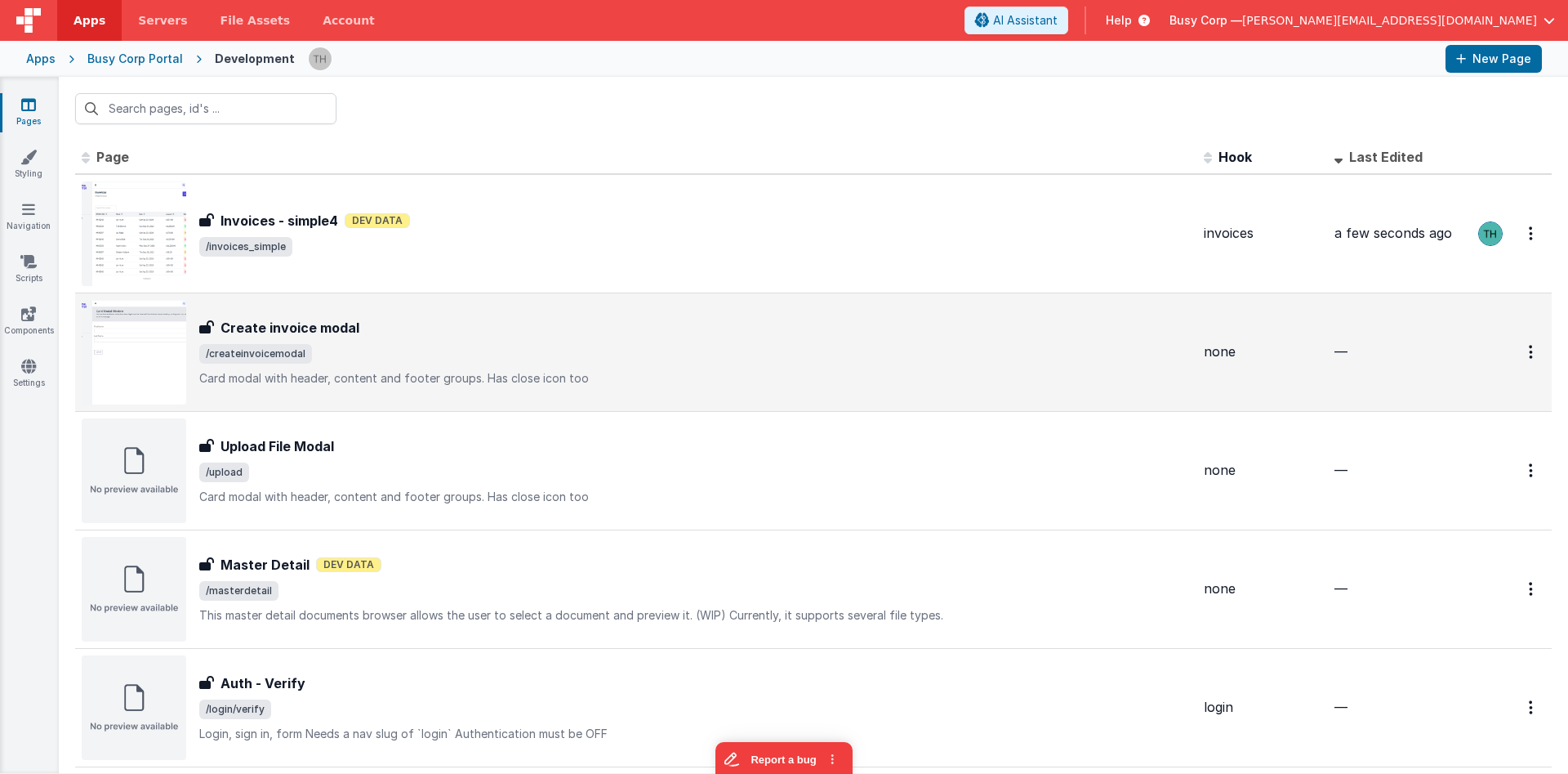
click at [574, 317] on div "Create invoice modal" at bounding box center [694, 327] width 992 height 20
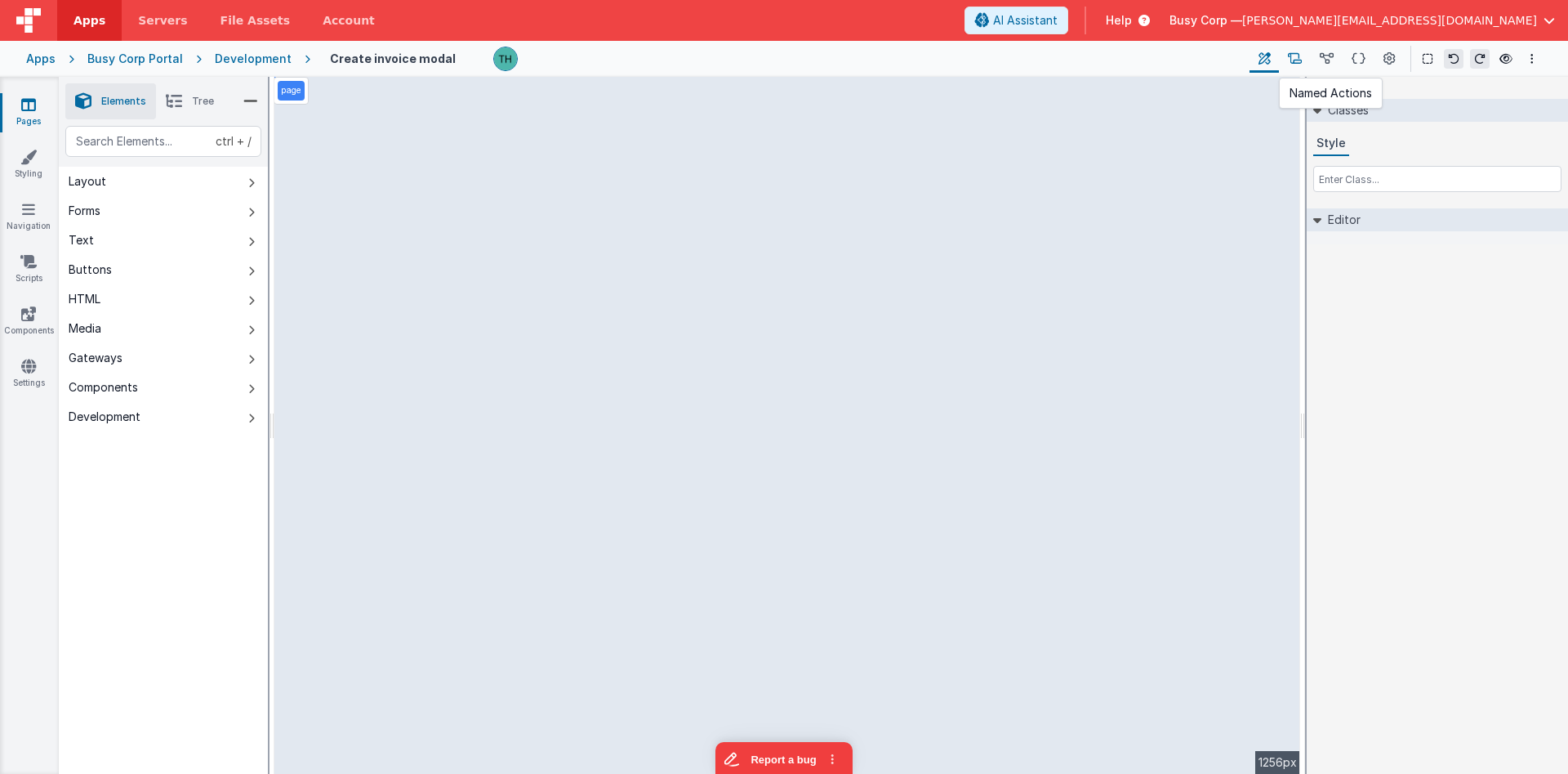
click at [1299, 55] on icon at bounding box center [1294, 59] width 14 height 17
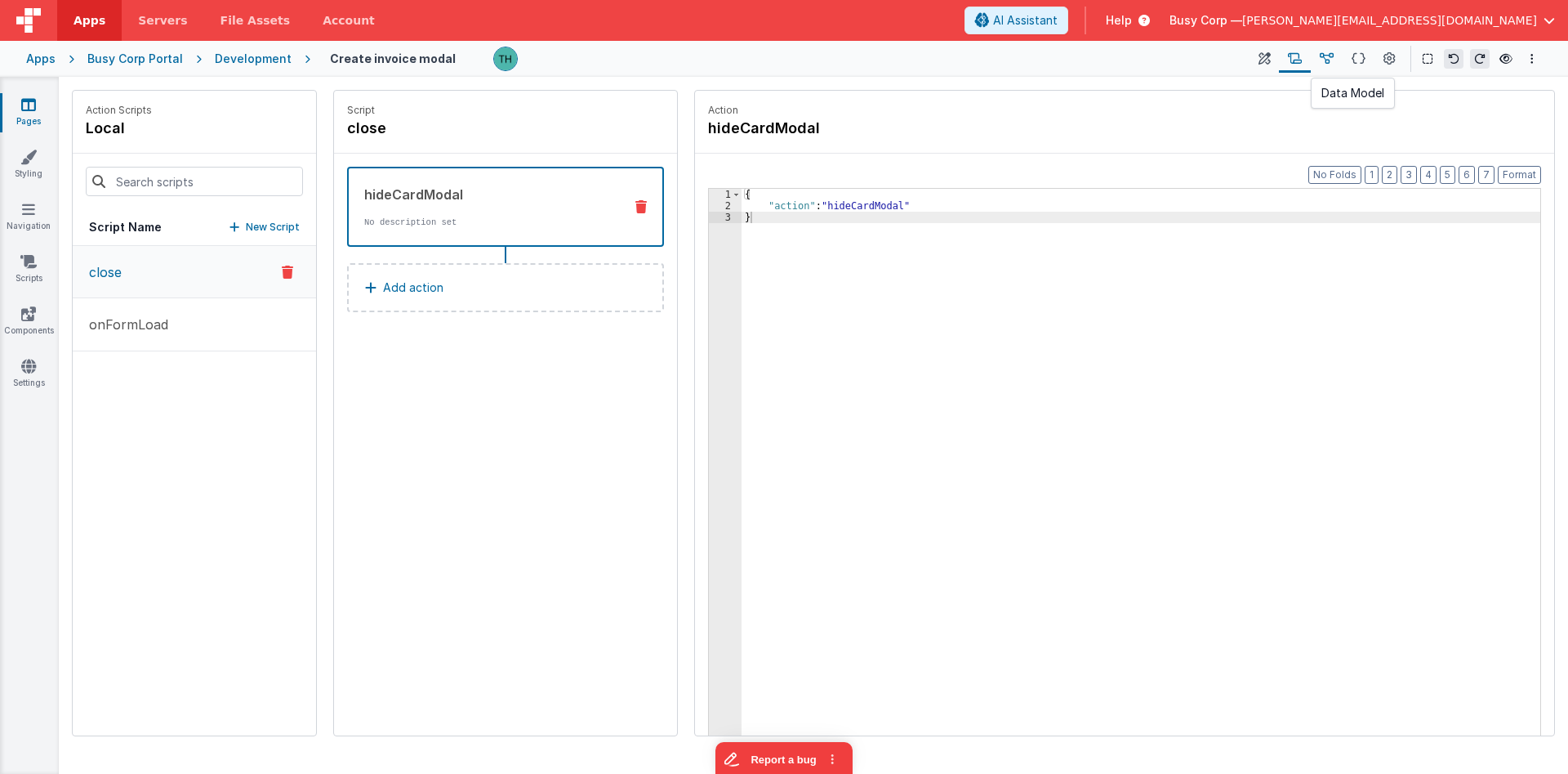
click at [1333, 55] on icon at bounding box center [1326, 59] width 14 height 17
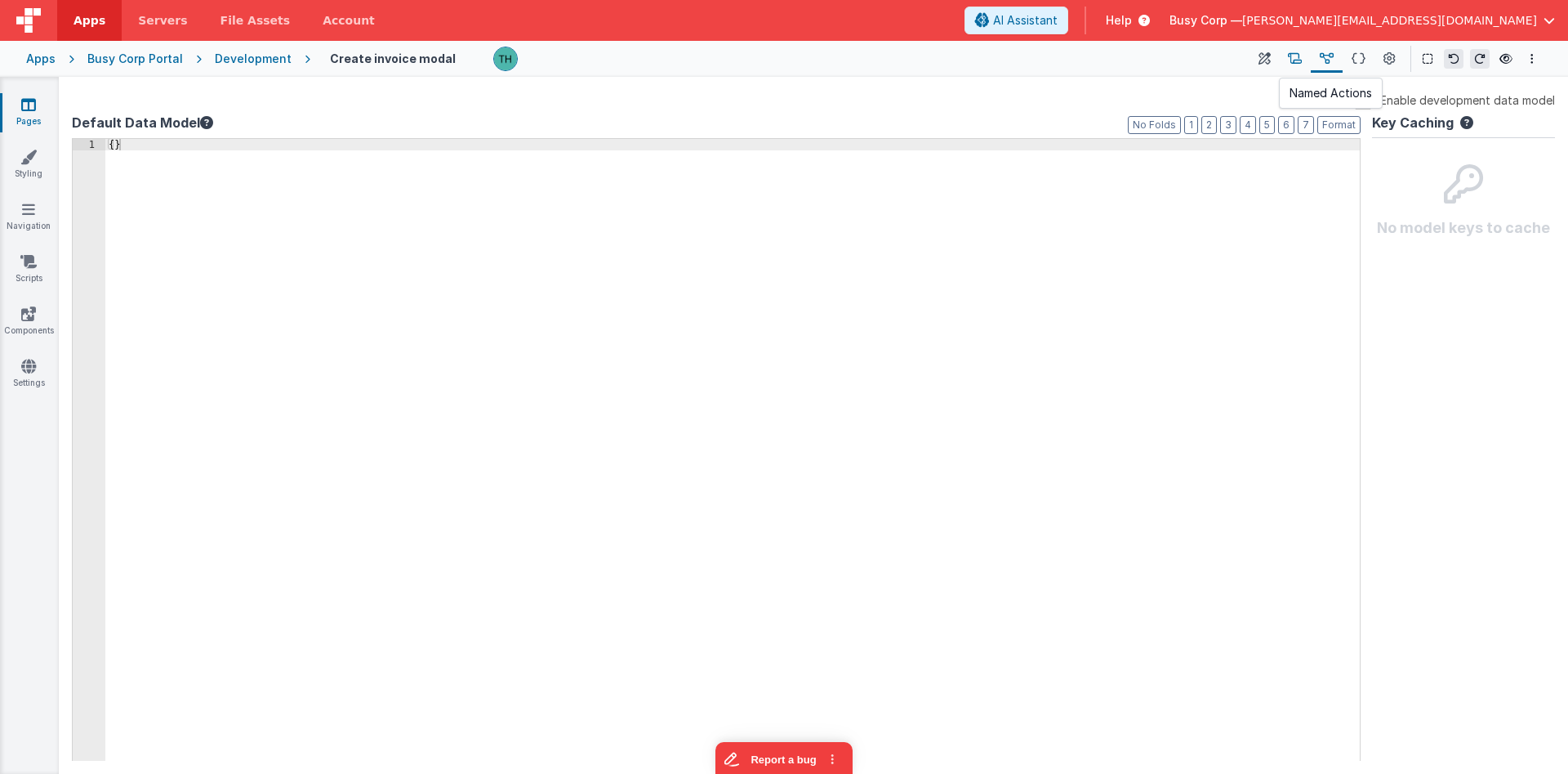
click at [1307, 56] on button at bounding box center [1294, 58] width 32 height 28
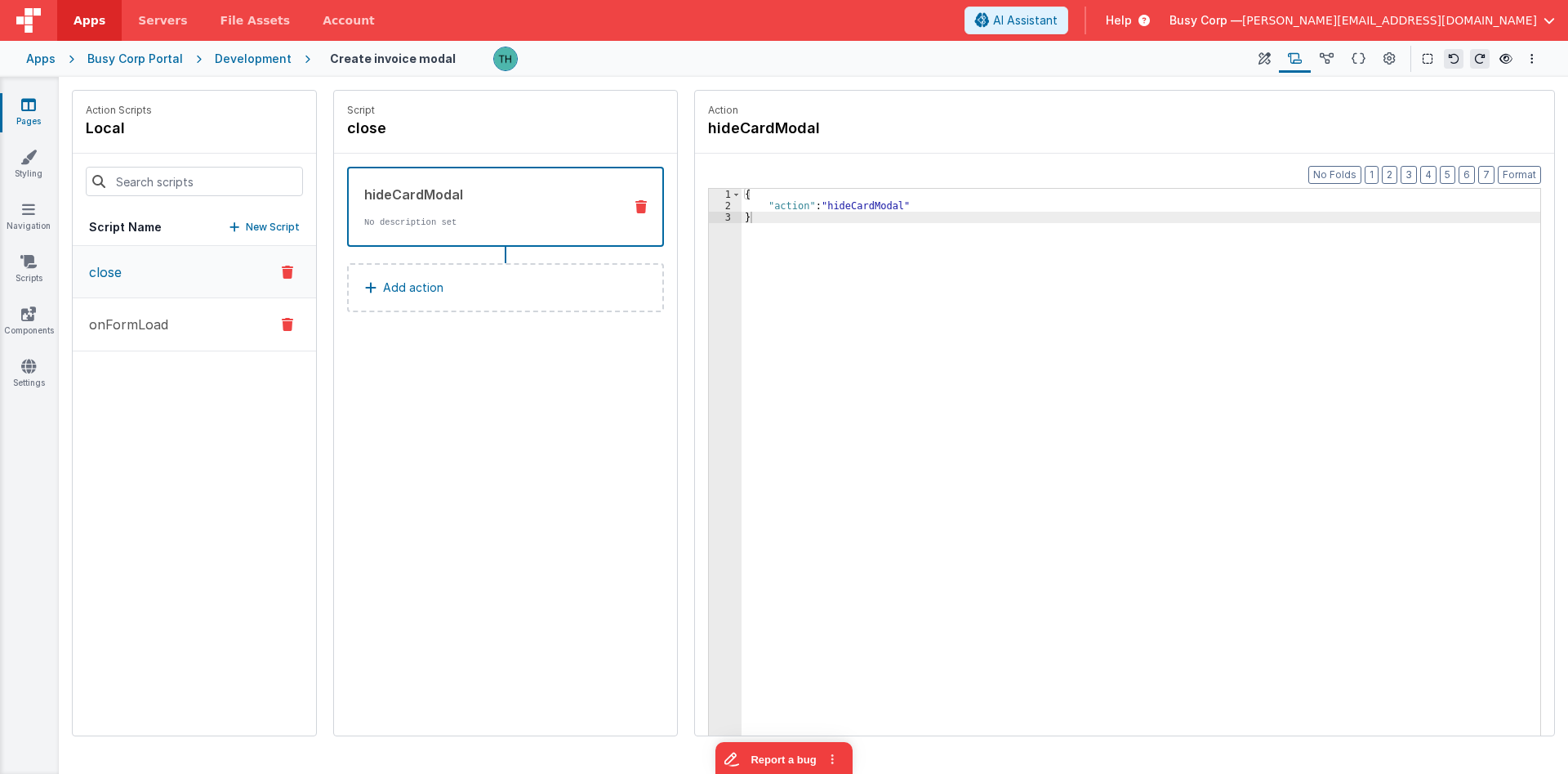
click at [172, 311] on button "onFormLoad" at bounding box center [195, 325] width 244 height 53
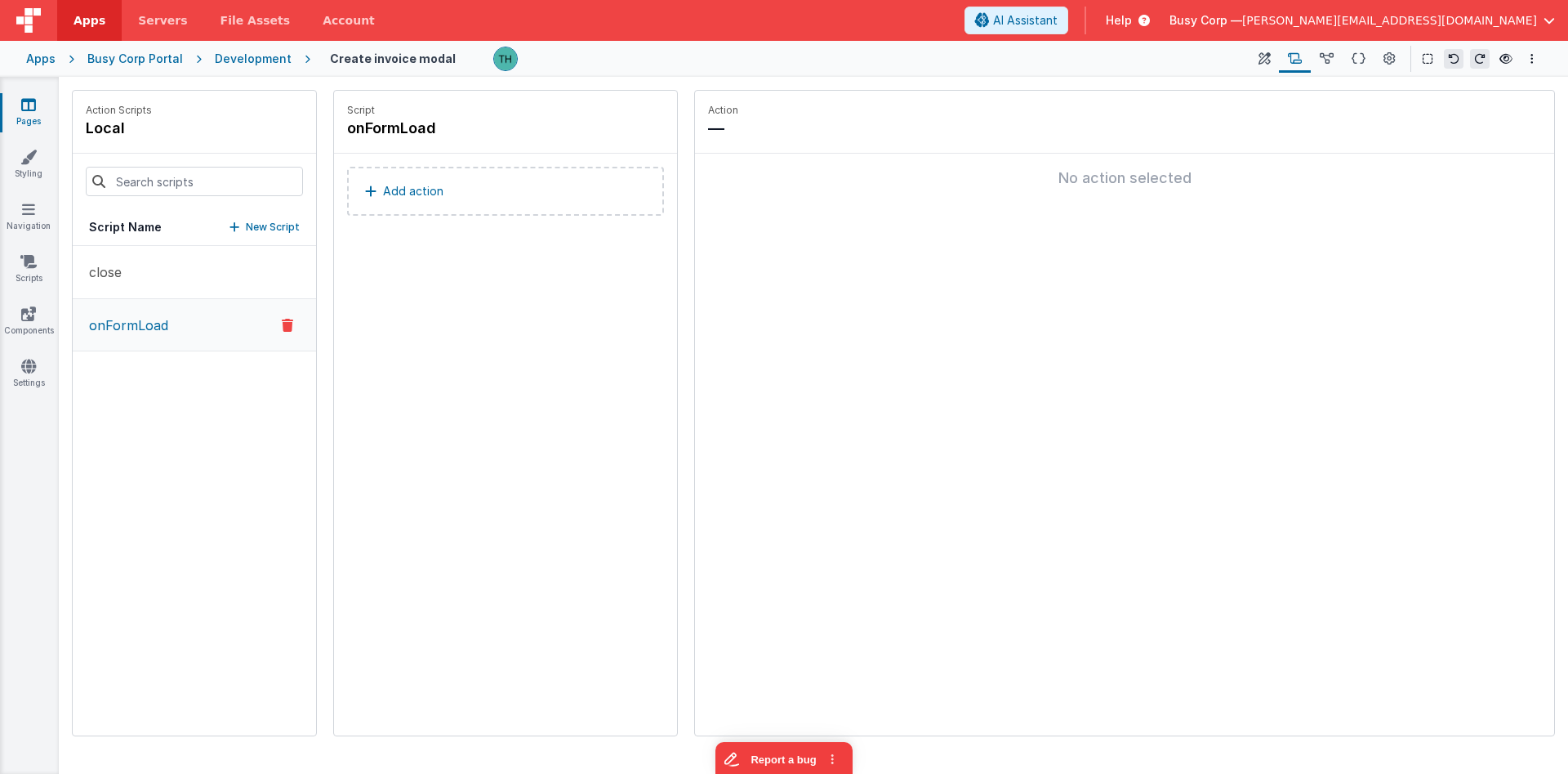
click at [382, 196] on button "Add action" at bounding box center [505, 191] width 317 height 49
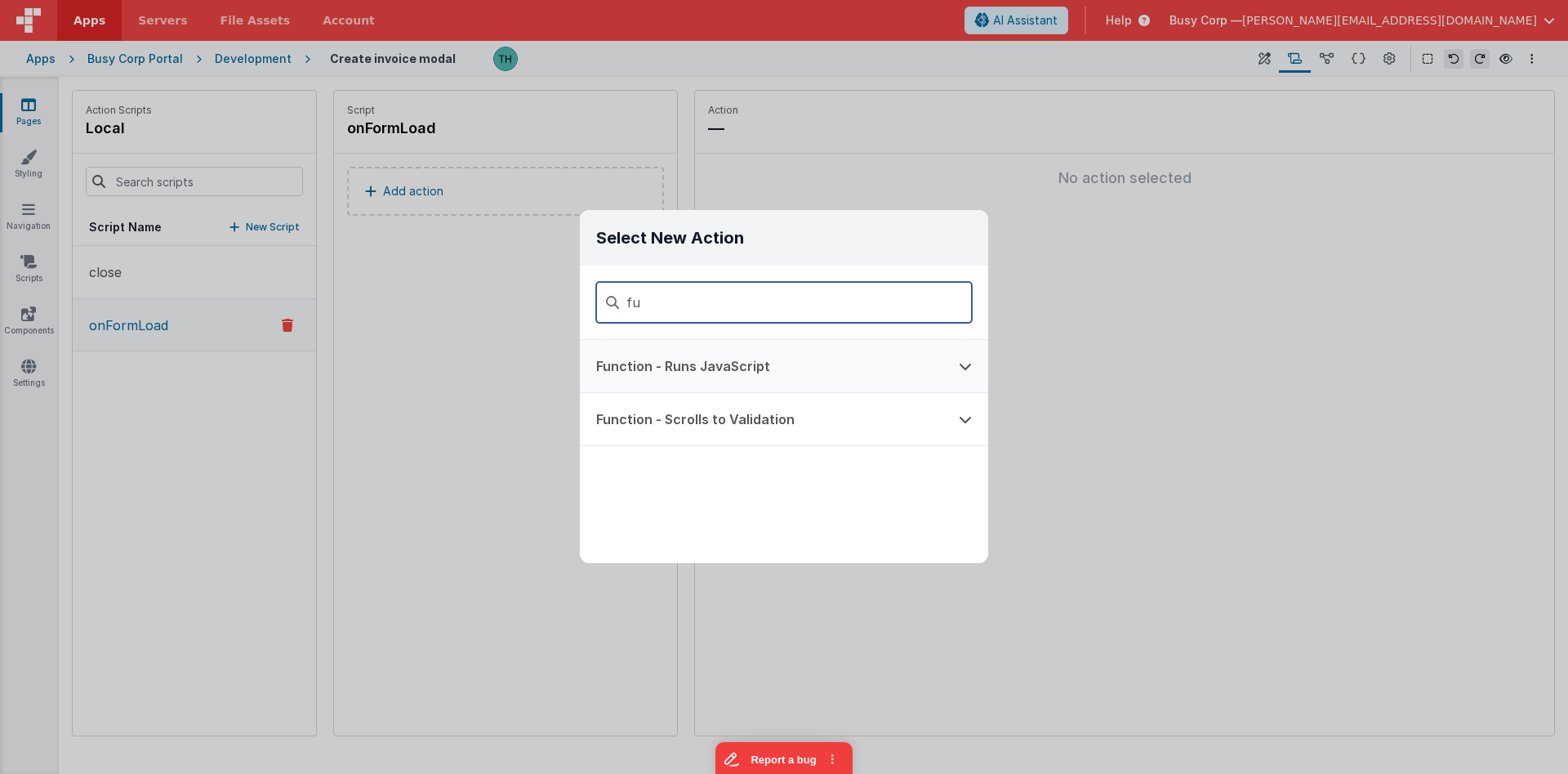
type input "fu"
click at [739, 378] on button "Function - Runs JavaScript" at bounding box center [761, 366] width 363 height 52
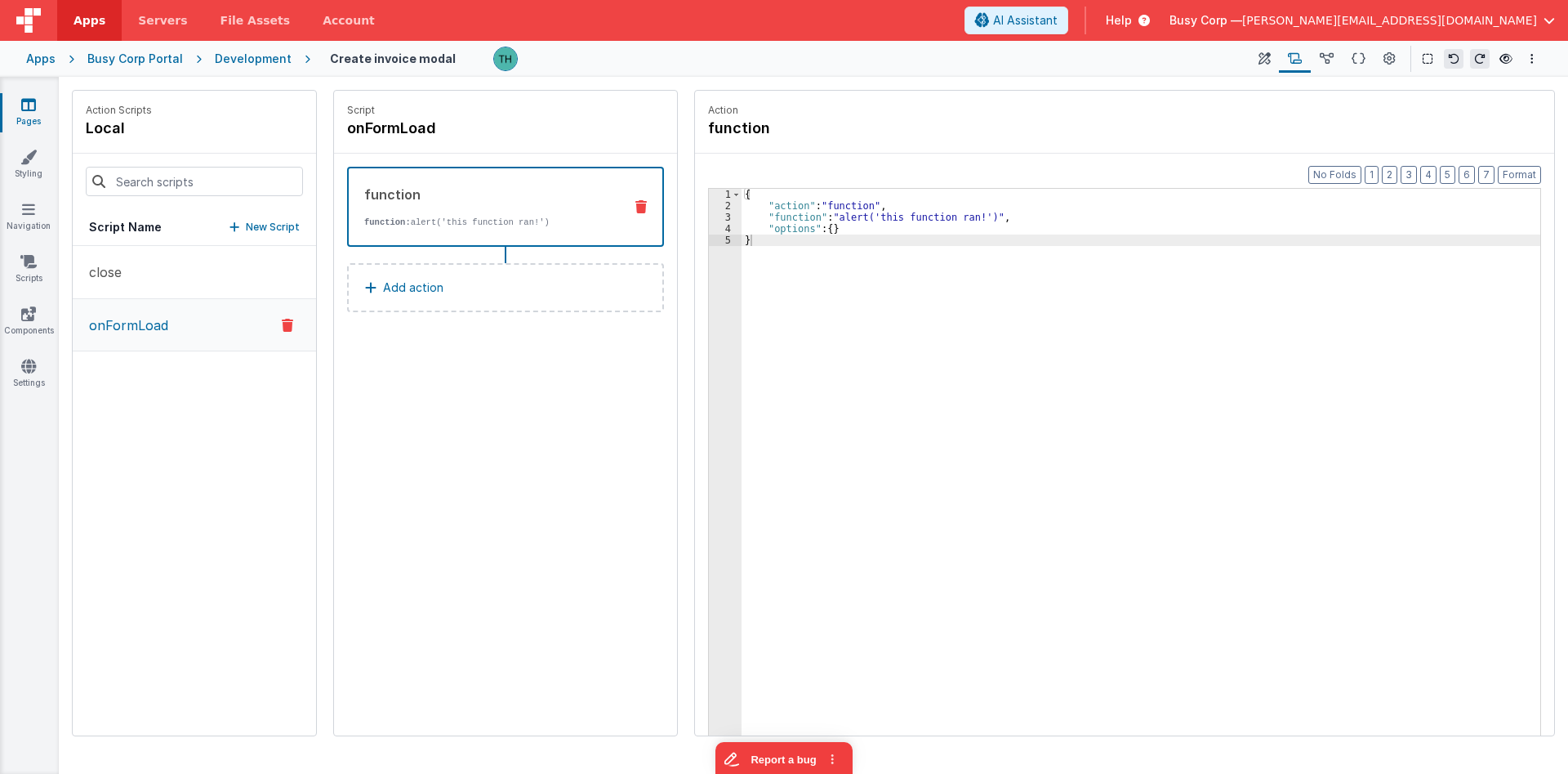
drag, startPoint x: 772, startPoint y: 226, endPoint x: 750, endPoint y: 226, distance: 22.0
click at [769, 226] on div "{ "action" : "function" , "function" : "alert('this function ran!')" , "options…" at bounding box center [1141, 499] width 799 height 620
click at [726, 217] on div "3" at bounding box center [725, 217] width 33 height 12
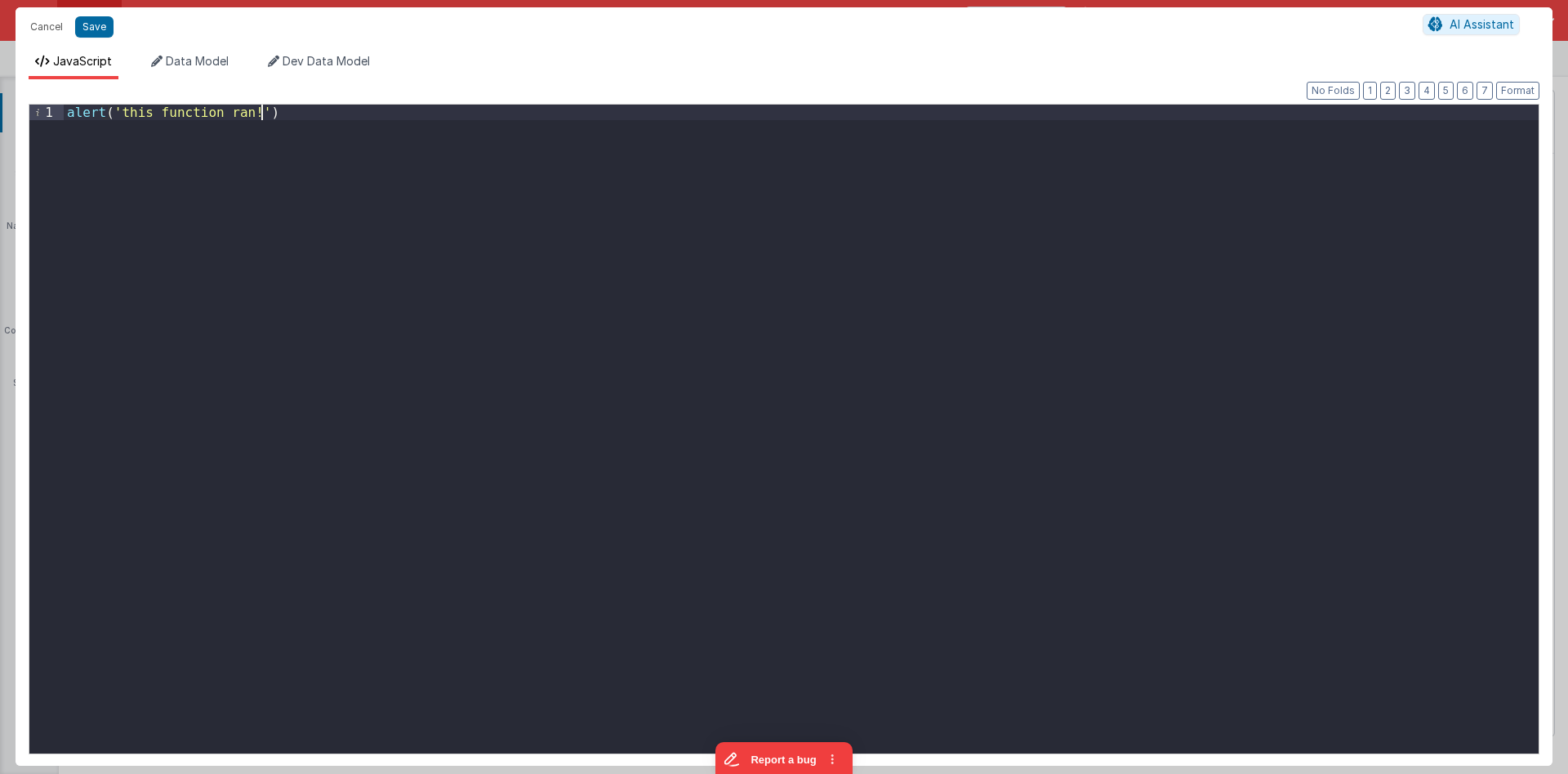
drag, startPoint x: 543, startPoint y: 152, endPoint x: 45, endPoint y: 66, distance: 505.4
click at [64, 105] on div "alert ( 'this function ran!' )" at bounding box center [801, 428] width 1474 height 648
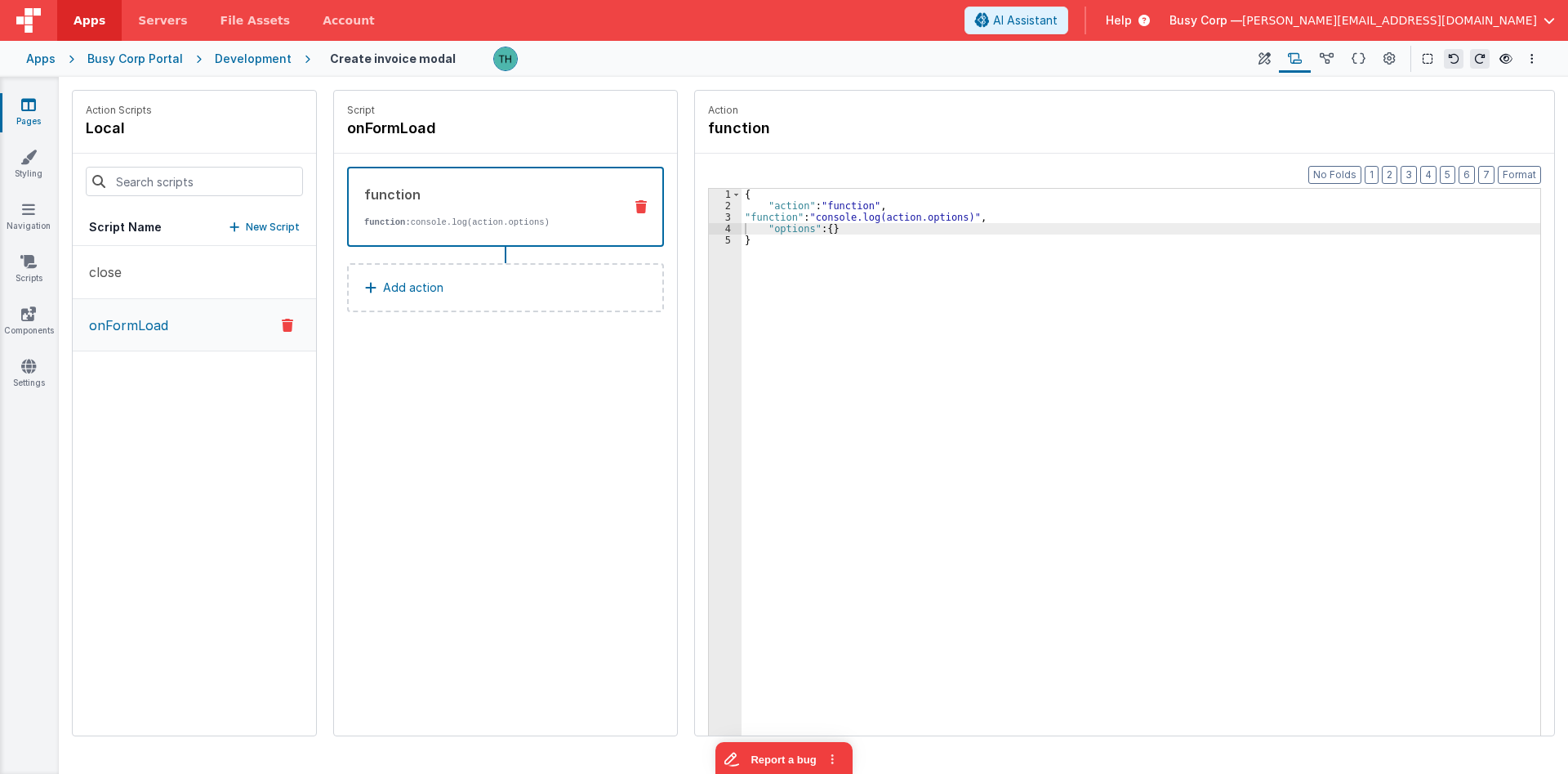
click at [744, 216] on div "{ "action" : "function" , "function" : "console.log(action.options)" , "options…" at bounding box center [1141, 499] width 799 height 620
click at [722, 217] on div "3" at bounding box center [725, 217] width 33 height 12
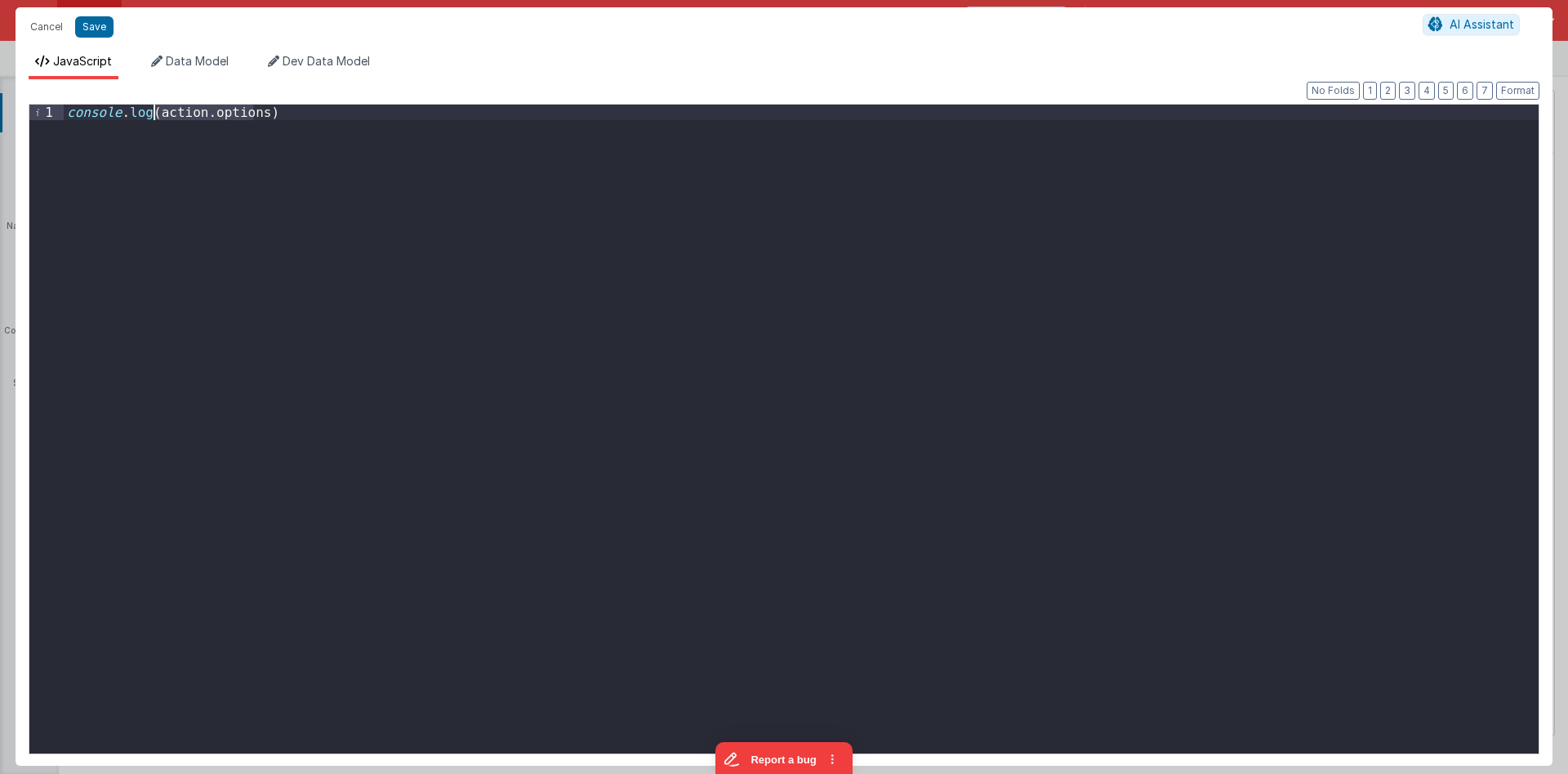
drag, startPoint x: 249, startPoint y: 114, endPoint x: 136, endPoint y: 107, distance: 113.2
click at [155, 116] on div "console . log ( action . options )" at bounding box center [801, 444] width 1474 height 679
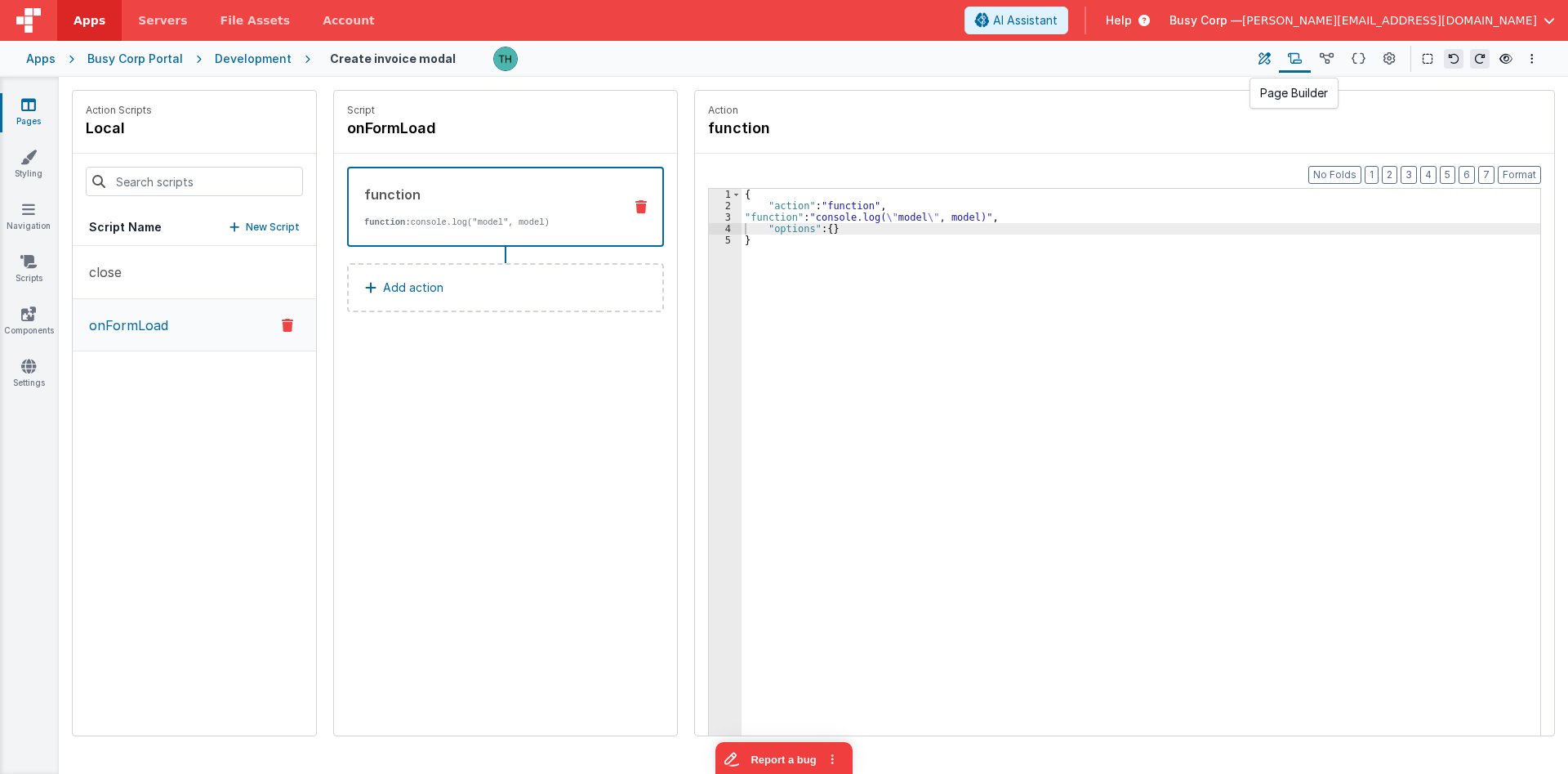
click at [1262, 61] on icon at bounding box center [1263, 59] width 12 height 17
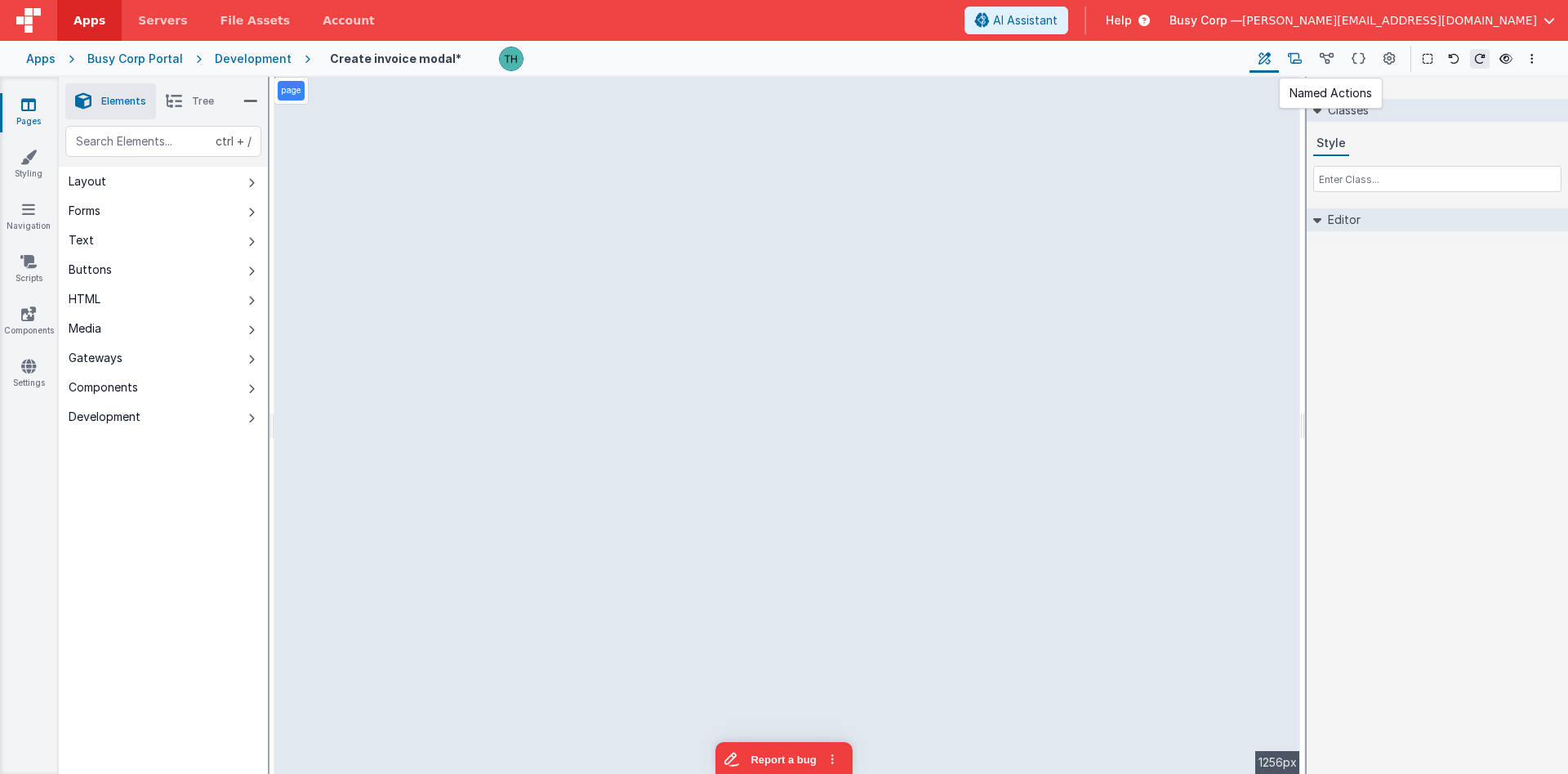
click at [1303, 65] on button at bounding box center [1294, 58] width 32 height 28
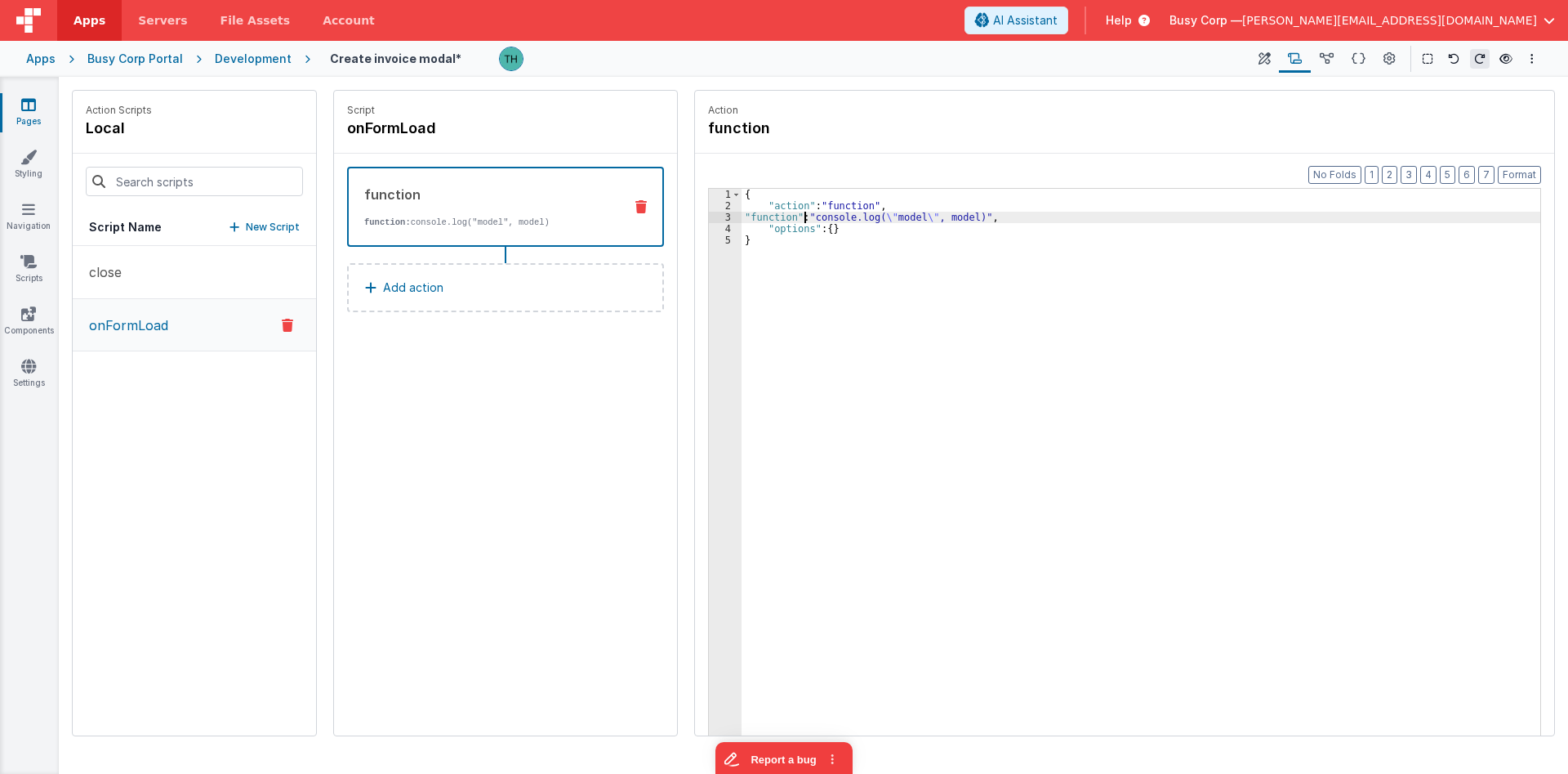
click at [803, 221] on div "{ "action" : "function" , "function" : "console.log( \" model \" , model)" , "o…" at bounding box center [1141, 499] width 799 height 620
click at [952, 233] on div "{ "action" : "function" , "options" : { } }" at bounding box center [1141, 499] width 799 height 620
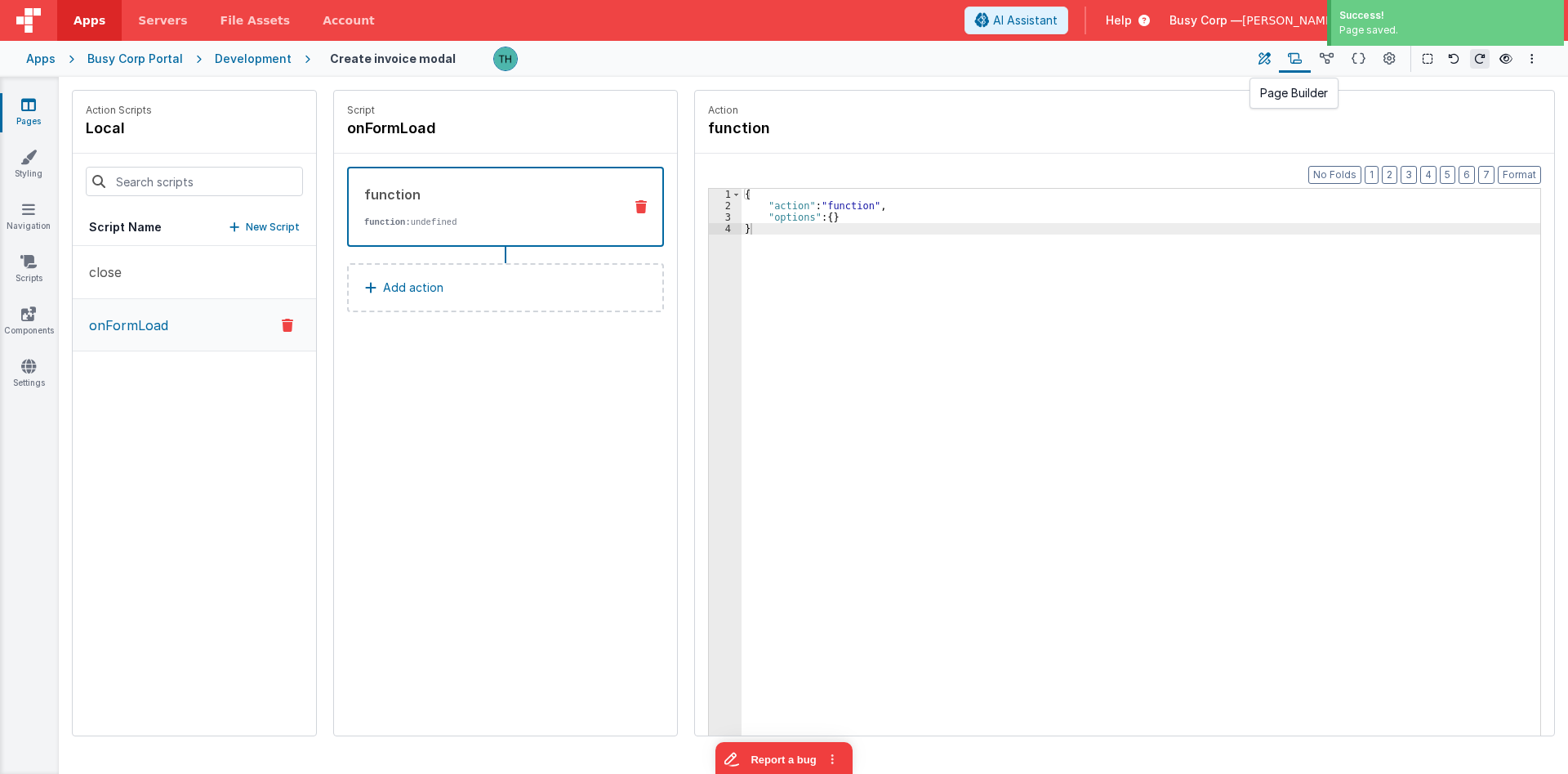
click at [1271, 65] on icon at bounding box center [1263, 59] width 12 height 17
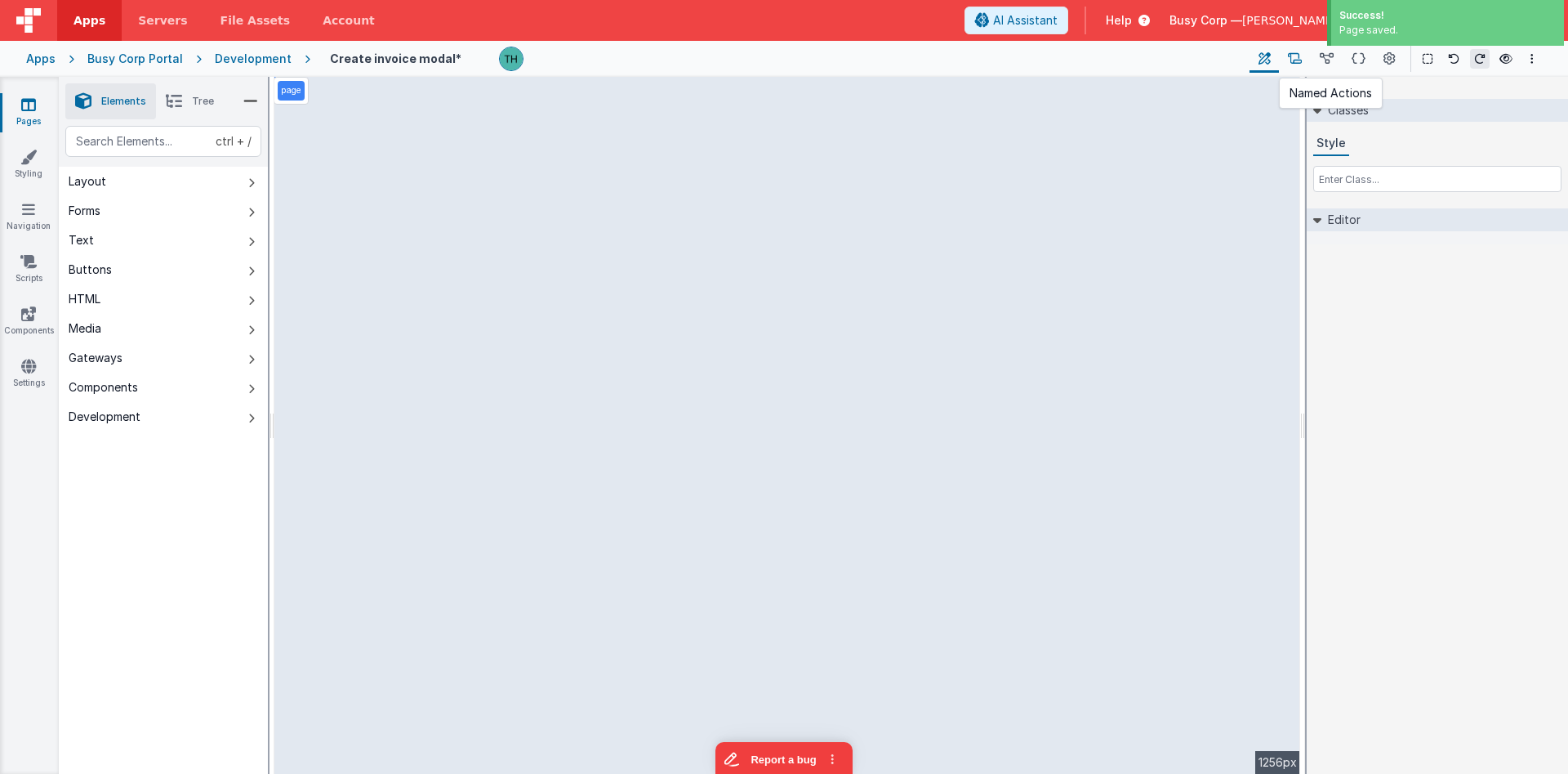
click at [1297, 62] on icon at bounding box center [1294, 59] width 14 height 17
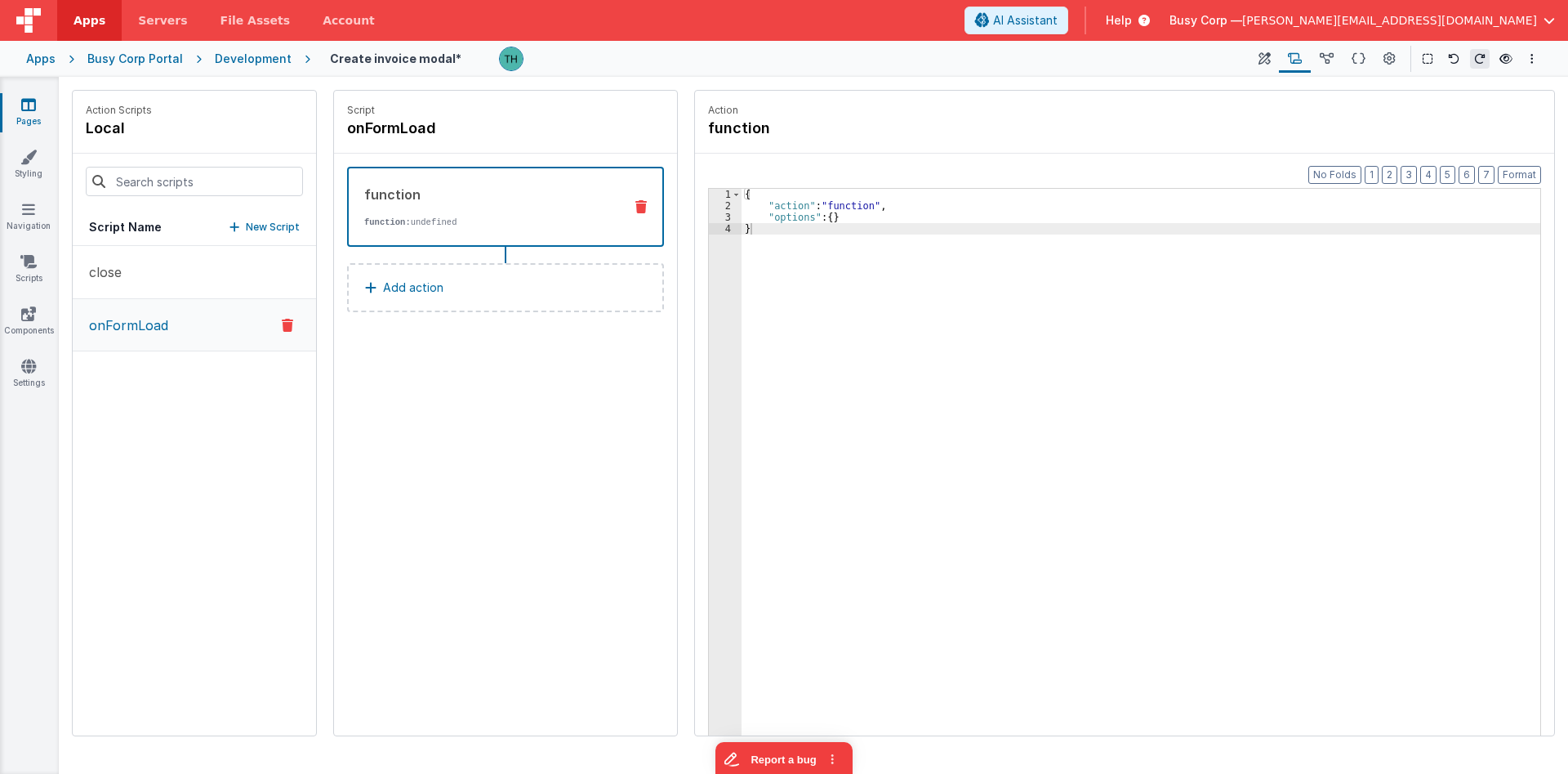
click at [642, 207] on icon at bounding box center [641, 206] width 12 height 13
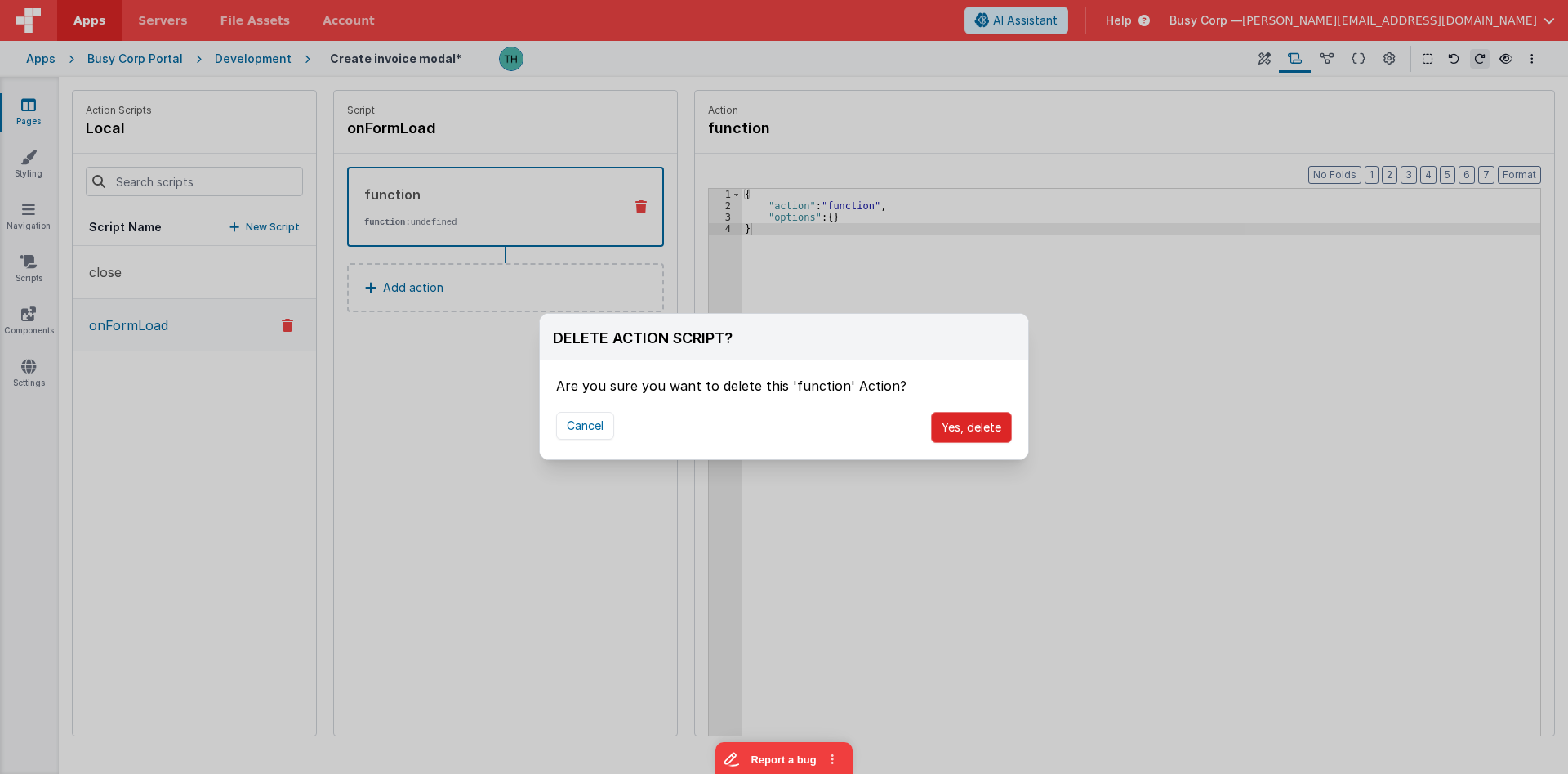
click at [973, 417] on button "Yes, delete" at bounding box center [971, 427] width 81 height 31
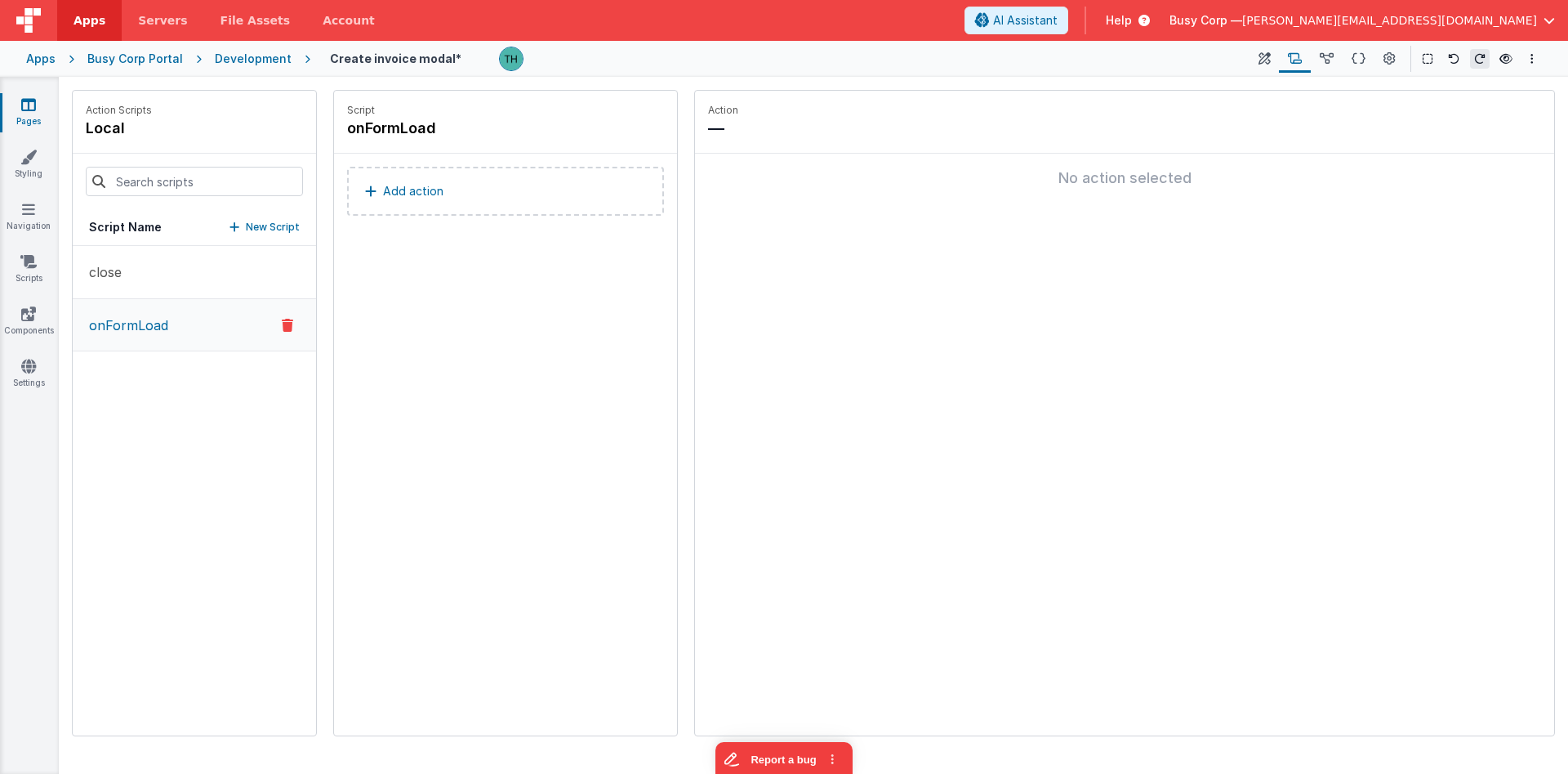
click at [1224, 207] on fieldset "Action — No action selected" at bounding box center [1124, 413] width 859 height 645
click at [1261, 62] on icon at bounding box center [1263, 59] width 12 height 17
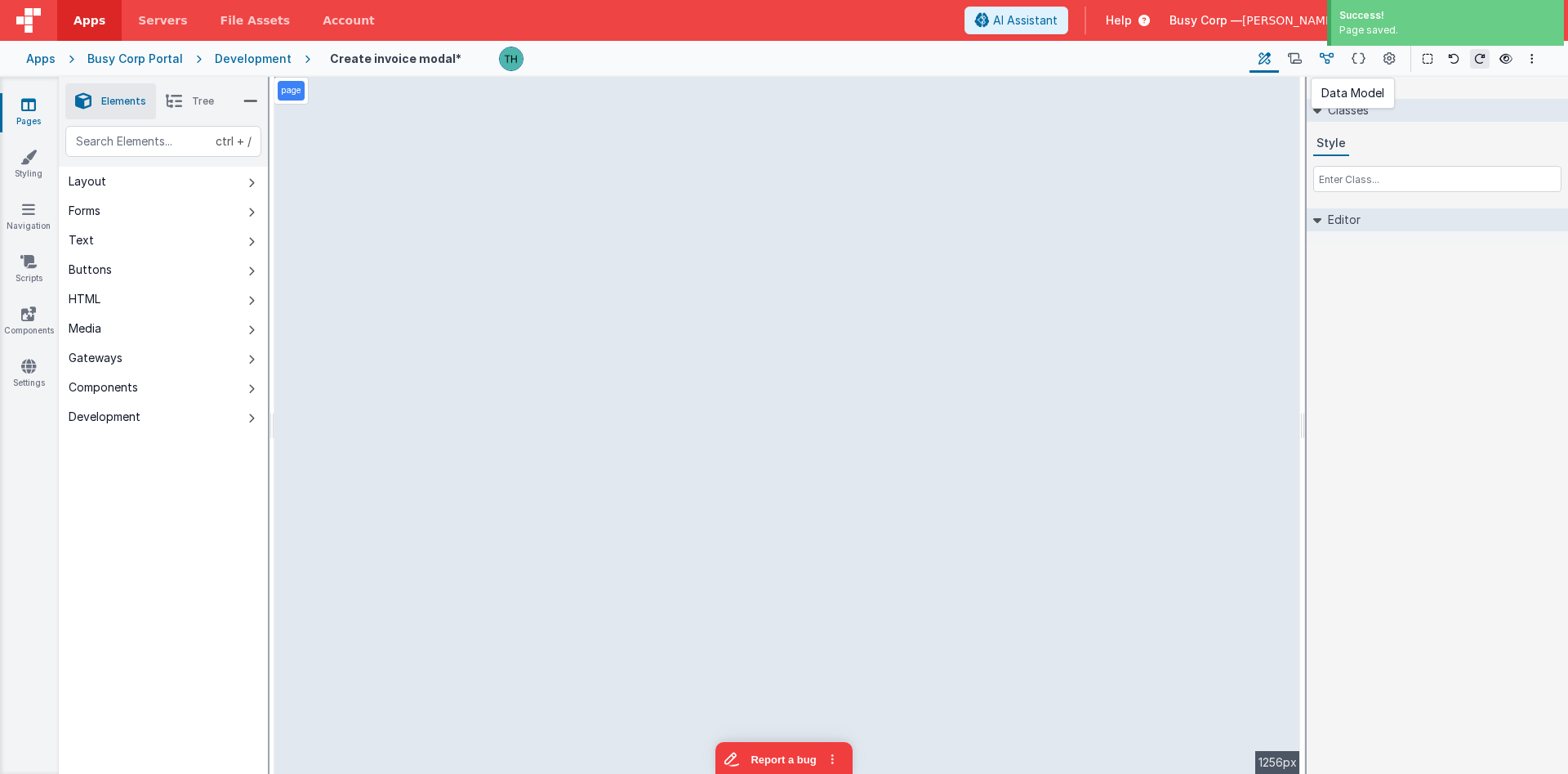
click at [1313, 64] on button at bounding box center [1326, 58] width 32 height 28
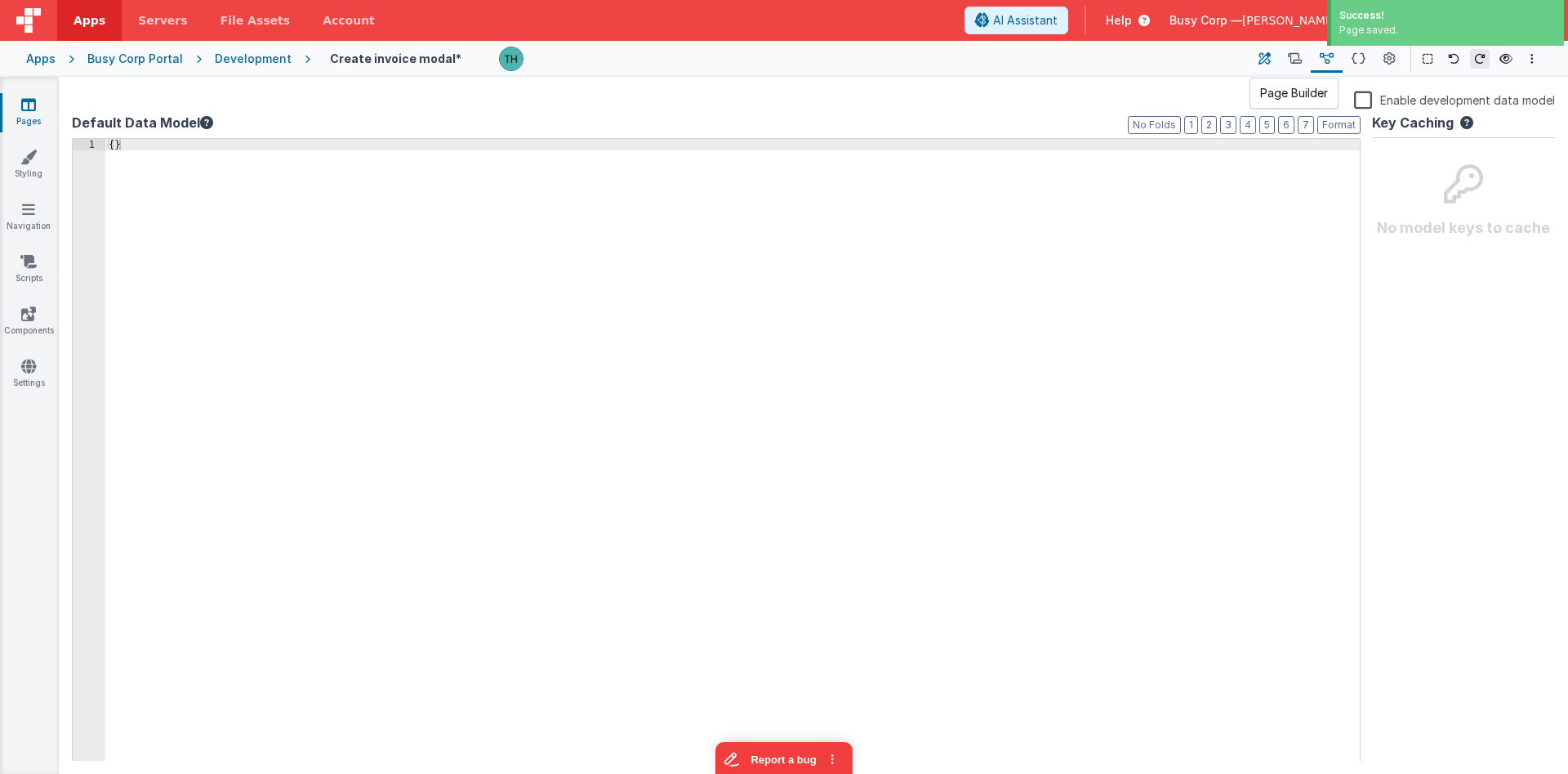
click at [1275, 61] on button at bounding box center [1263, 58] width 29 height 28
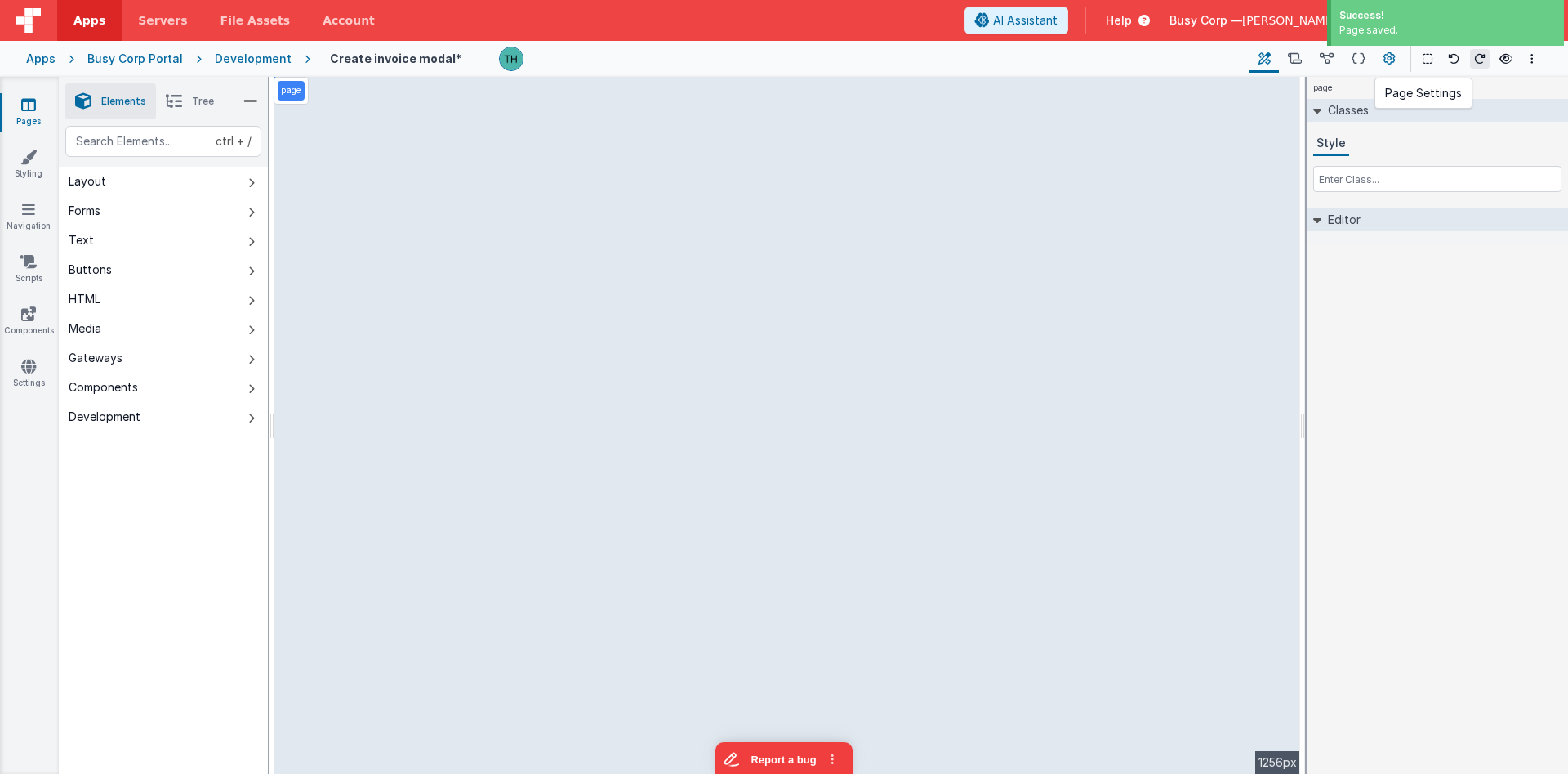
click at [1387, 65] on icon at bounding box center [1389, 59] width 12 height 17
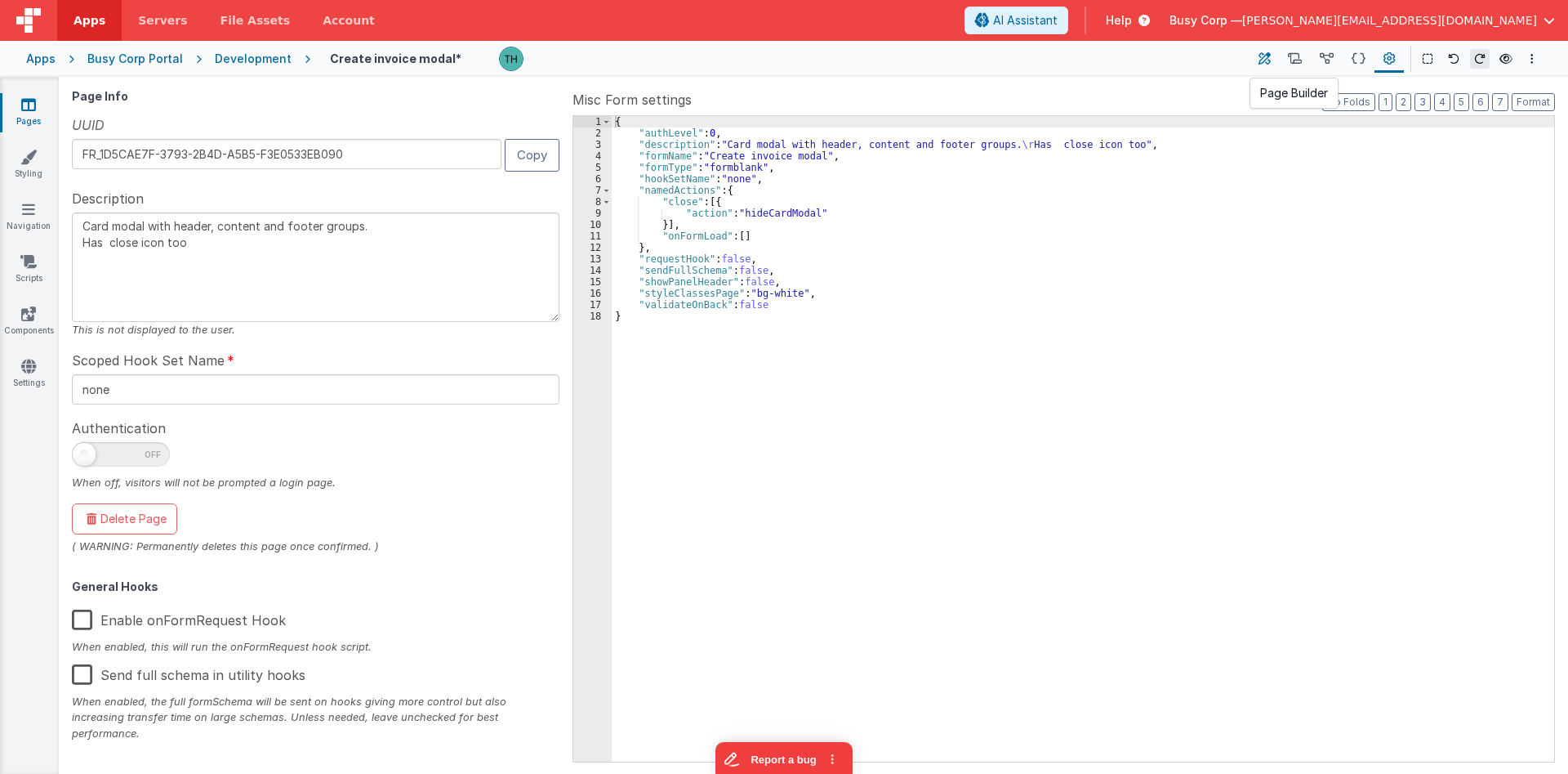
click at [1268, 58] on icon at bounding box center [1263, 59] width 12 height 17
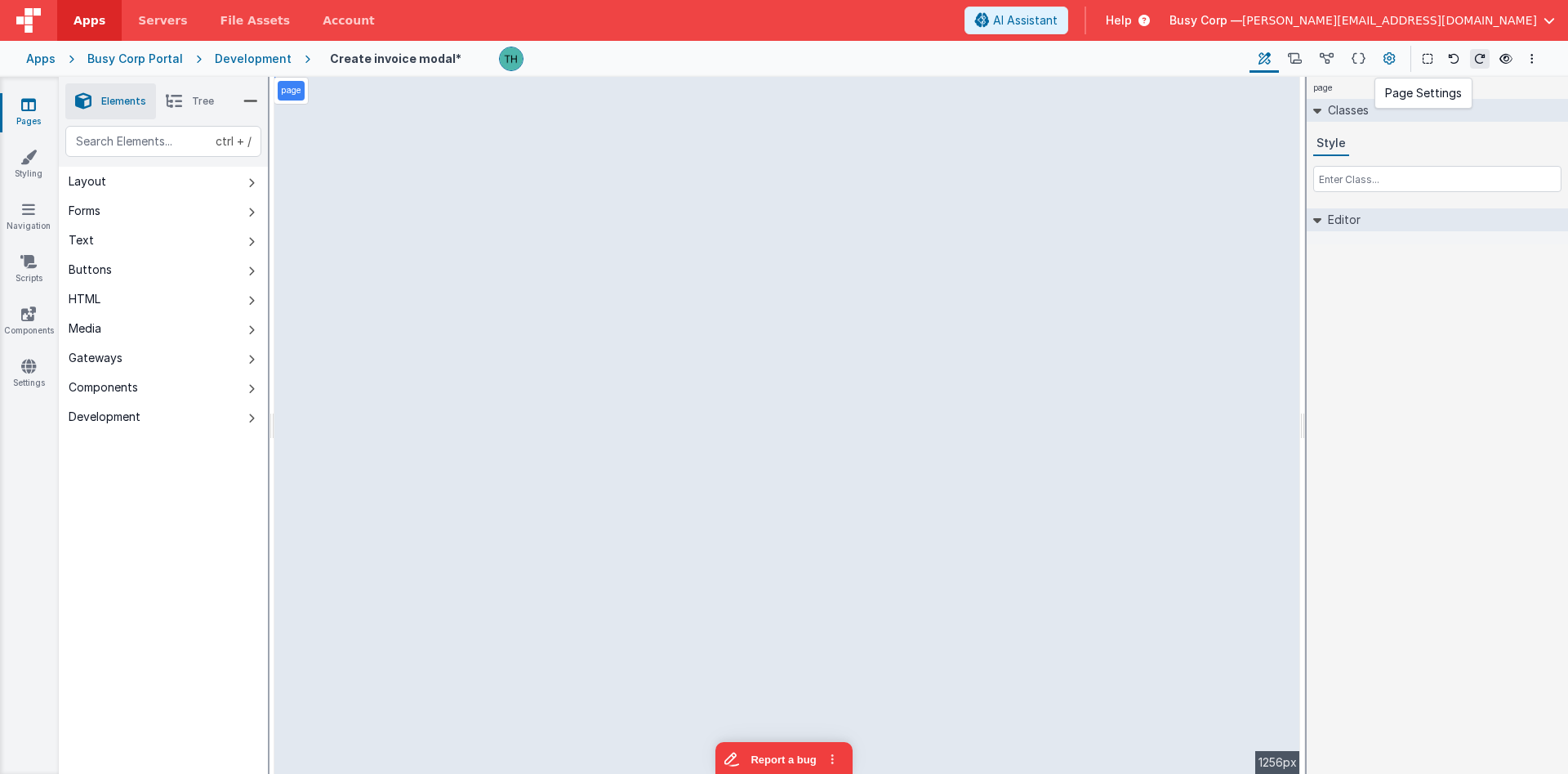
click at [1388, 65] on icon at bounding box center [1389, 59] width 12 height 17
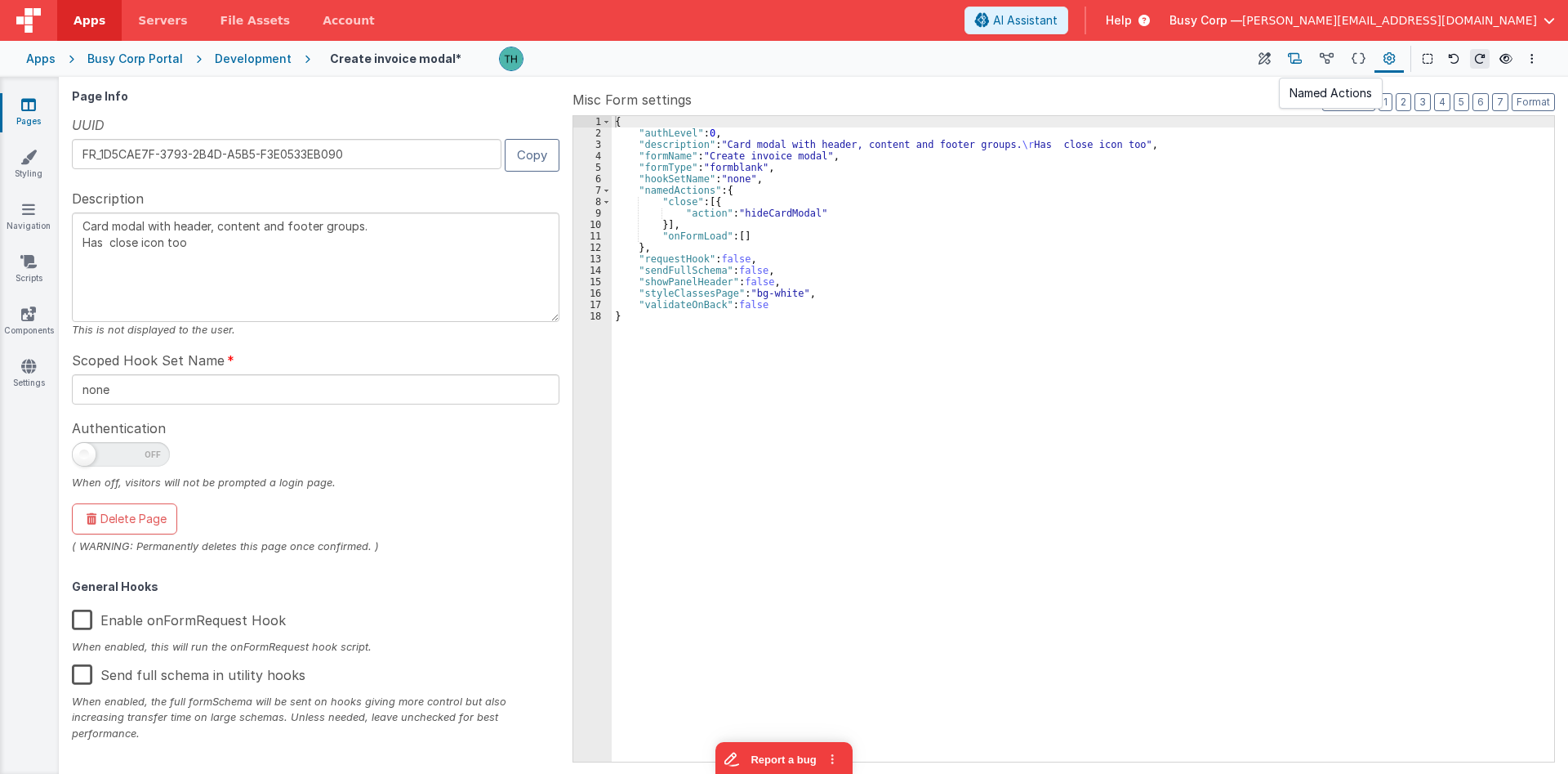
click at [1302, 60] on icon at bounding box center [1294, 59] width 14 height 17
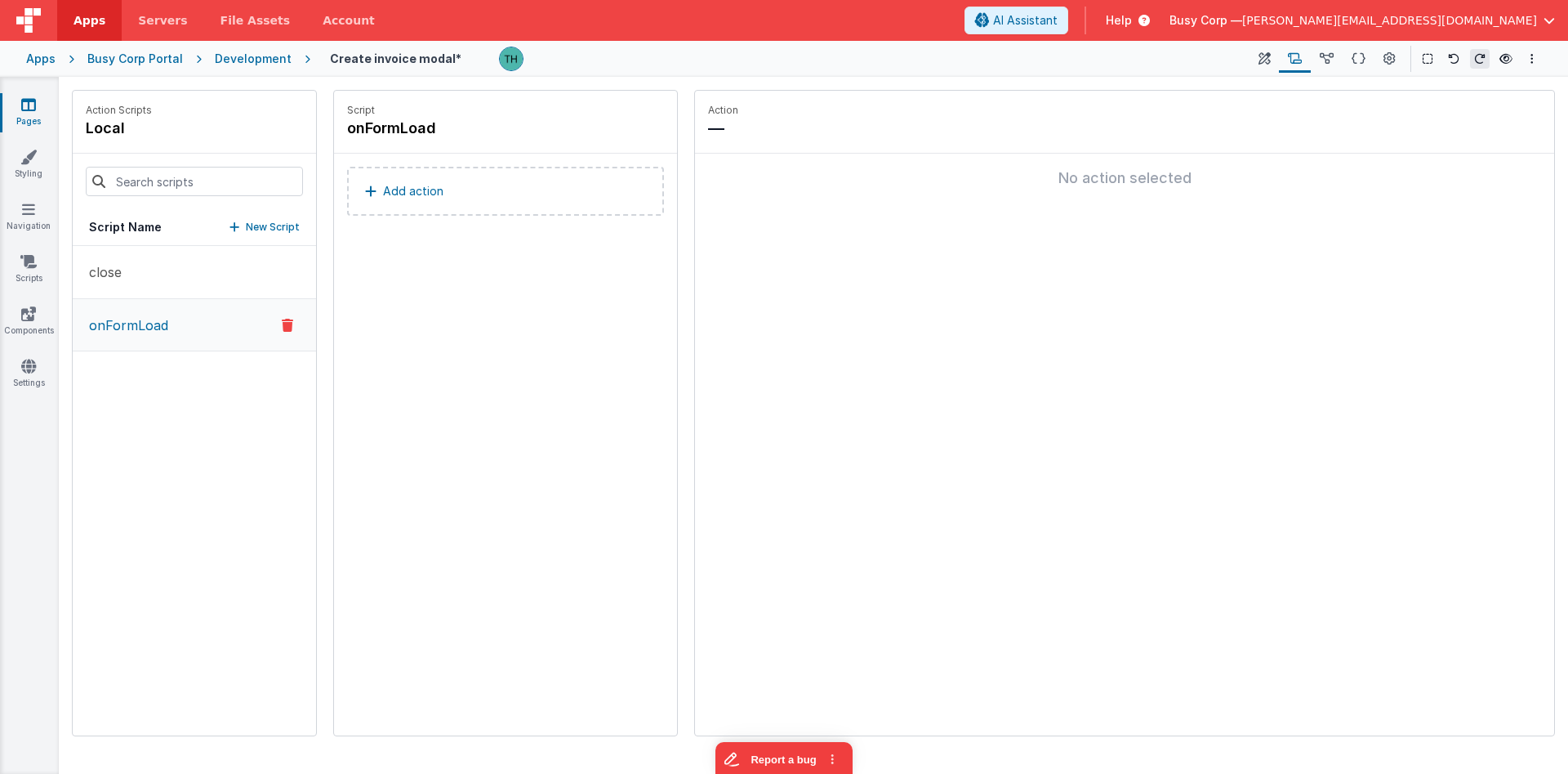
click at [425, 190] on p "Add action" at bounding box center [413, 191] width 60 height 20
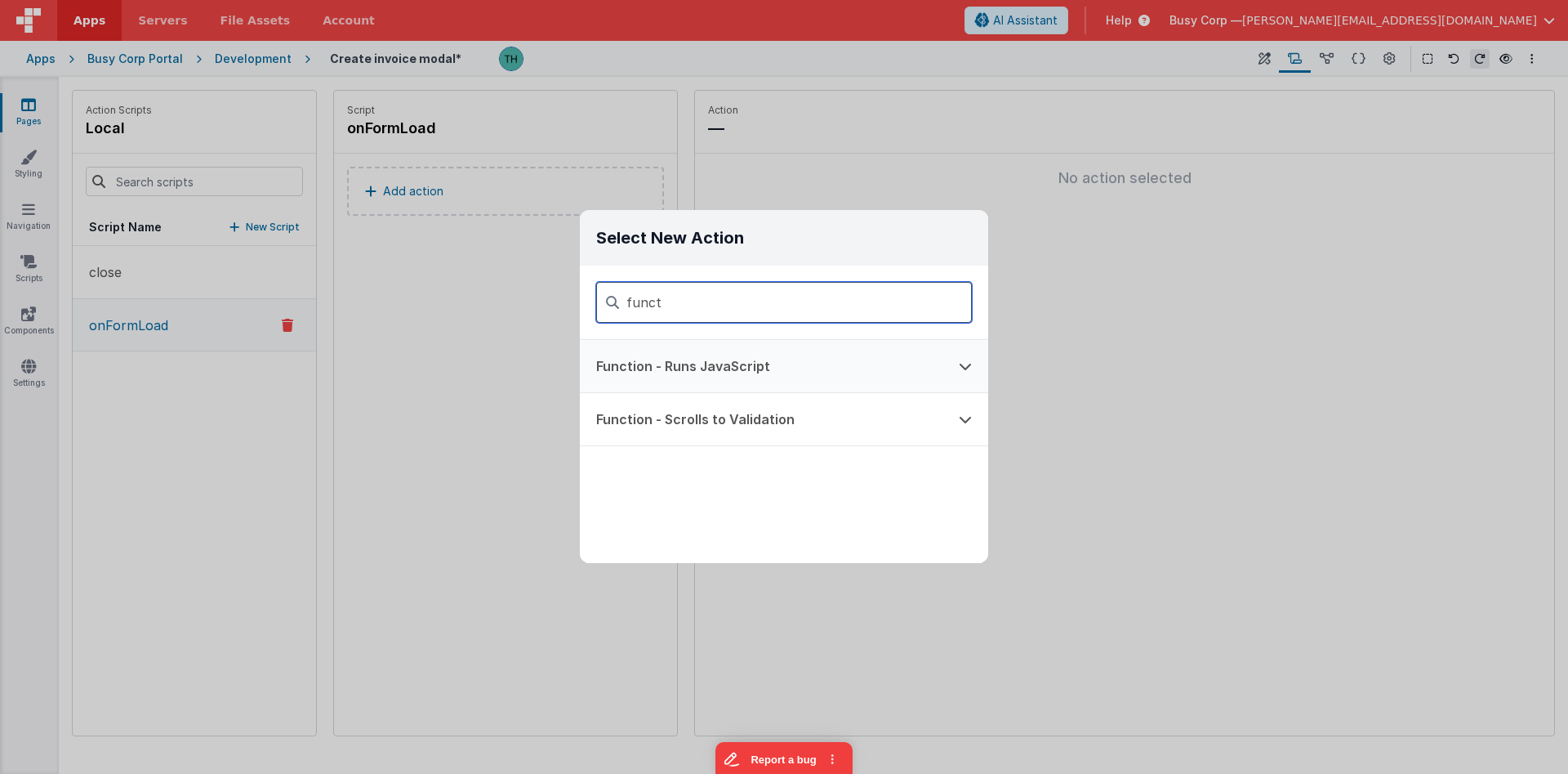
type input "funct"
click at [731, 371] on button "Function - Runs JavaScript" at bounding box center [761, 366] width 363 height 52
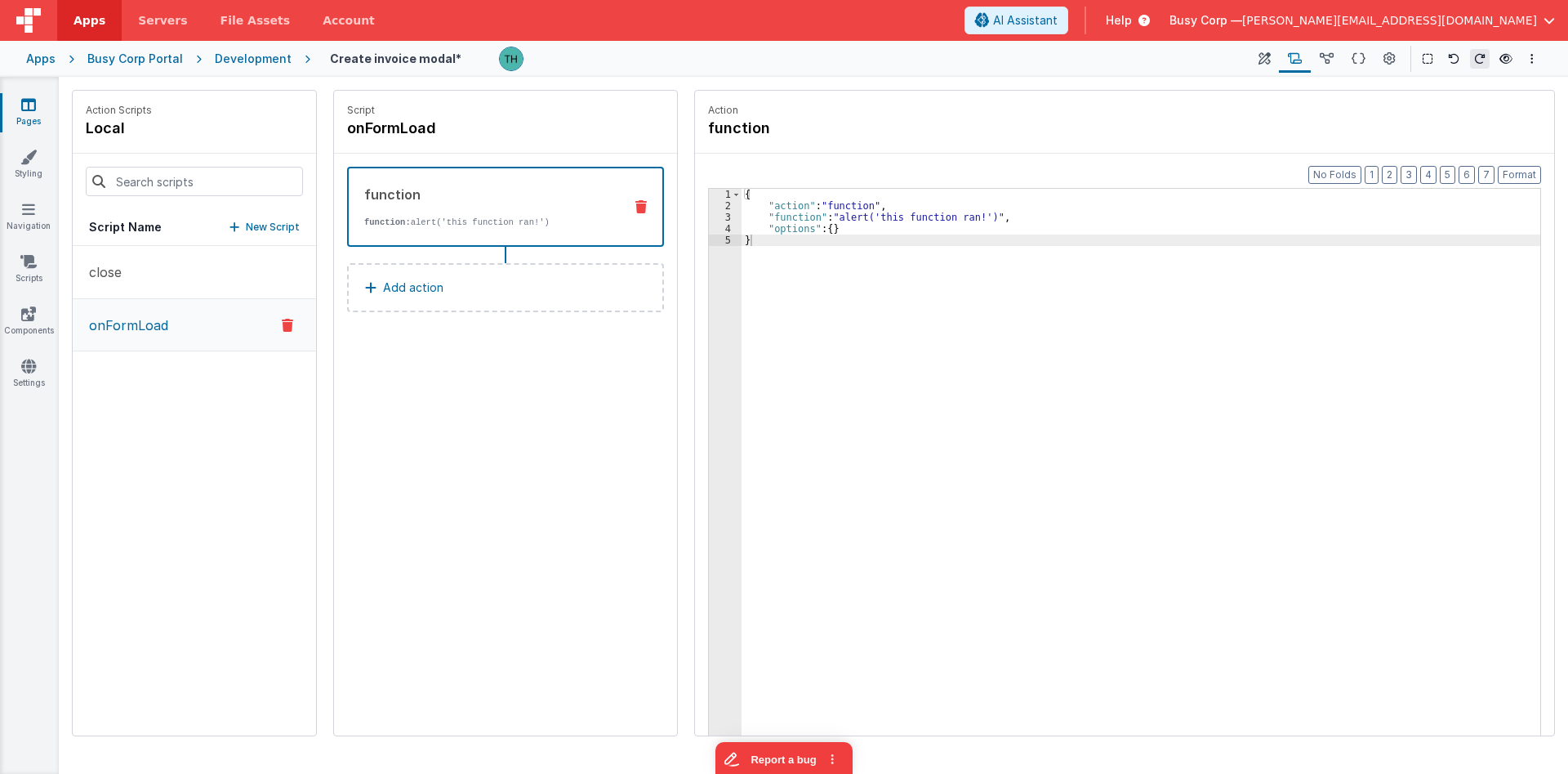
click at [744, 230] on div "{ "action" : "function" , "function" : "alert('this function ran!')" , "options…" at bounding box center [1141, 499] width 799 height 620
click at [726, 218] on div "3" at bounding box center [725, 217] width 33 height 12
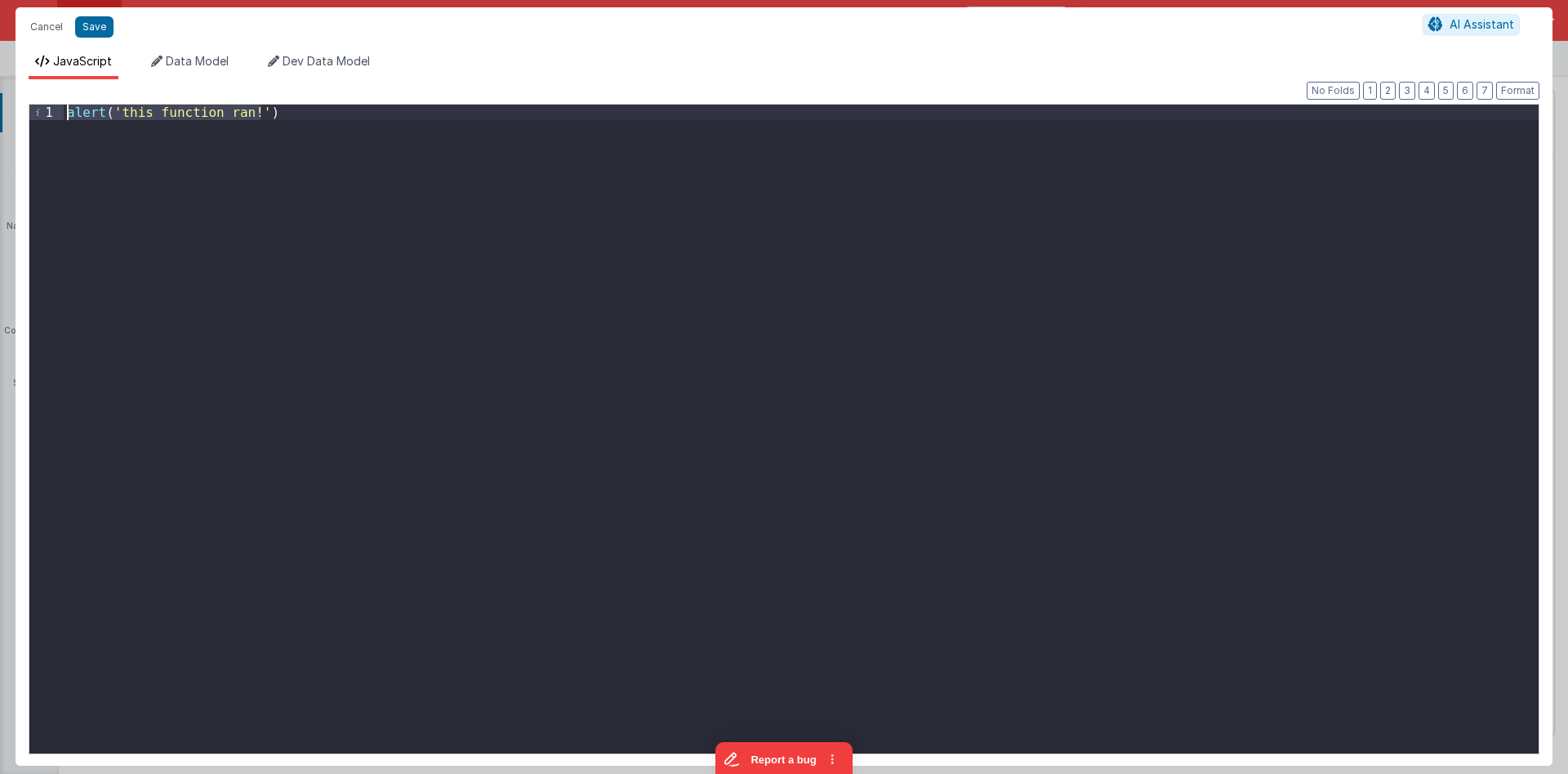
drag, startPoint x: 459, startPoint y: 141, endPoint x: 0, endPoint y: 47, distance: 468.5
click at [64, 105] on div "alert ( 'this function ran!' )" at bounding box center [801, 428] width 1474 height 648
click at [332, 227] on div "console . log ( model )" at bounding box center [801, 444] width 1474 height 679
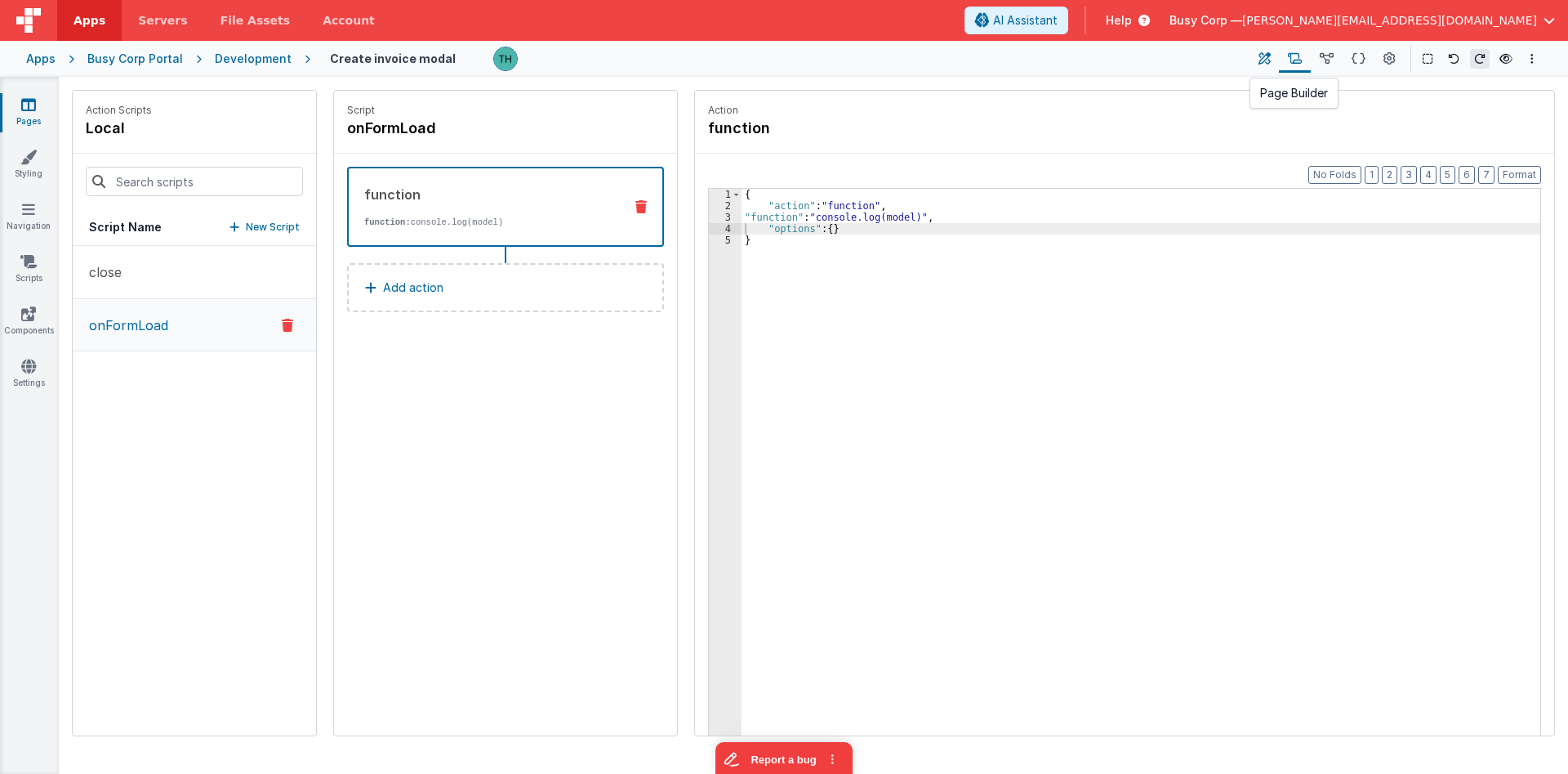
click at [1273, 62] on button at bounding box center [1263, 58] width 29 height 28
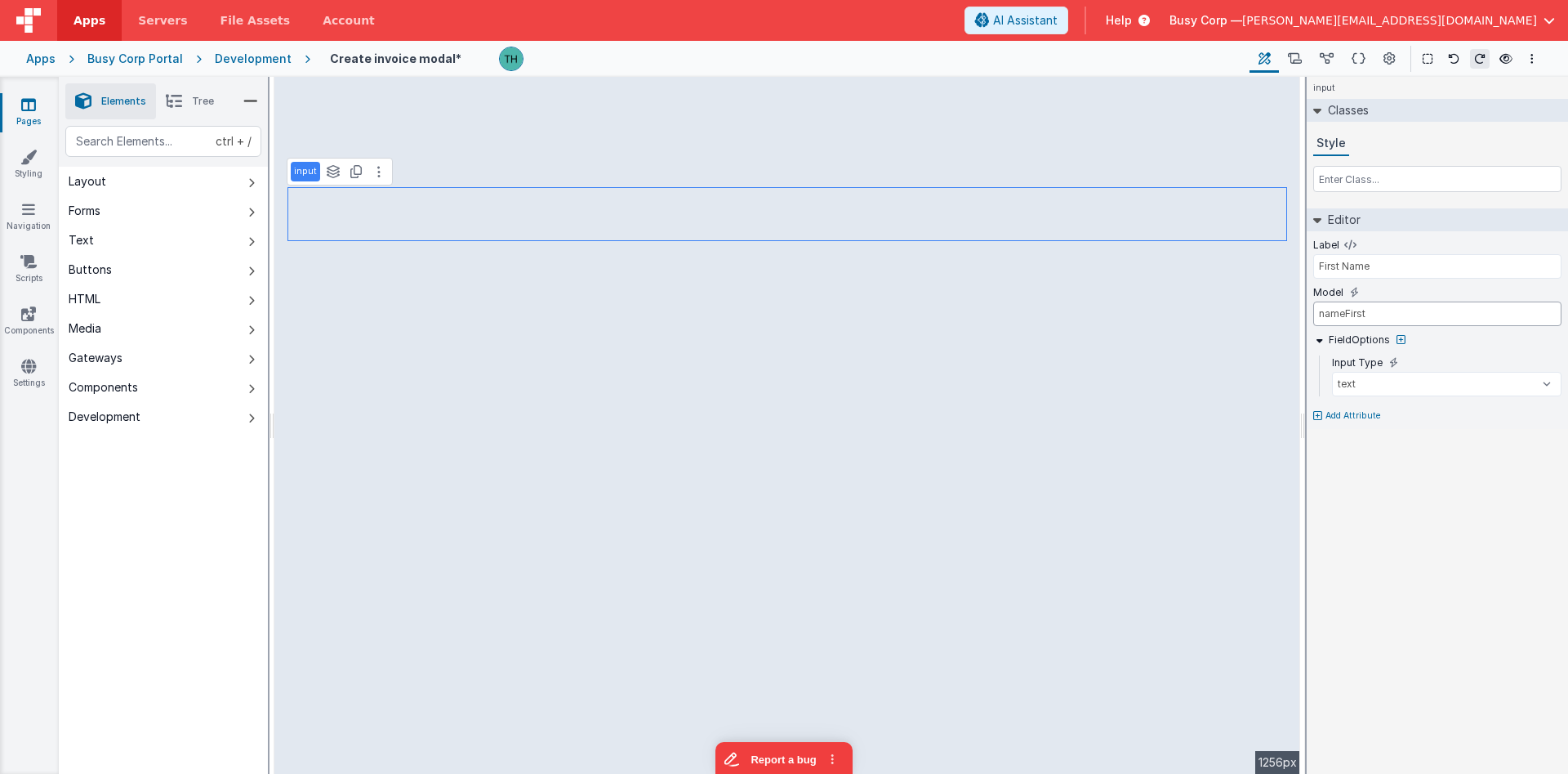
drag, startPoint x: 1399, startPoint y: 314, endPoint x: 1231, endPoint y: 292, distance: 169.4
click at [1313, 301] on input "nameFirst" at bounding box center [1436, 313] width 248 height 25
type input "amount"
drag, startPoint x: 1473, startPoint y: 261, endPoint x: 1187, endPoint y: 215, distance: 289.7
click at [1313, 254] on input "First Name" at bounding box center [1436, 266] width 248 height 25
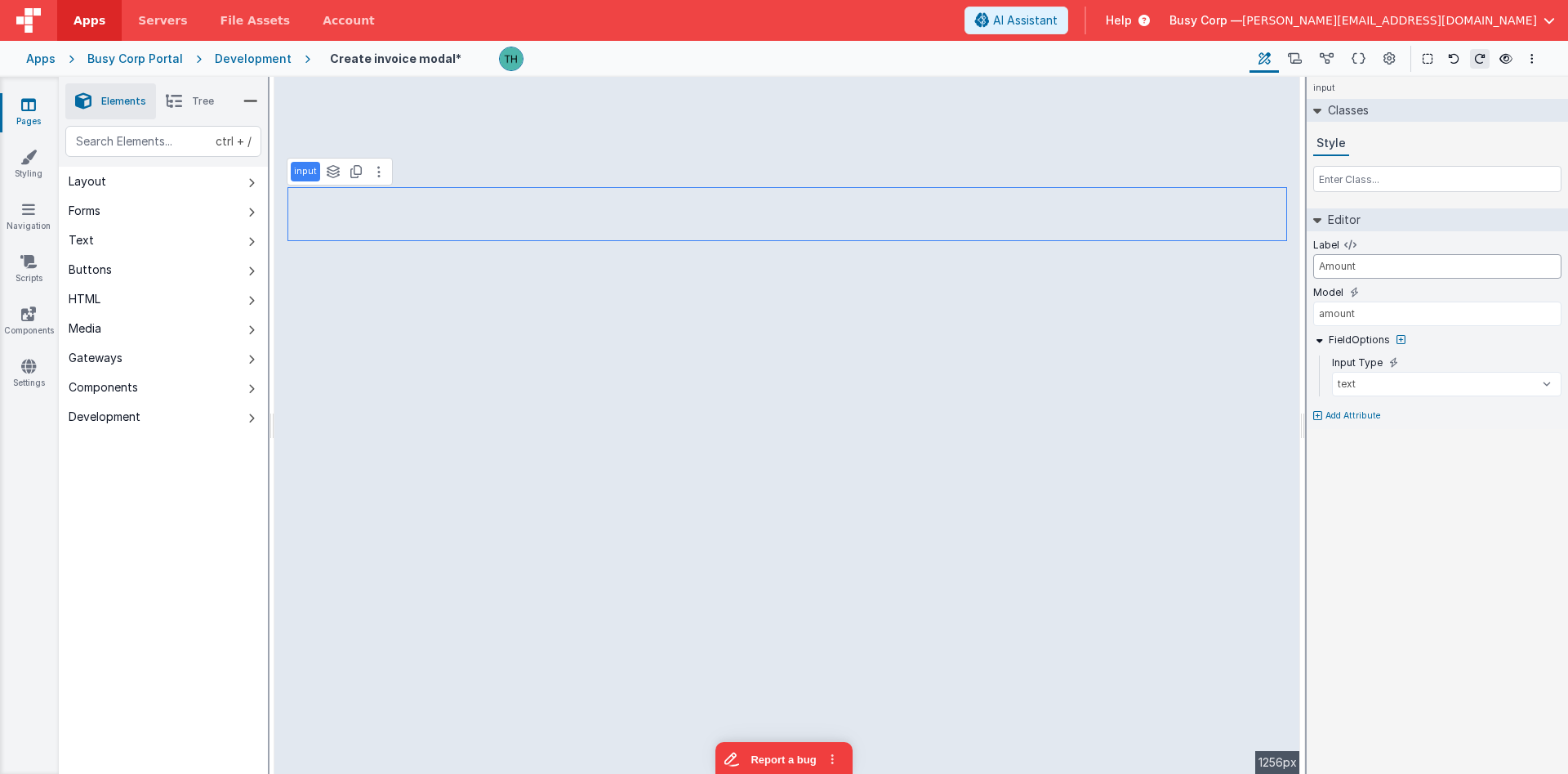
type input "Last Name"
type input "nameLast"
drag, startPoint x: 1393, startPoint y: 317, endPoint x: 1363, endPoint y: 310, distance: 30.8
click at [1363, 310] on input "nameLast" at bounding box center [1436, 313] width 248 height 25
drag, startPoint x: 1386, startPoint y: 266, endPoint x: 1207, endPoint y: 251, distance: 179.6
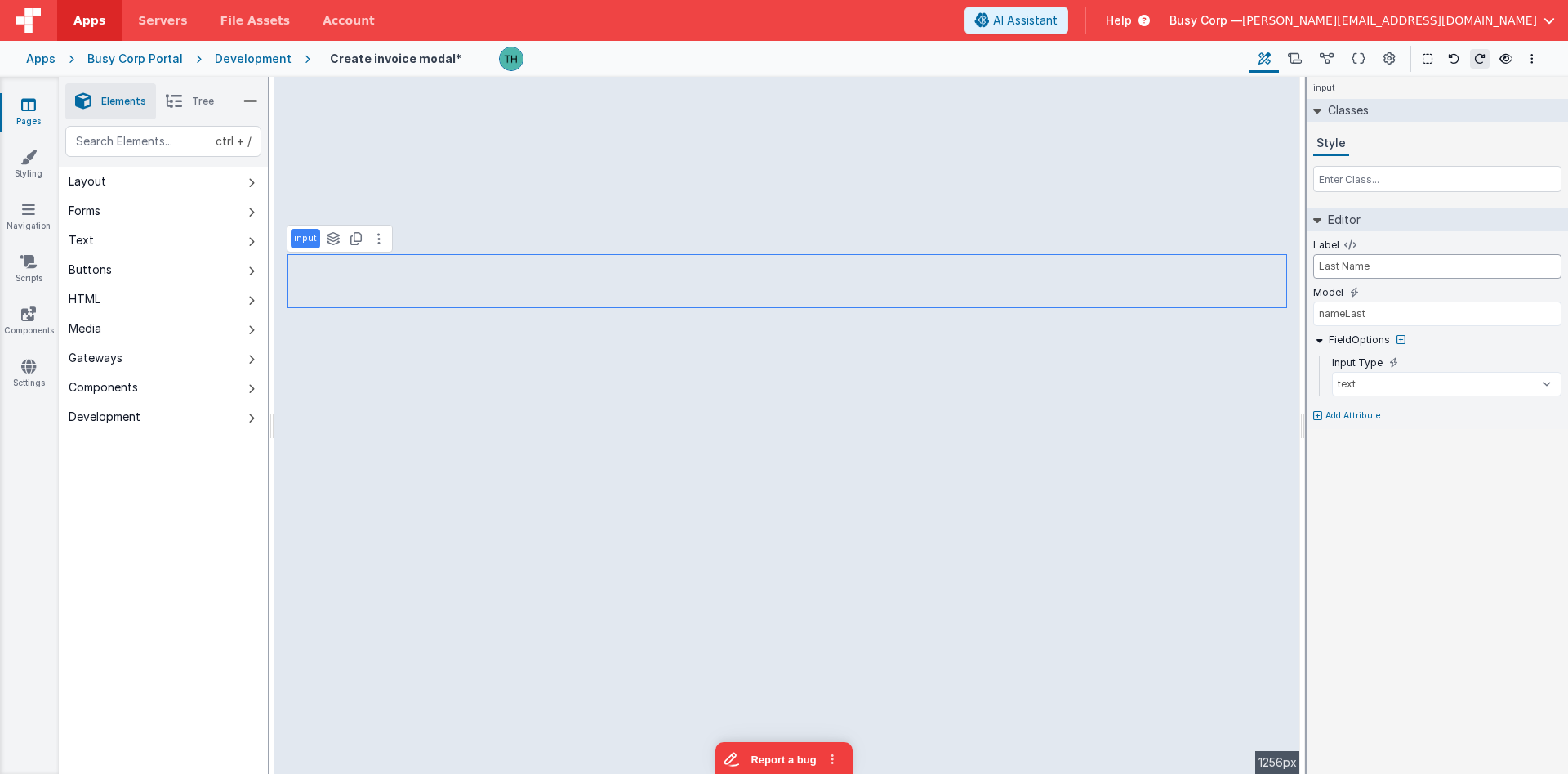
click at [1313, 254] on input "Last Name" at bounding box center [1436, 266] width 248 height 25
type input "Client"
drag, startPoint x: 1429, startPoint y: 318, endPoint x: 1203, endPoint y: 276, distance: 229.9
click at [1313, 301] on input "nameLast" at bounding box center [1436, 313] width 248 height 25
type input "client"
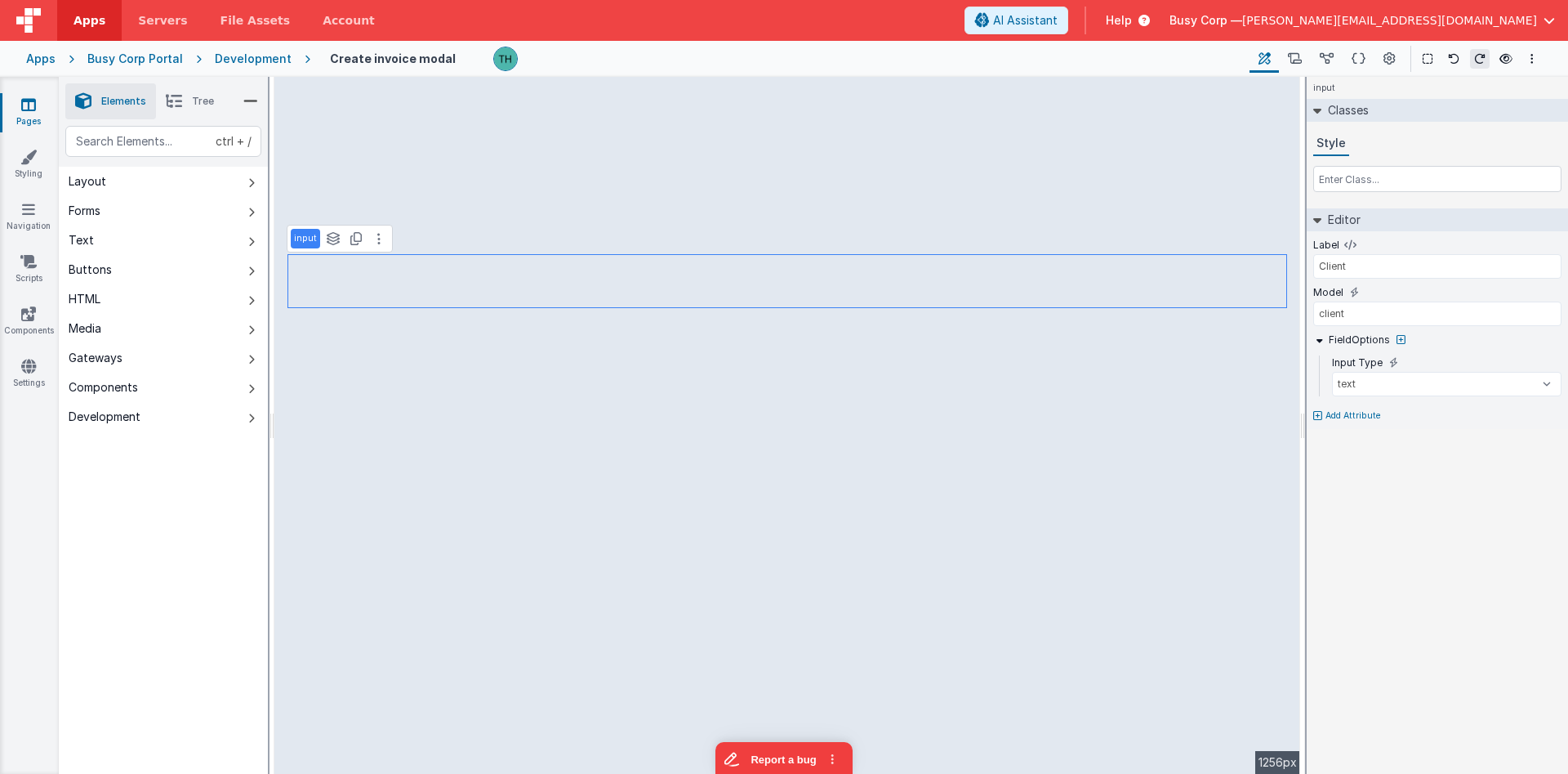
type input "Amount"
type input "amount"
type input "Client"
type input "client"
click at [1300, 60] on icon at bounding box center [1294, 59] width 14 height 17
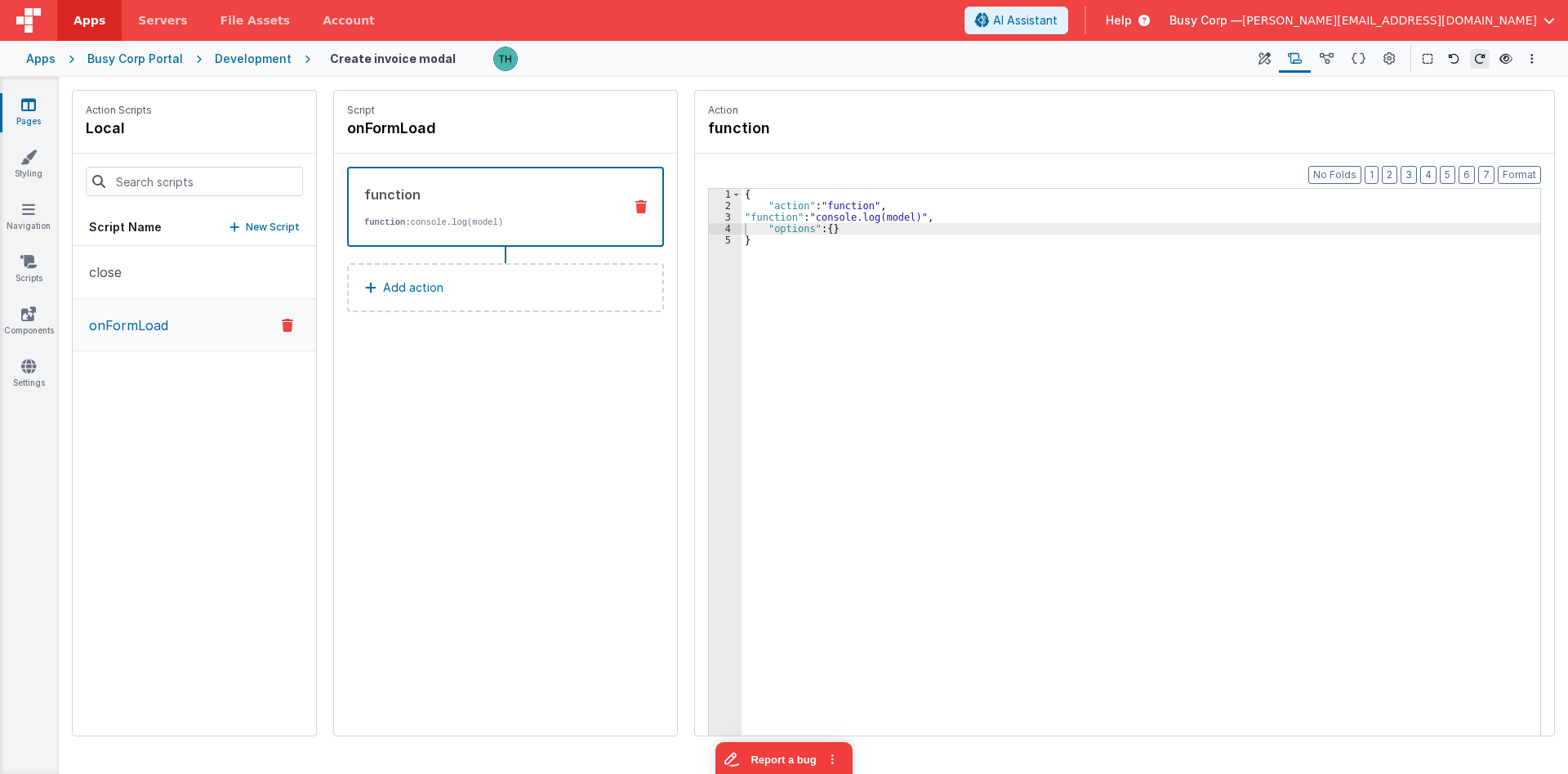
click at [642, 207] on icon at bounding box center [641, 206] width 12 height 13
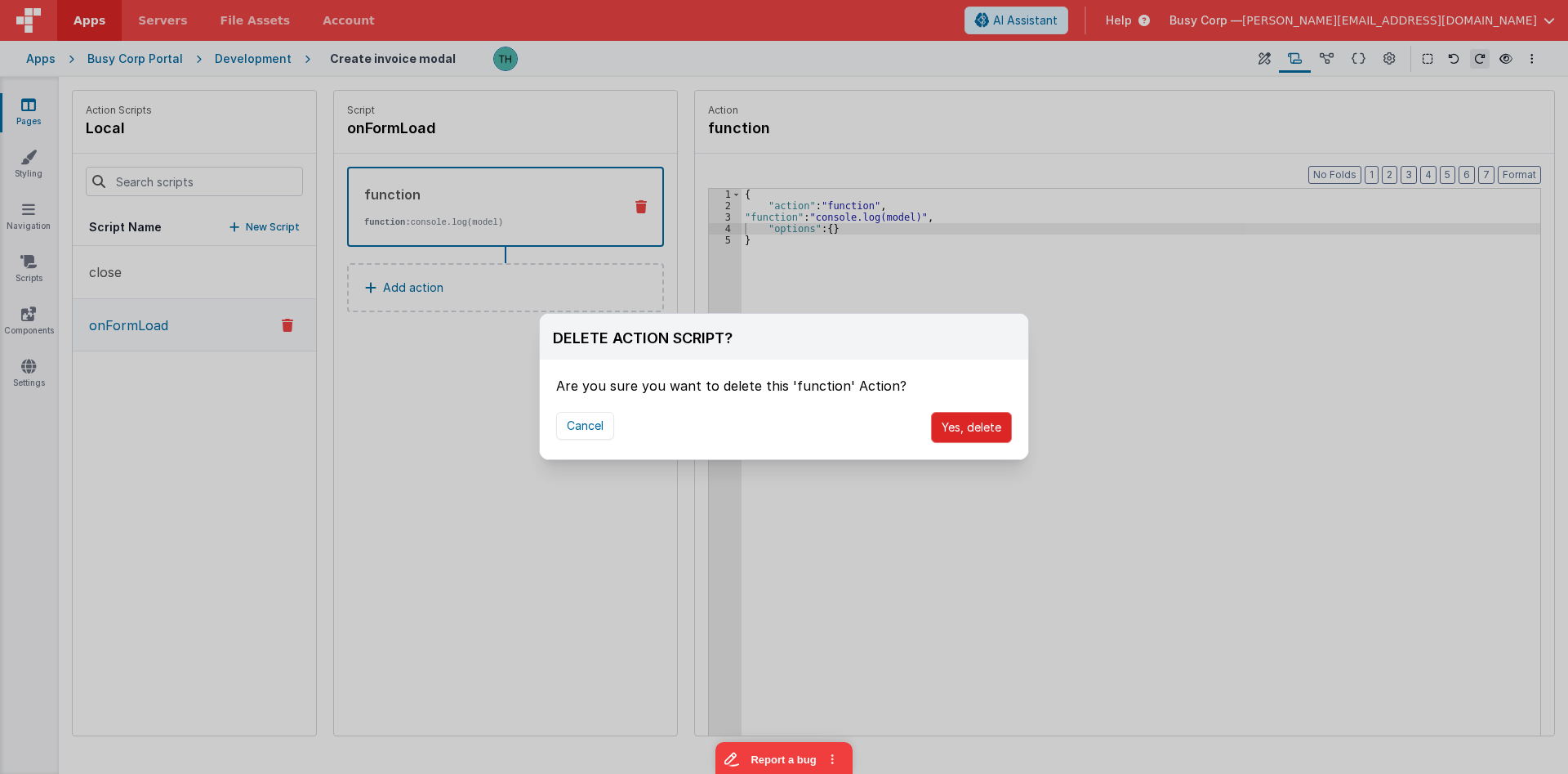
click at [999, 439] on button "Yes, delete" at bounding box center [971, 427] width 81 height 31
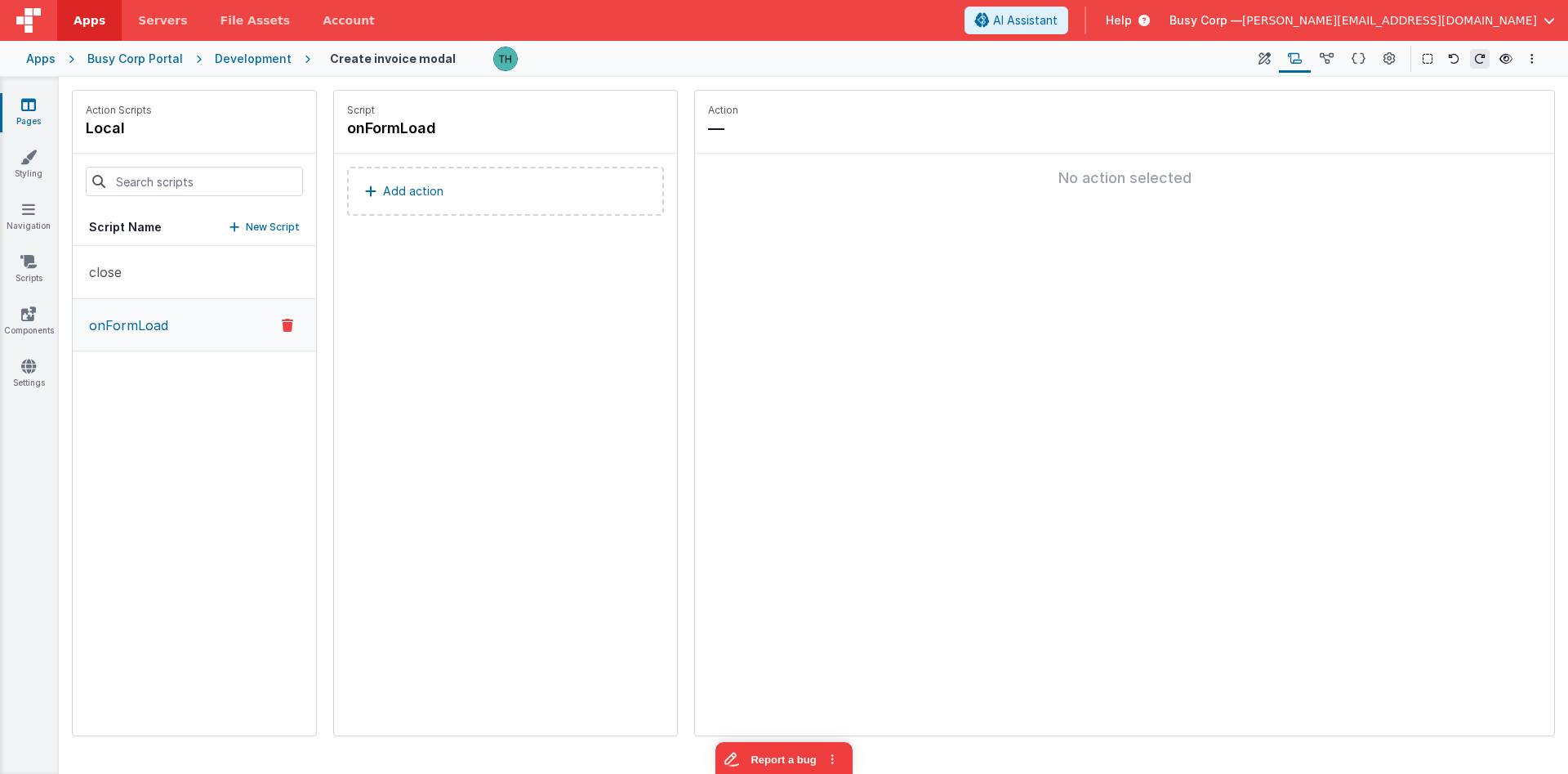
click at [407, 187] on p "Add action" at bounding box center [413, 191] width 60 height 20
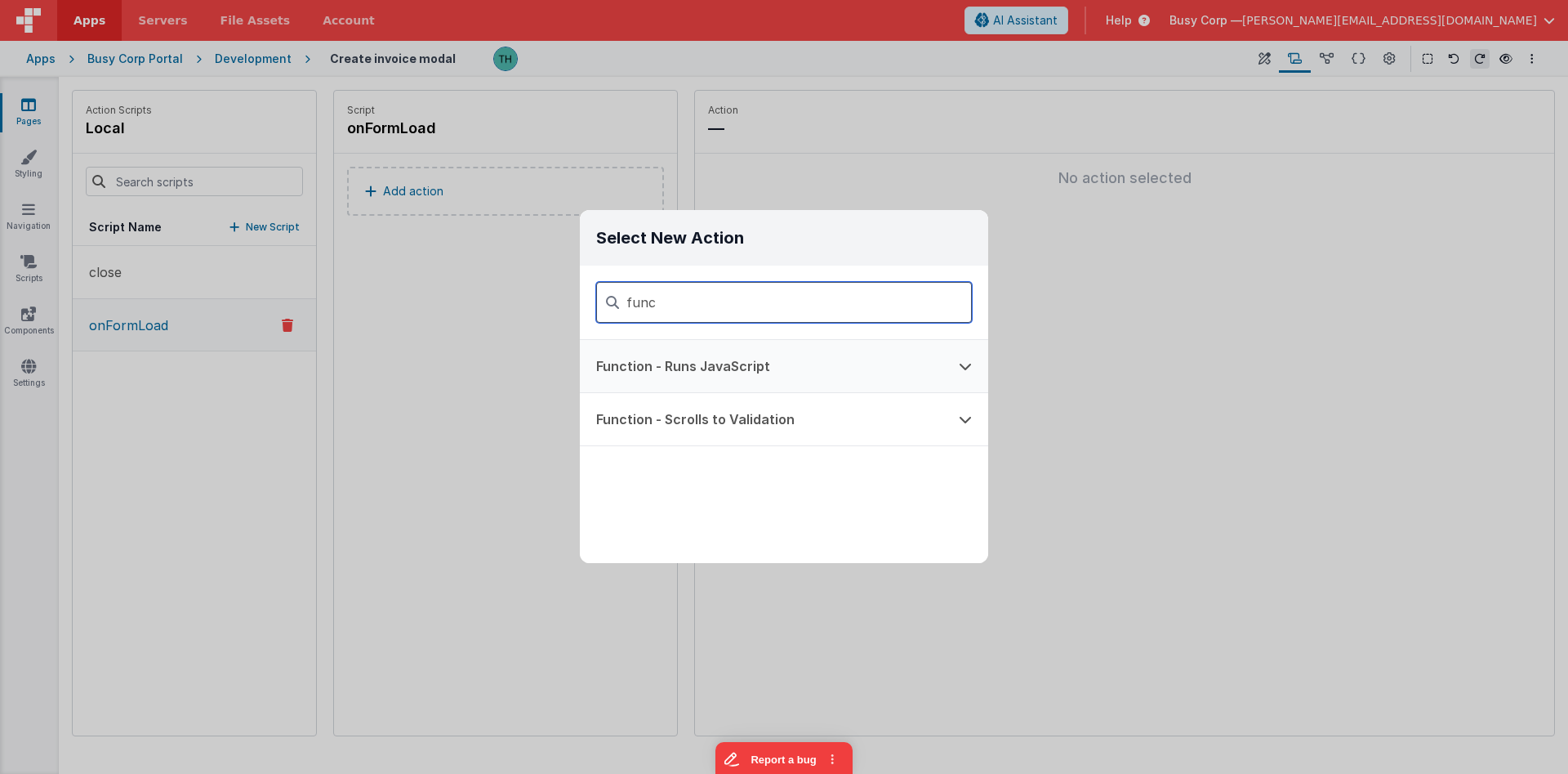
type input "func"
click at [764, 371] on button "Function - Runs JavaScript" at bounding box center [761, 366] width 363 height 52
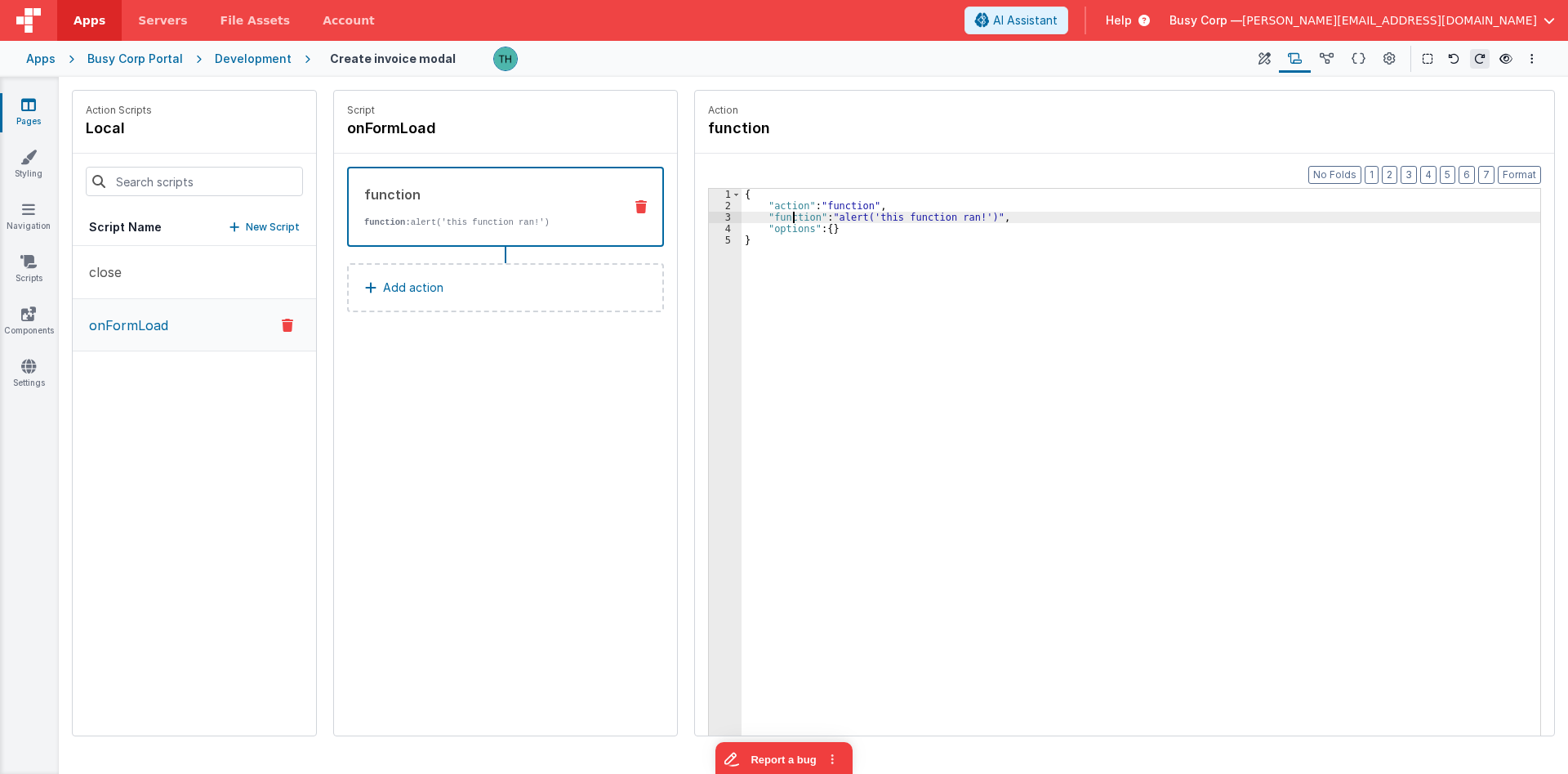
click at [792, 220] on div "{ "action" : "function" , "function" : "alert('this function ran!')" , "options…" at bounding box center [1141, 499] width 799 height 620
click at [723, 216] on div "3" at bounding box center [725, 217] width 33 height 12
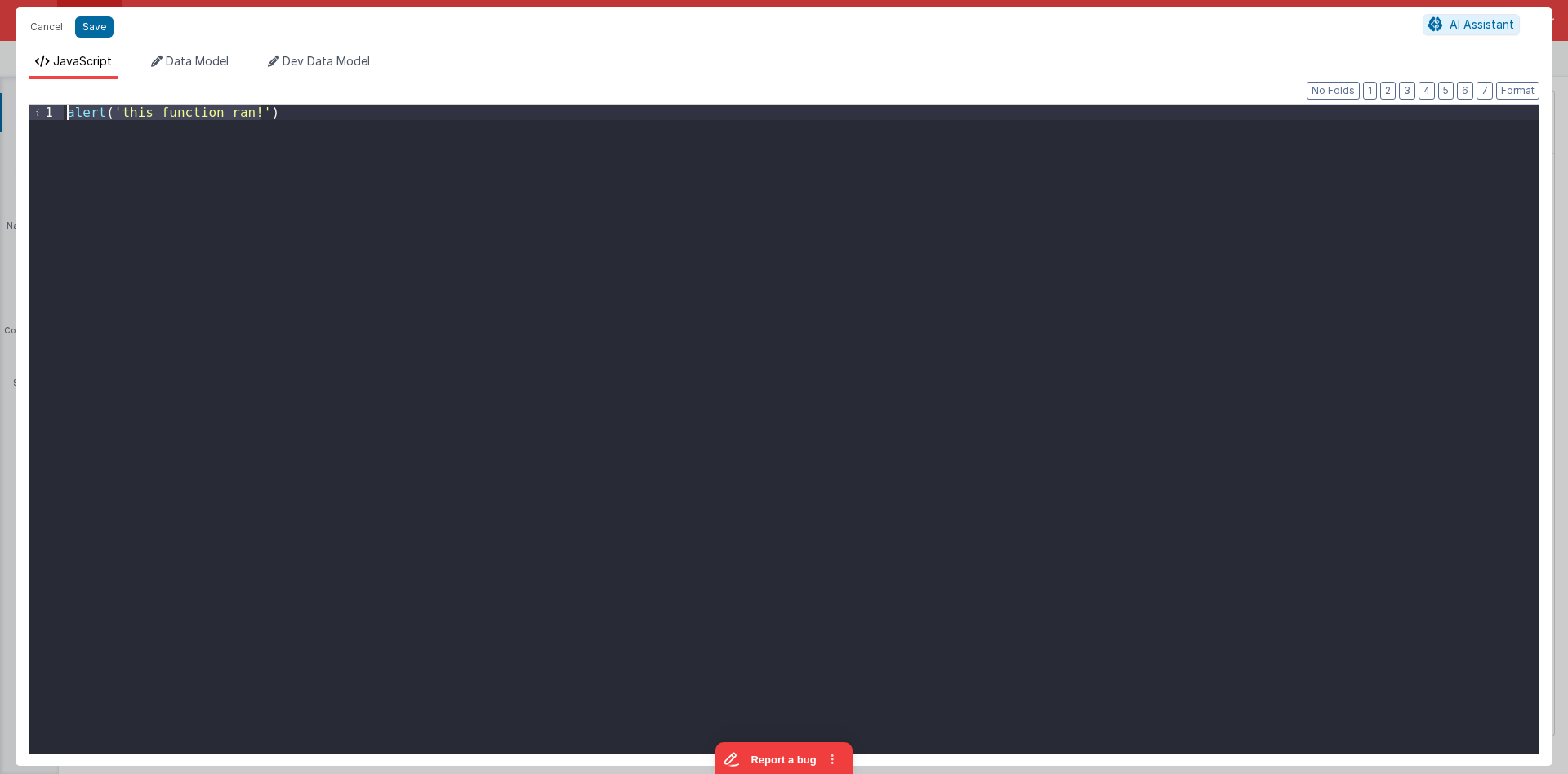
drag, startPoint x: 503, startPoint y: 144, endPoint x: 0, endPoint y: 42, distance: 513.2
click at [64, 105] on div "alert ( 'this function ran!' )" at bounding box center [801, 428] width 1474 height 648
click at [390, 211] on div "model . invoice = app . invoice" at bounding box center [801, 444] width 1474 height 679
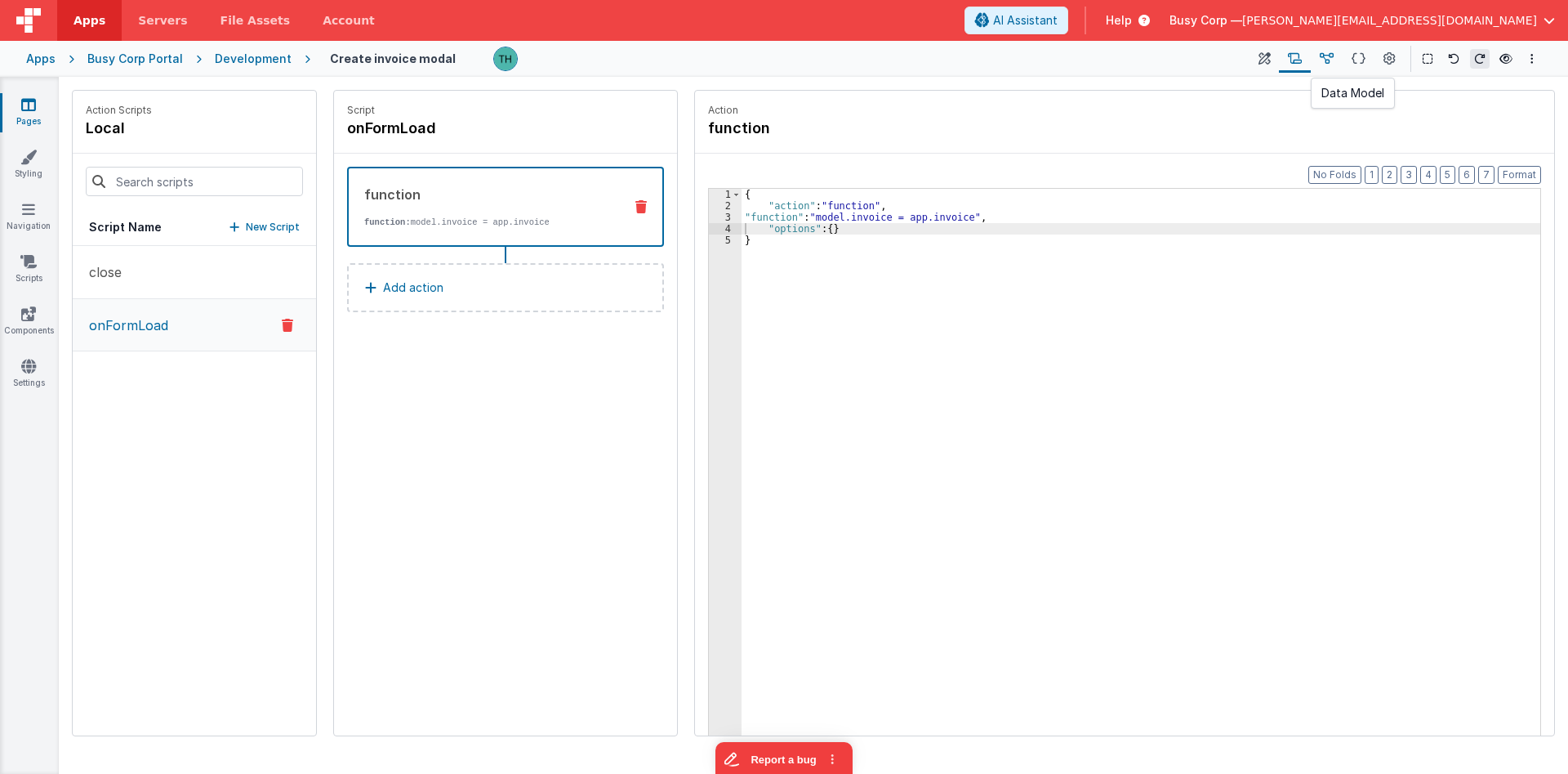
click at [1331, 62] on icon at bounding box center [1326, 59] width 14 height 17
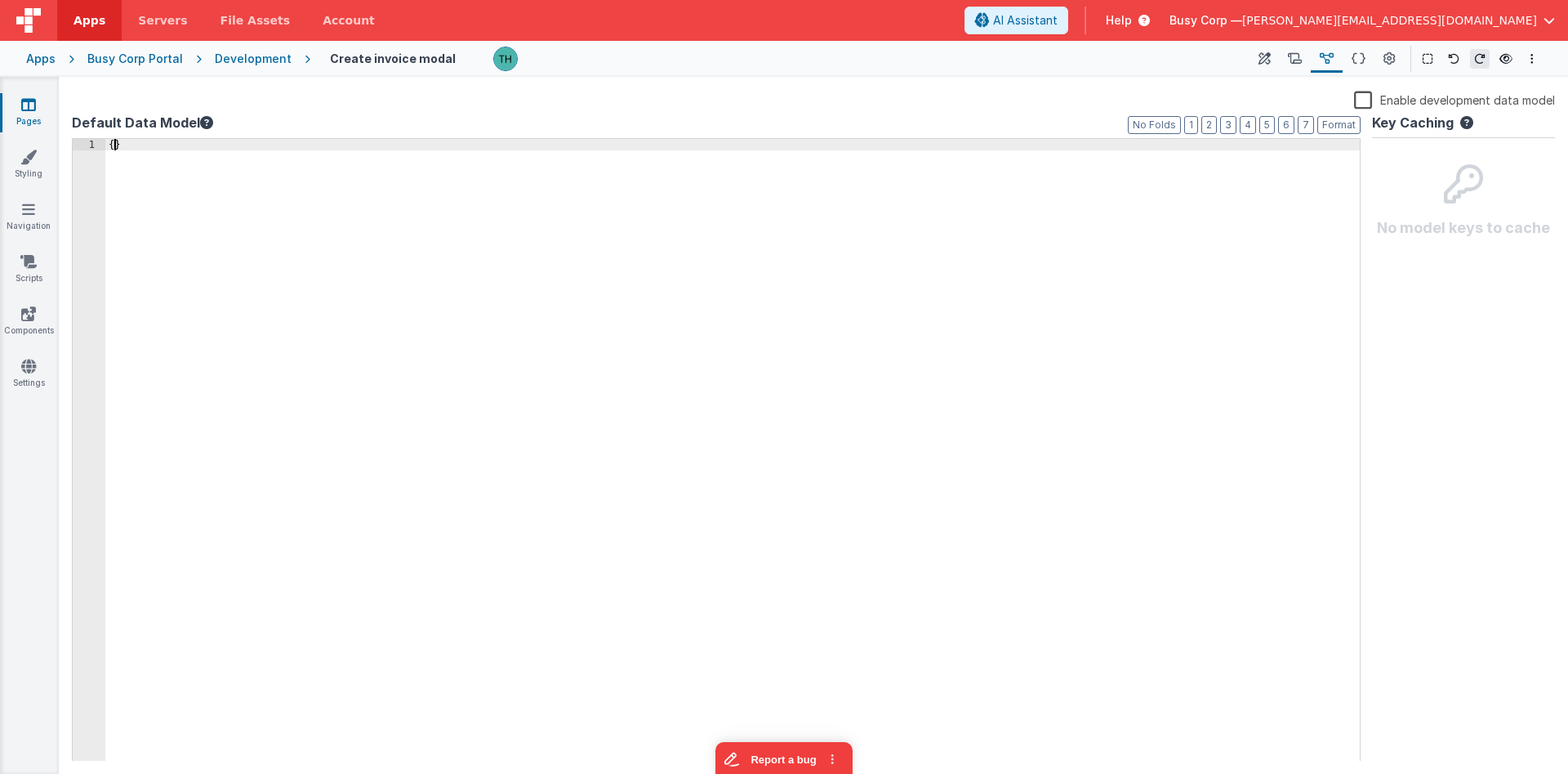
click at [113, 147] on div "{ }" at bounding box center [733, 462] width 1254 height 646
click at [726, 181] on div "{ "invoice" : { } }" at bounding box center [733, 462] width 1254 height 646
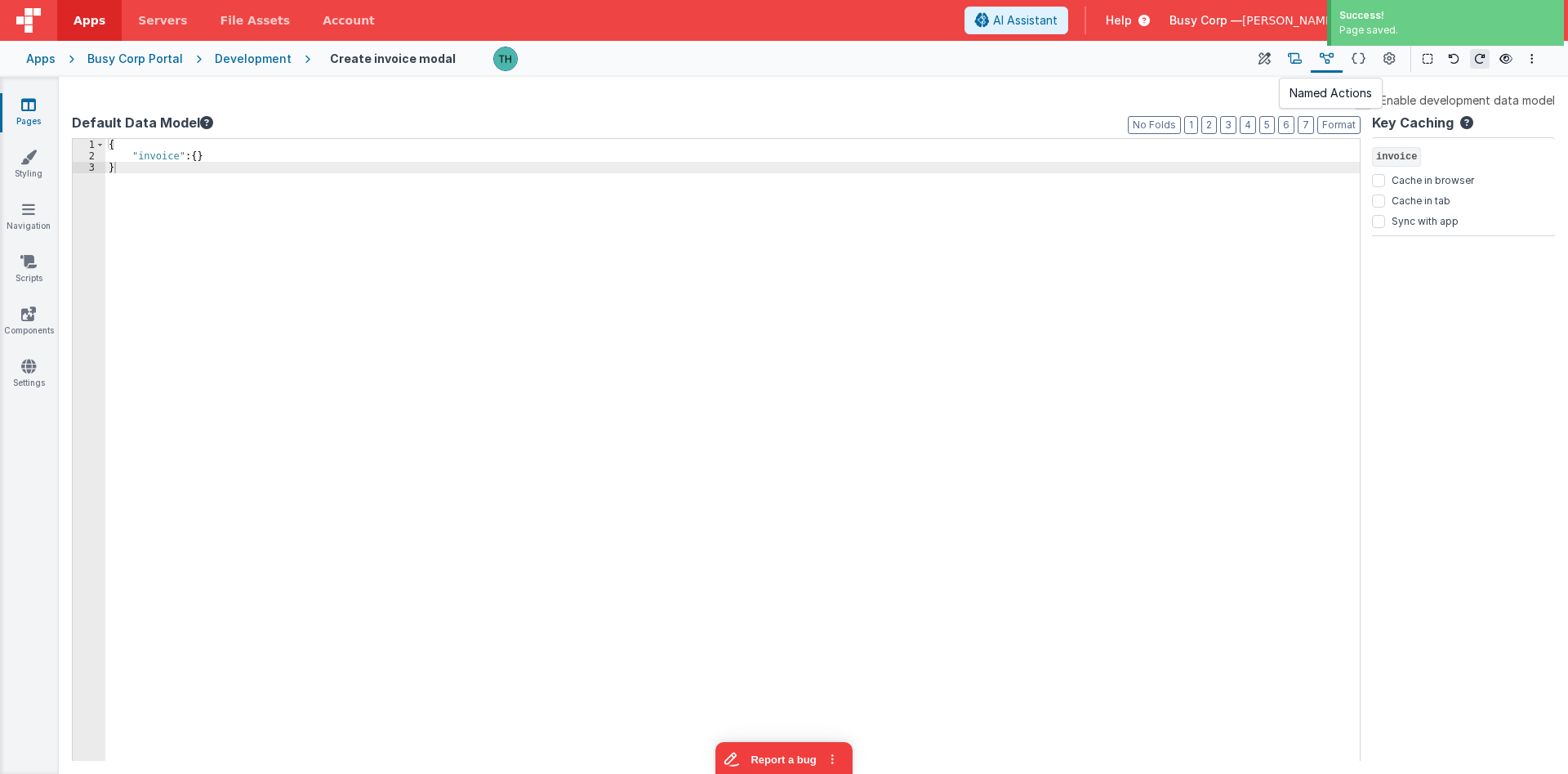
click at [1293, 63] on icon at bounding box center [1294, 59] width 14 height 17
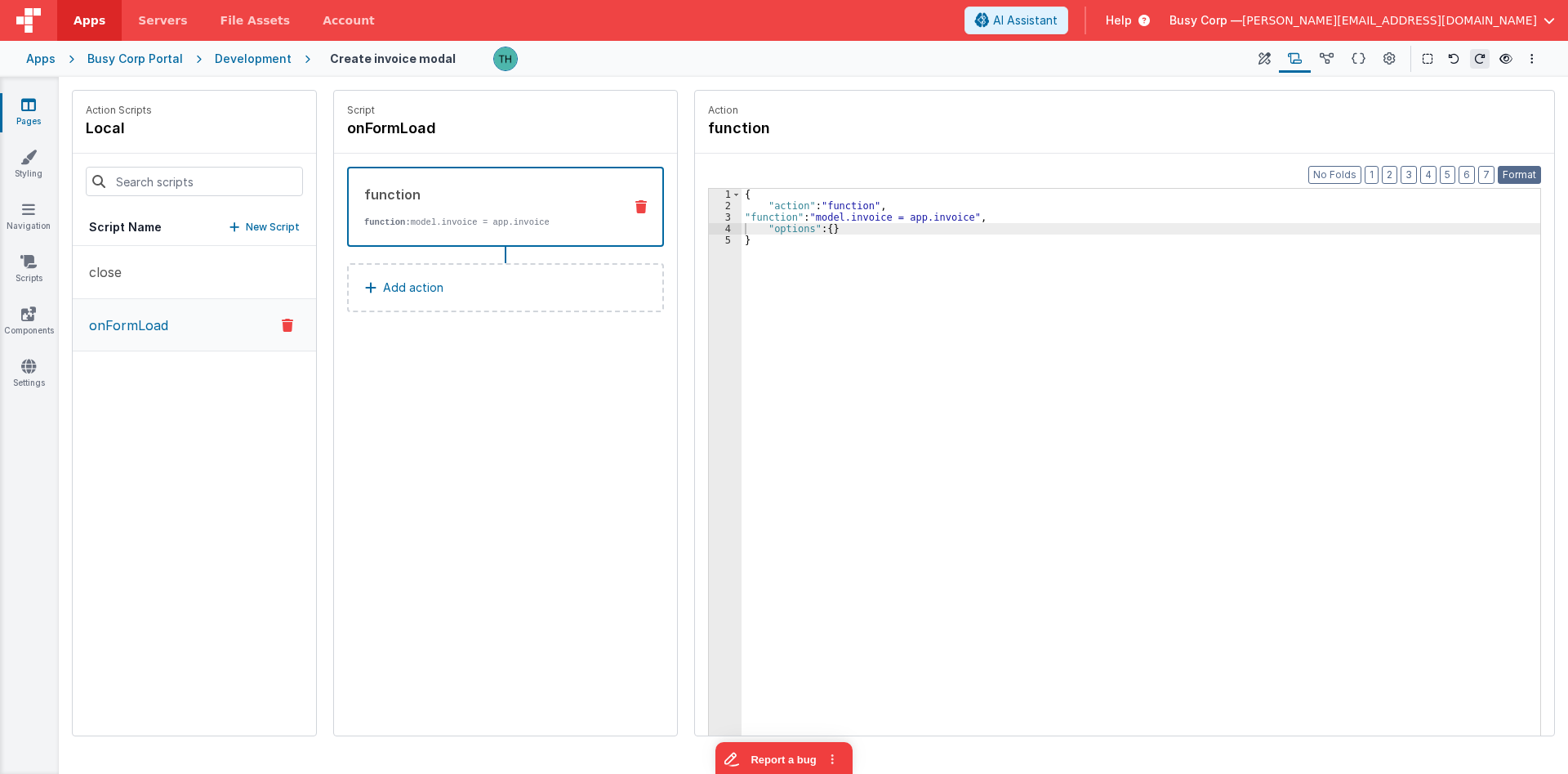
click at [1517, 177] on button "Format" at bounding box center [1520, 175] width 44 height 18
click at [957, 219] on div "{ "action" : "function" , "function" : "model.invoice = app.invoice" , "options…" at bounding box center [1141, 499] width 799 height 620
click at [1265, 56] on icon at bounding box center [1263, 59] width 12 height 17
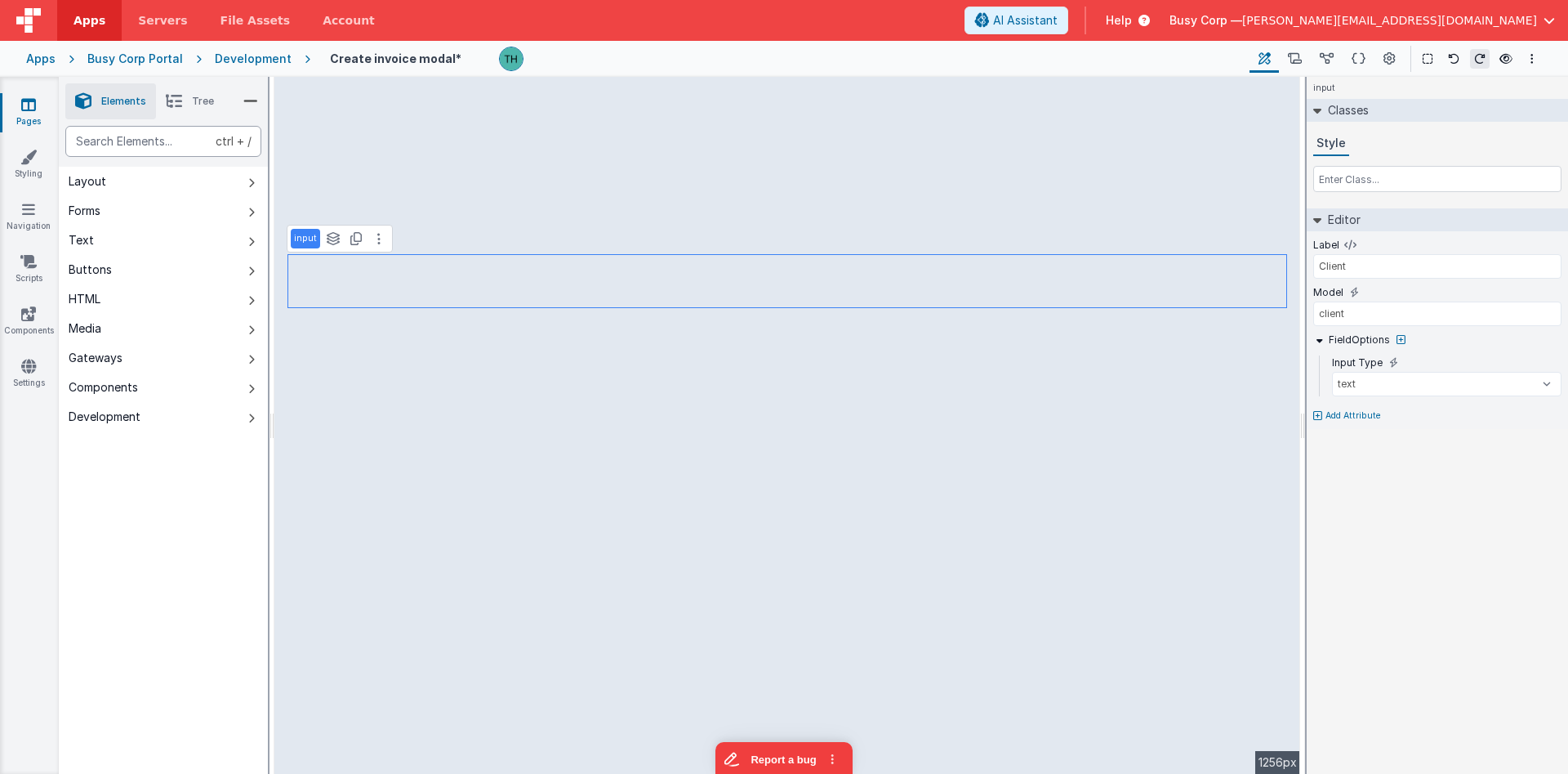
click at [160, 145] on div "text" at bounding box center [164, 141] width 196 height 31
type div "data"
type input "Amount"
click at [1318, 313] on input "amount" at bounding box center [1436, 313] width 248 height 25
type input "client"
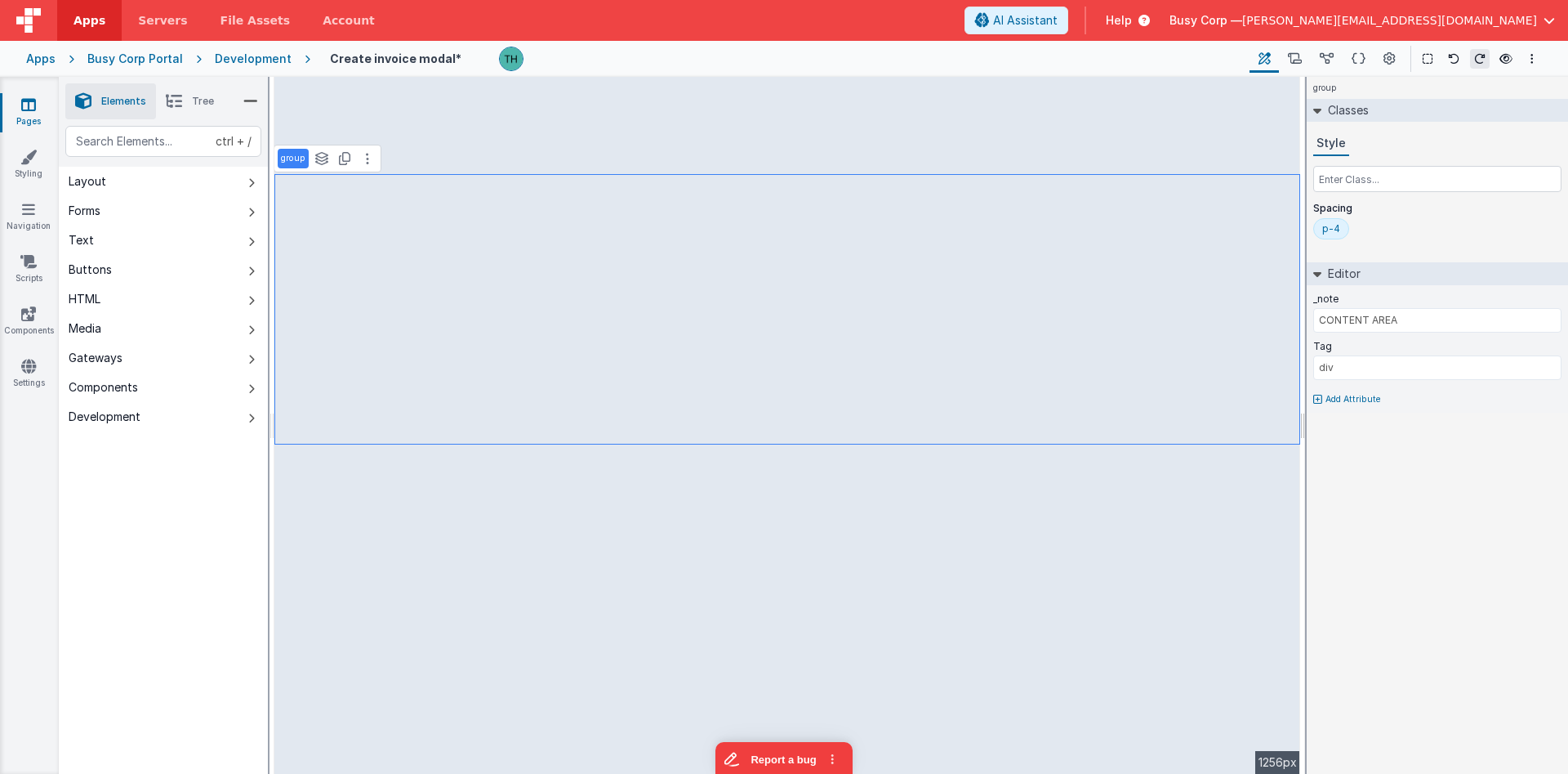
type input "Amount"
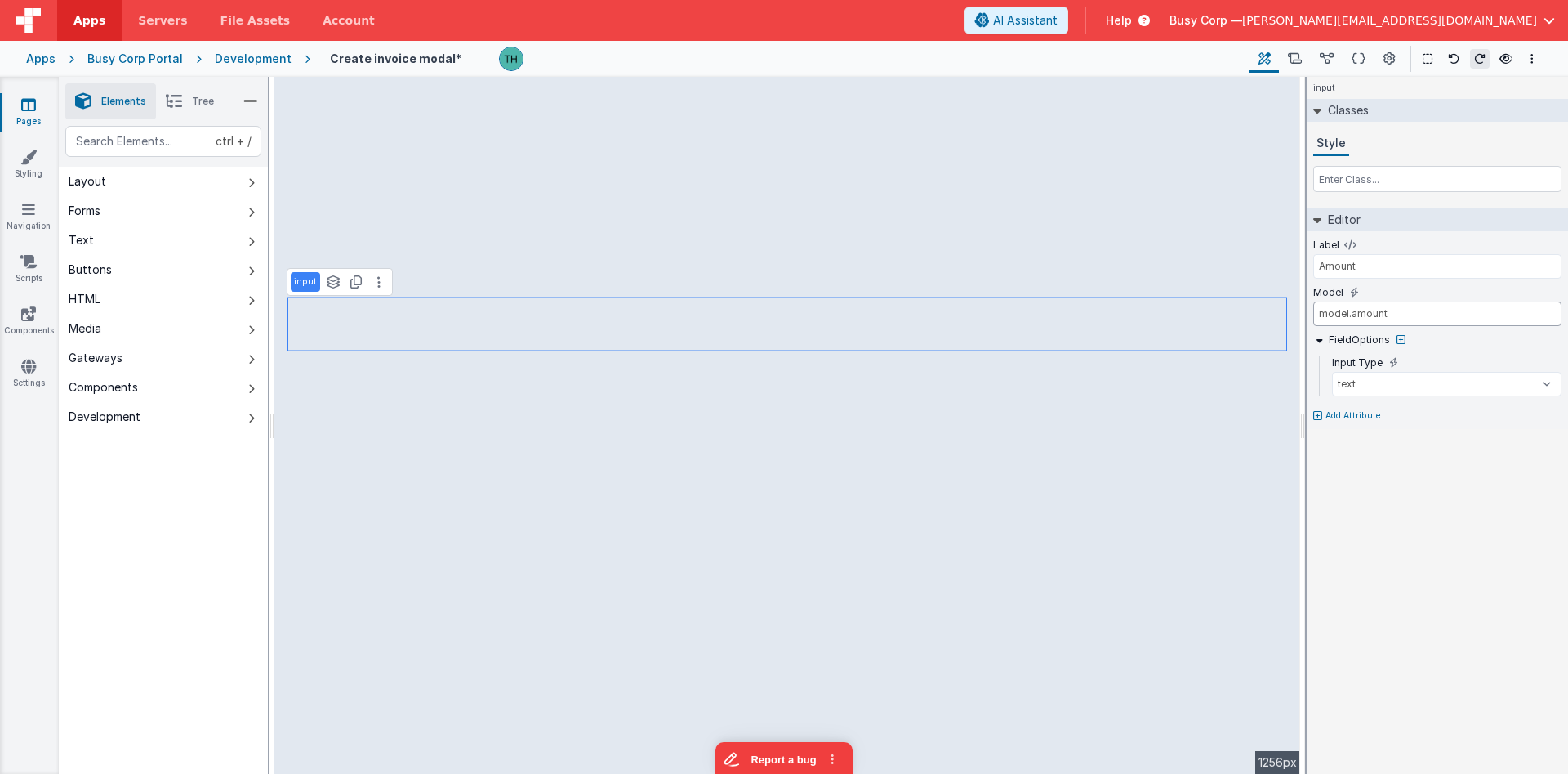
click at [1330, 316] on input "model.amount" at bounding box center [1436, 313] width 248 height 25
type input "client"
type input "Client"
click at [1320, 309] on input "client" at bounding box center [1436, 313] width 248 height 25
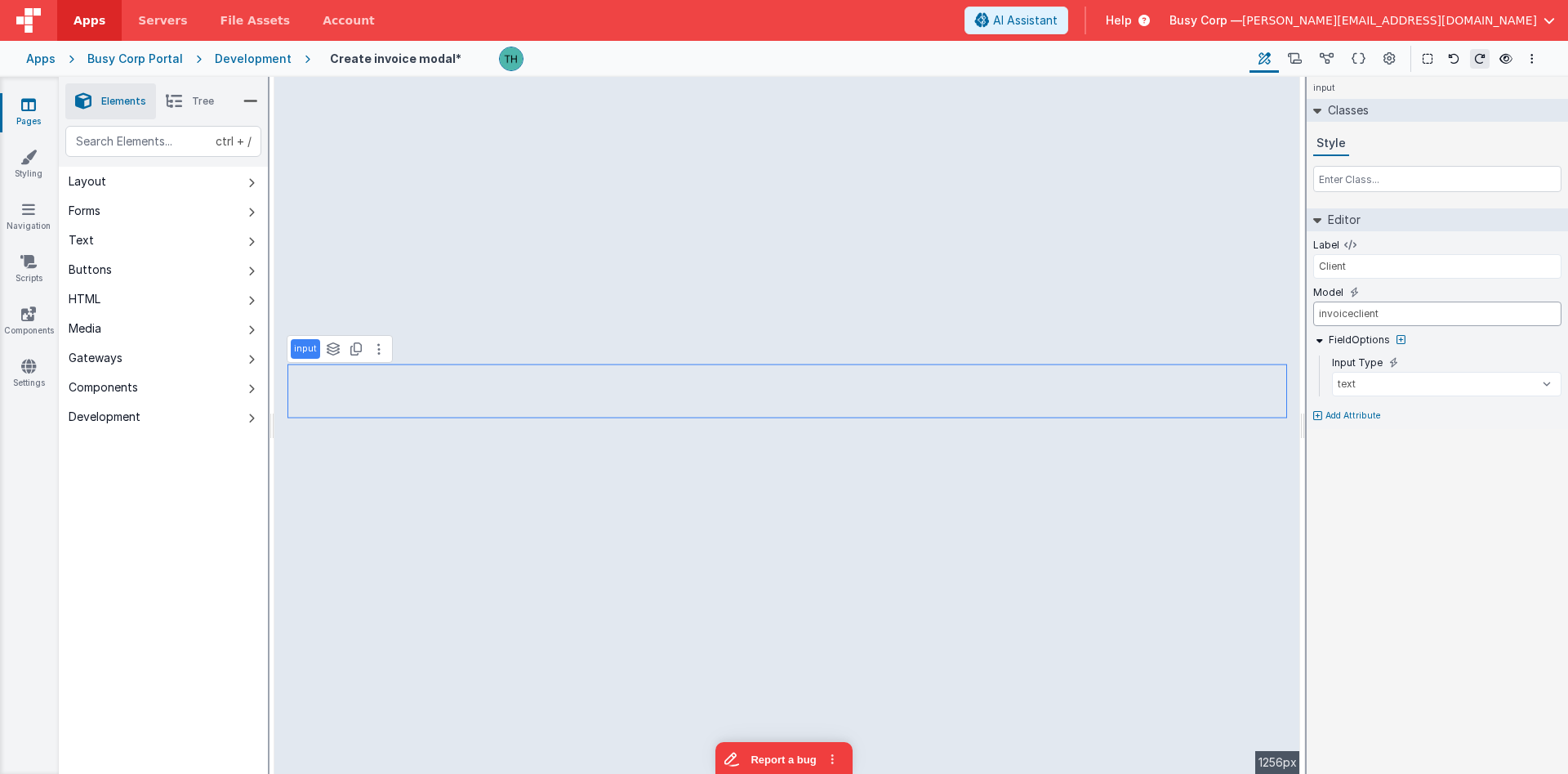
type input "invoice.client"
type input "FOOTER AREA"
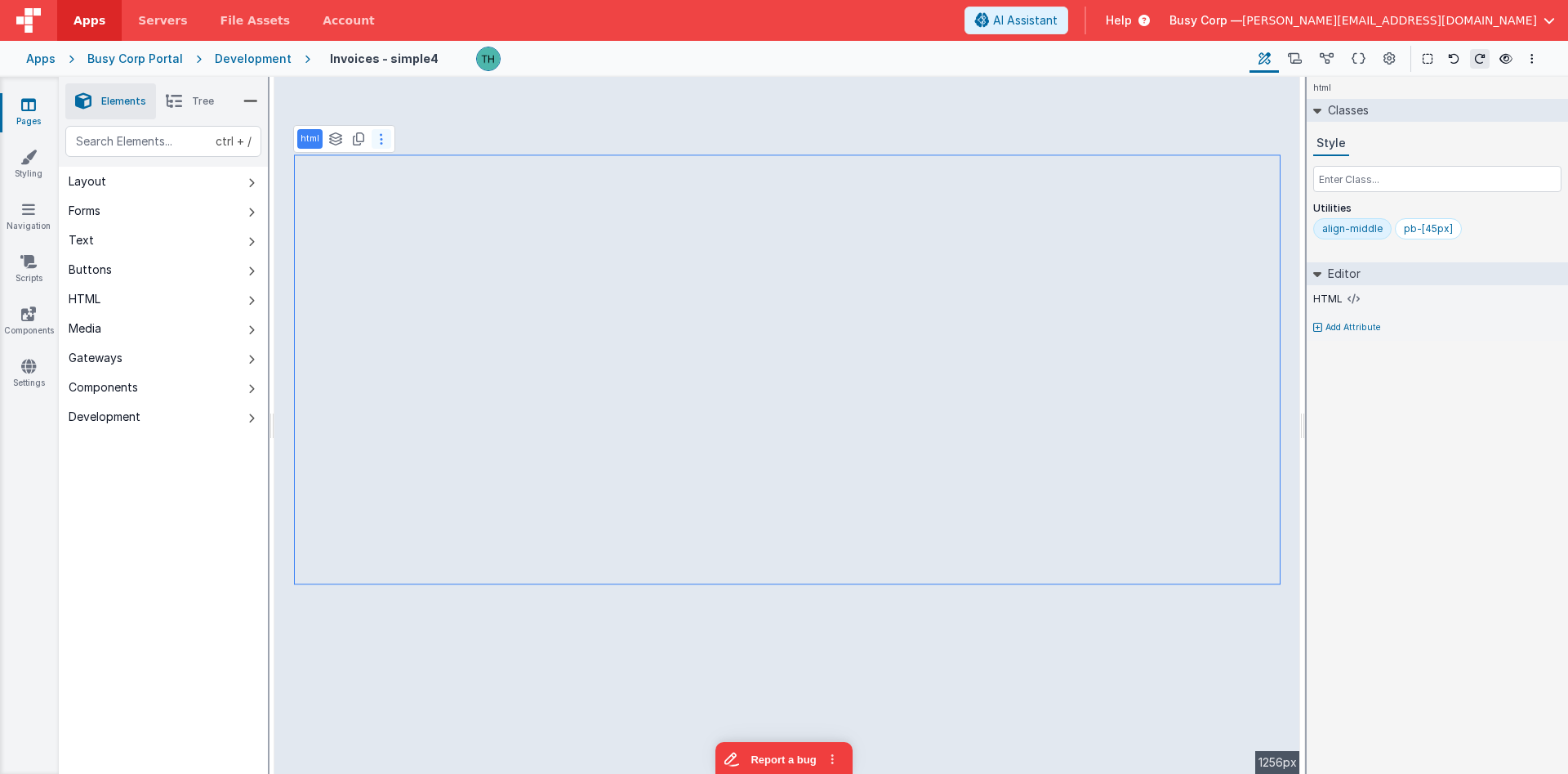
click at [385, 141] on button at bounding box center [382, 139] width 20 height 20
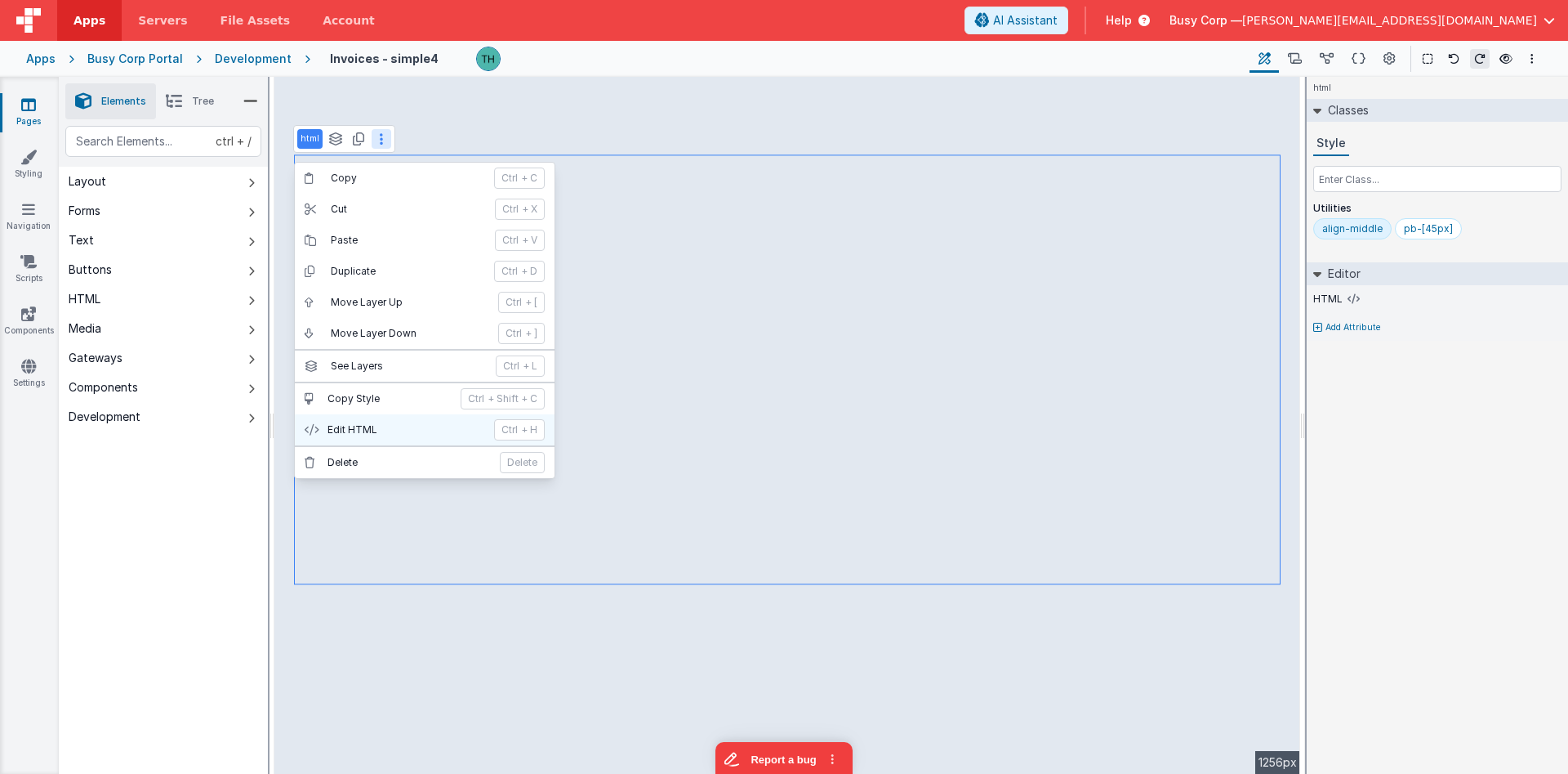
click at [365, 431] on p "Edit HTML" at bounding box center [405, 429] width 156 height 13
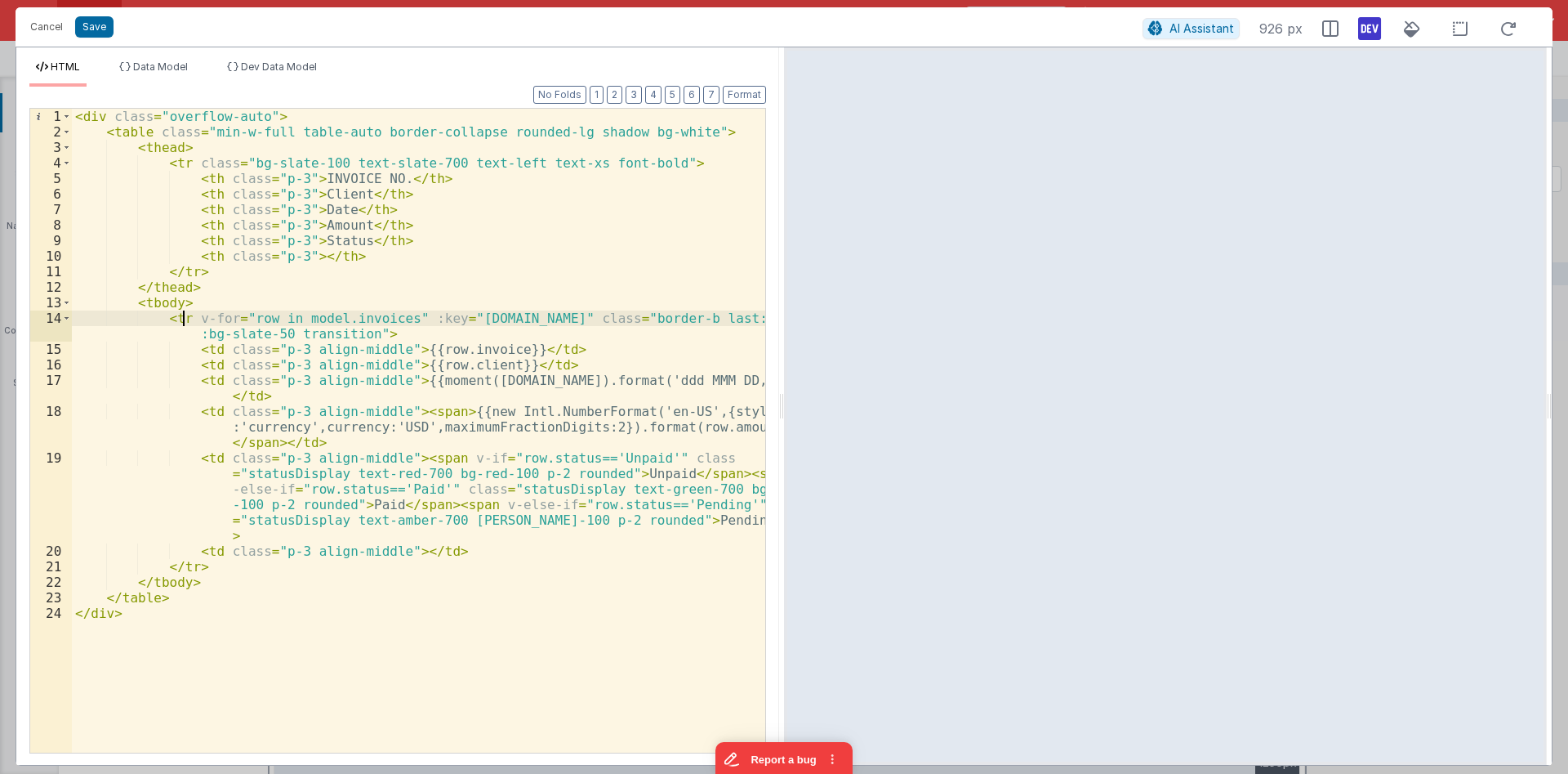
click at [185, 314] on div "< div class = "overflow-auto" > < table class = "min-w-full table-auto border-c…" at bounding box center [418, 446] width 694 height 675
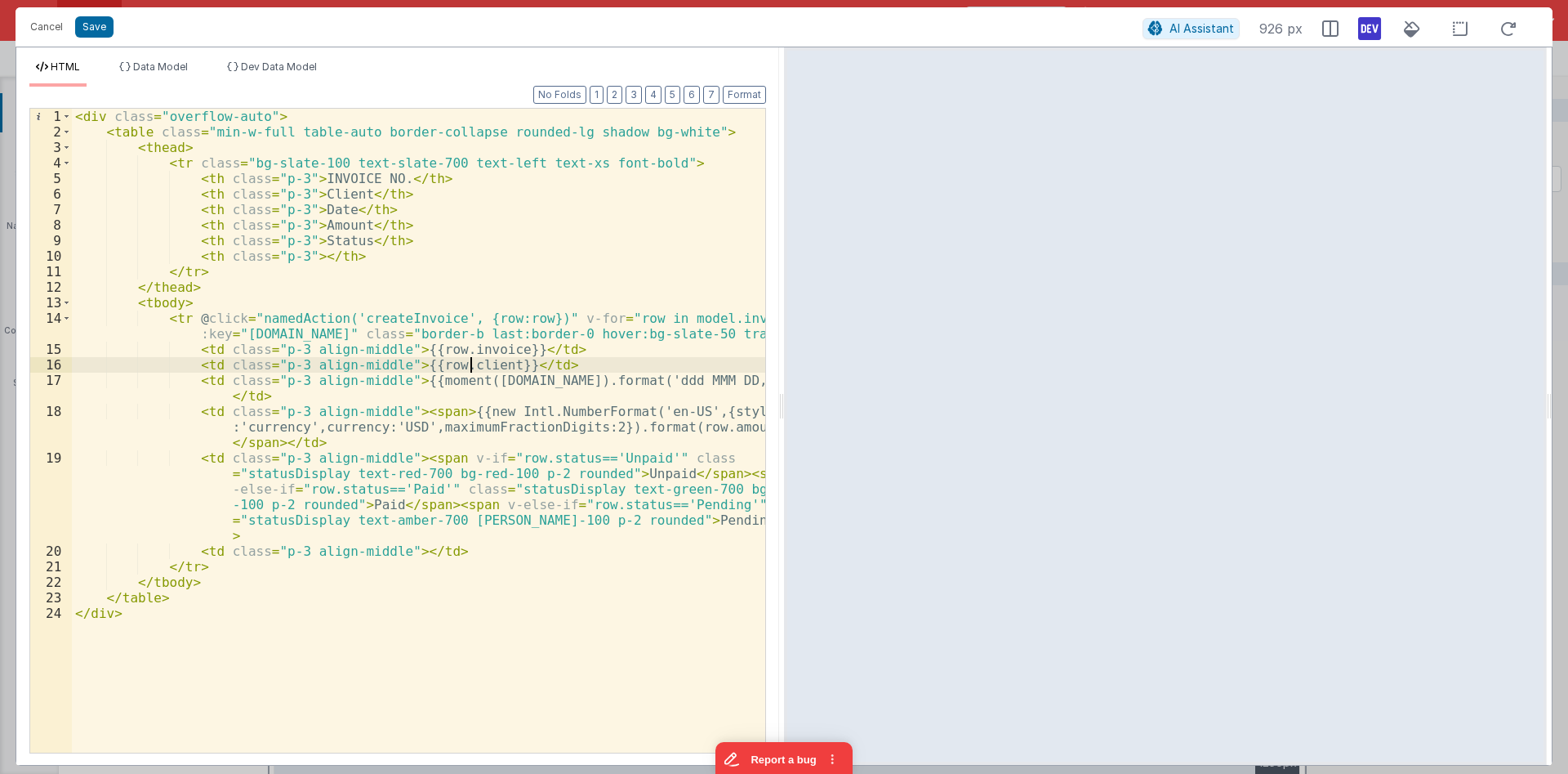
click at [470, 366] on div "< div class = "overflow-auto" > < table class = "min-w-full table-auto border-c…" at bounding box center [418, 446] width 694 height 675
click at [1193, 36] on button "AI Assistant" at bounding box center [1191, 28] width 97 height 21
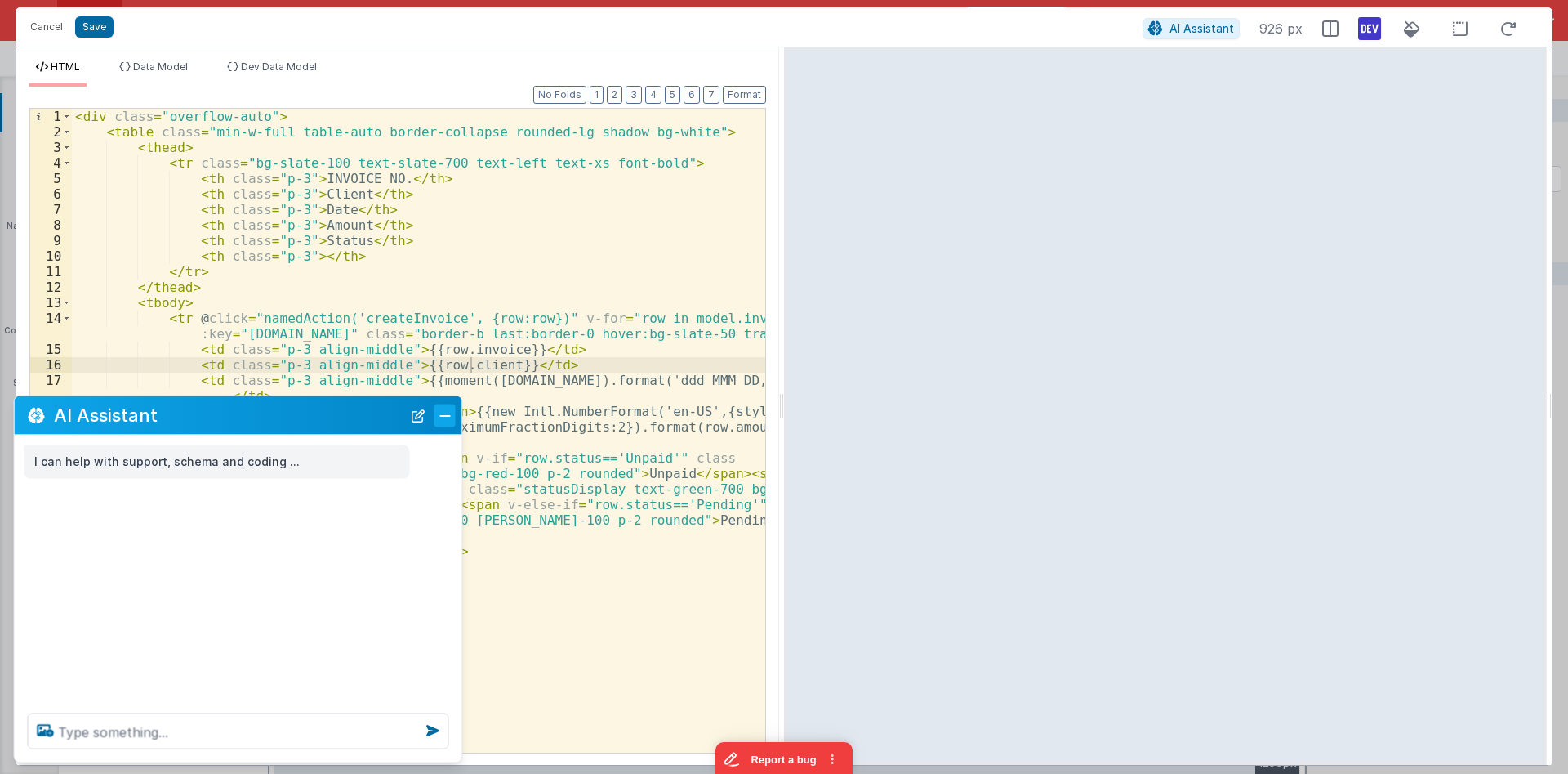
click at [440, 422] on button "Close" at bounding box center [444, 415] width 21 height 23
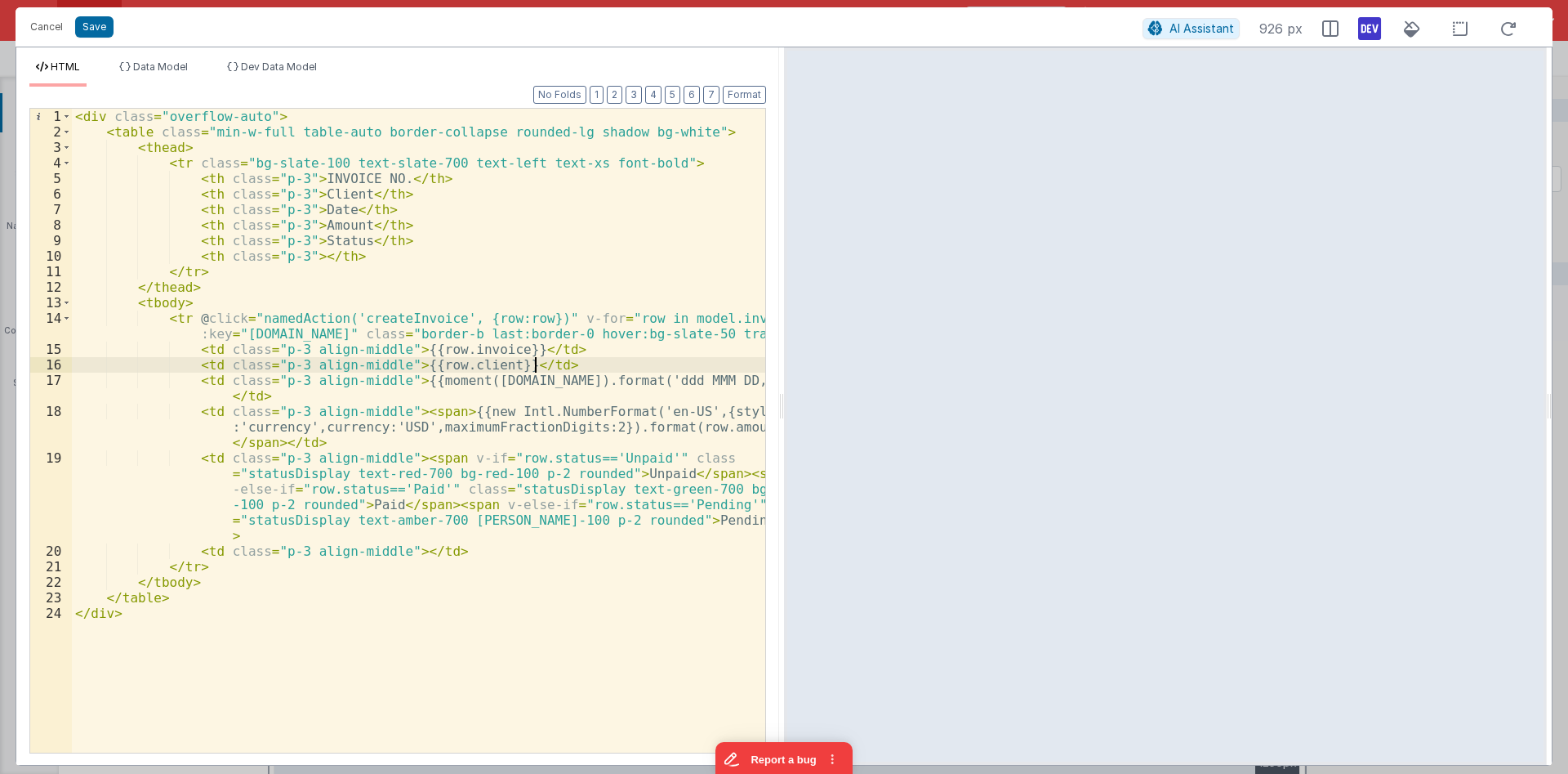
click at [533, 359] on div "< div class = "overflow-auto" > < table class = "min-w-full table-auto border-c…" at bounding box center [418, 446] width 694 height 675
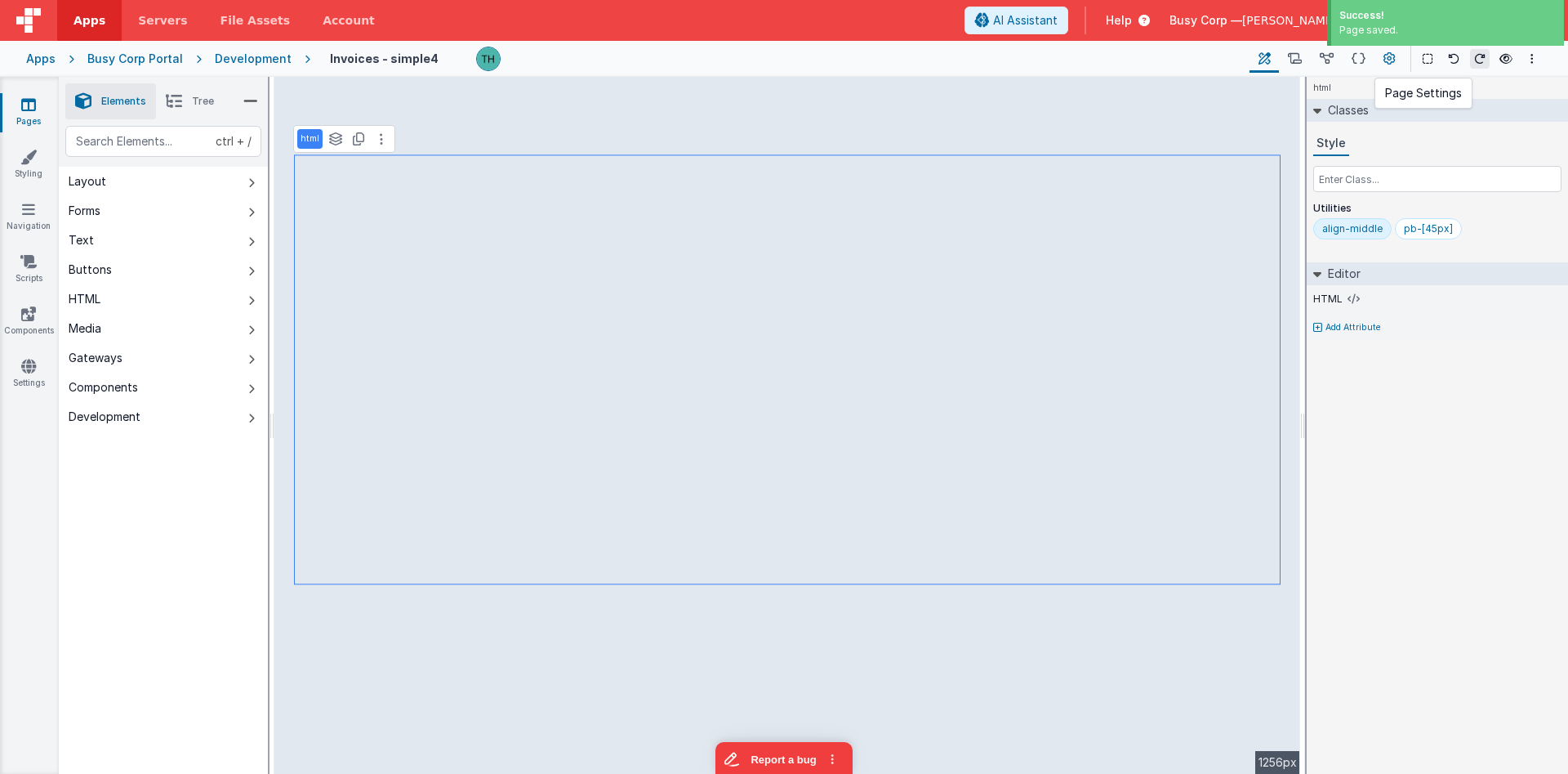
click at [1391, 61] on icon at bounding box center [1389, 59] width 12 height 17
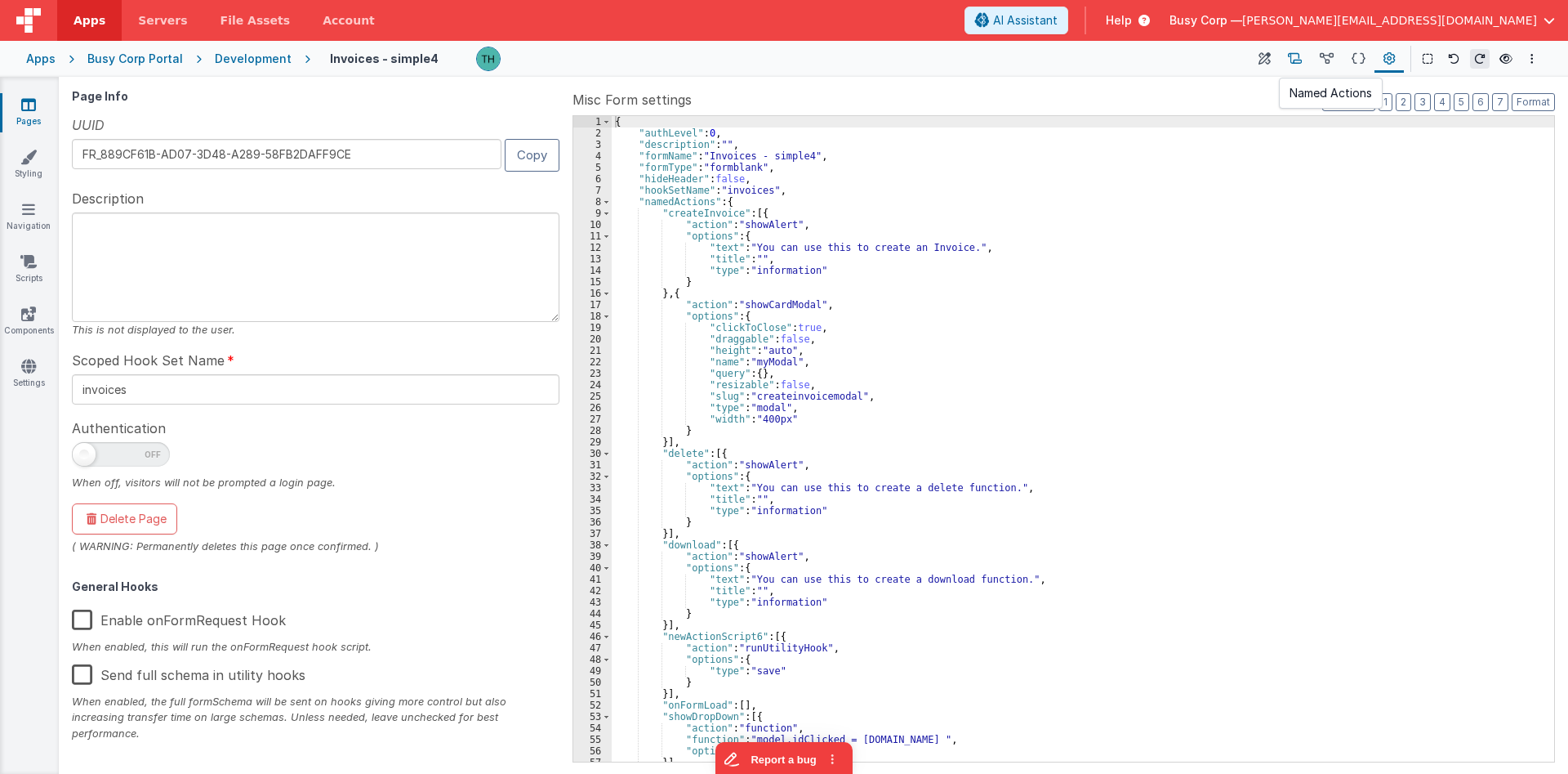
click at [1303, 62] on button at bounding box center [1294, 58] width 32 height 28
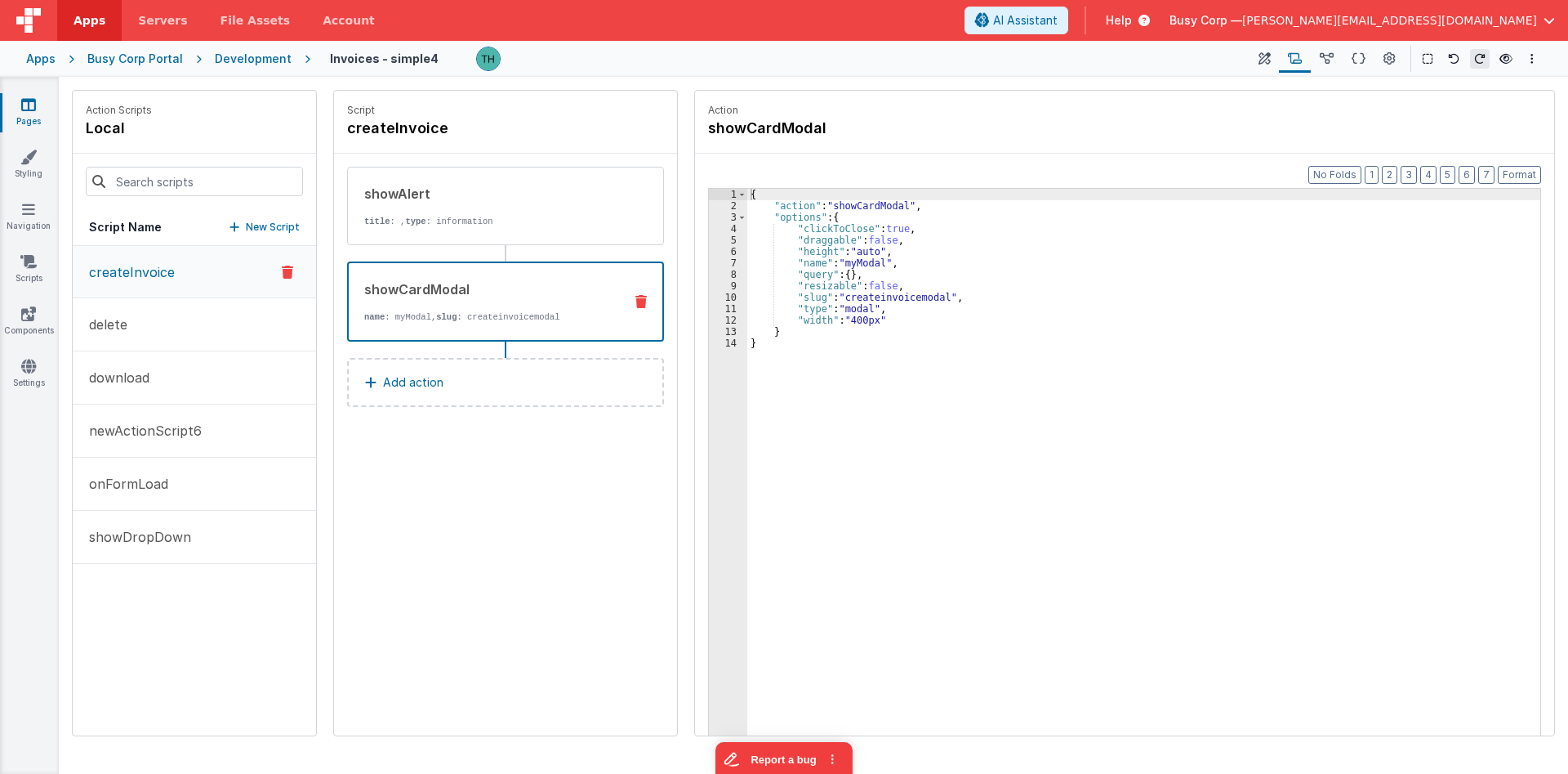
click at [478, 310] on div "showCardModal name : myModal, slug : createinvoicemodal" at bounding box center [479, 301] width 261 height 45
click at [841, 217] on div "{ "action" : "showCardModal" , "options" : { "clickToClose" : true , "draggable…" at bounding box center [1144, 499] width 793 height 620
click at [967, 200] on div "{ "action" : "showCardModal" , "options" : { "model" : { } , "clickToClose" : t…" at bounding box center [1144, 499] width 793 height 620
click at [855, 246] on div "{ "action" : "showCardModal" , "function" : "" , "options" : { "model" : { } , …" at bounding box center [1144, 499] width 793 height 620
click at [772, 215] on div "{ "action" : "showCardModal" , "function" : "" , "options" : { "model" : { } , …" at bounding box center [1144, 499] width 793 height 620
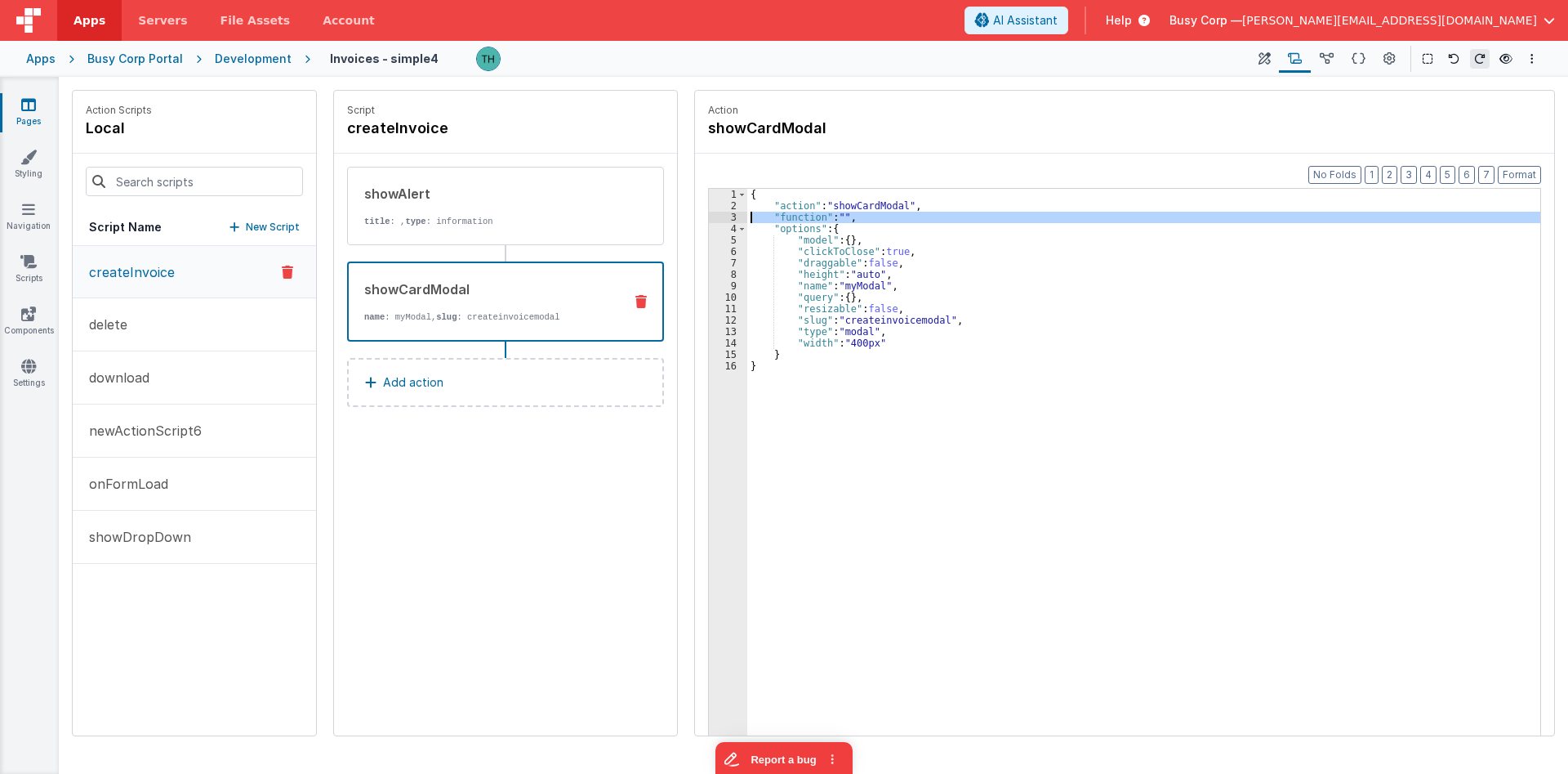
click at [732, 216] on div "3" at bounding box center [728, 217] width 38 height 12
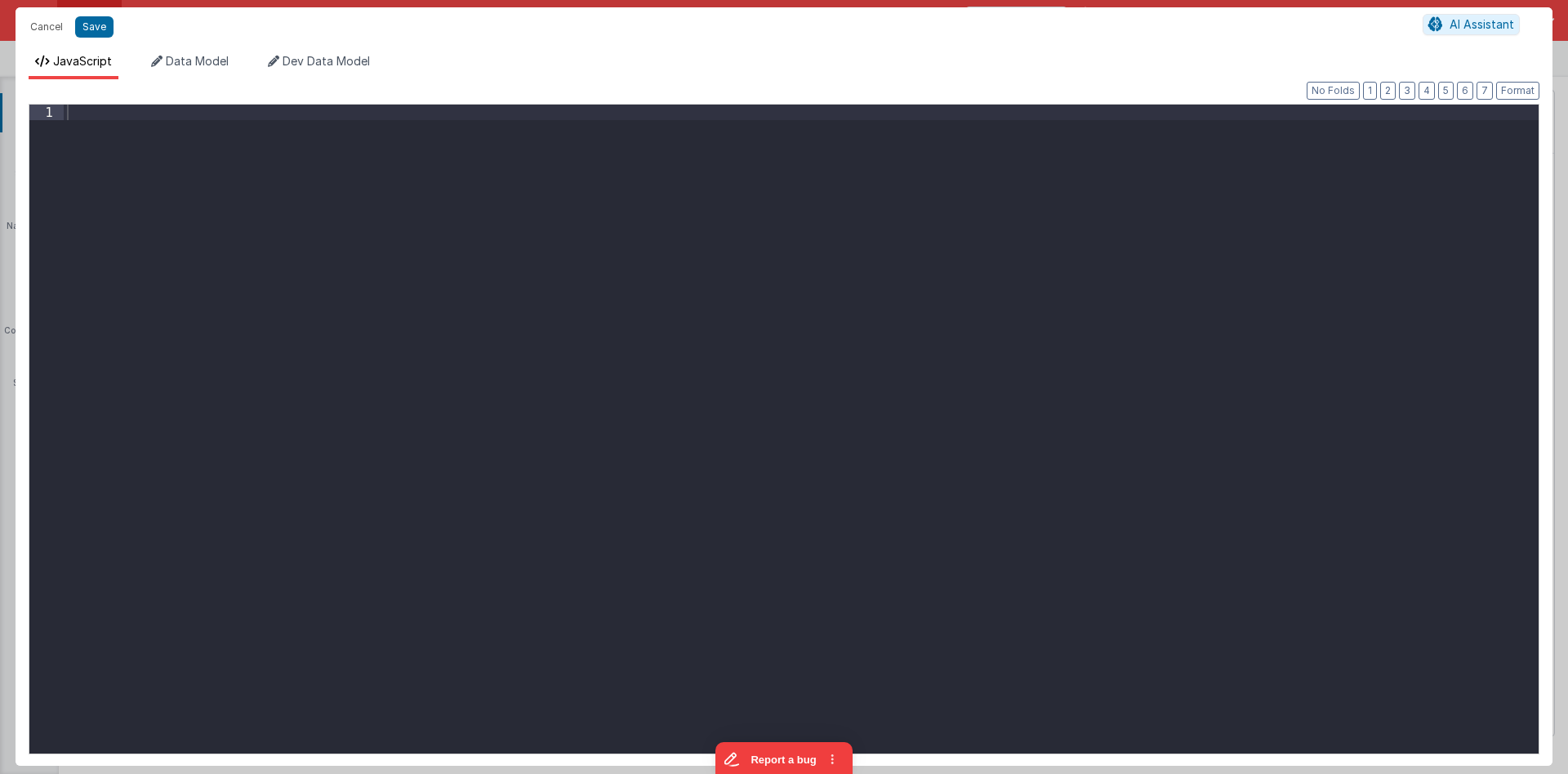
click at [719, 205] on div at bounding box center [801, 444] width 1474 height 679
click at [701, 230] on div "action . options . model = action . options . row" at bounding box center [801, 444] width 1474 height 679
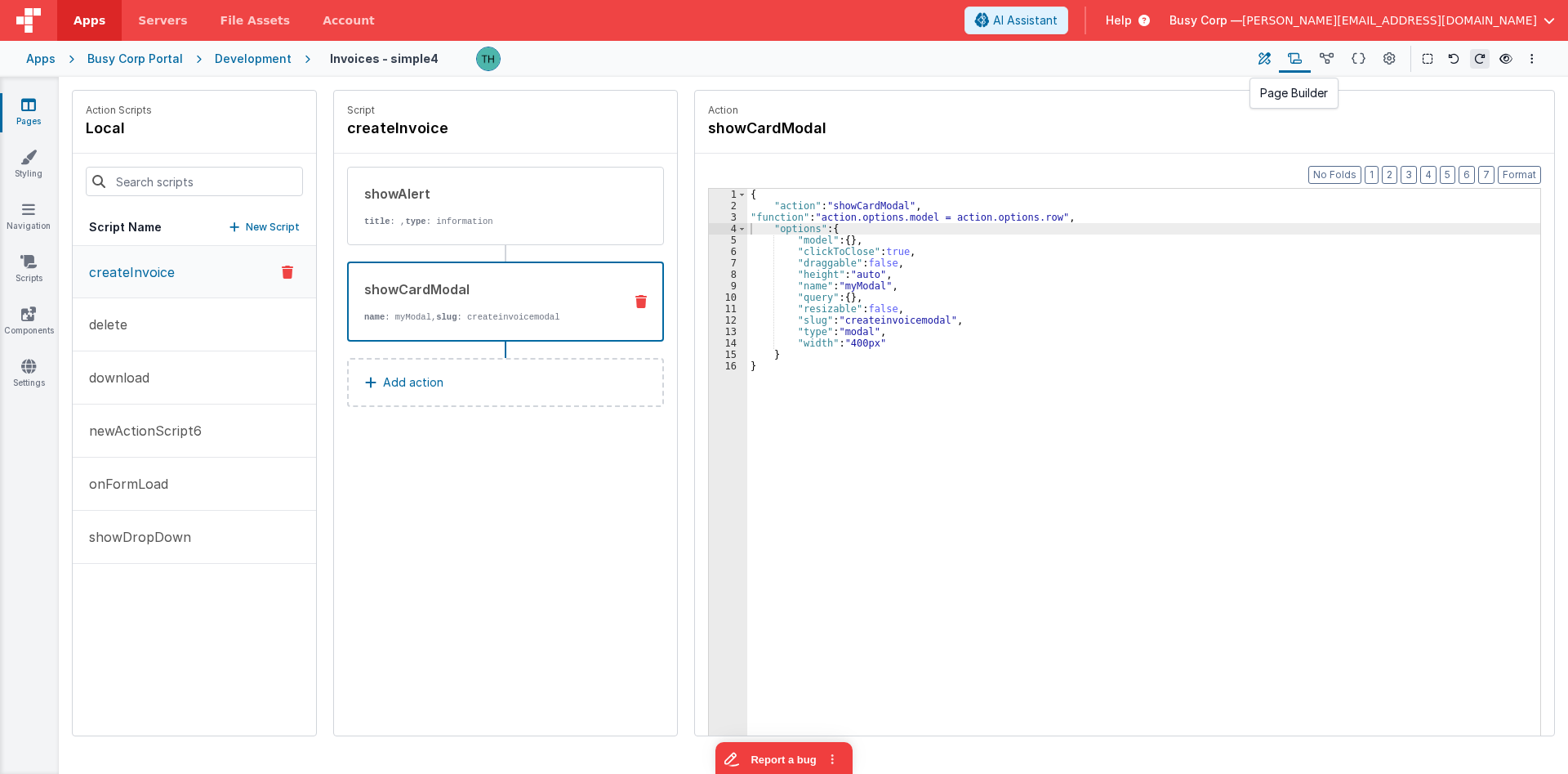
click at [1275, 55] on button at bounding box center [1263, 58] width 29 height 28
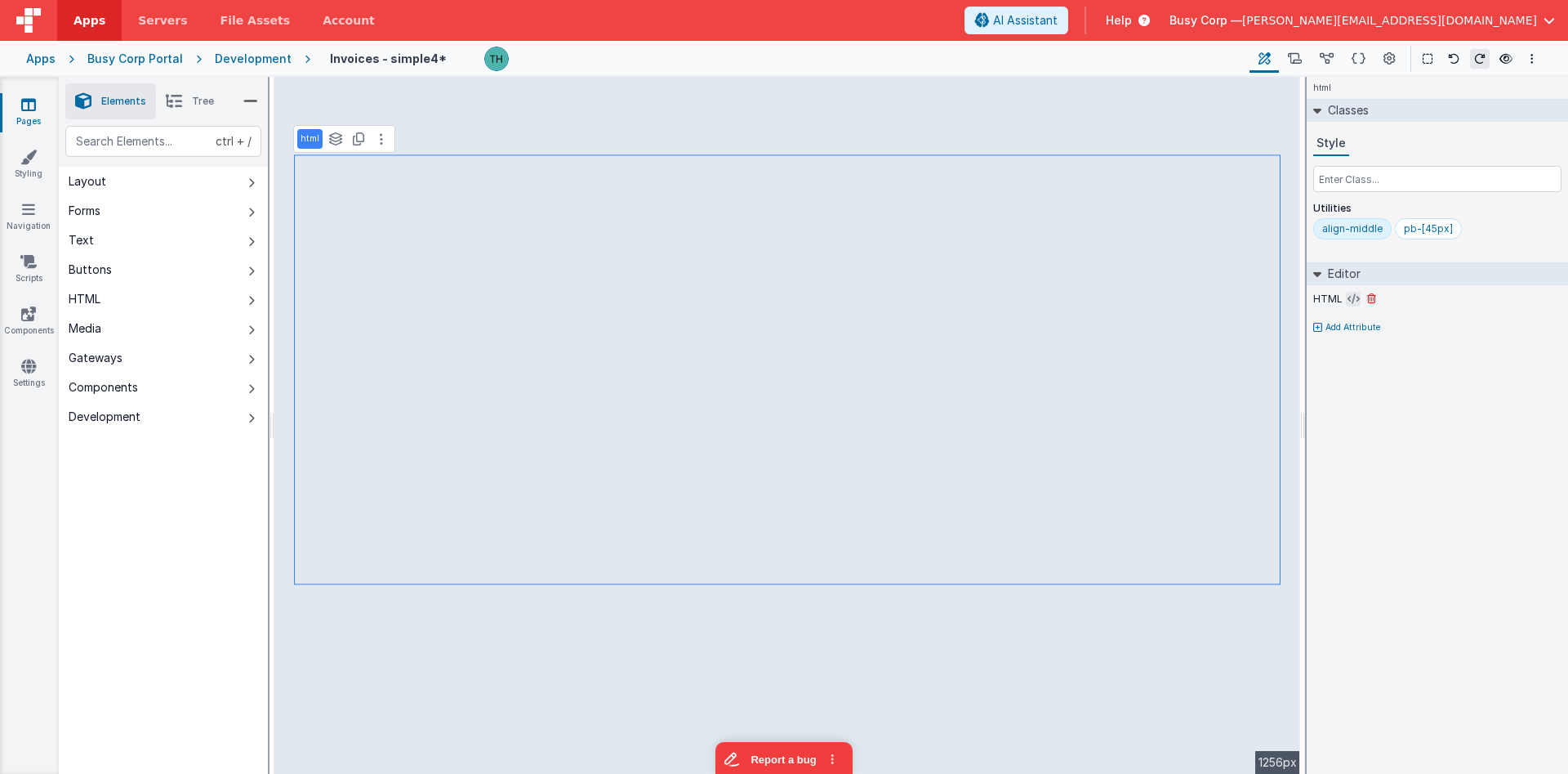
click at [1351, 301] on icon at bounding box center [1353, 299] width 12 height 13
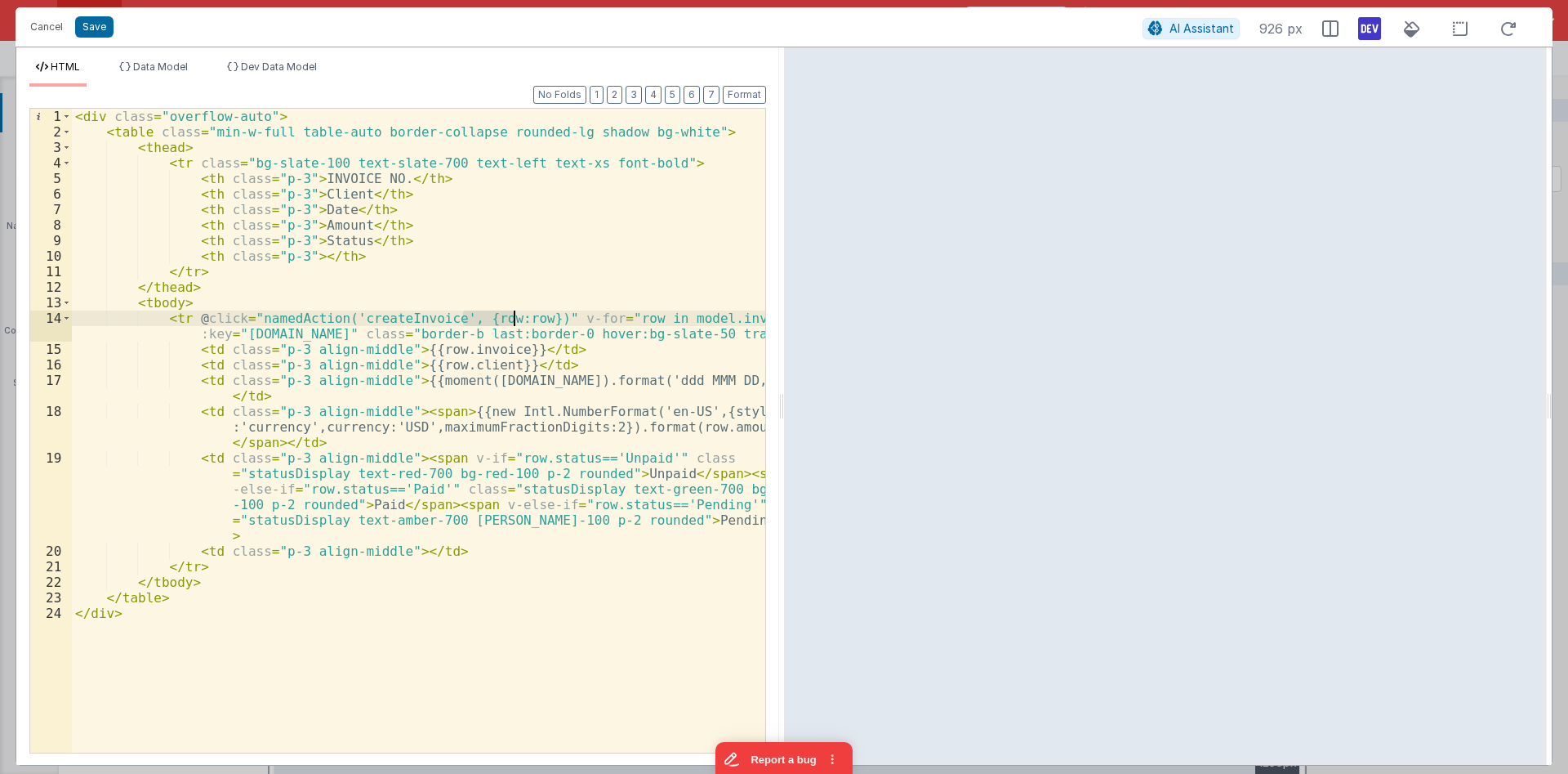
drag, startPoint x: 461, startPoint y: 317, endPoint x: 515, endPoint y: 316, distance: 54.0
click at [515, 316] on div "< div class = "overflow-auto" > < table class = "min-w-full table-auto border-c…" at bounding box center [418, 446] width 694 height 675
click at [44, 29] on button "Cancel" at bounding box center [46, 26] width 49 height 23
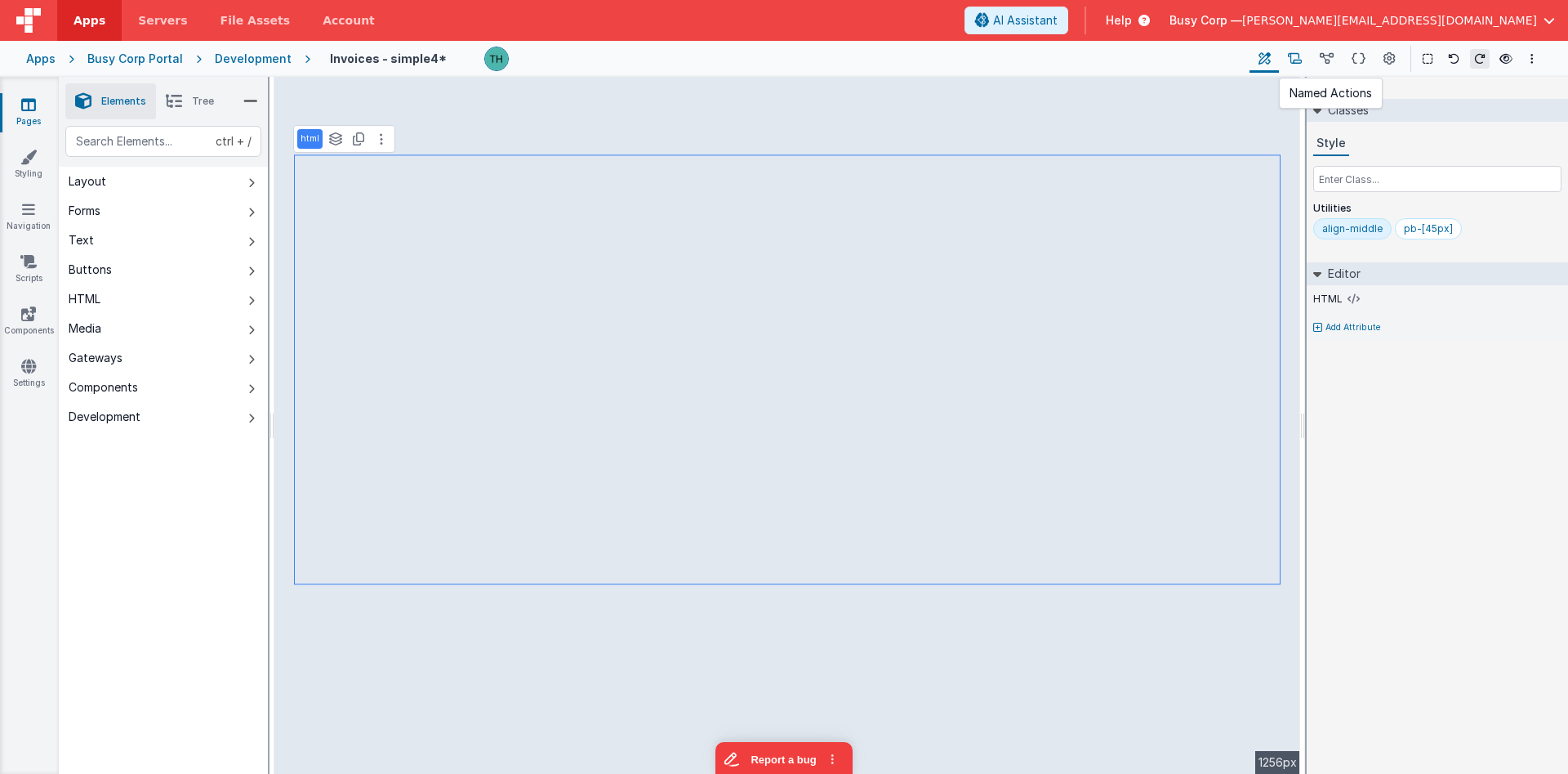
click at [1291, 59] on icon at bounding box center [1294, 59] width 14 height 17
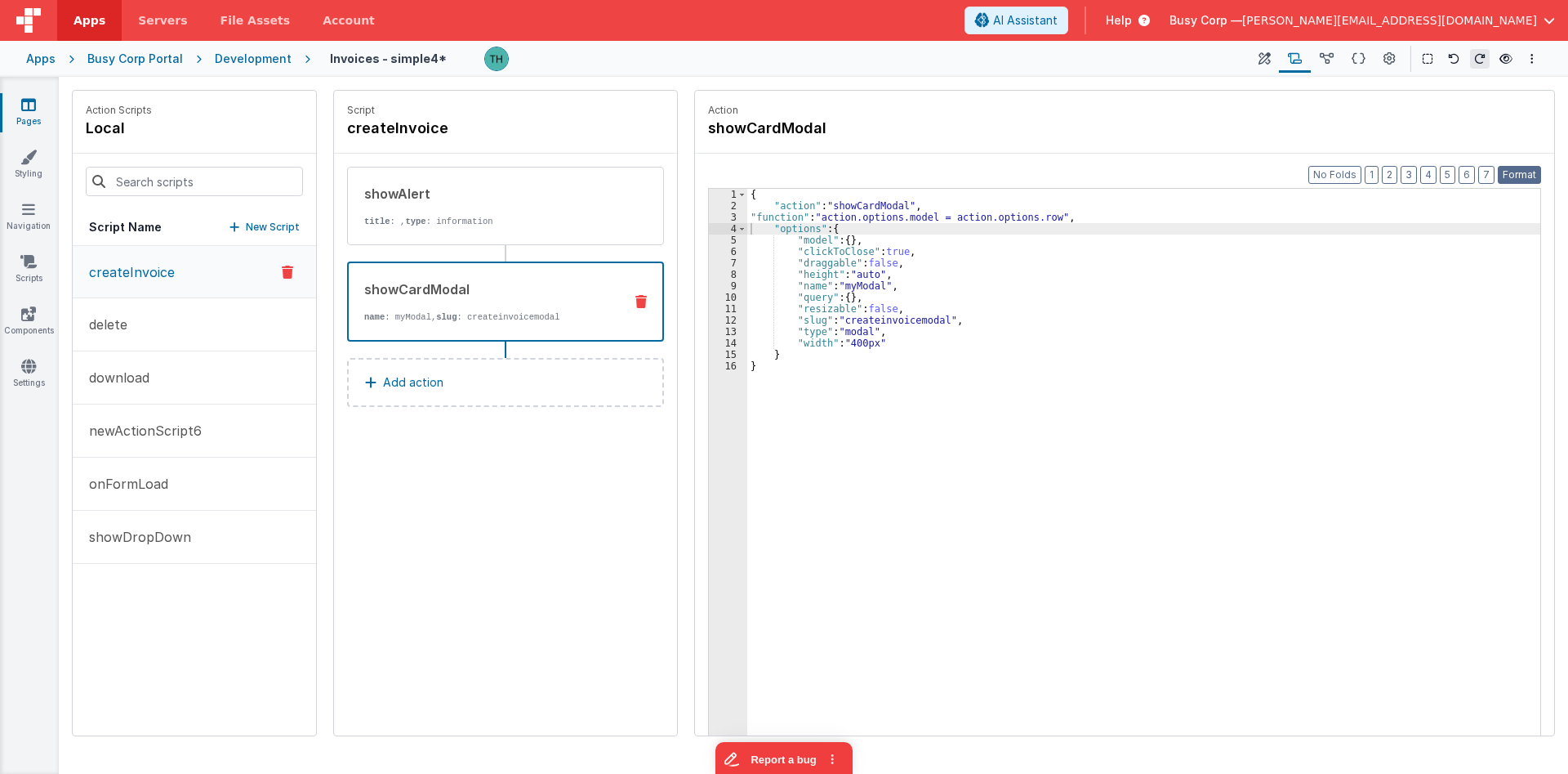
click at [1531, 178] on button "Format" at bounding box center [1520, 175] width 44 height 18
drag, startPoint x: 792, startPoint y: 245, endPoint x: 869, endPoint y: 242, distance: 77.1
click at [869, 242] on div "{ "action" : "showCardModal" , "function" : "action.options.model = action.opti…" at bounding box center [1144, 499] width 793 height 620
click at [757, 240] on div "{ "action" : "showCardModal" , "function" : "action.options.model = action.opti…" at bounding box center [1144, 499] width 793 height 620
click at [764, 212] on div "{ "action" : "showCardModal" , "function" : "action.options.model = action.opti…" at bounding box center [1144, 499] width 793 height 620
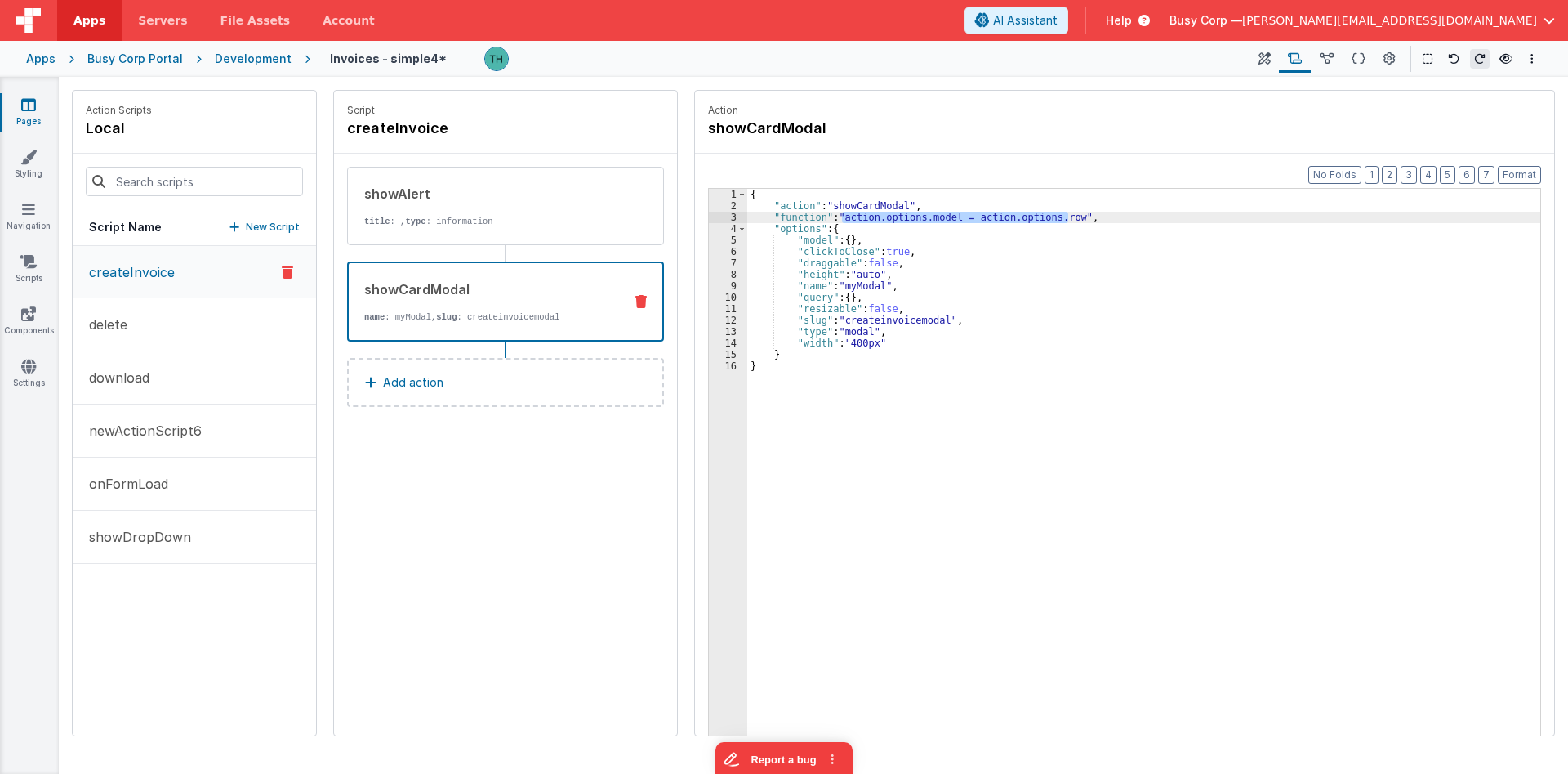
drag, startPoint x: 843, startPoint y: 215, endPoint x: 1067, endPoint y: 214, distance: 224.0
click at [1067, 214] on div "{ "action" : "showCardModal" , "function" : "action.options.model = action.opti…" at bounding box center [1144, 499] width 793 height 620
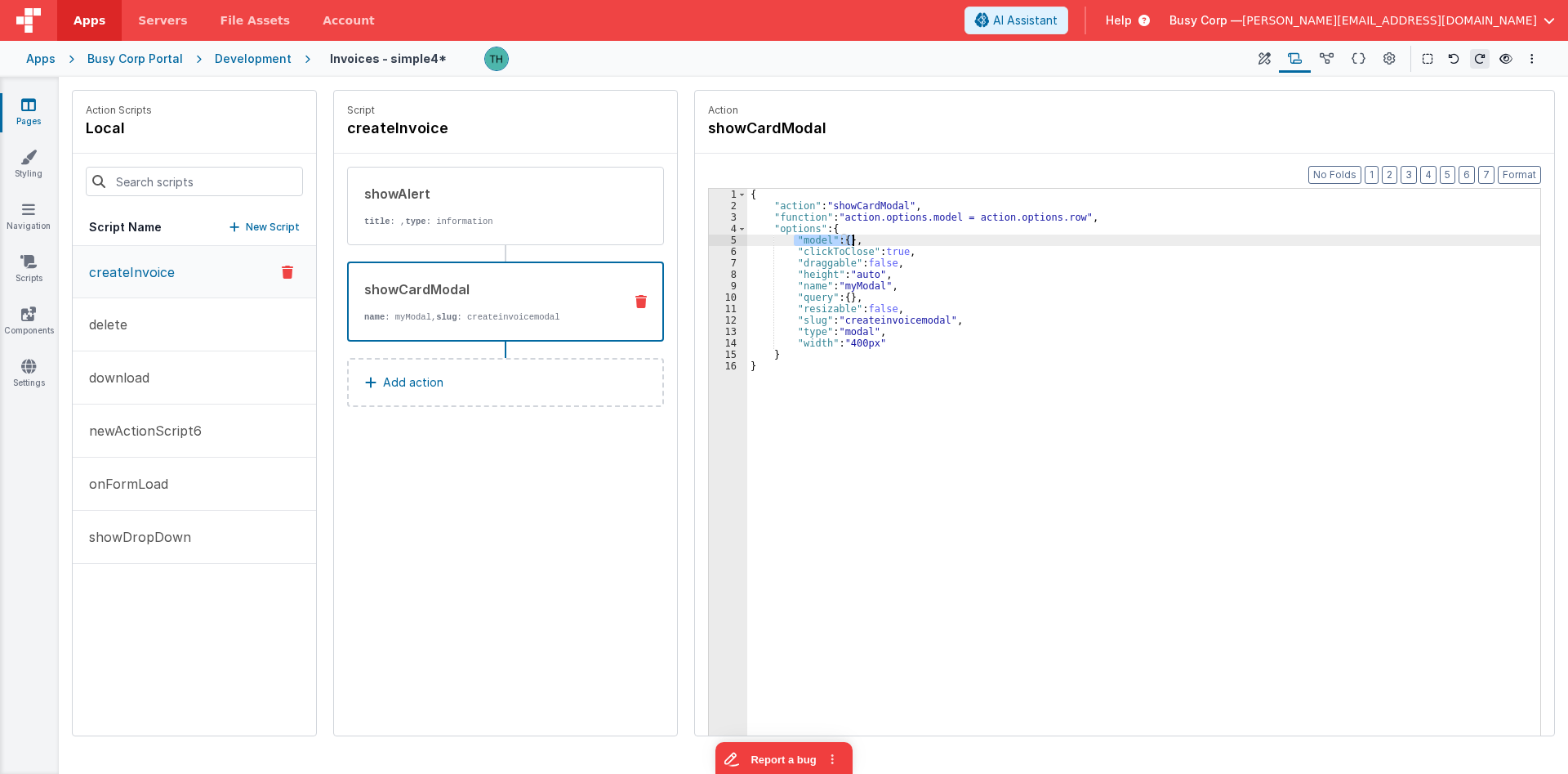
drag, startPoint x: 795, startPoint y: 242, endPoint x: 856, endPoint y: 242, distance: 61.0
click at [855, 242] on div "{ "action" : "showCardModal" , "function" : "action.options.model = action.opti…" at bounding box center [1144, 499] width 793 height 620
drag, startPoint x: 1064, startPoint y: 217, endPoint x: 1046, endPoint y: 219, distance: 18.1
click at [1046, 219] on div "{ "action" : "showCardModal" , "function" : "action.options.model = action.opti…" at bounding box center [1144, 499] width 793 height 620
click at [1273, 61] on button at bounding box center [1263, 58] width 29 height 28
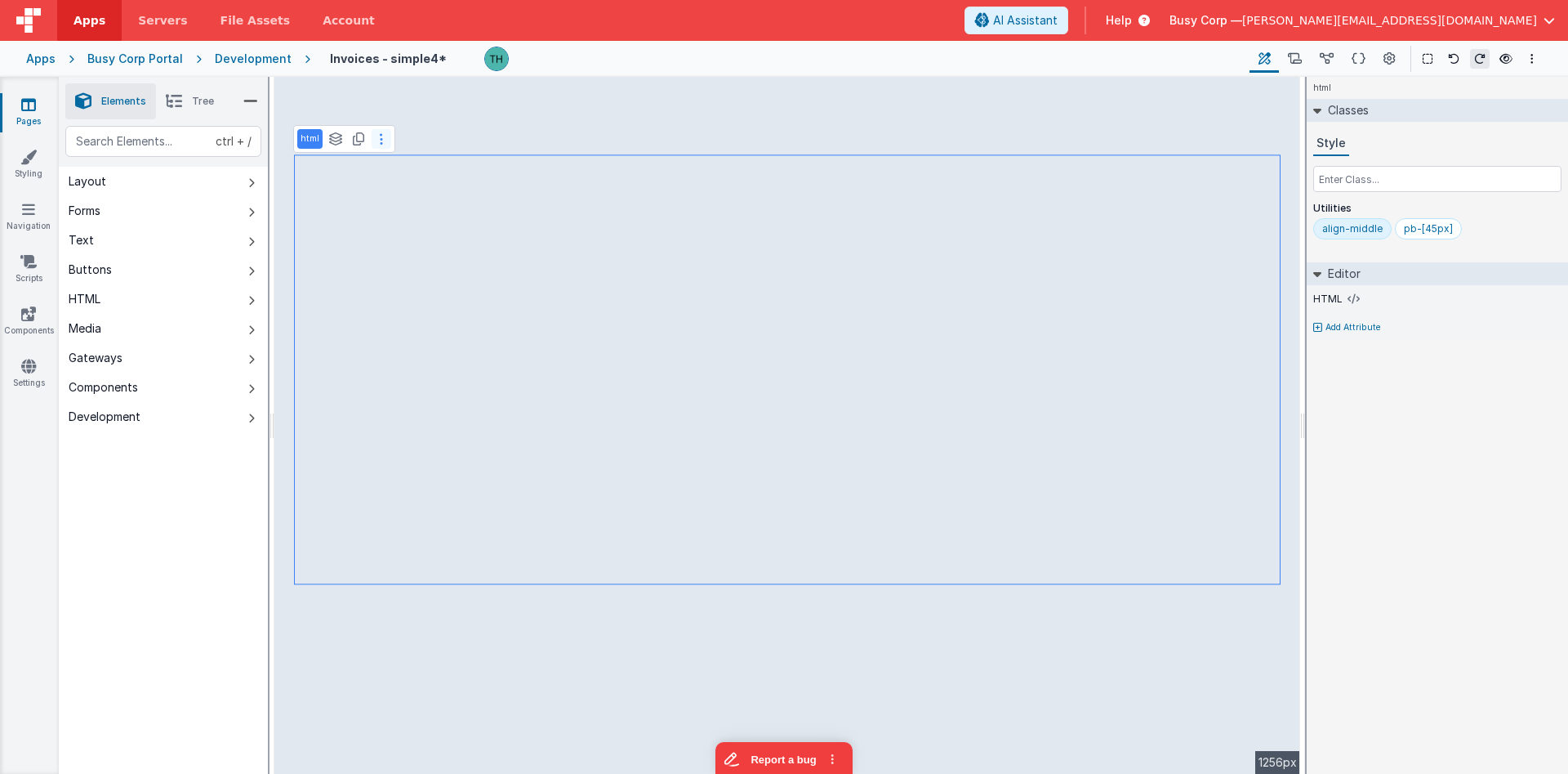
click at [382, 143] on icon at bounding box center [382, 139] width 4 height 13
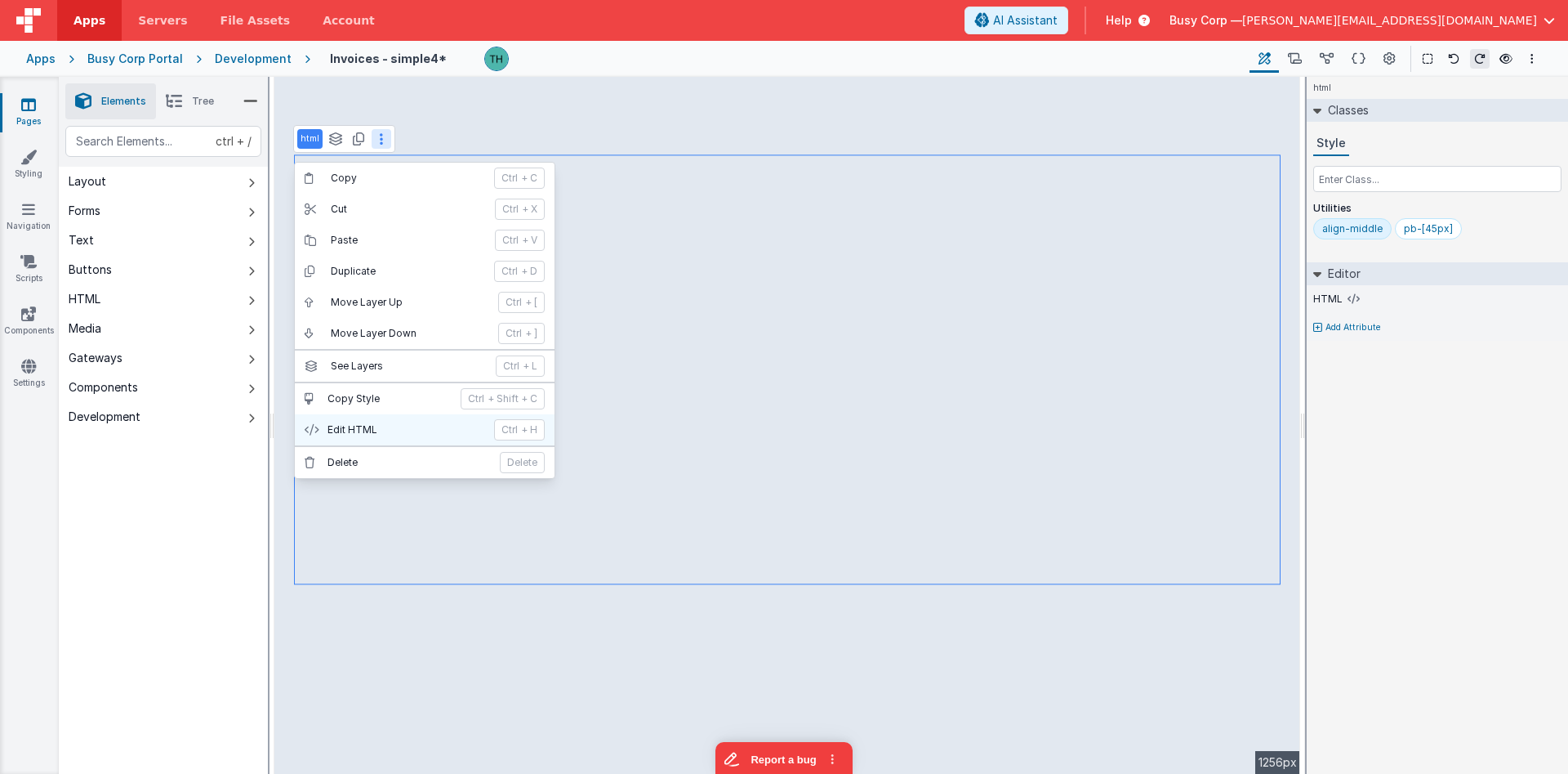
click at [365, 434] on p "Edit HTML" at bounding box center [405, 429] width 156 height 13
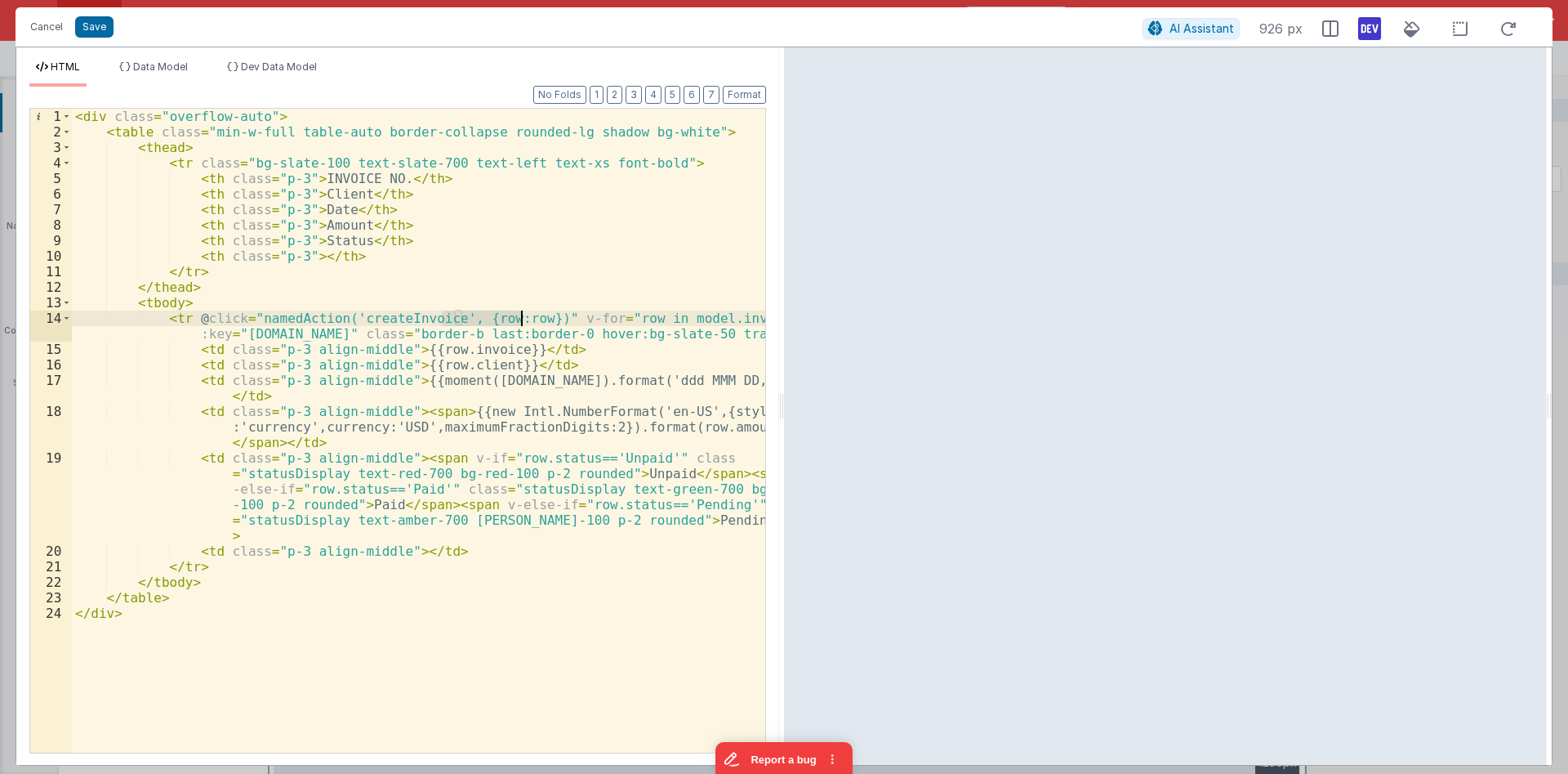
drag, startPoint x: 442, startPoint y: 323, endPoint x: 520, endPoint y: 323, distance: 78.0
click at [520, 323] on div "< div class = "overflow-auto" > < table class = "min-w-full table-auto border-c…" at bounding box center [418, 446] width 694 height 675
click at [504, 309] on div "< div class = "overflow-auto" > < table class = "min-w-full table-auto border-c…" at bounding box center [418, 446] width 694 height 675
click at [445, 296] on div "< div class = "overflow-auto" > < table class = "min-w-full table-auto border-c…" at bounding box center [418, 446] width 694 height 675
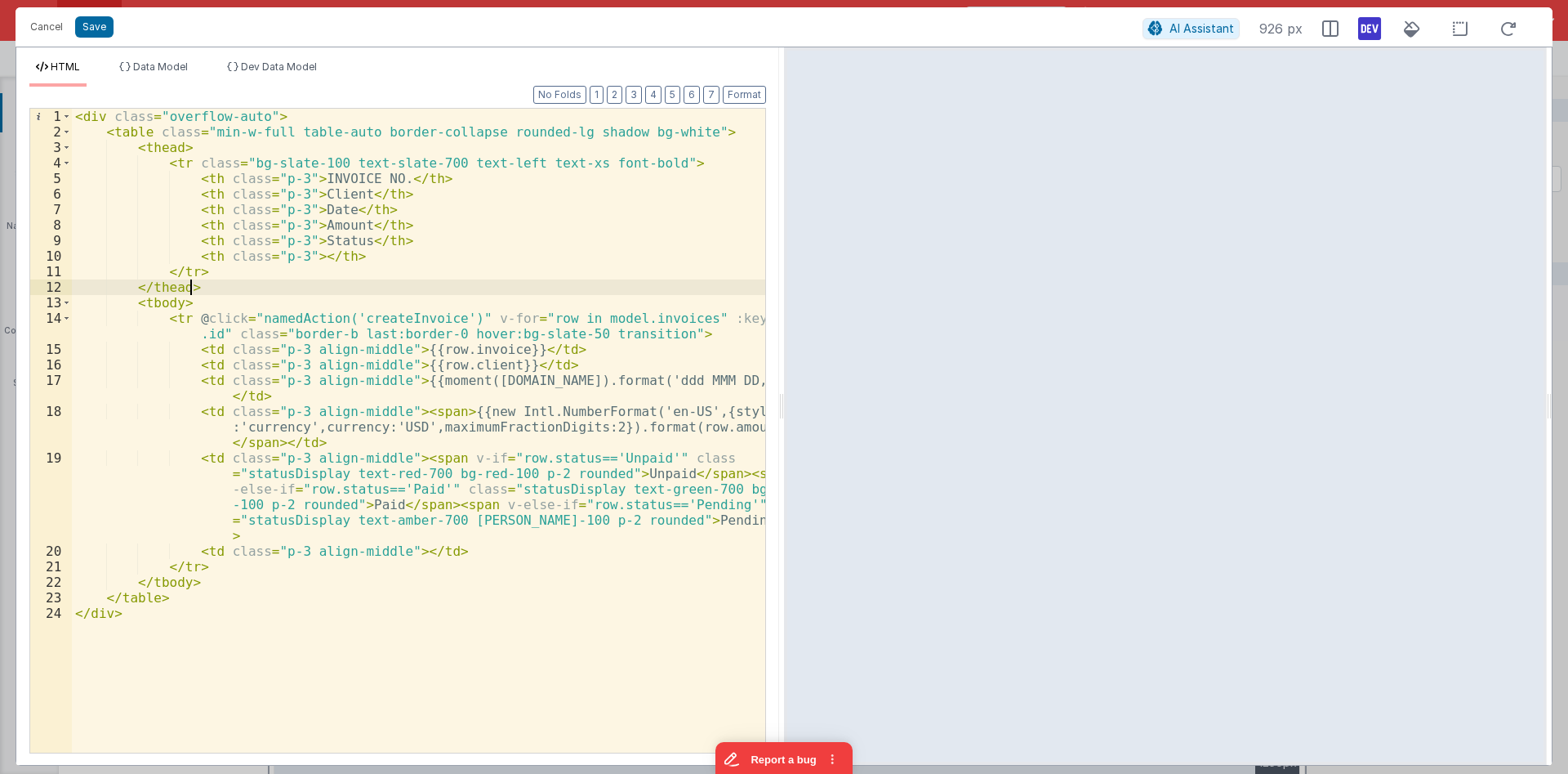
click at [509, 290] on div "< div class = "overflow-auto" > < table class = "min-w-full table-auto border-c…" at bounding box center [418, 446] width 694 height 675
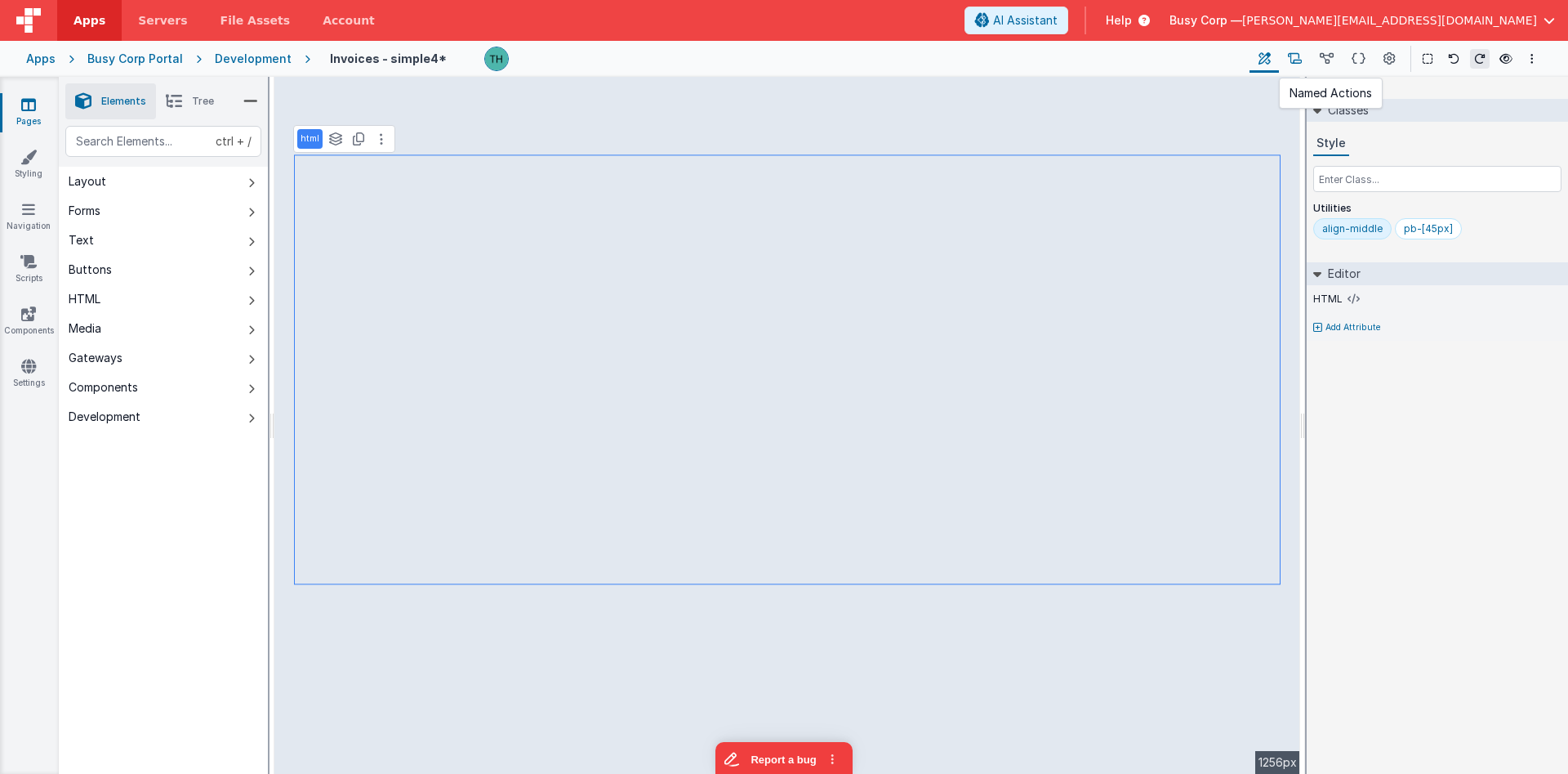
click at [1298, 55] on icon at bounding box center [1294, 59] width 14 height 17
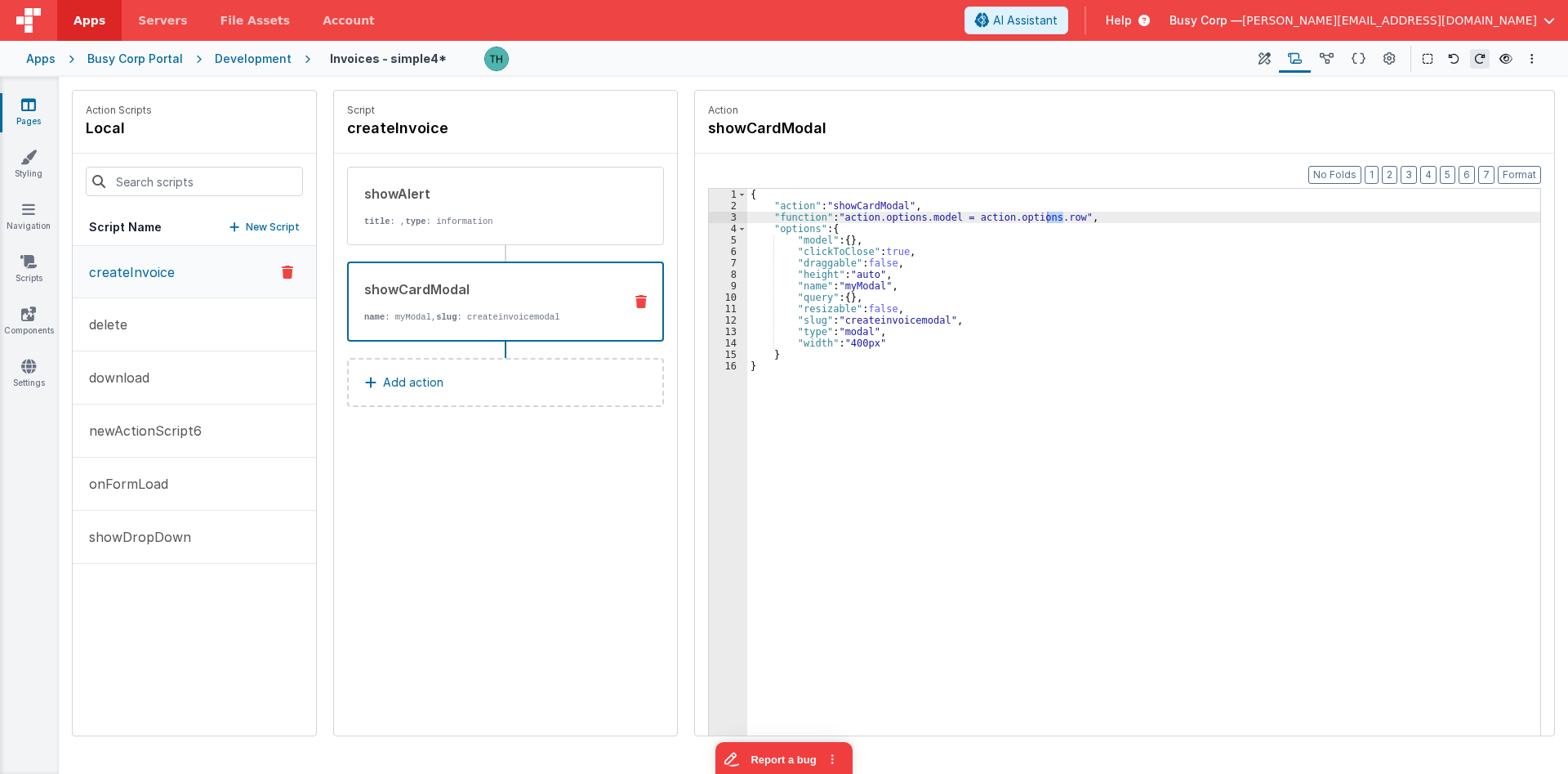
click at [786, 223] on div "{ "action" : "showCardModal" , "function" : "action.options.model = action.opti…" at bounding box center [1144, 499] width 793 height 620
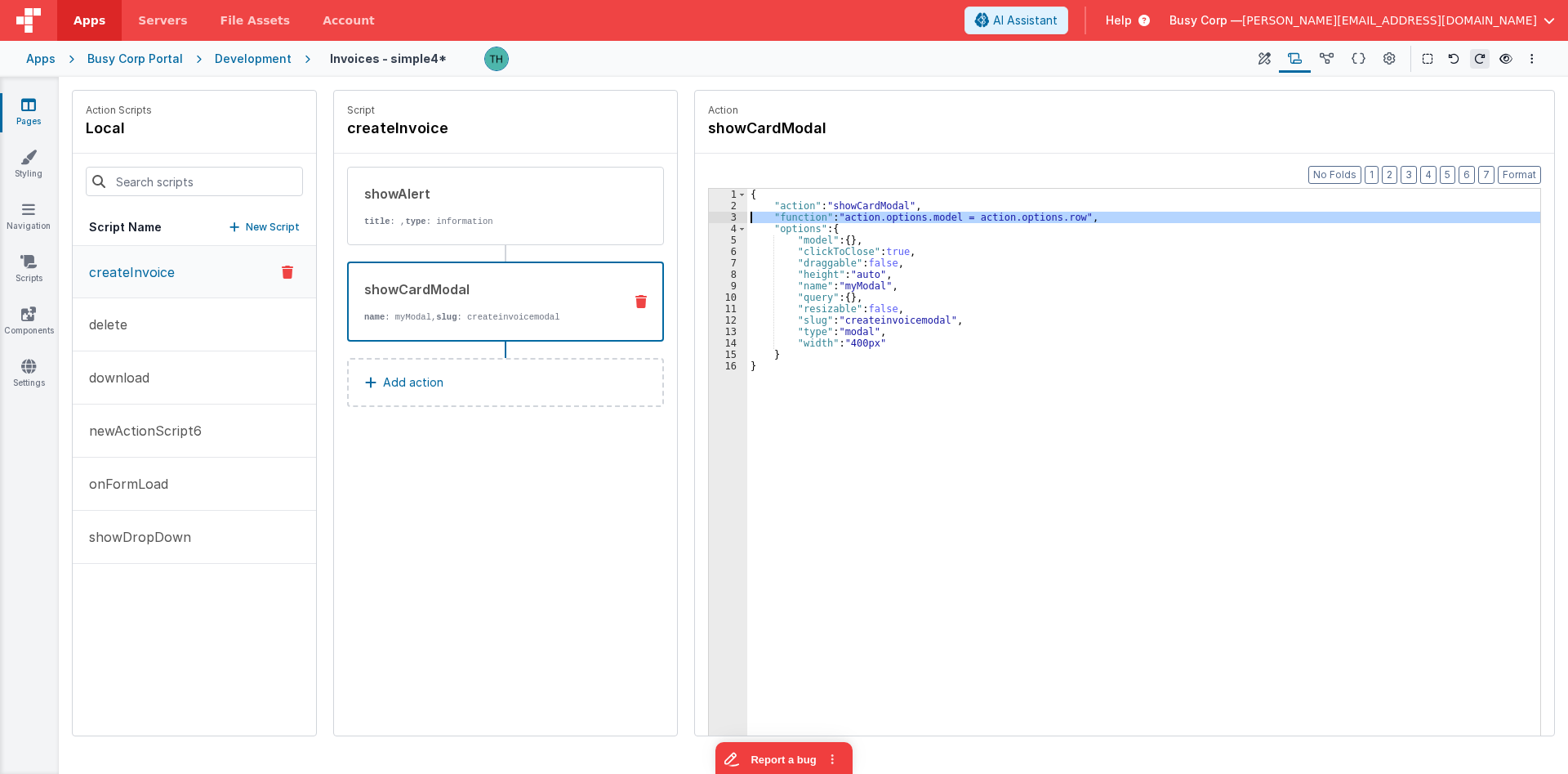
click at [734, 219] on div "3" at bounding box center [728, 217] width 38 height 12
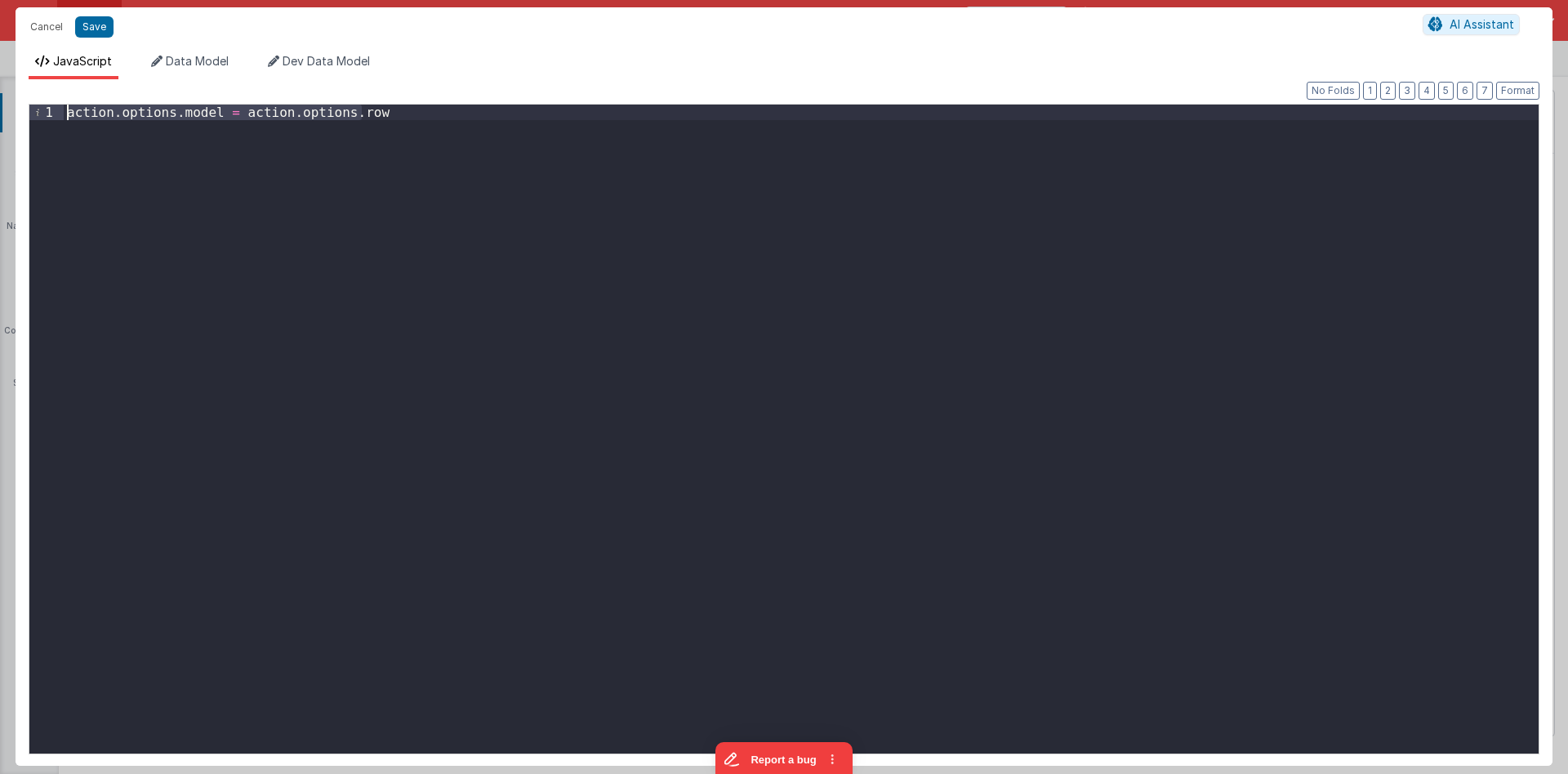
drag, startPoint x: 431, startPoint y: 119, endPoint x: 3, endPoint y: 54, distance: 432.9
click at [64, 105] on div "action . options . model = action . options . row" at bounding box center [801, 428] width 1474 height 648
click at [42, 22] on button "Cancel" at bounding box center [46, 26] width 49 height 23
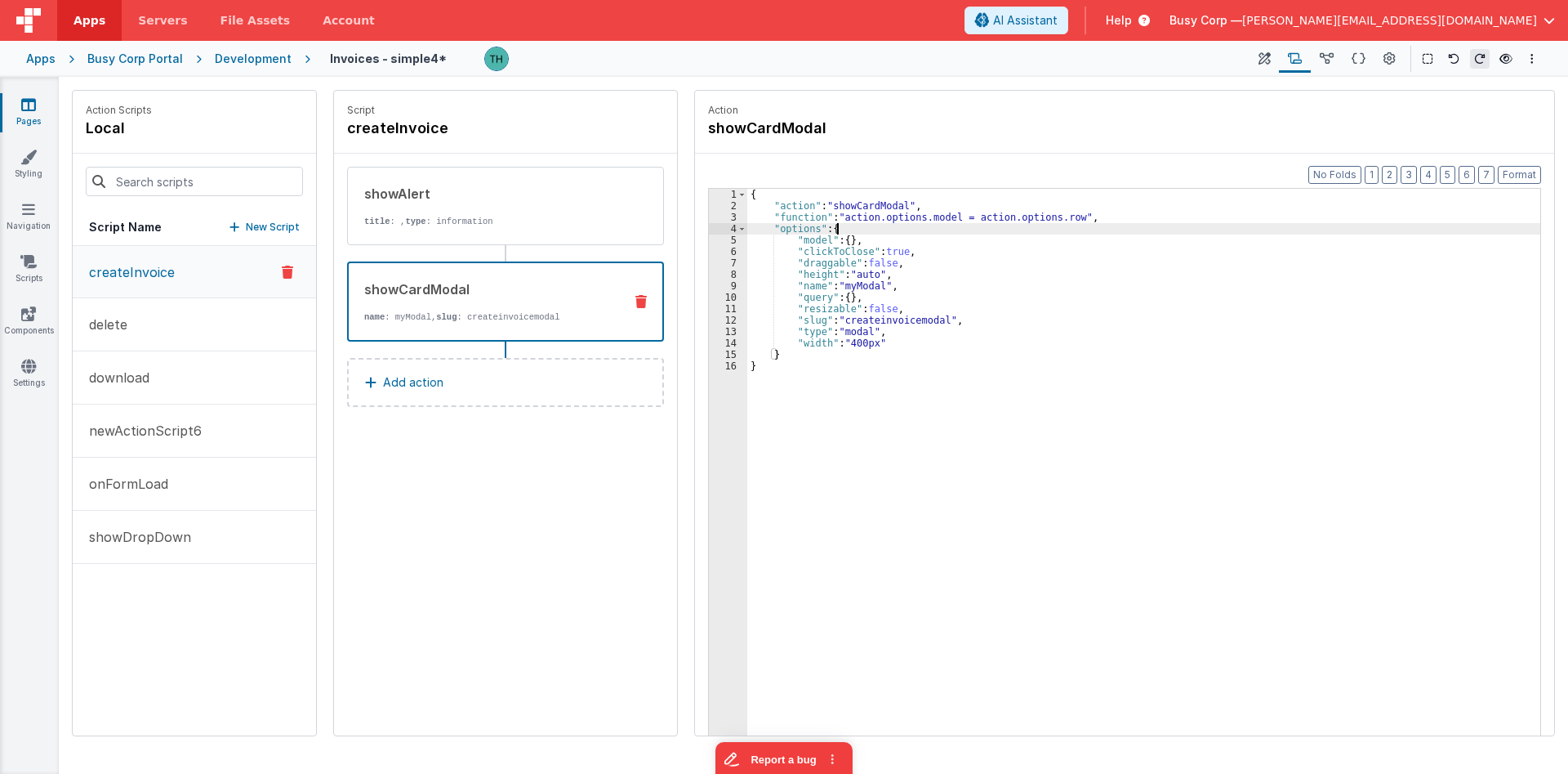
click at [894, 229] on div "{ "action" : "showCardModal" , "function" : "action.options.model = action.opti…" at bounding box center [1144, 499] width 793 height 620
click at [1273, 64] on button at bounding box center [1263, 58] width 29 height 28
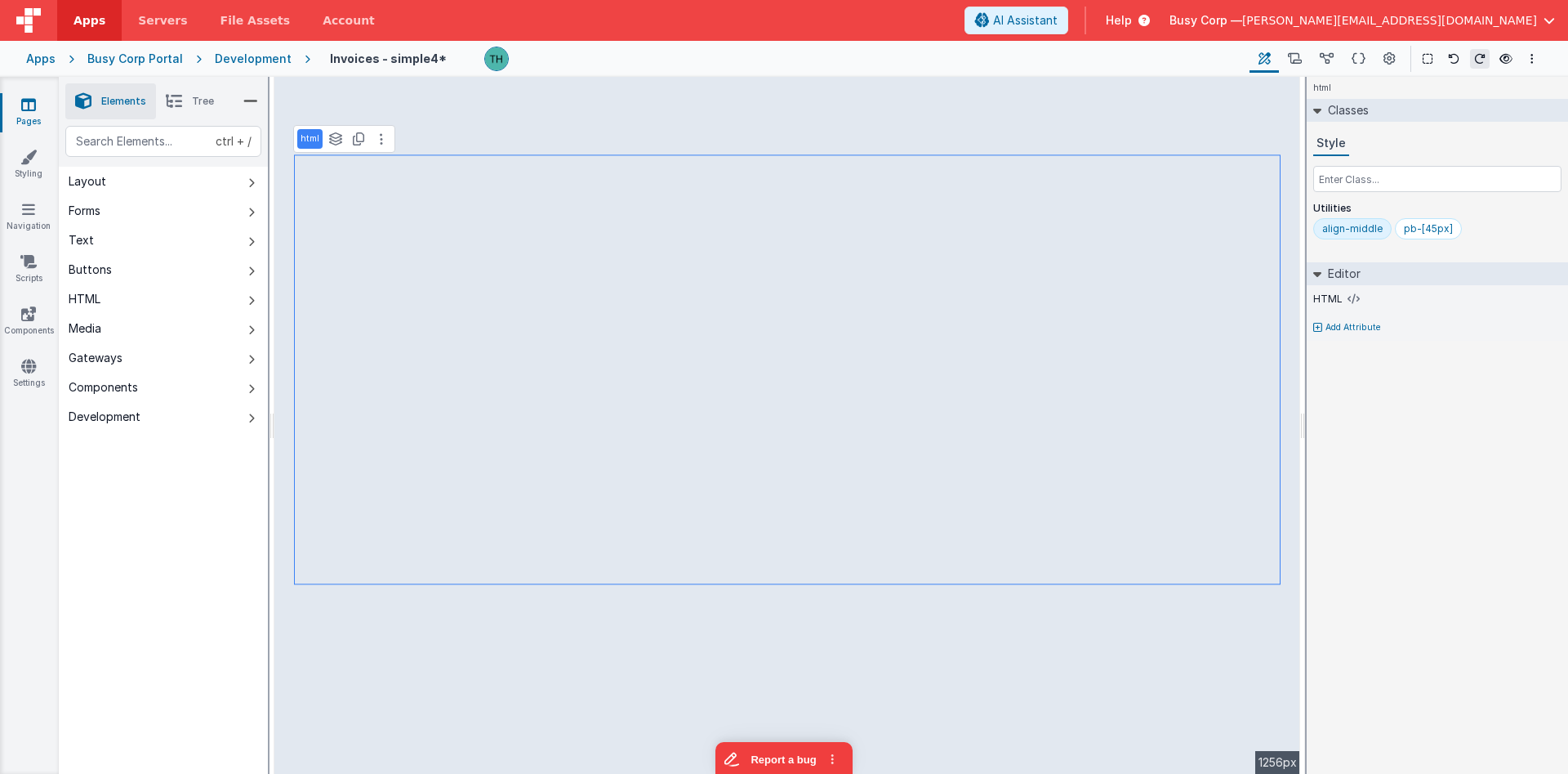
click at [376, 149] on div "html See layers ctrl + L Duplicate ctrl + D" at bounding box center [344, 138] width 102 height 28
click at [376, 146] on button at bounding box center [382, 139] width 20 height 20
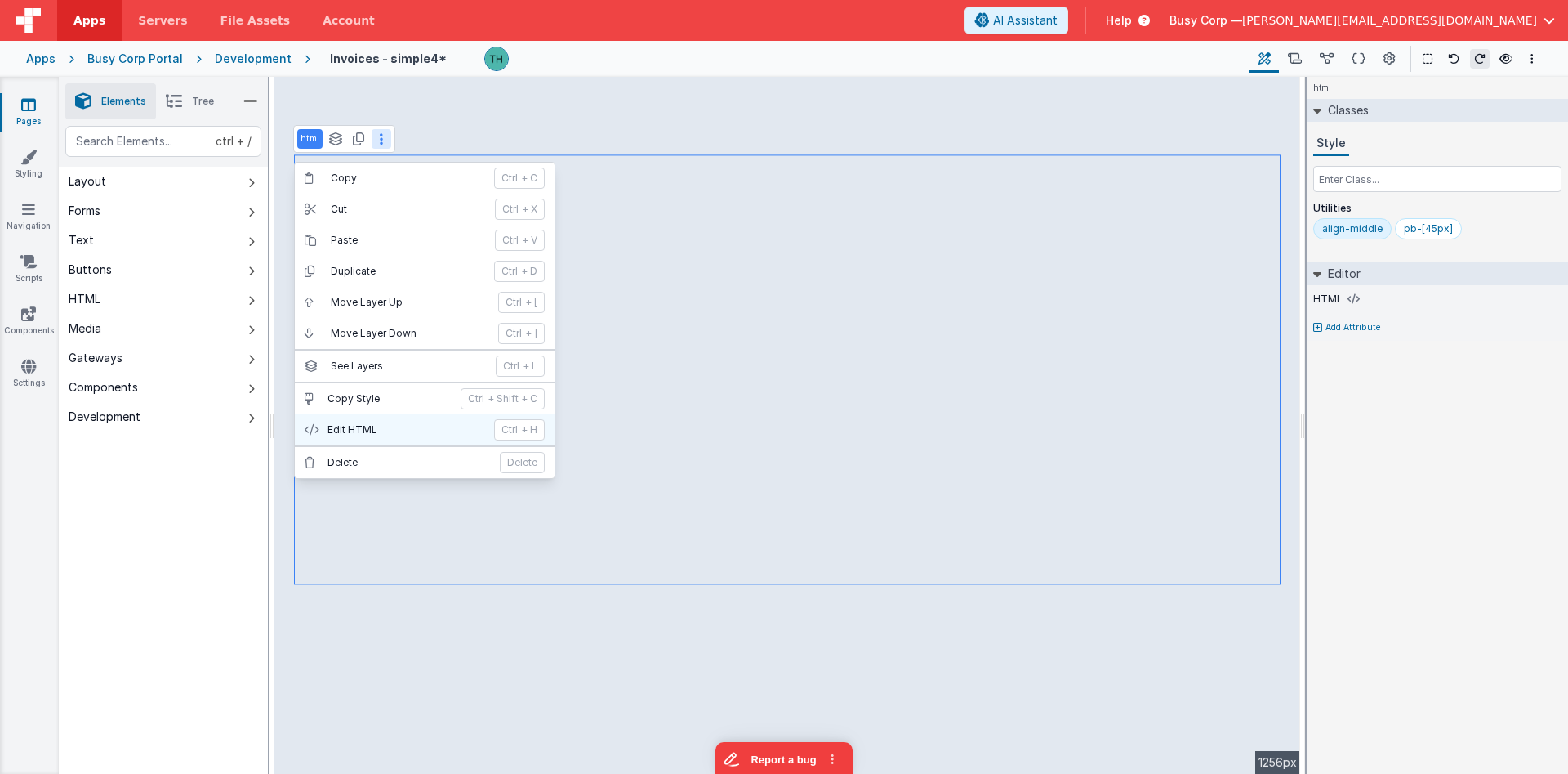
click at [360, 430] on p "Edit HTML" at bounding box center [405, 429] width 156 height 13
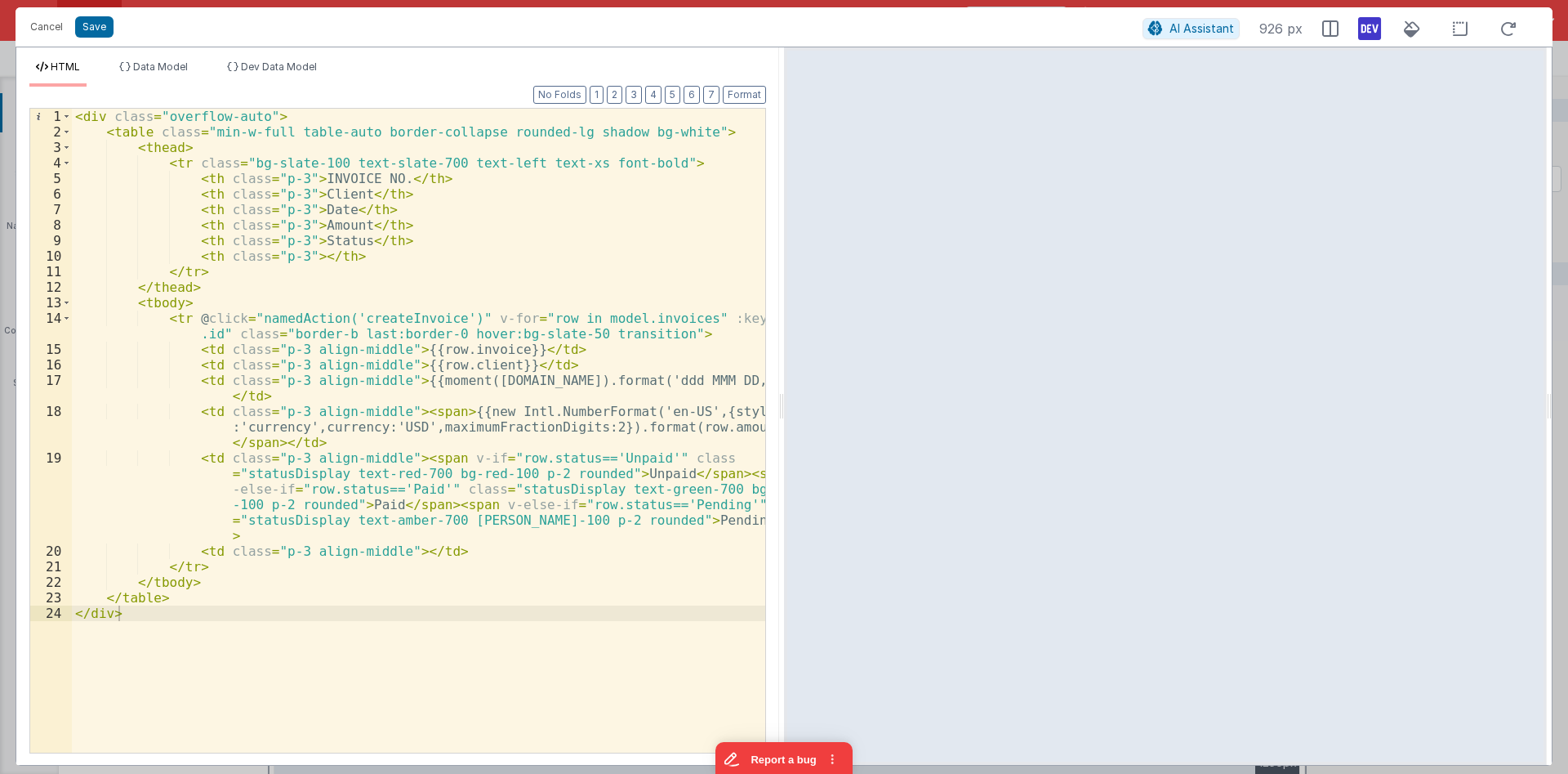
click at [438, 317] on div "< div class = "overflow-auto" > < table class = "min-w-full table-auto border-c…" at bounding box center [418, 446] width 694 height 675
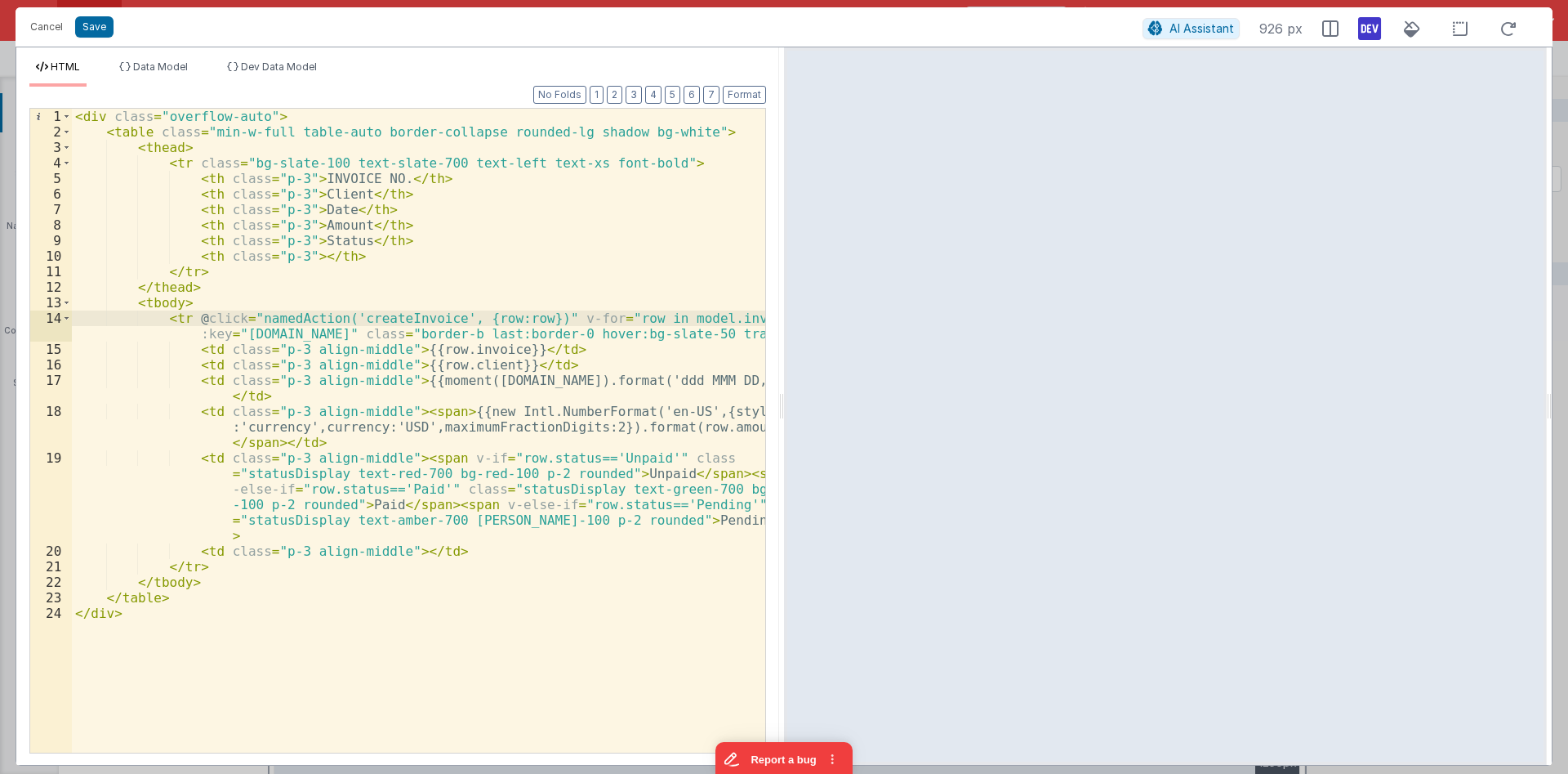
click at [578, 276] on div "< div class = "overflow-auto" > < table class = "min-w-full table-auto border-c…" at bounding box center [418, 446] width 694 height 675
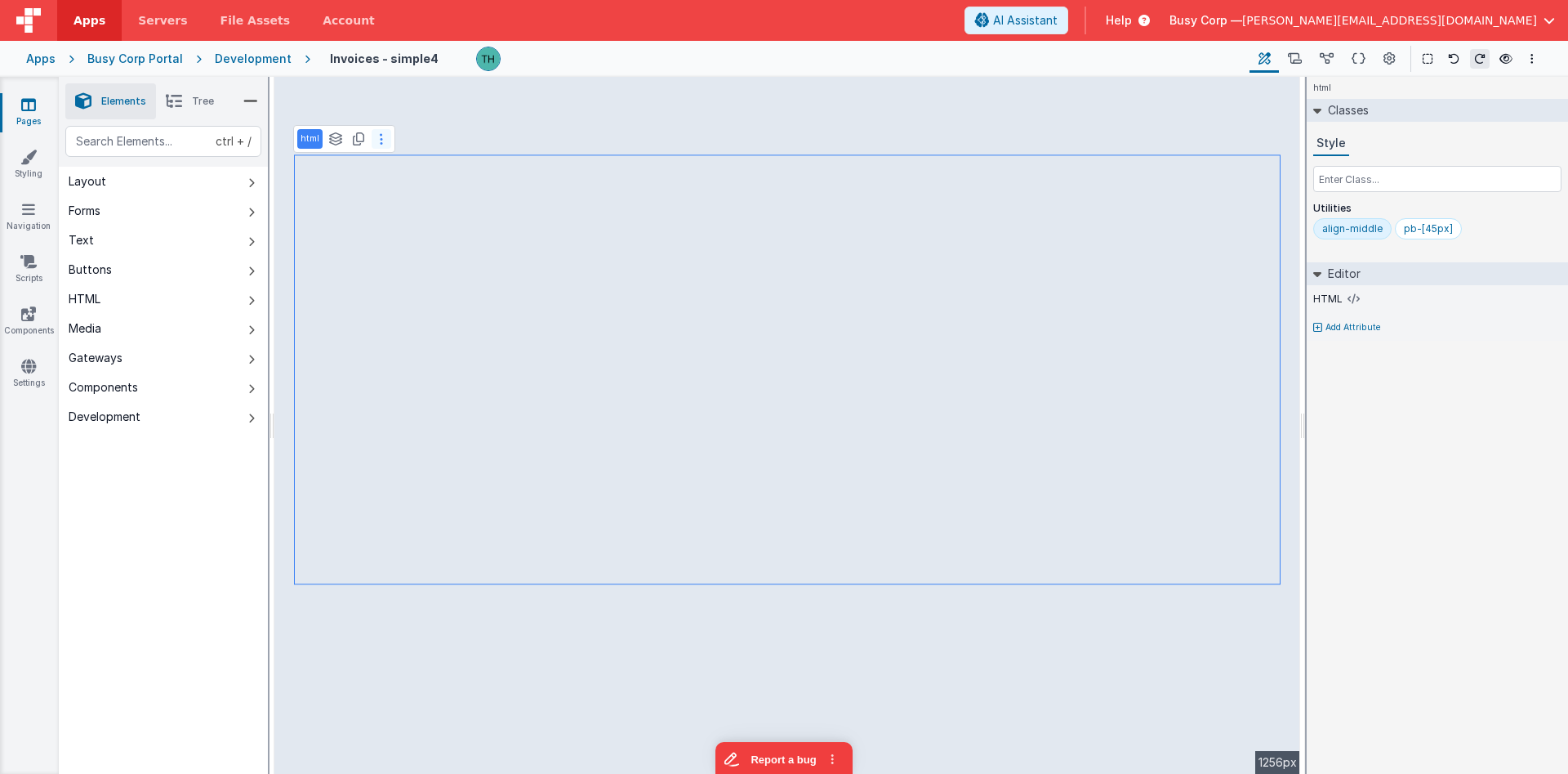
click at [384, 141] on button at bounding box center [382, 139] width 20 height 20
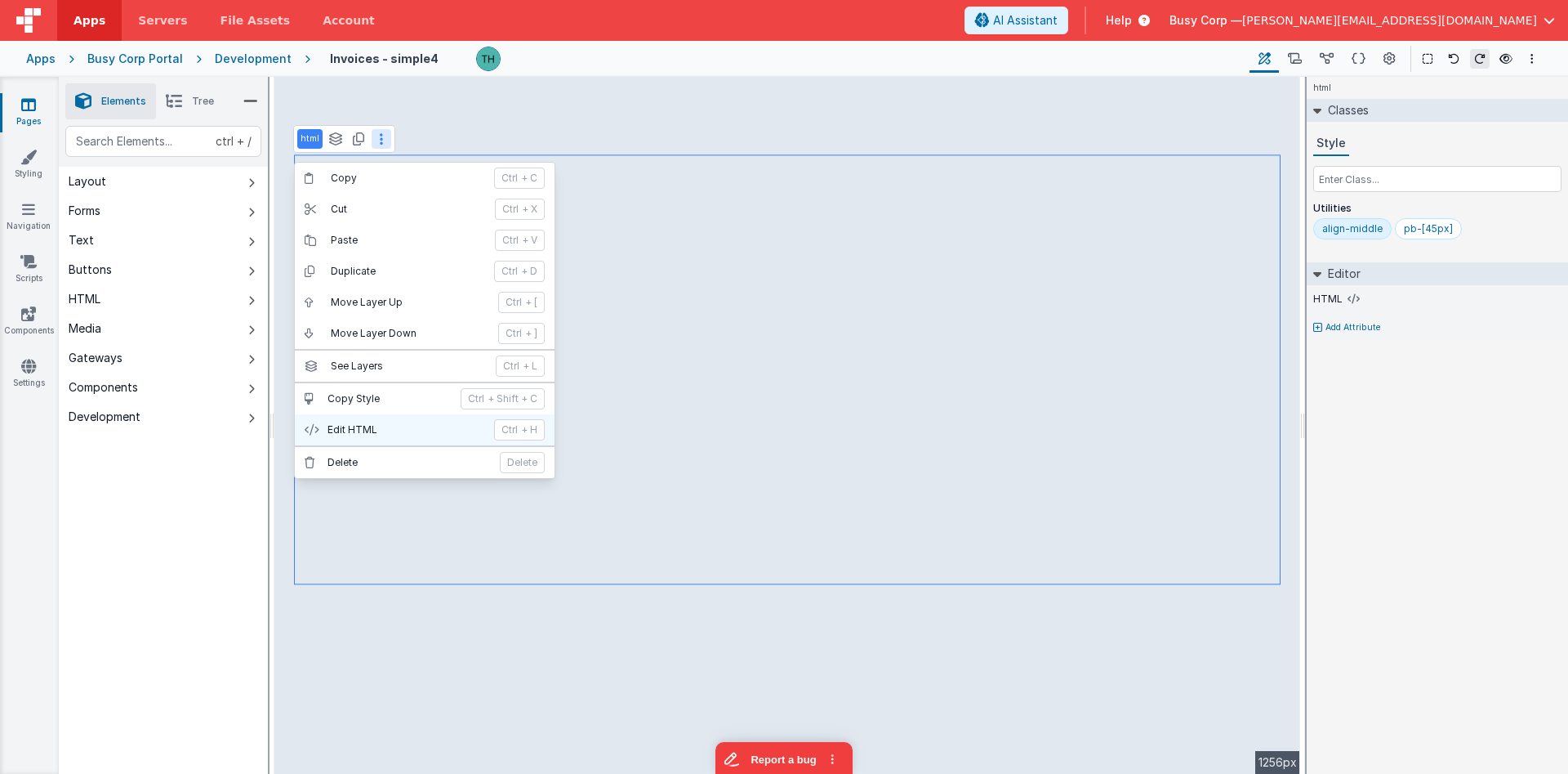
click at [357, 427] on p "Edit HTML" at bounding box center [405, 429] width 156 height 13
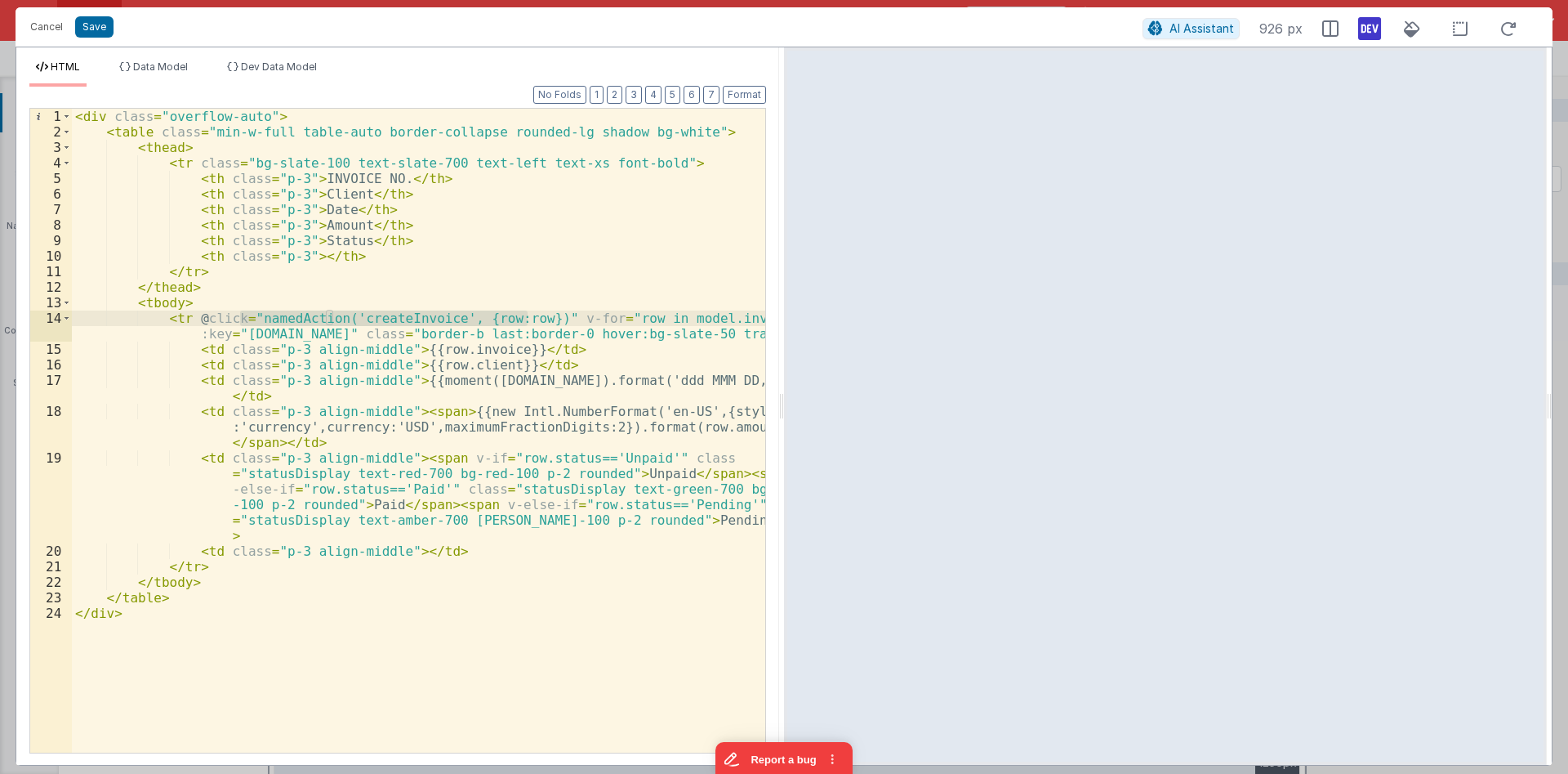
drag, startPoint x: 240, startPoint y: 316, endPoint x: 529, endPoint y: 321, distance: 289.0
click at [529, 321] on div "< div class = "overflow-auto" > < table class = "min-w-full table-auto border-c…" at bounding box center [418, 446] width 694 height 675
click at [496, 305] on div "< div class = "overflow-auto" > < table class = "min-w-full table-auto border-c…" at bounding box center [418, 446] width 694 height 675
click at [44, 22] on button "Cancel" at bounding box center [46, 26] width 49 height 23
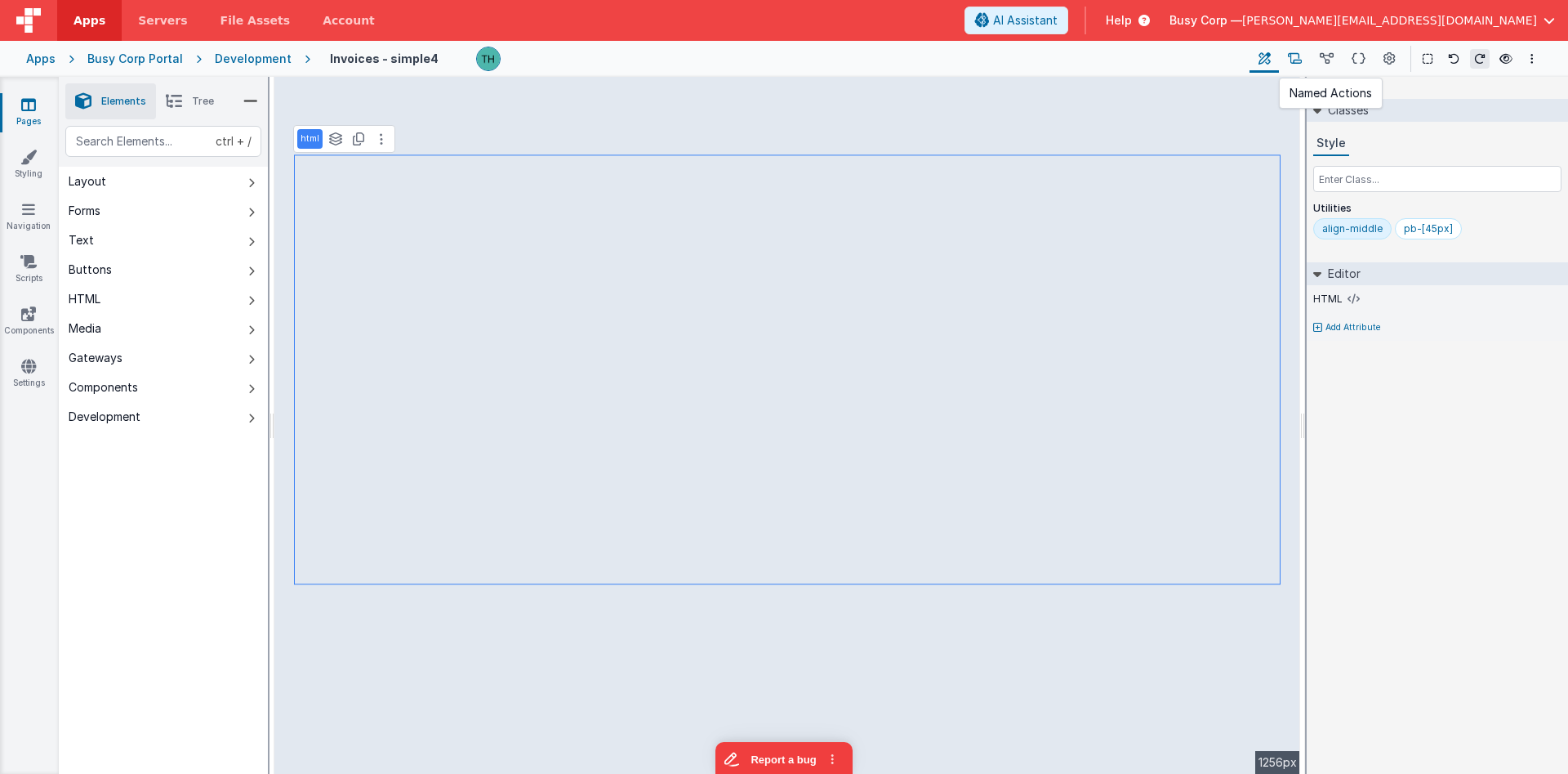
click at [1302, 57] on icon at bounding box center [1294, 59] width 14 height 17
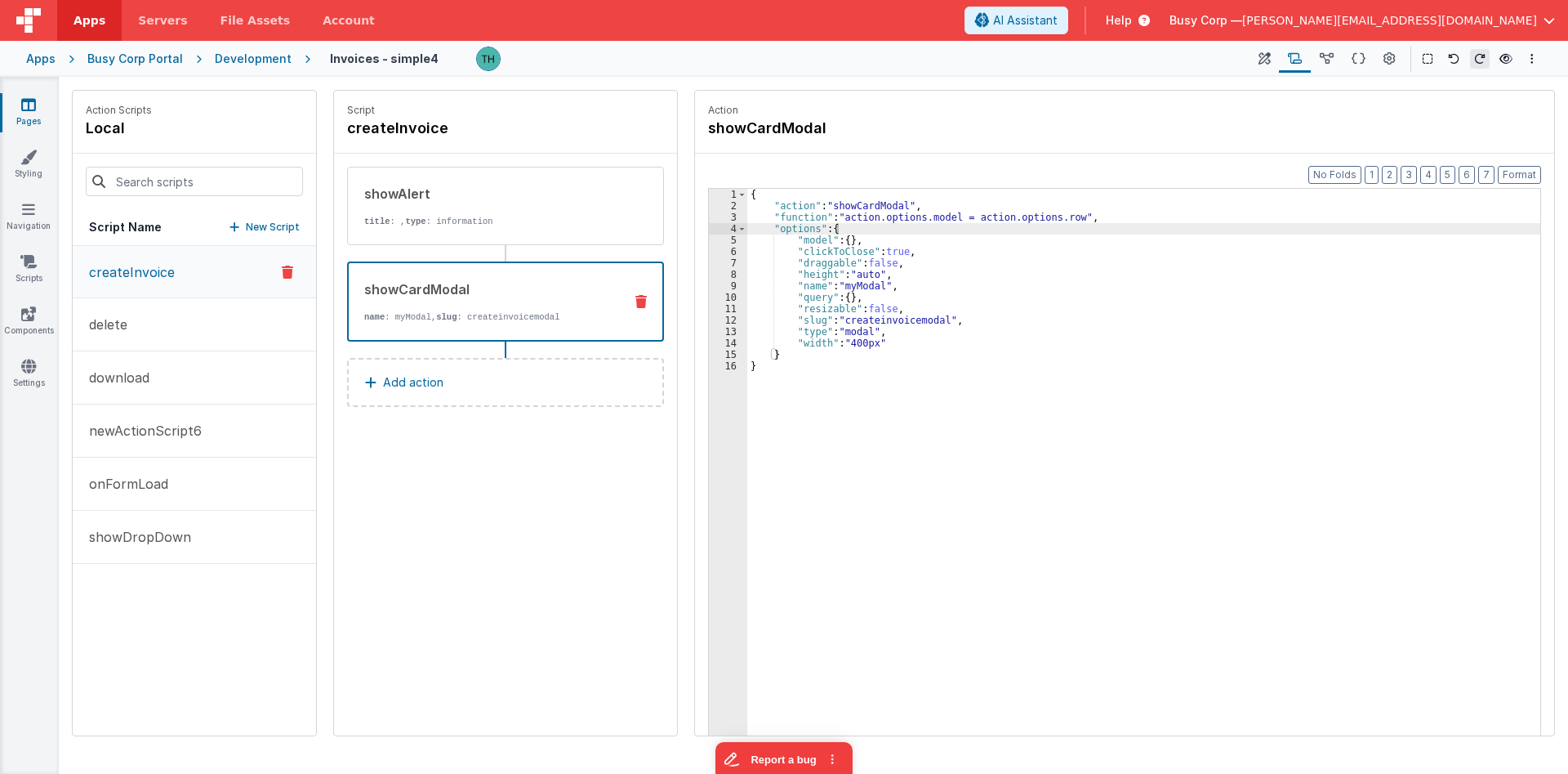
click at [804, 222] on div "{ "action" : "showCardModal" , "function" : "action.options.model = action.opti…" at bounding box center [1144, 499] width 793 height 620
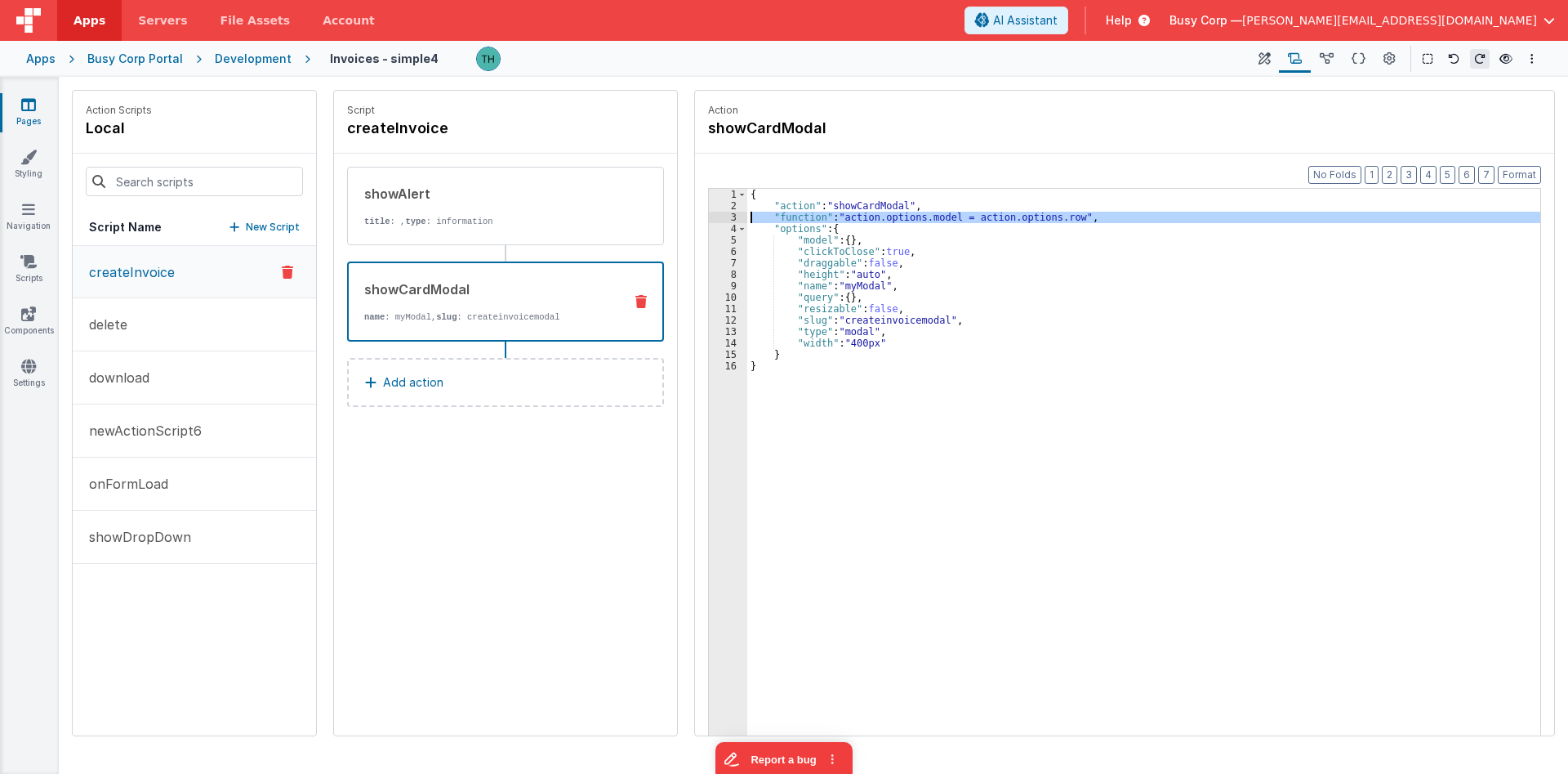
click at [733, 216] on div "3" at bounding box center [728, 217] width 38 height 12
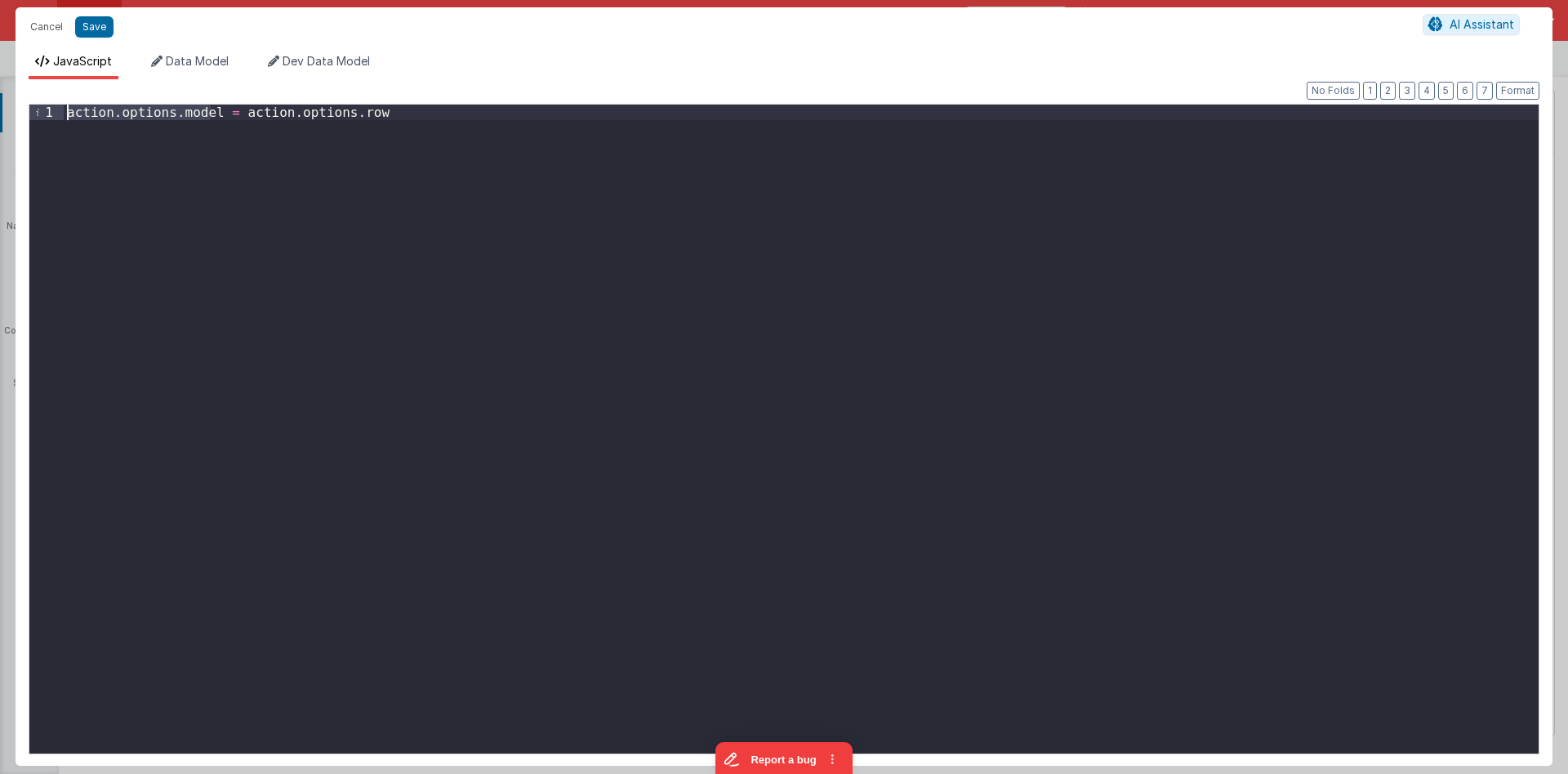
drag, startPoint x: 210, startPoint y: 110, endPoint x: 45, endPoint y: 85, distance: 166.9
click at [64, 105] on div "action . options . model = action . options . row" at bounding box center [801, 428] width 1474 height 648
click at [120, 113] on div "app . invoice = action . options . row" at bounding box center [801, 444] width 1474 height 679
click at [119, 114] on div "app . invoice = action . options . row" at bounding box center [801, 444] width 1474 height 679
click at [309, 153] on div "app . invoice = action . options . row" at bounding box center [801, 444] width 1474 height 679
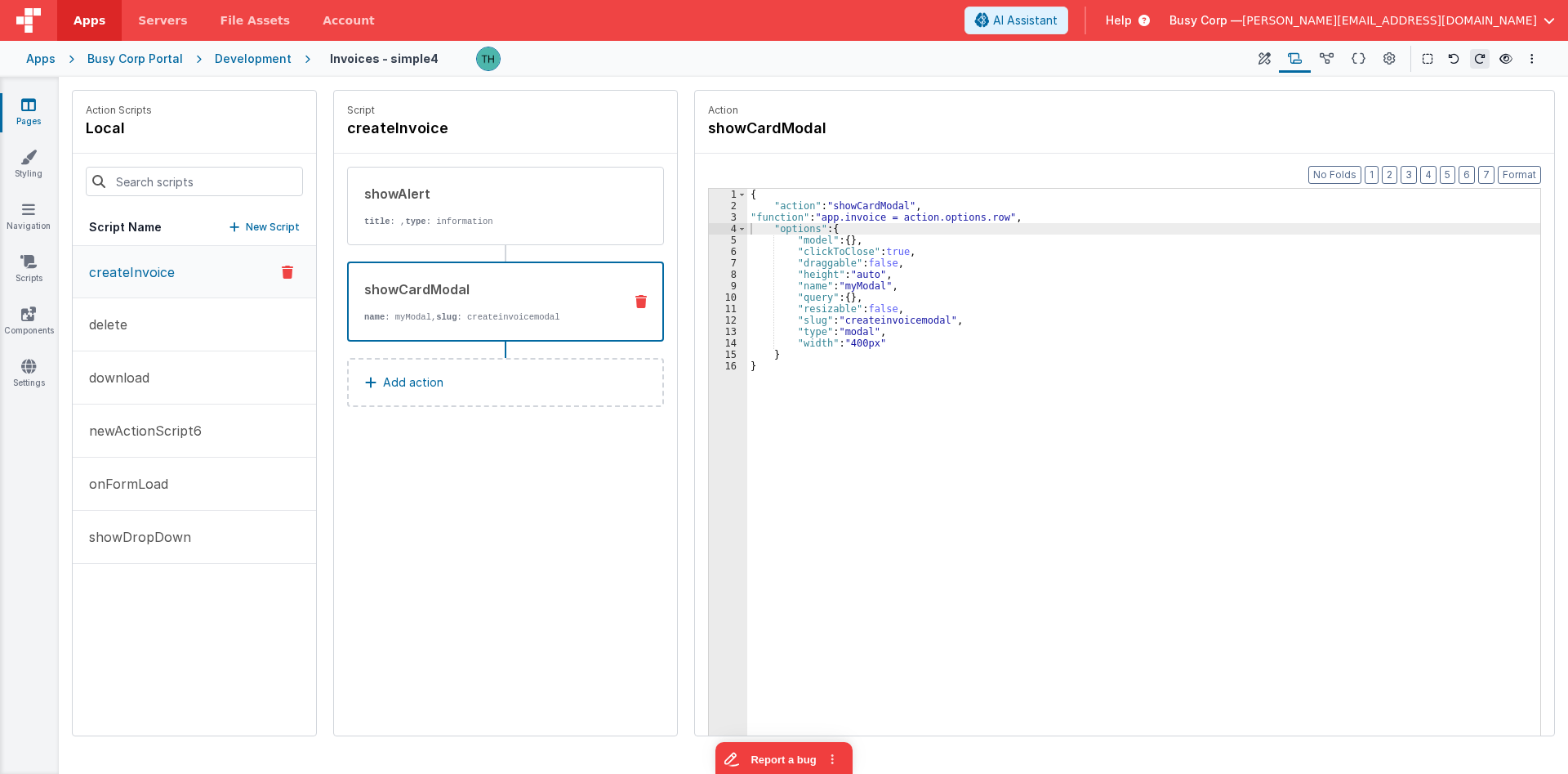
click at [810, 229] on div "{ "action" : "showCardModal" , "function" : "app.invoice = action.options.row" …" at bounding box center [1144, 499] width 793 height 620
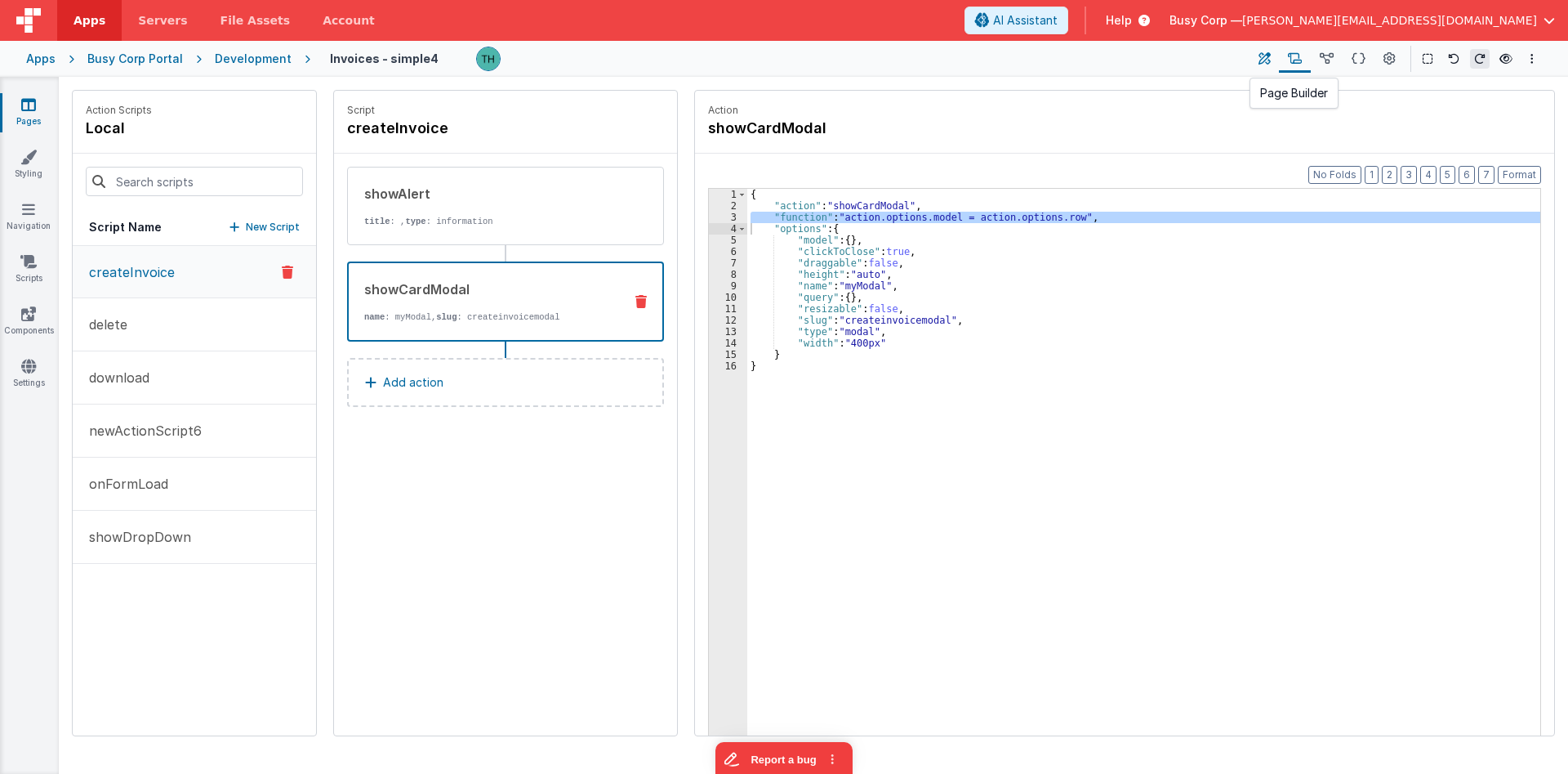
click at [1270, 60] on icon at bounding box center [1263, 59] width 12 height 17
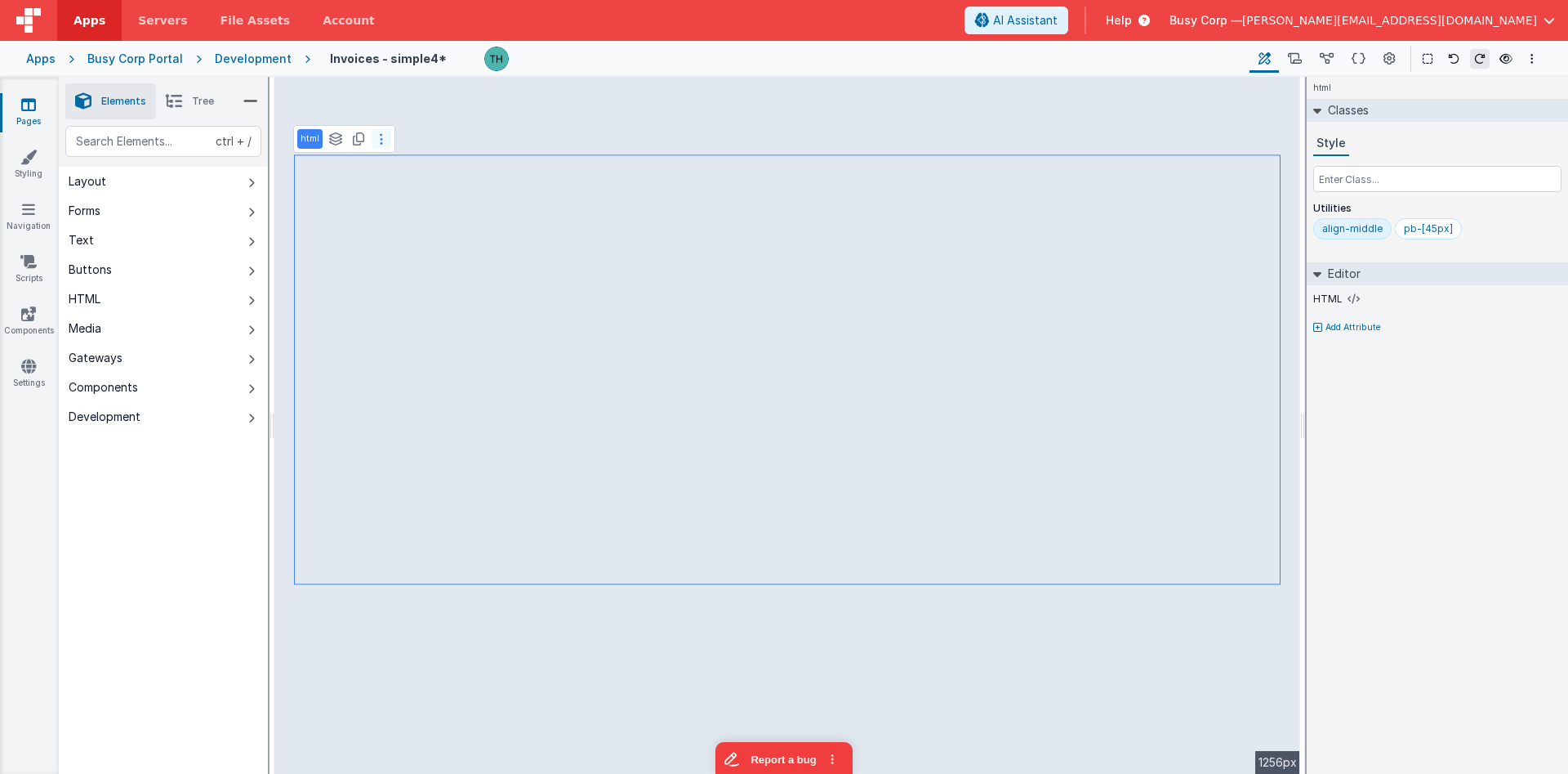
click at [381, 143] on icon at bounding box center [382, 139] width 4 height 13
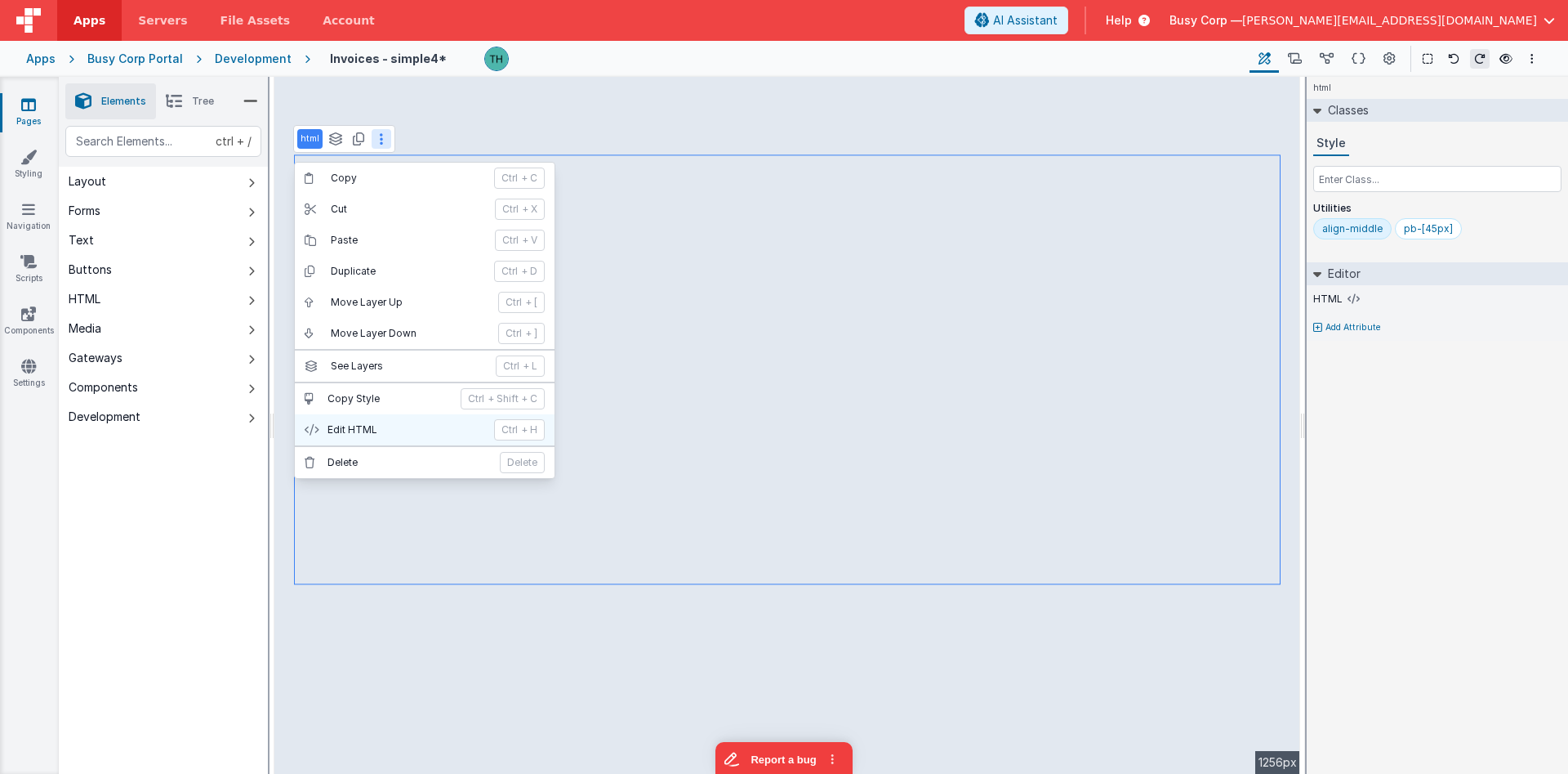
click at [357, 427] on p "Edit HTML" at bounding box center [405, 429] width 156 height 13
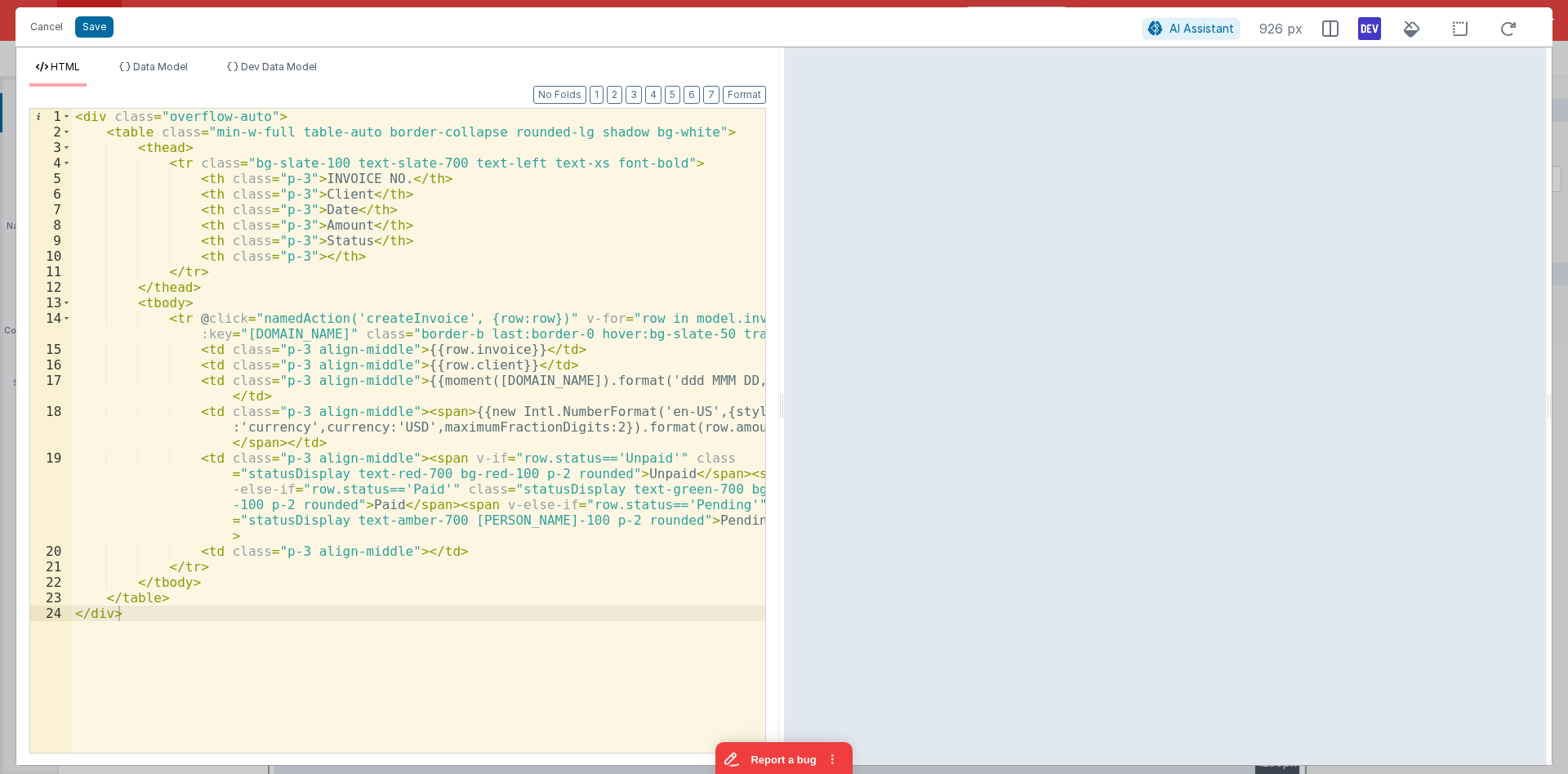
click at [571, 269] on div "< div class = "overflow-auto" > < table class = "min-w-full table-auto border-c…" at bounding box center [418, 446] width 694 height 675
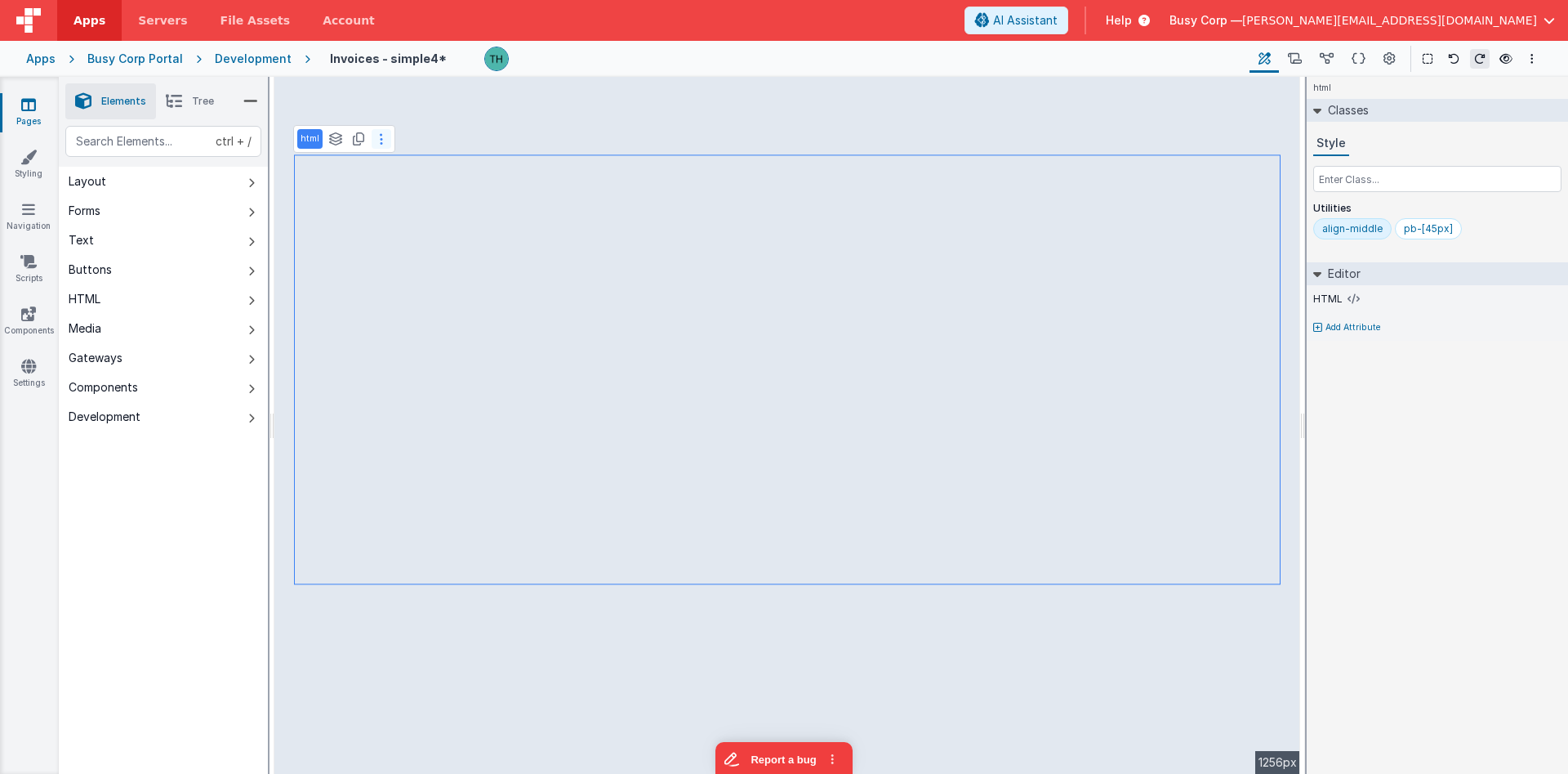
click at [376, 147] on button at bounding box center [382, 139] width 20 height 20
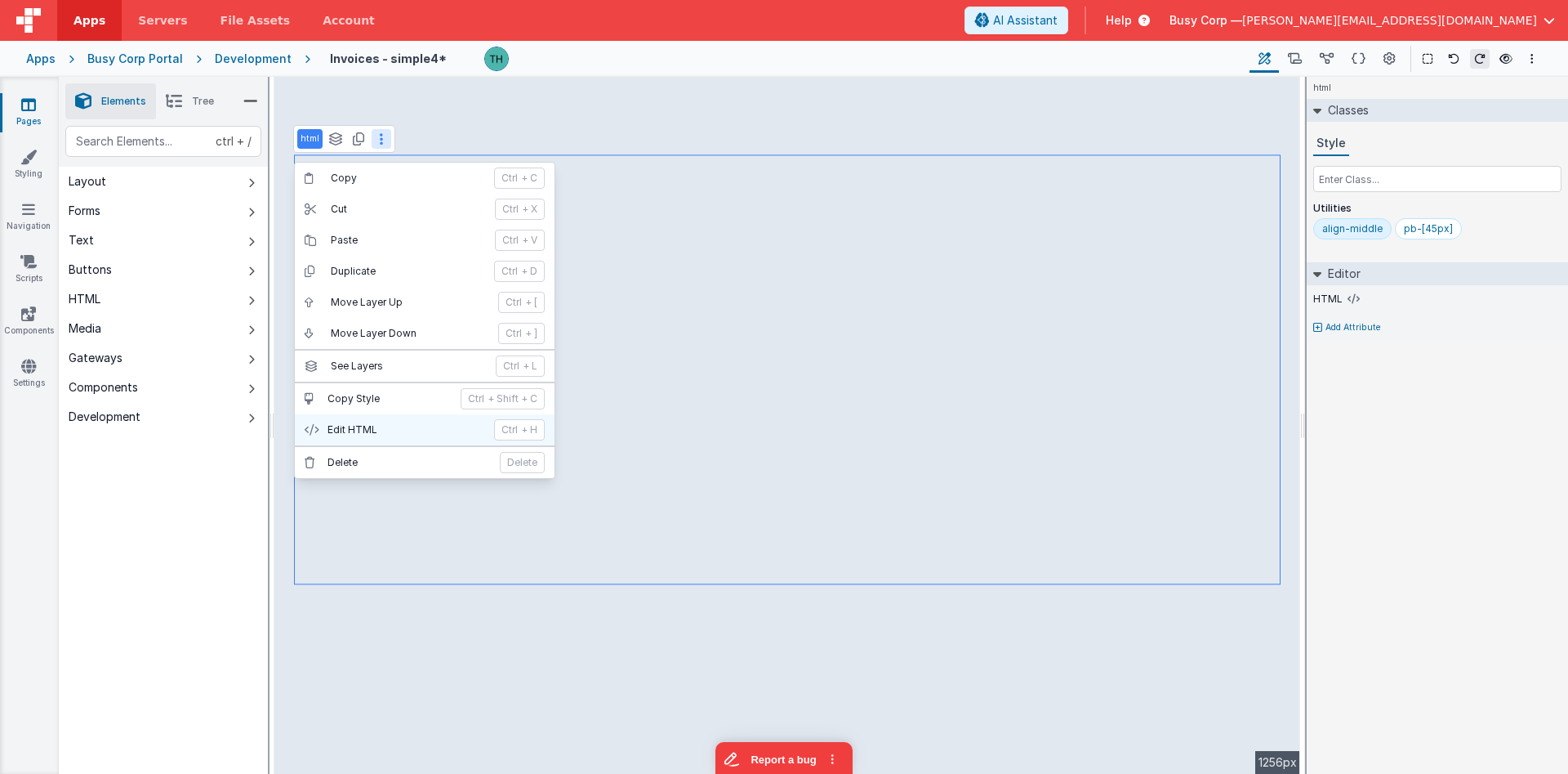
click at [381, 430] on p "Edit HTML" at bounding box center [405, 429] width 156 height 13
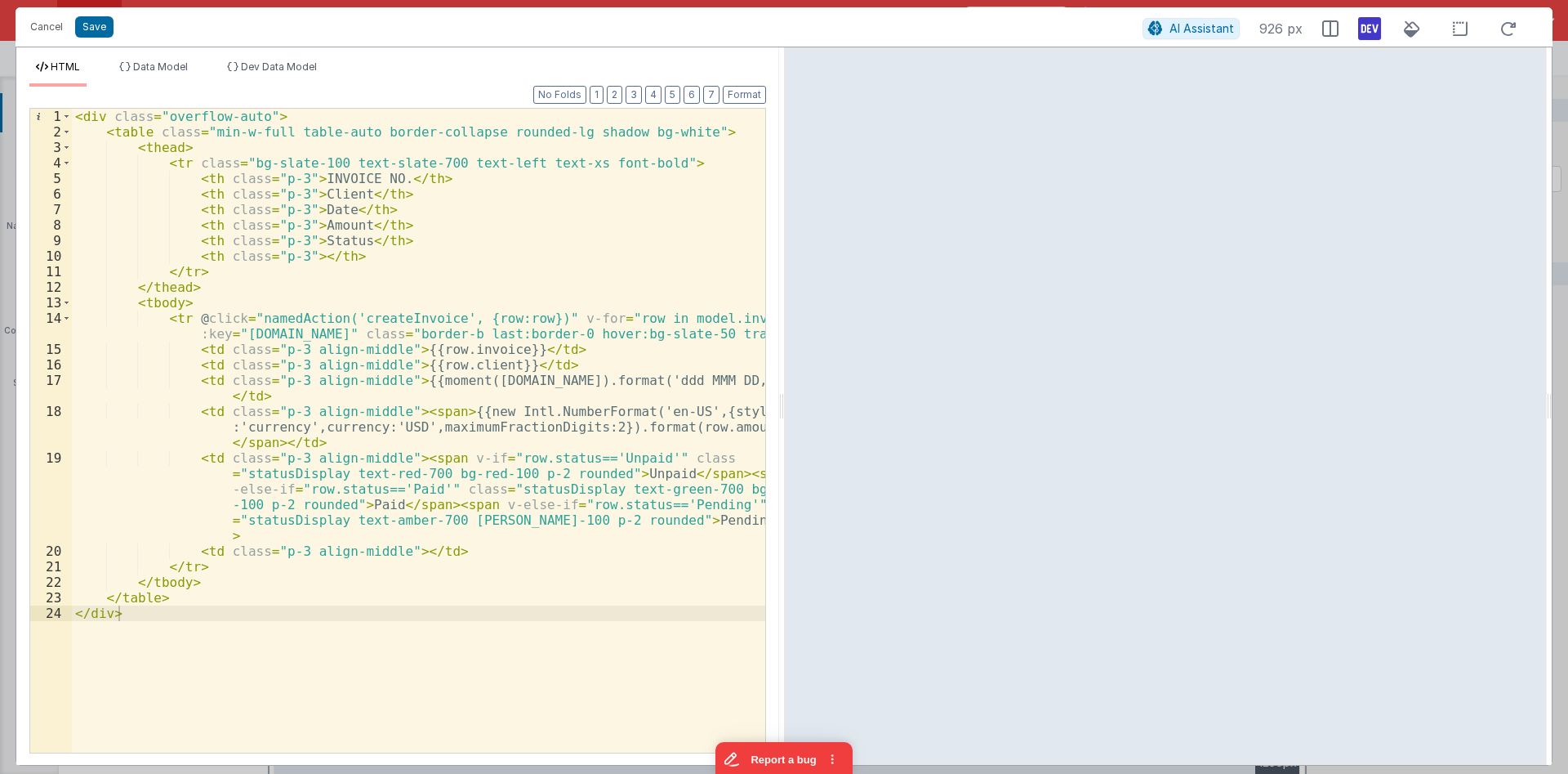
click at [397, 317] on div "< div class = "overflow-auto" > < table class = "min-w-full table-auto border-c…" at bounding box center [418, 446] width 694 height 675
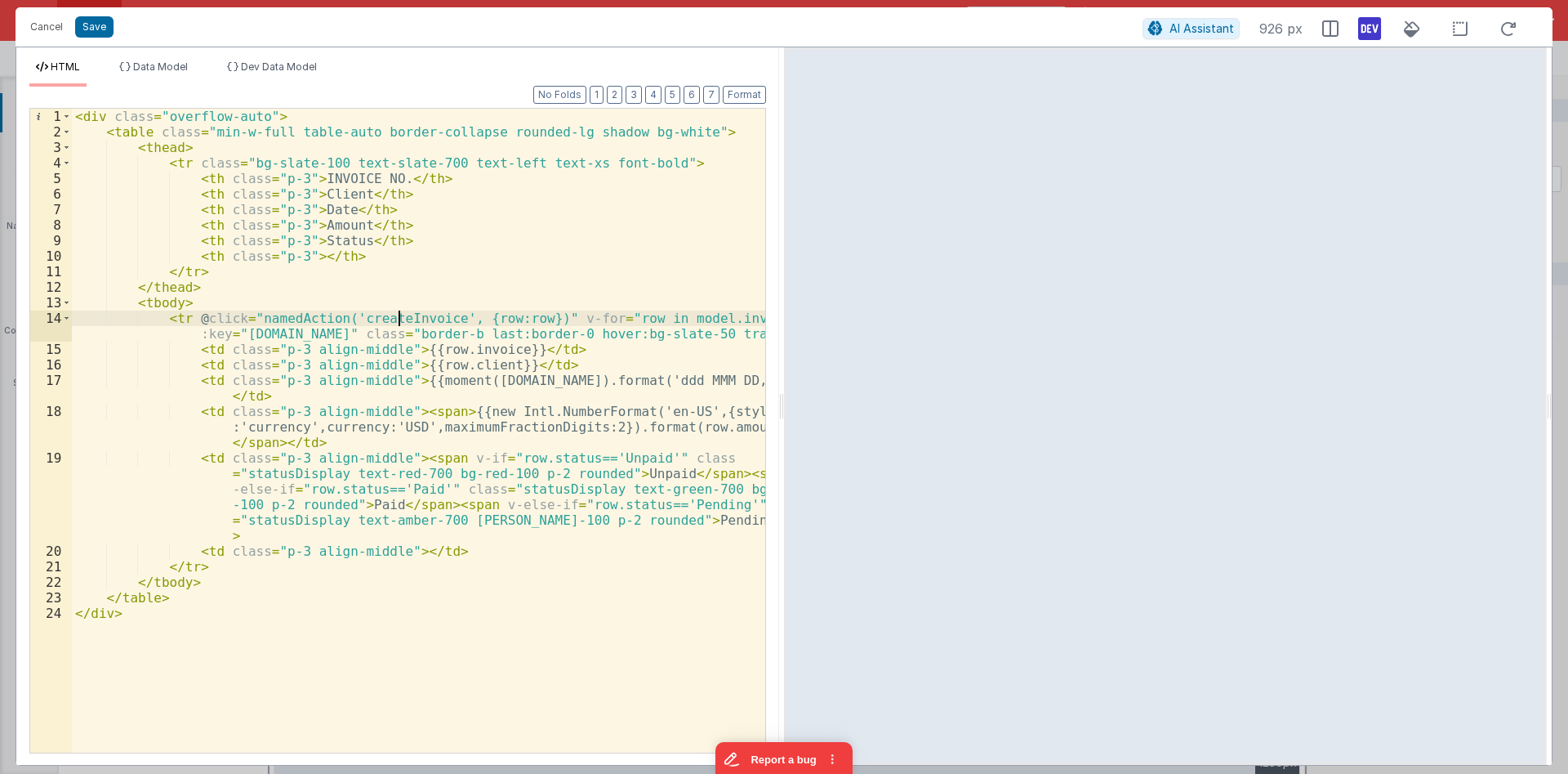
drag, startPoint x: 398, startPoint y: 317, endPoint x: 407, endPoint y: 318, distance: 9.1
click at [405, 318] on div "< div class = "overflow-auto" > < table class = "min-w-full table-auto border-c…" at bounding box center [418, 446] width 694 height 675
click at [482, 318] on div "< div class = "overflow-auto" > < table class = "min-w-full table-auto border-c…" at bounding box center [418, 446] width 694 height 675
click at [504, 312] on div "< div class = "overflow-auto" > < table class = "min-w-full table-auto border-c…" at bounding box center [418, 446] width 694 height 675
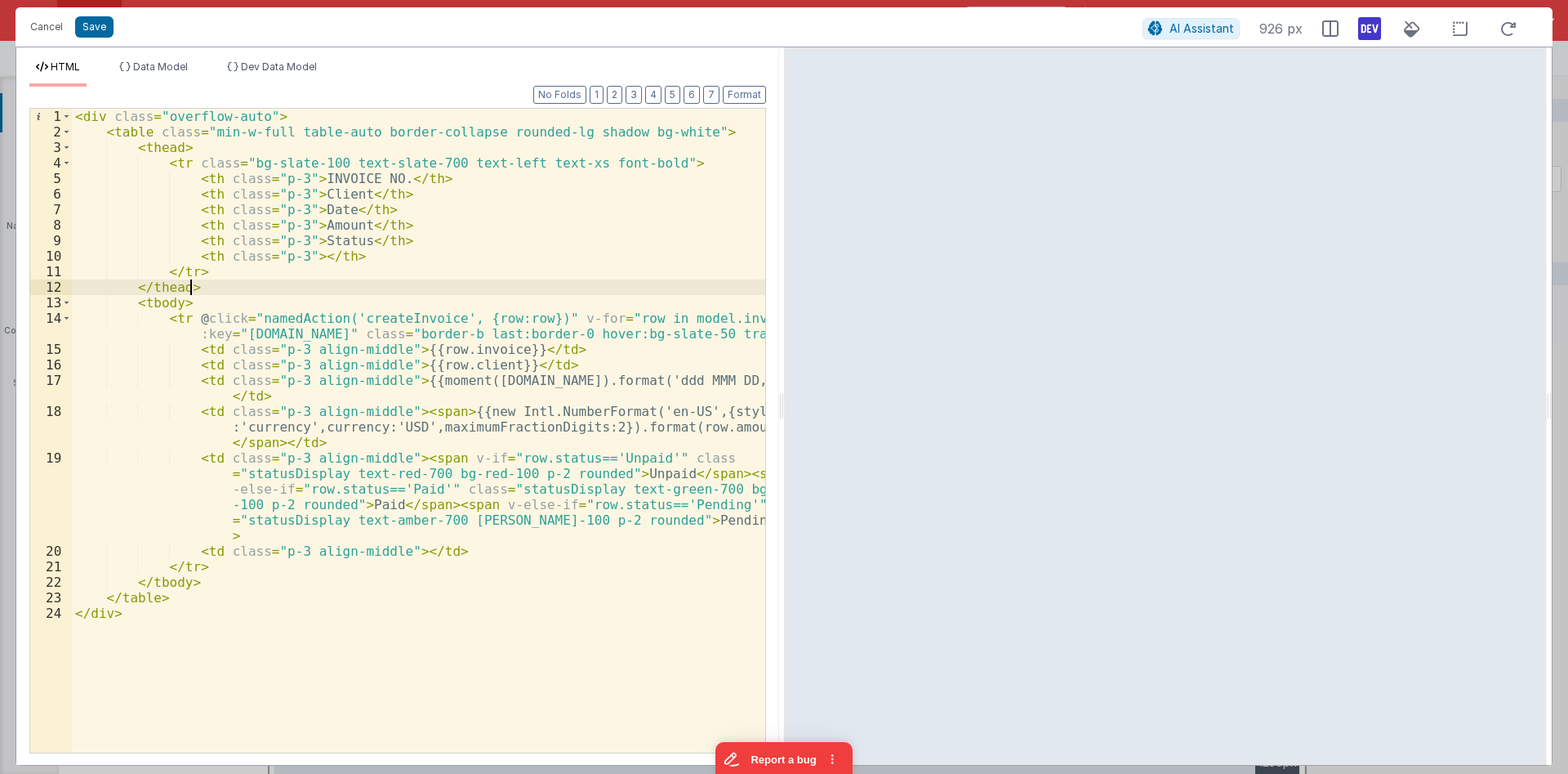
click at [563, 286] on div "< div class = "overflow-auto" > < table class = "min-w-full table-auto border-c…" at bounding box center [418, 446] width 694 height 675
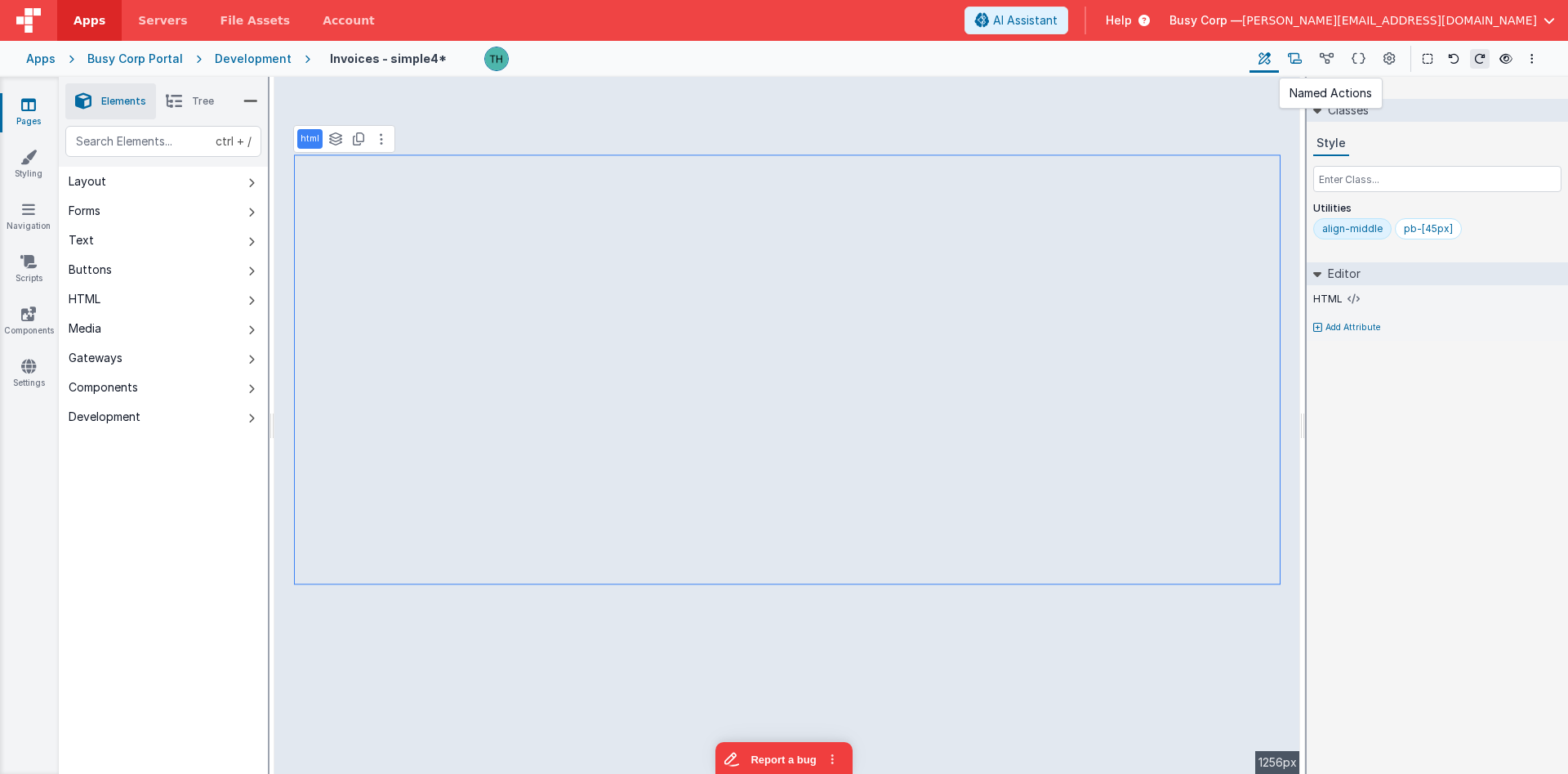
click at [1301, 60] on icon at bounding box center [1294, 59] width 14 height 17
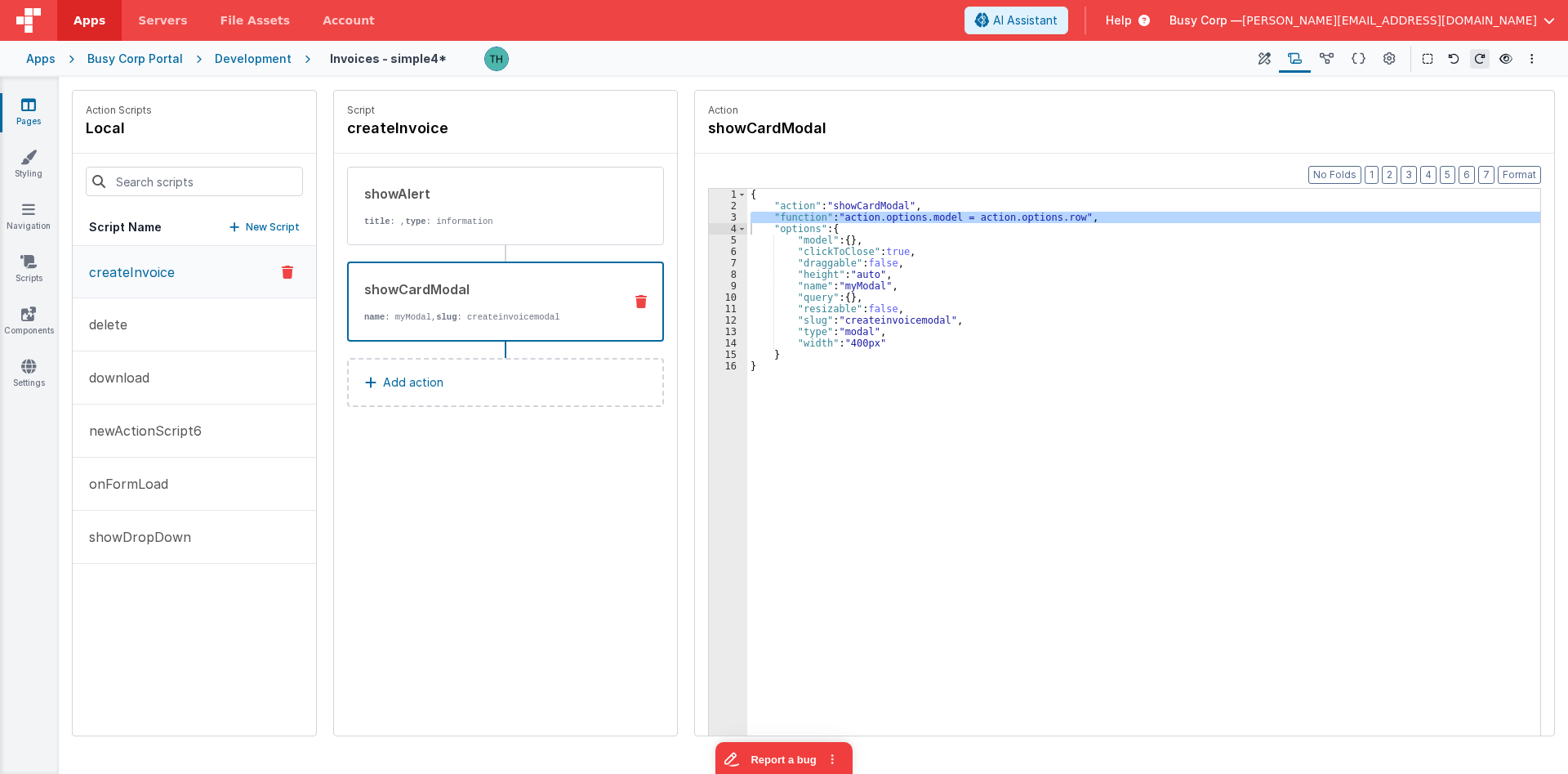
click at [800, 221] on div "{ "action" : "showCardModal" , "function" : "action.options.model = action.opti…" at bounding box center [1144, 488] width 793 height 598
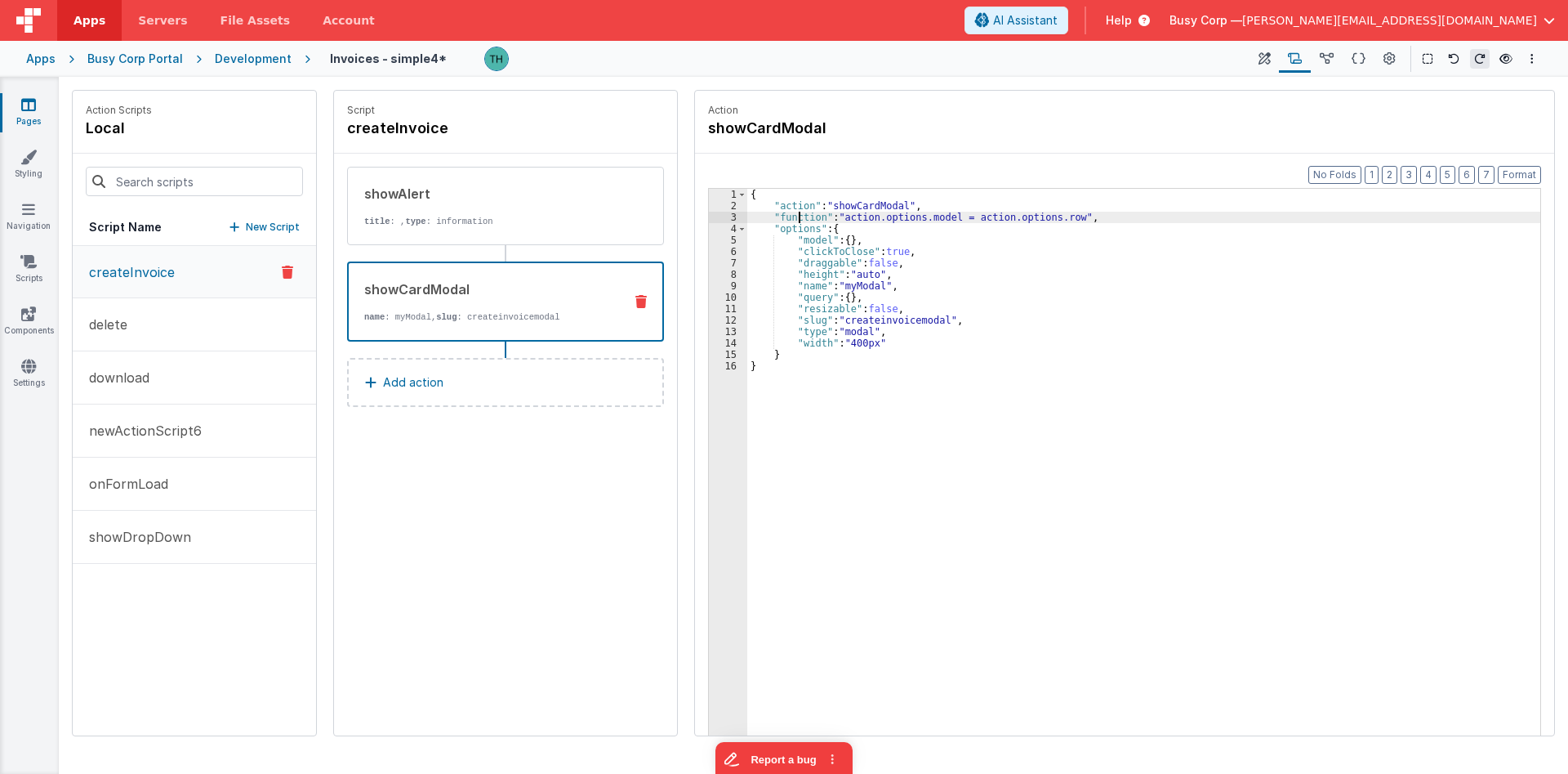
click at [733, 216] on div "3" at bounding box center [728, 217] width 38 height 12
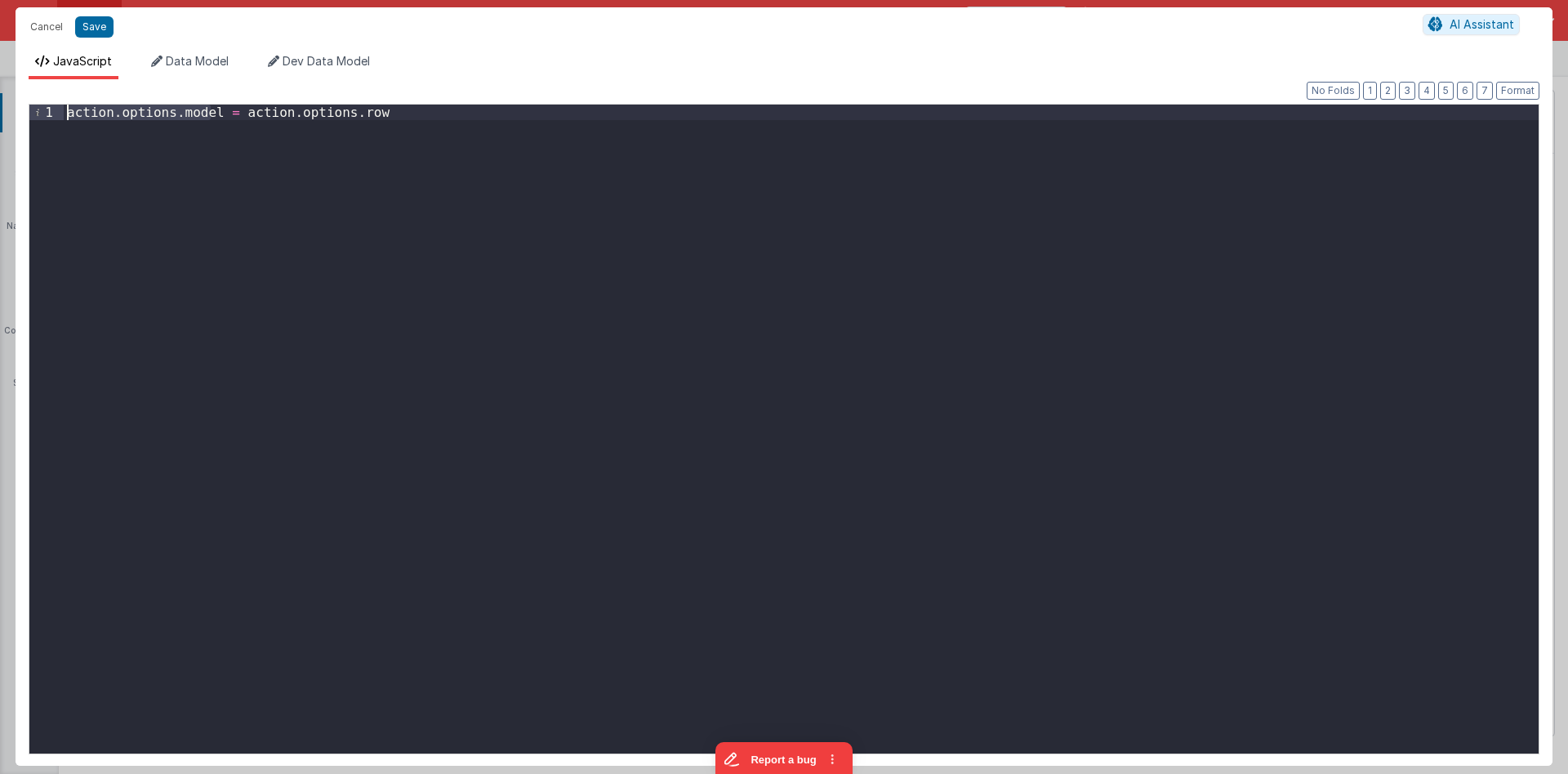
drag, startPoint x: 213, startPoint y: 111, endPoint x: 31, endPoint y: 103, distance: 182.2
click at [64, 105] on div "action . options . model = action . options . row" at bounding box center [801, 428] width 1474 height 648
click at [344, 142] on div "app . row = action . options . row" at bounding box center [801, 444] width 1474 height 679
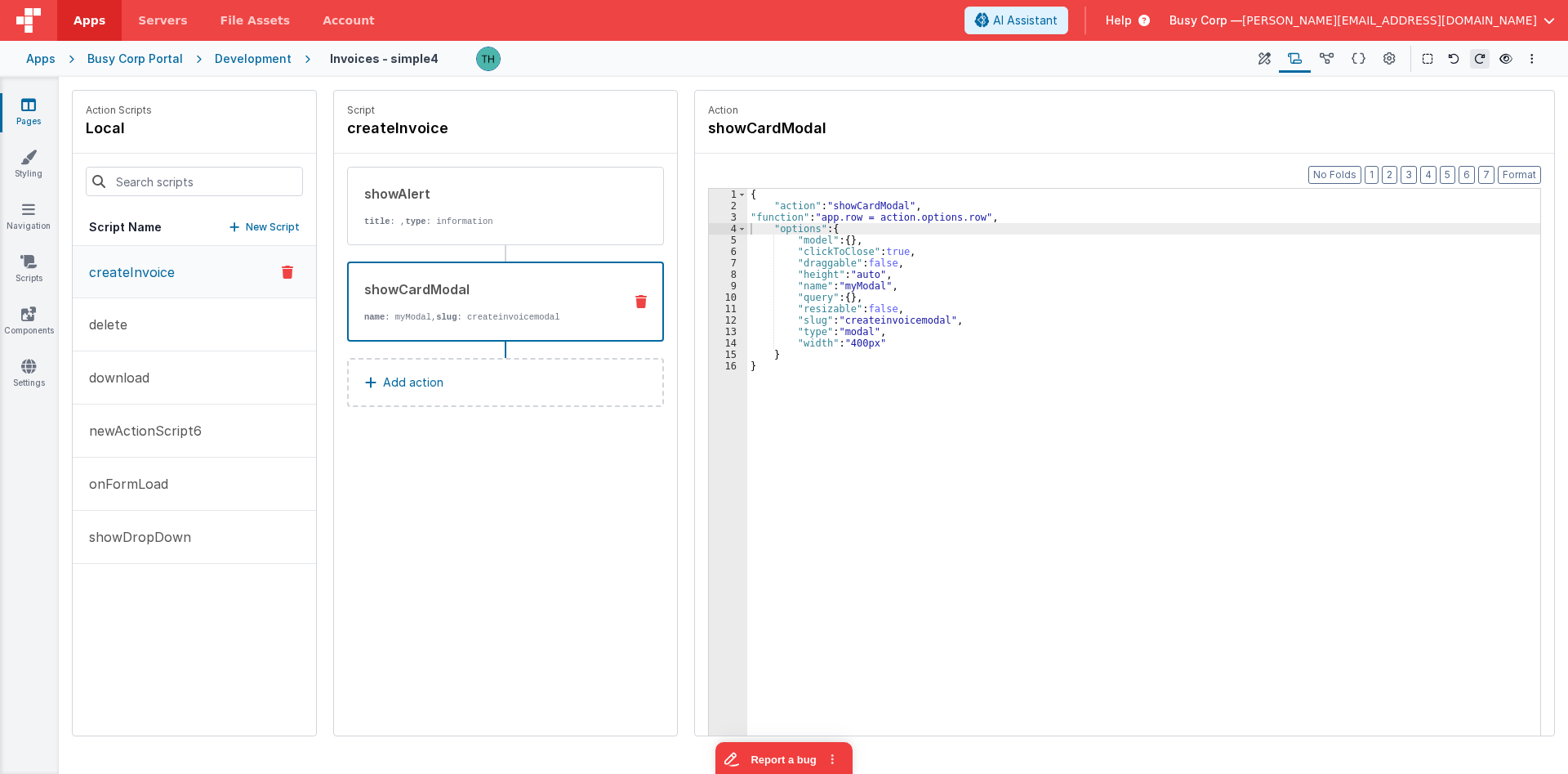
click at [848, 217] on div "{ "action" : "showCardModal" , "function" : "app.row = action.options.row" , "o…" at bounding box center [1144, 499] width 793 height 620
click at [1008, 221] on div "{ "action" : "showCardModal" , "function" : "app.invoice = action.options.row" …" at bounding box center [1144, 499] width 793 height 620
